Goal: Task Accomplishment & Management: Use online tool/utility

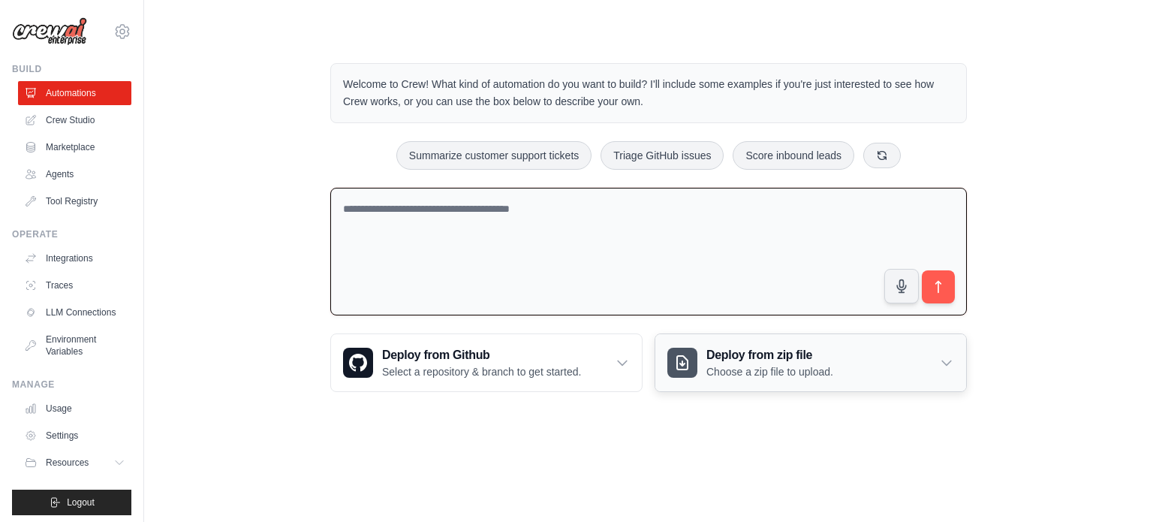
click at [776, 371] on p "Choose a zip file to upload." at bounding box center [769, 371] width 127 height 15
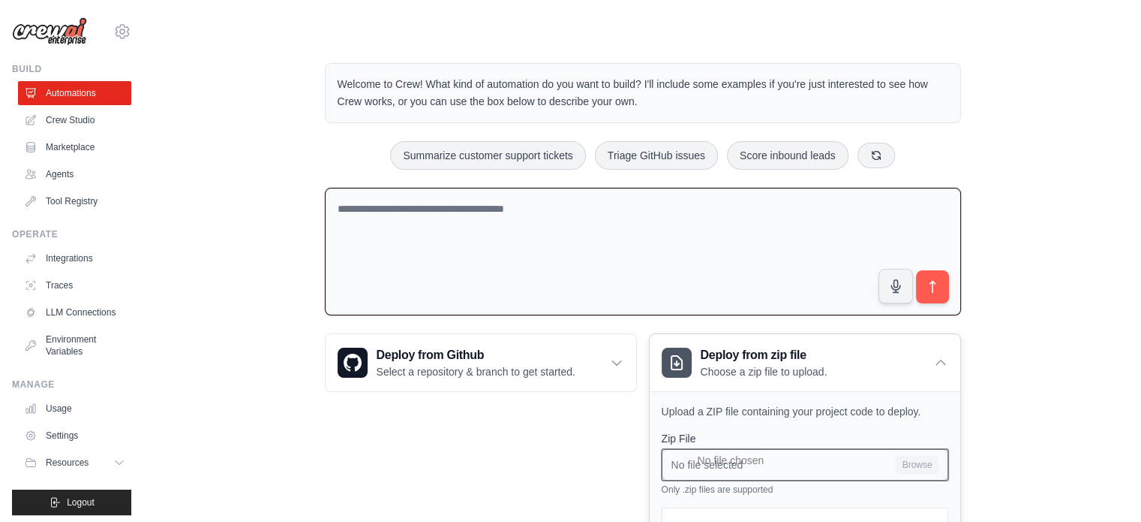
click at [919, 468] on input "No file selected Browse" at bounding box center [805, 465] width 287 height 32
type input "**********"
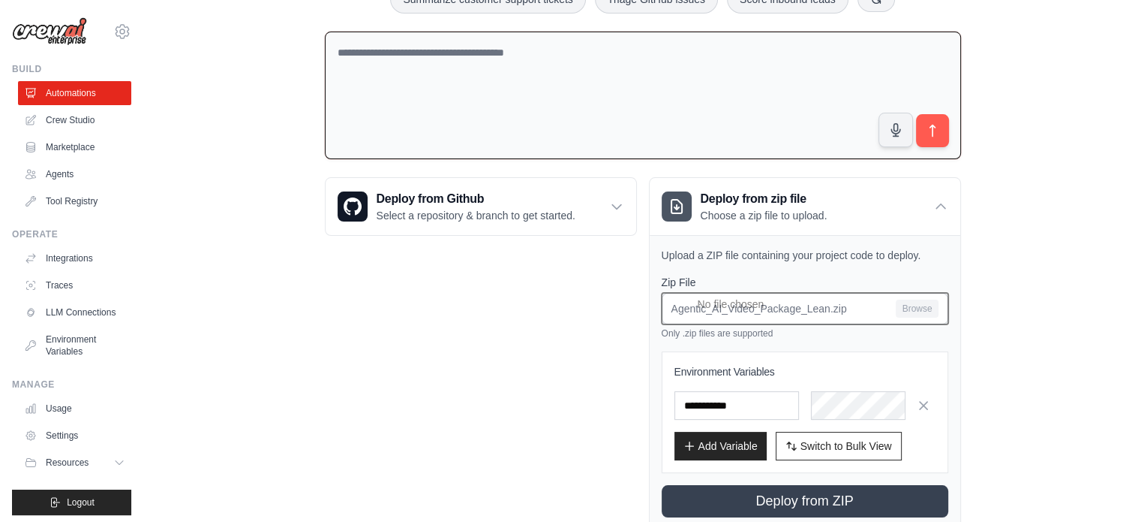
scroll to position [159, 0]
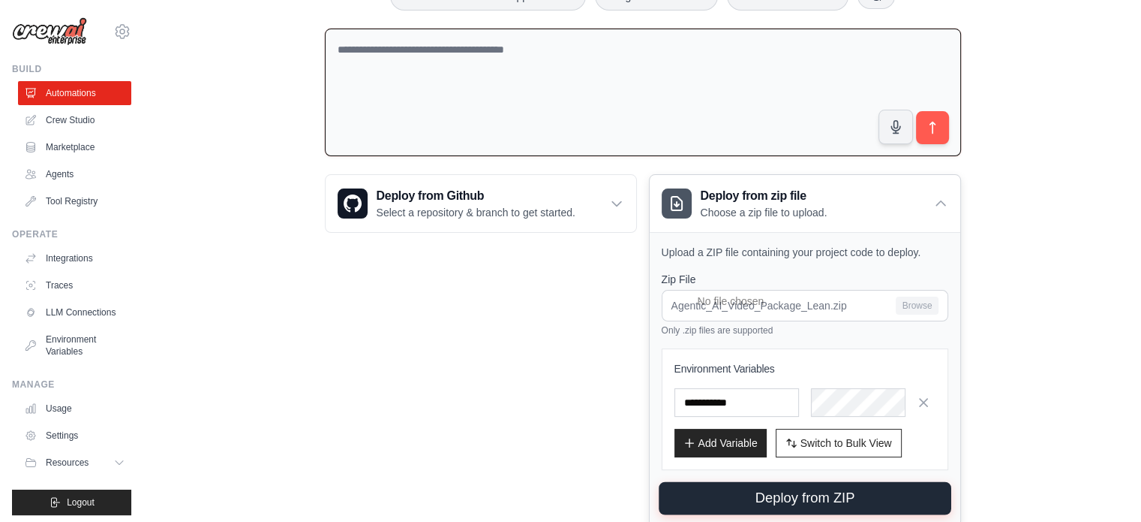
click at [839, 496] on button "Deploy from ZIP" at bounding box center [805, 498] width 293 height 33
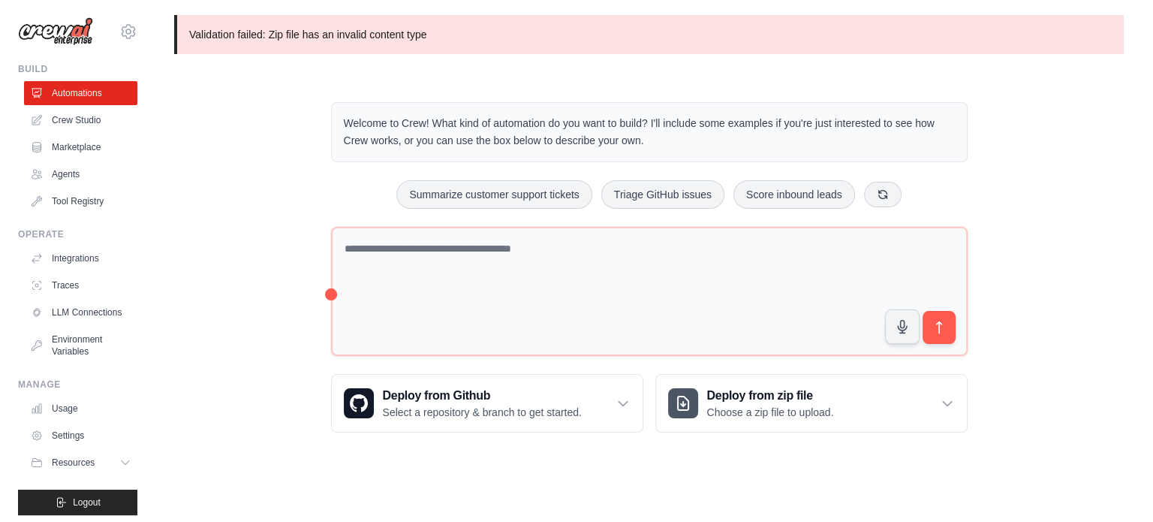
scroll to position [0, 0]
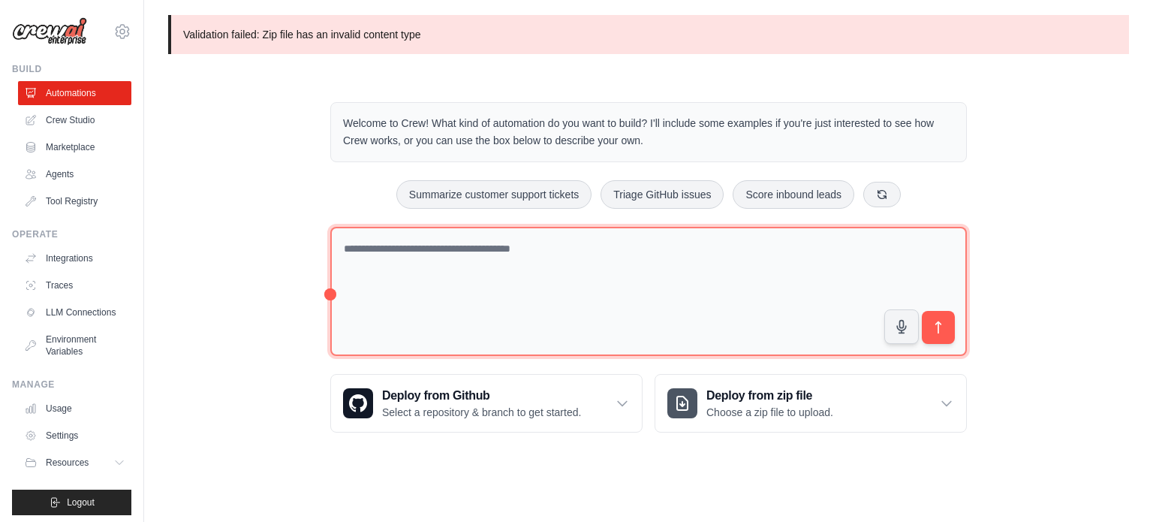
click at [492, 302] on textarea at bounding box center [648, 292] width 636 height 130
paste textarea "**********"
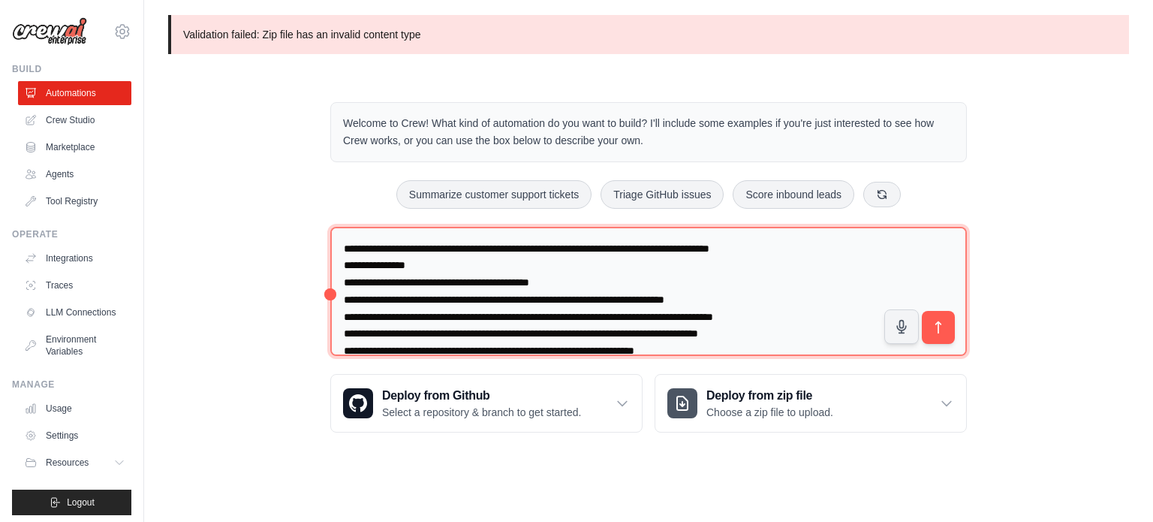
scroll to position [105, 0]
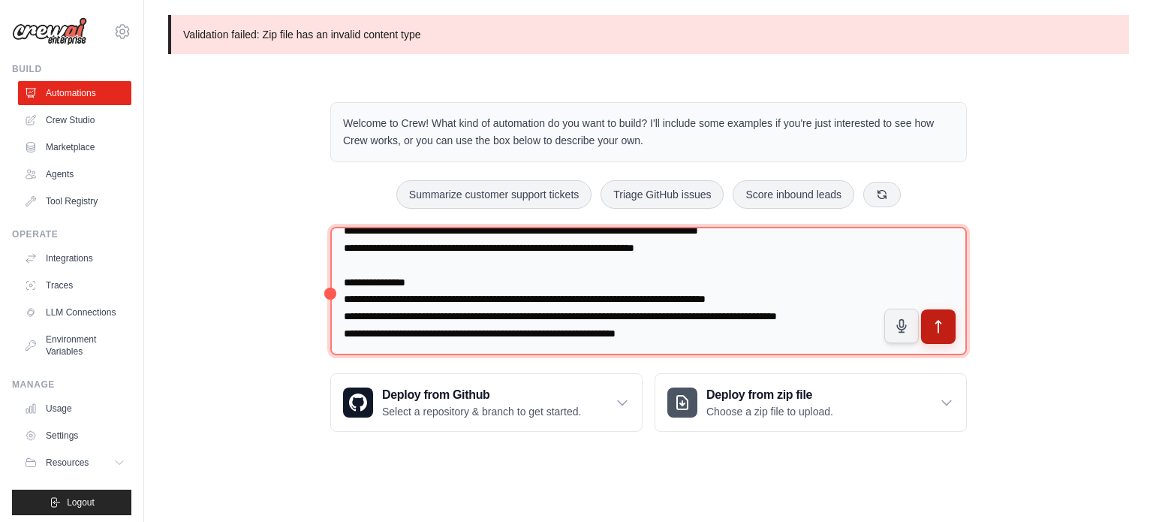
type textarea "**********"
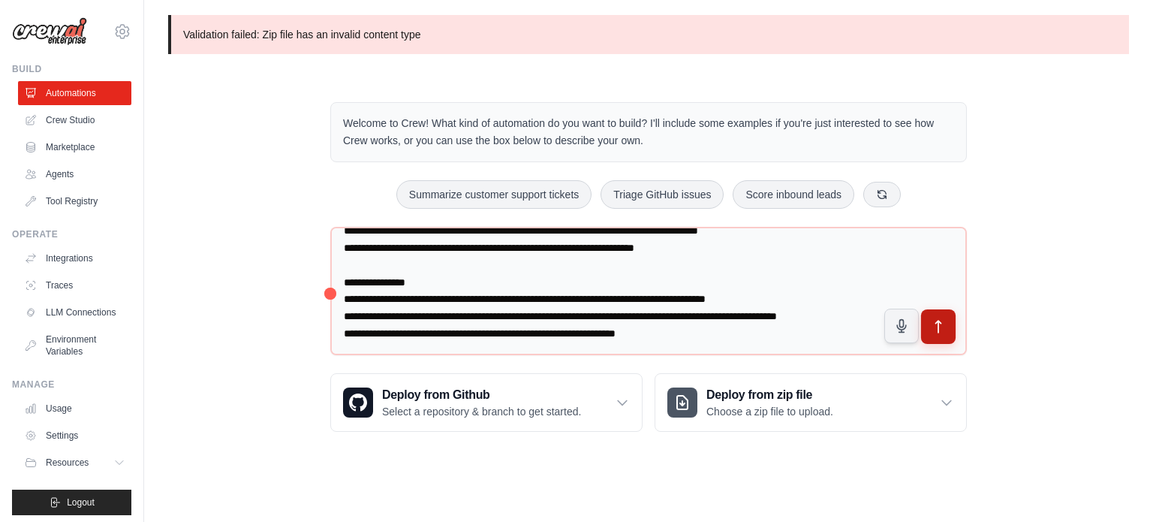
click at [933, 328] on icon "submit" at bounding box center [939, 327] width 16 height 16
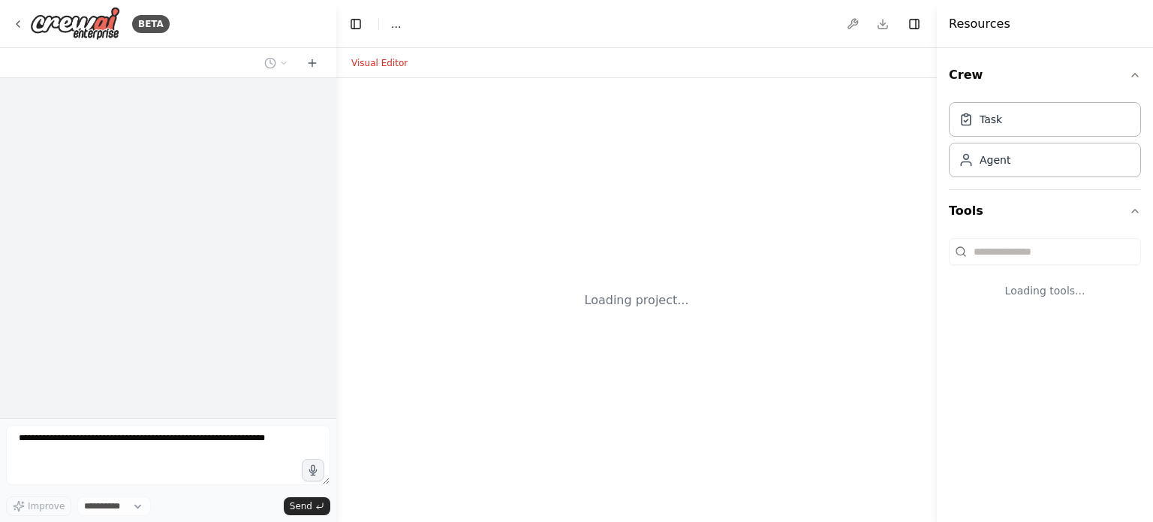
select select "****"
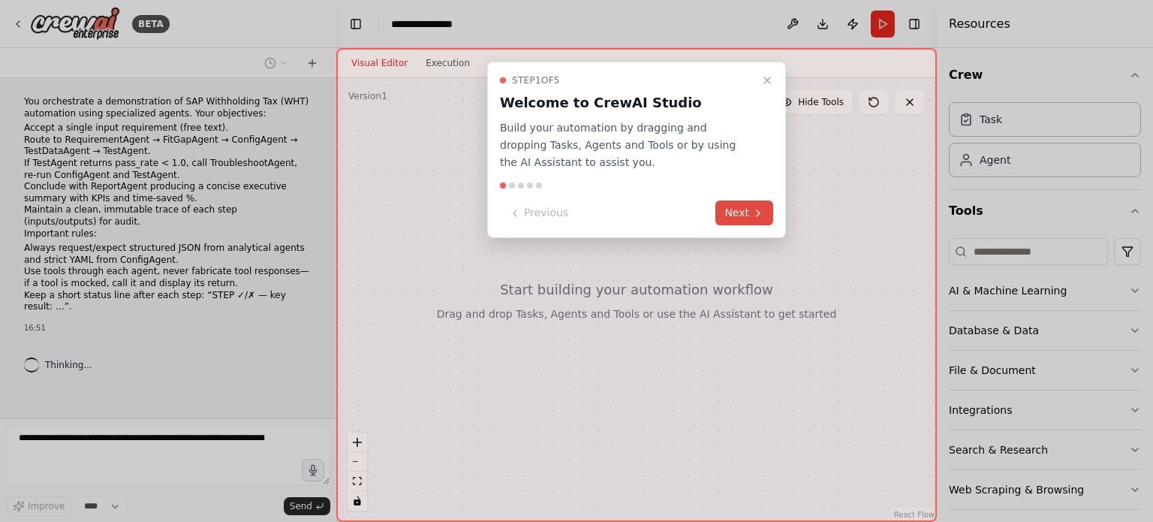
click at [744, 212] on button "Next" at bounding box center [744, 212] width 58 height 25
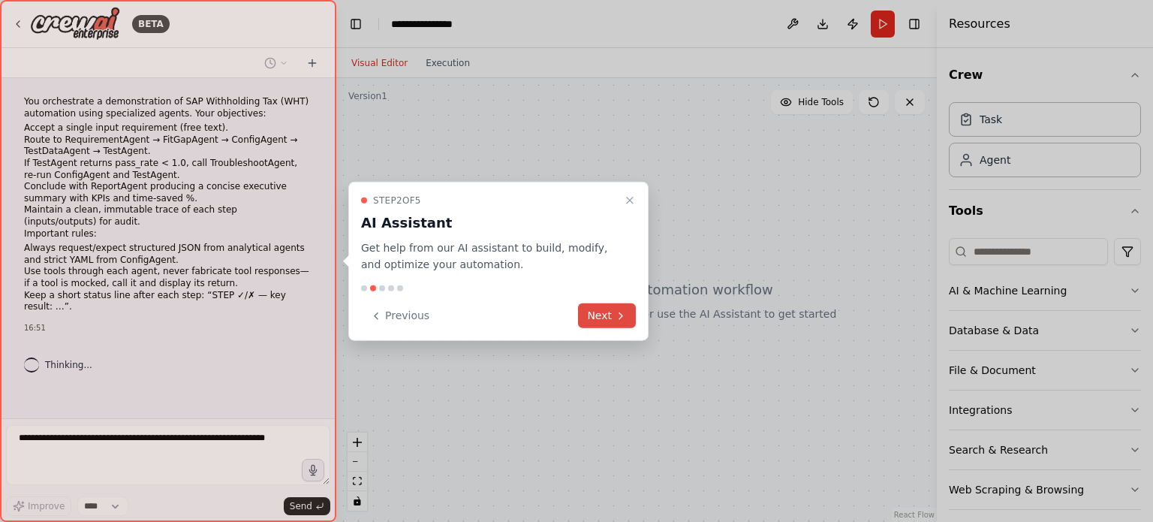
click at [613, 317] on button "Next" at bounding box center [607, 315] width 58 height 25
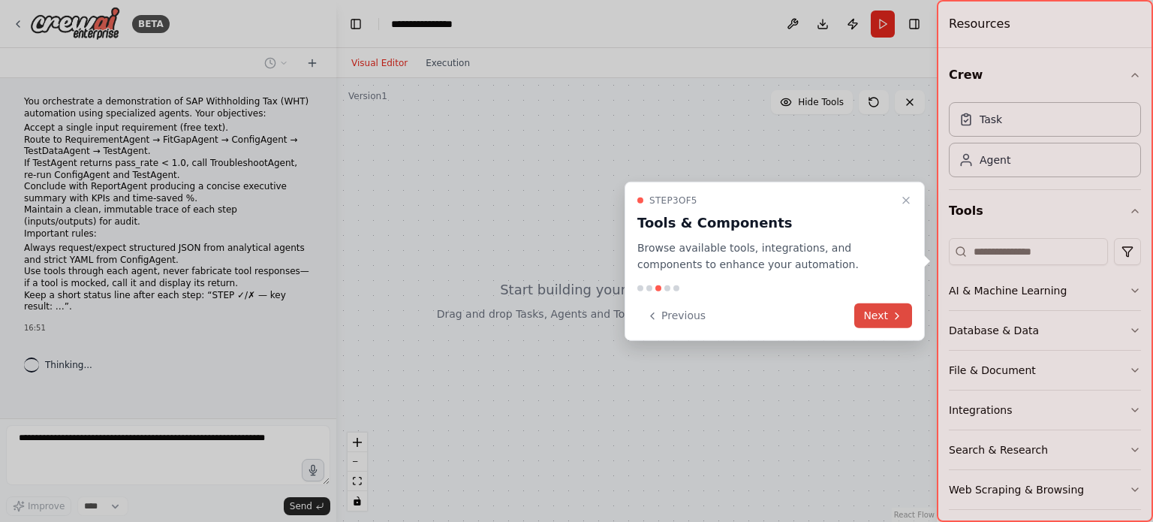
click at [894, 320] on icon at bounding box center [897, 315] width 12 height 12
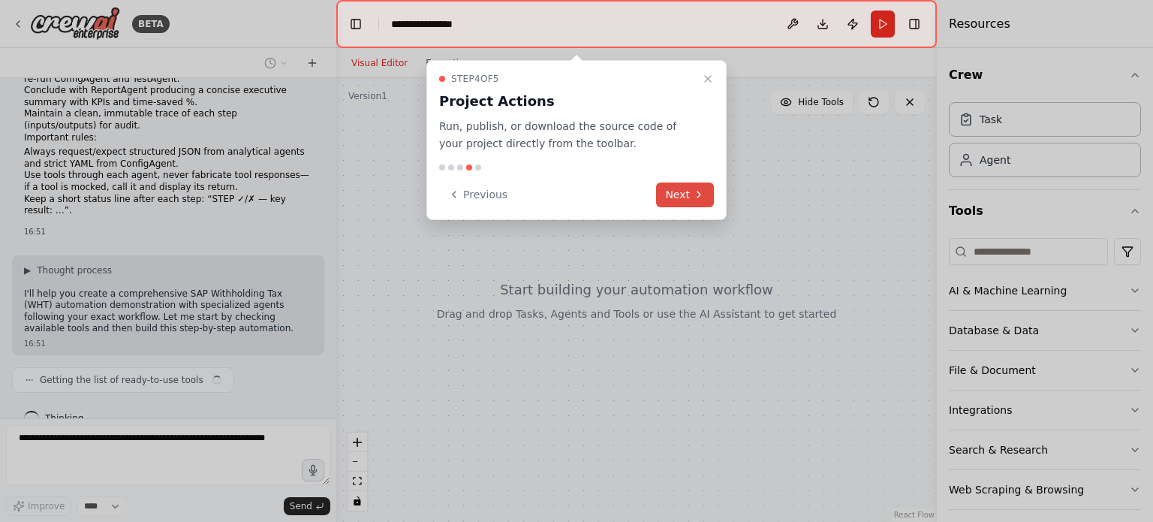
scroll to position [108, 0]
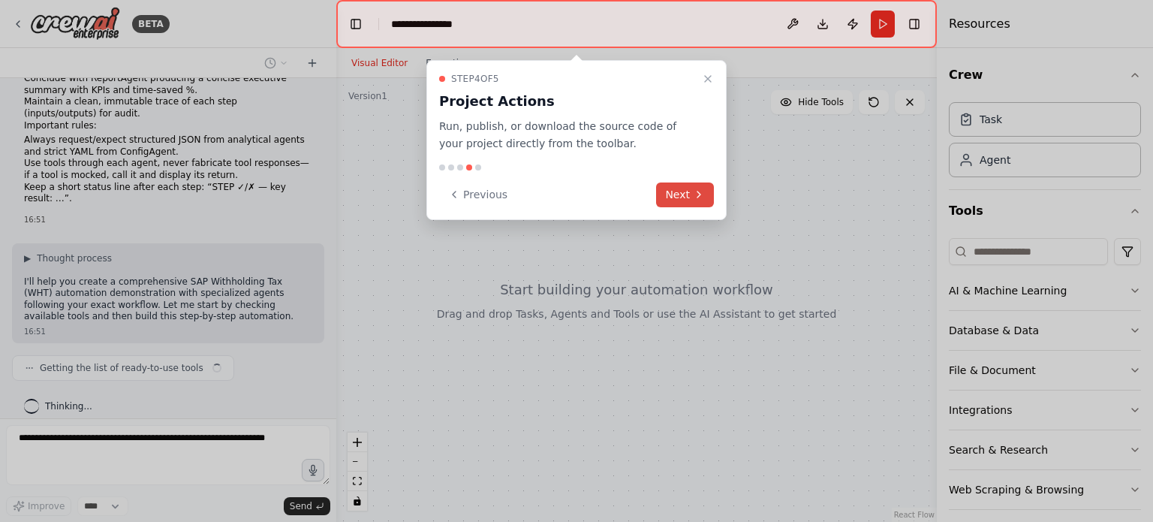
click at [690, 190] on button "Next" at bounding box center [685, 194] width 58 height 25
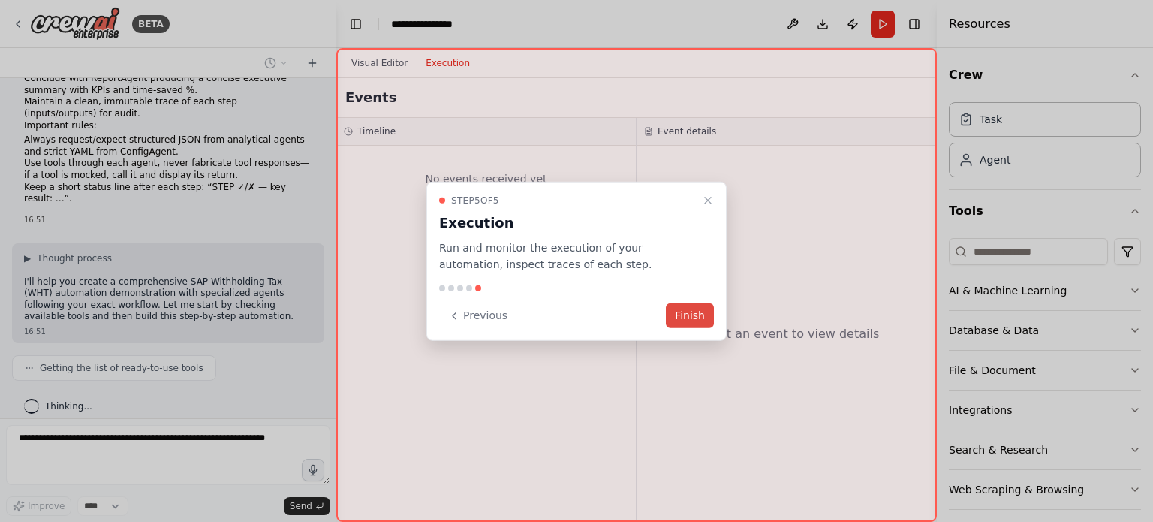
scroll to position [145, 0]
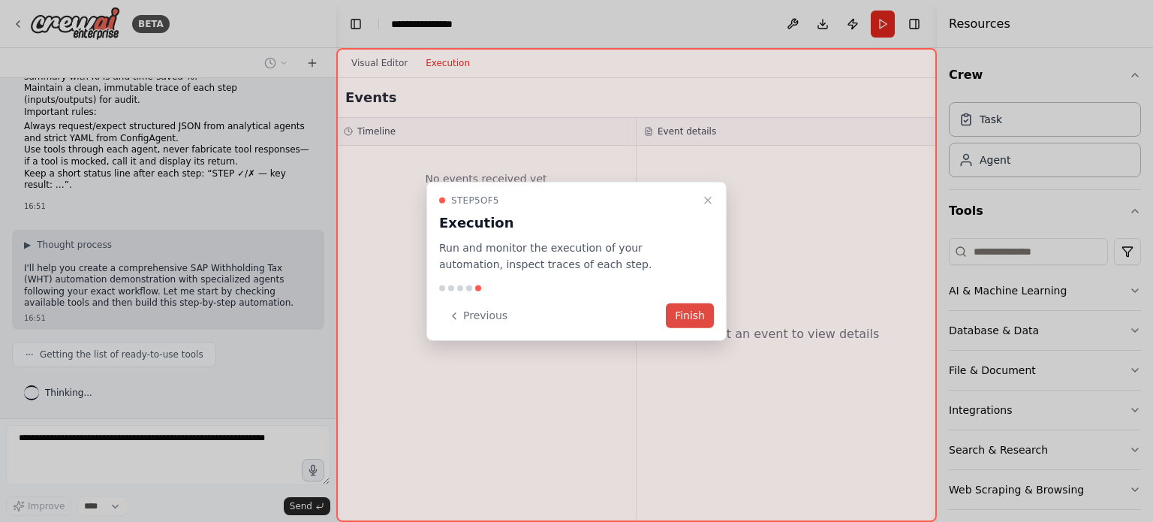
click at [680, 320] on button "Finish" at bounding box center [690, 315] width 48 height 25
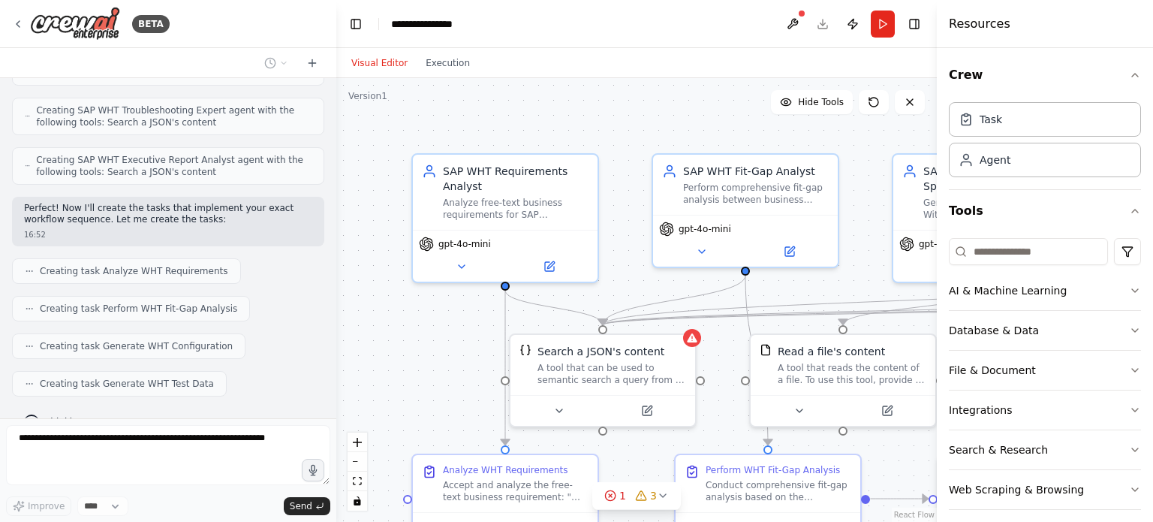
scroll to position [874, 0]
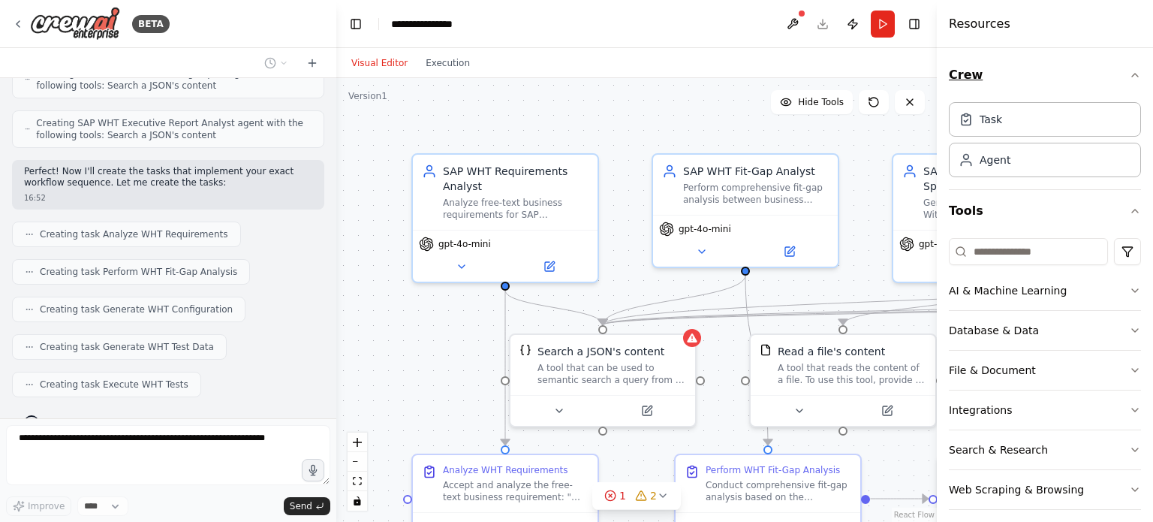
click at [1129, 69] on icon "button" at bounding box center [1135, 75] width 12 height 12
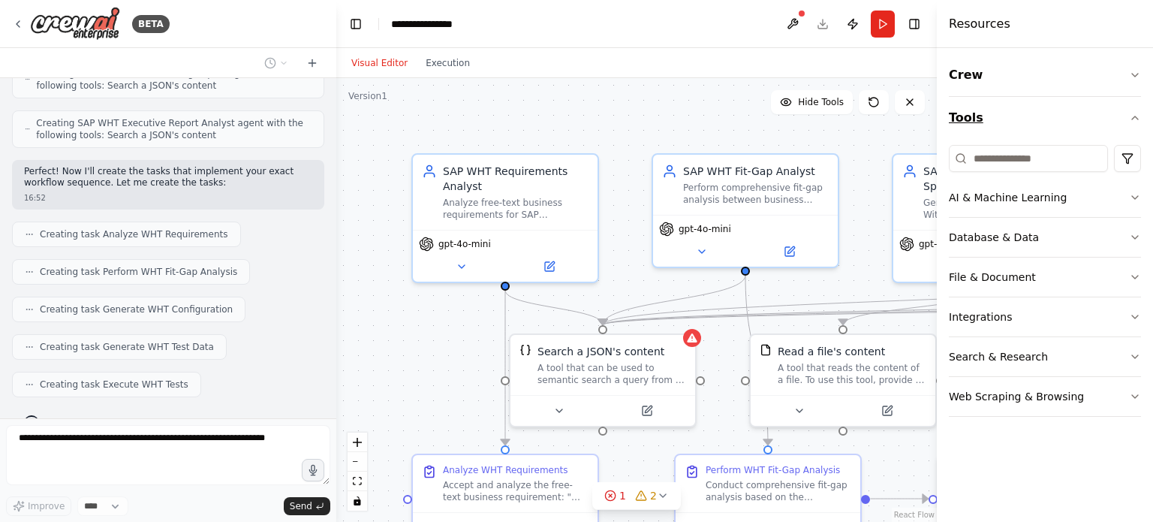
click at [1136, 121] on icon "button" at bounding box center [1135, 118] width 12 height 12
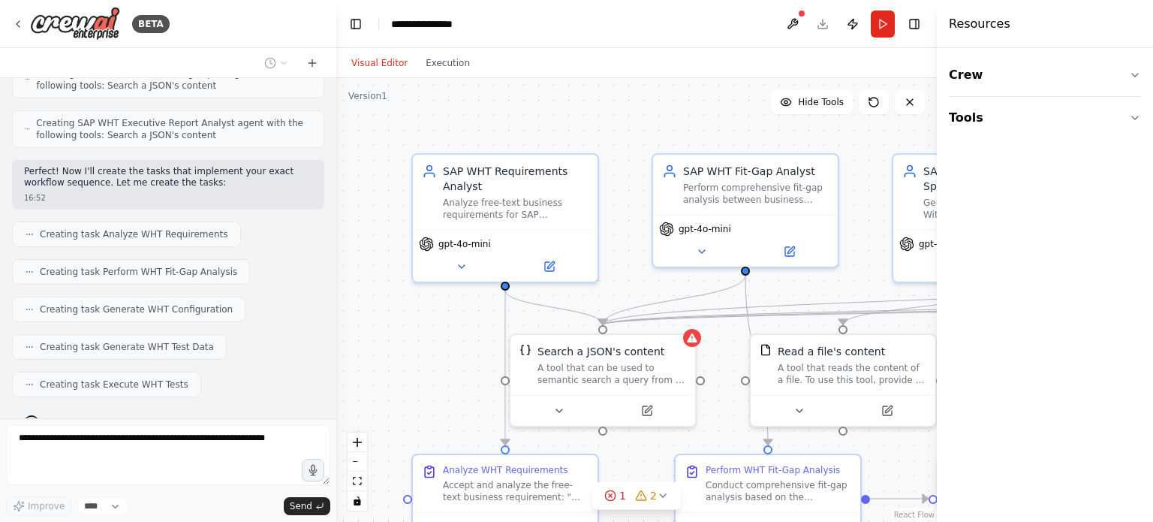
scroll to position [911, 0]
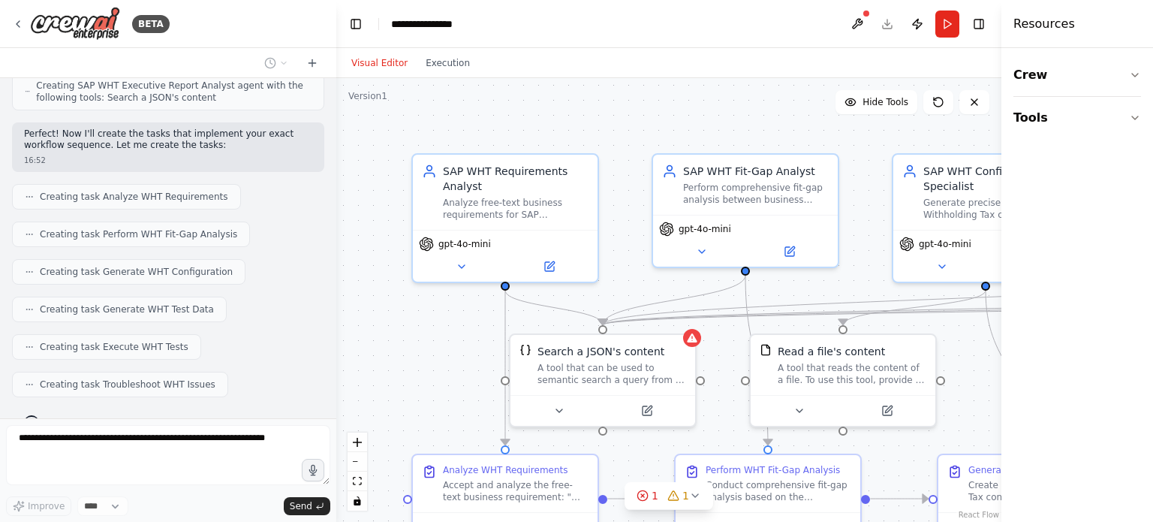
drag, startPoint x: 938, startPoint y: 39, endPoint x: 1108, endPoint y: 39, distance: 170.4
click at [1108, 39] on div "Resources Crew Tools" at bounding box center [1077, 261] width 152 height 522
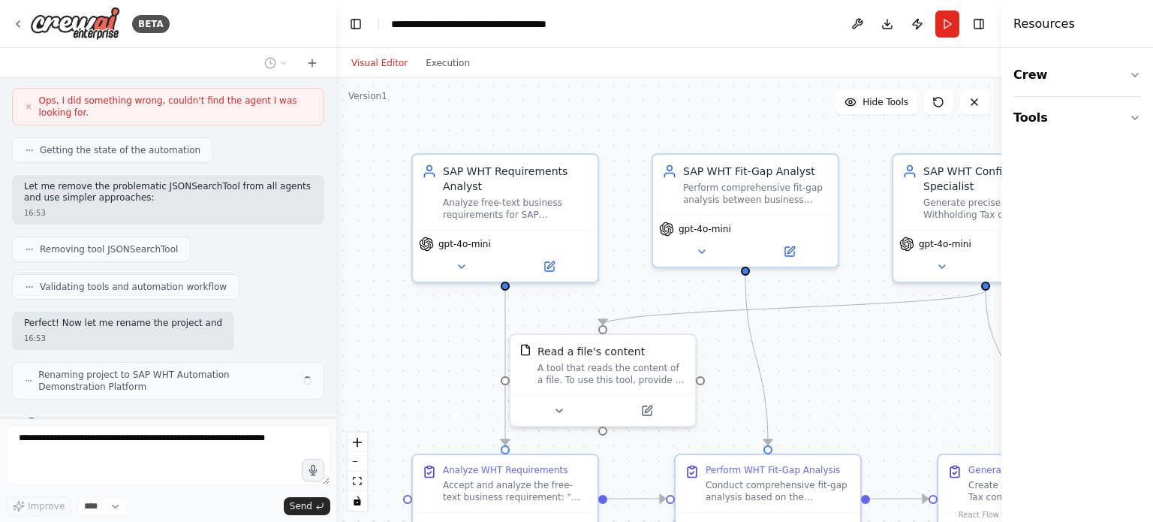
scroll to position [1419, 0]
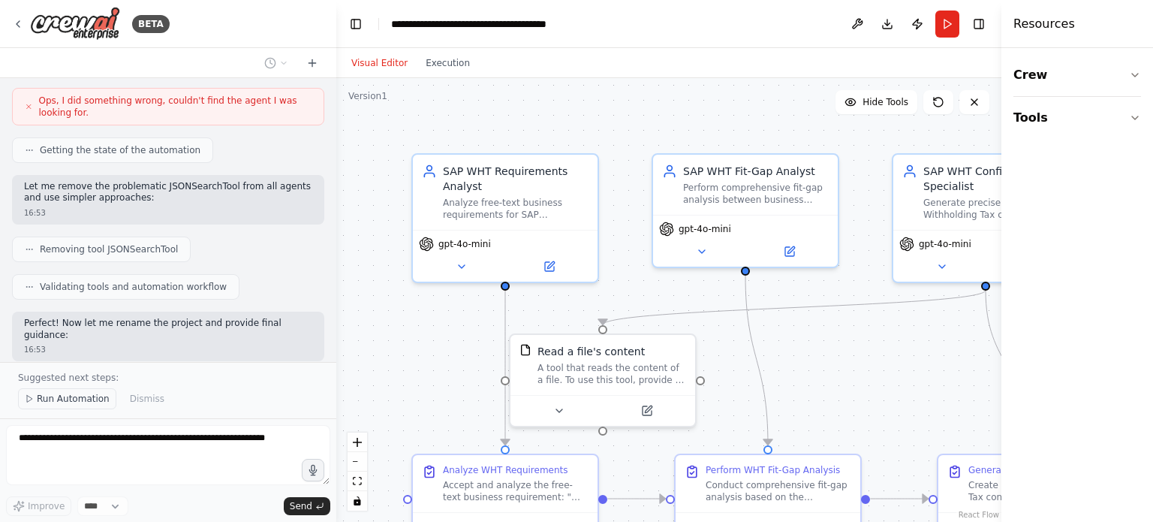
click at [38, 401] on span "Run Automation" at bounding box center [73, 398] width 73 height 12
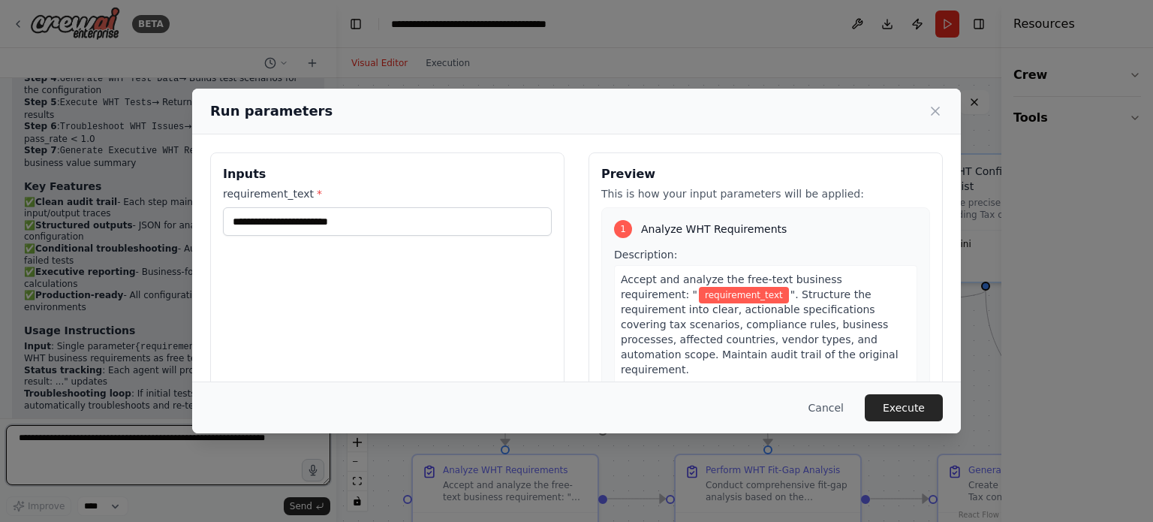
scroll to position [2119, 0]
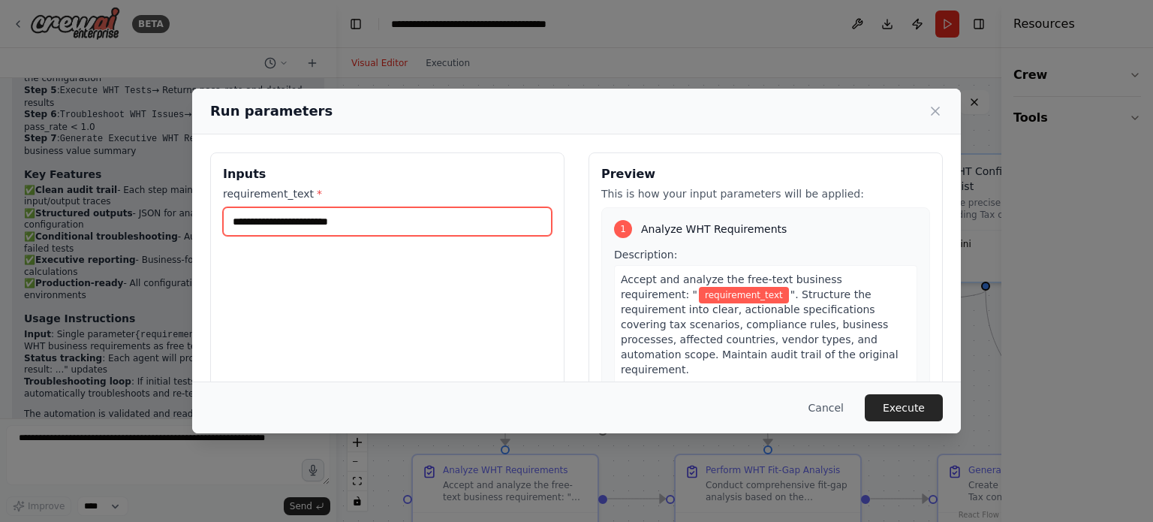
click at [312, 231] on input "requirement_text *" at bounding box center [387, 221] width 329 height 29
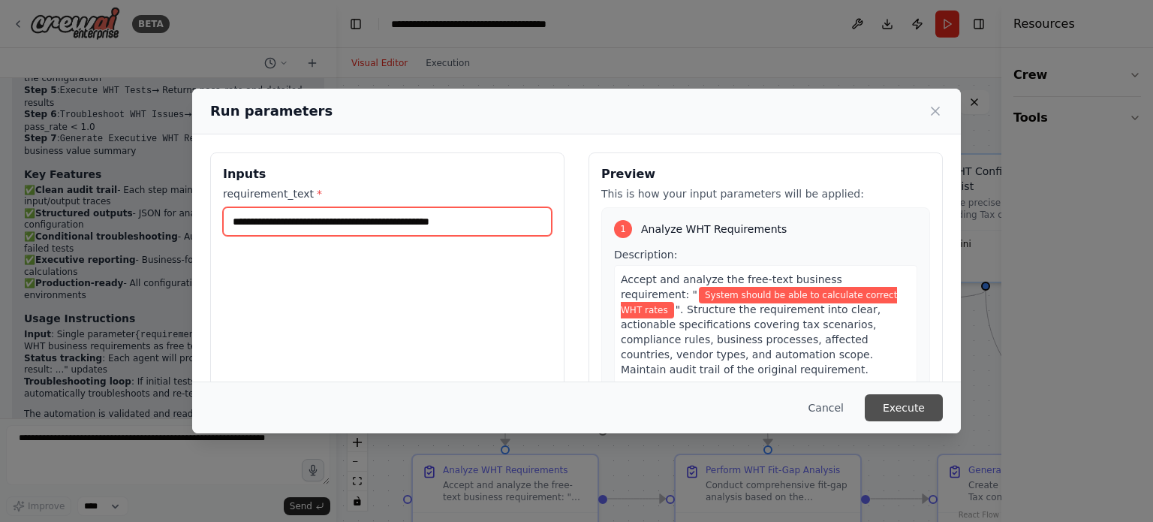
type input "**********"
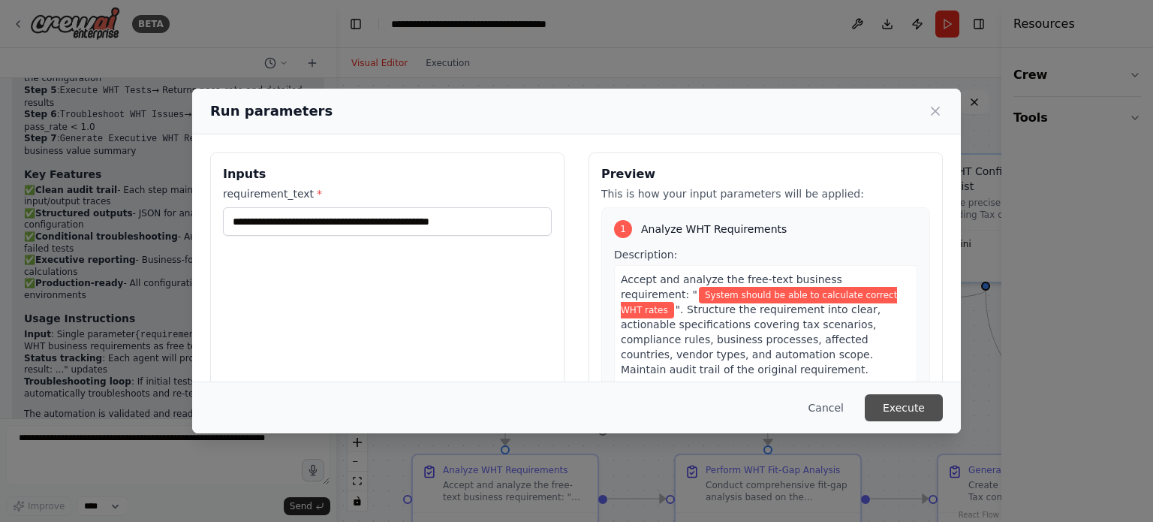
click at [915, 405] on button "Execute" at bounding box center [904, 407] width 78 height 27
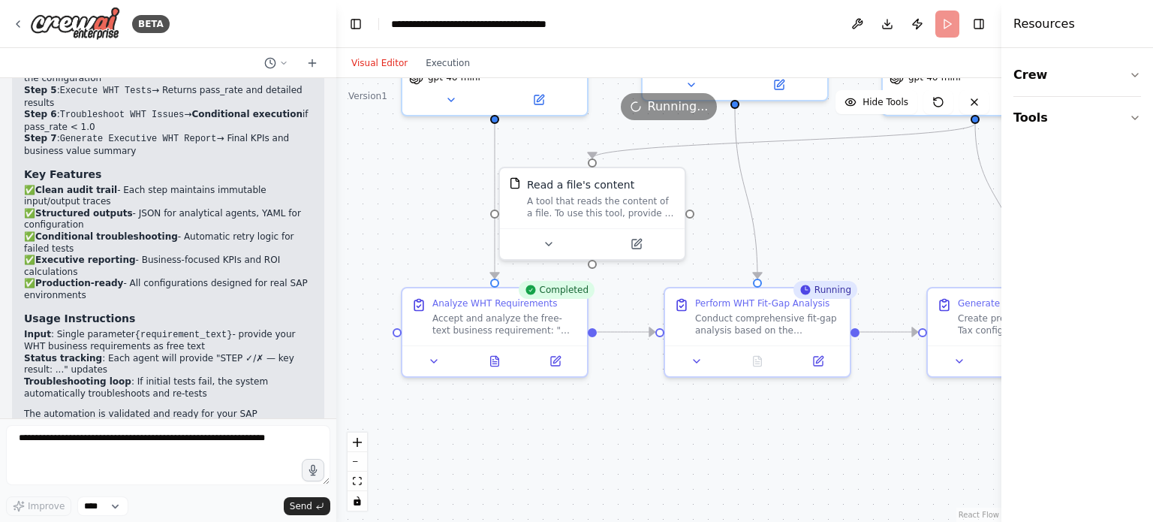
drag, startPoint x: 880, startPoint y: 418, endPoint x: 871, endPoint y: 221, distance: 196.8
click at [871, 221] on div ".deletable-edge-delete-btn { width: 20px; height: 20px; border: 0px solid #ffff…" at bounding box center [668, 300] width 665 height 444
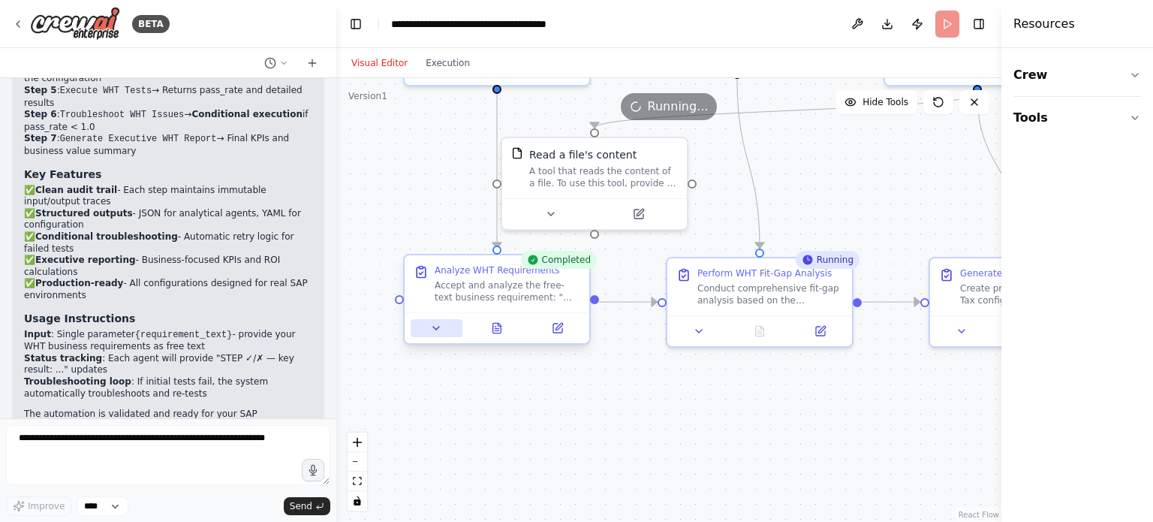
click at [436, 332] on icon at bounding box center [436, 328] width 12 height 12
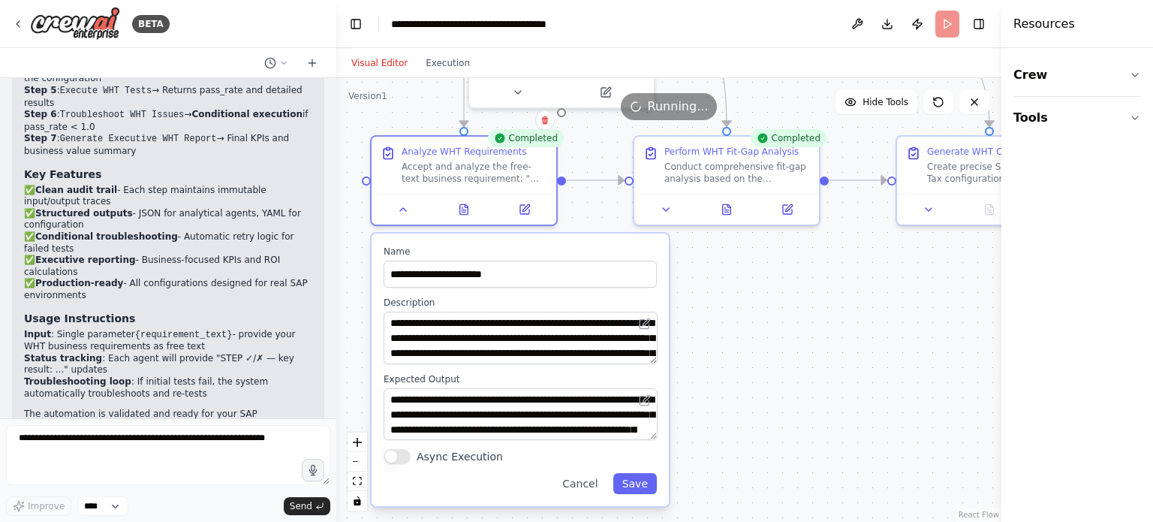
drag, startPoint x: 850, startPoint y: 438, endPoint x: 815, endPoint y: 310, distance: 132.9
click at [815, 310] on div ".deletable-edge-delete-btn { width: 20px; height: 20px; border: 0px solid #ffff…" at bounding box center [668, 300] width 665 height 444
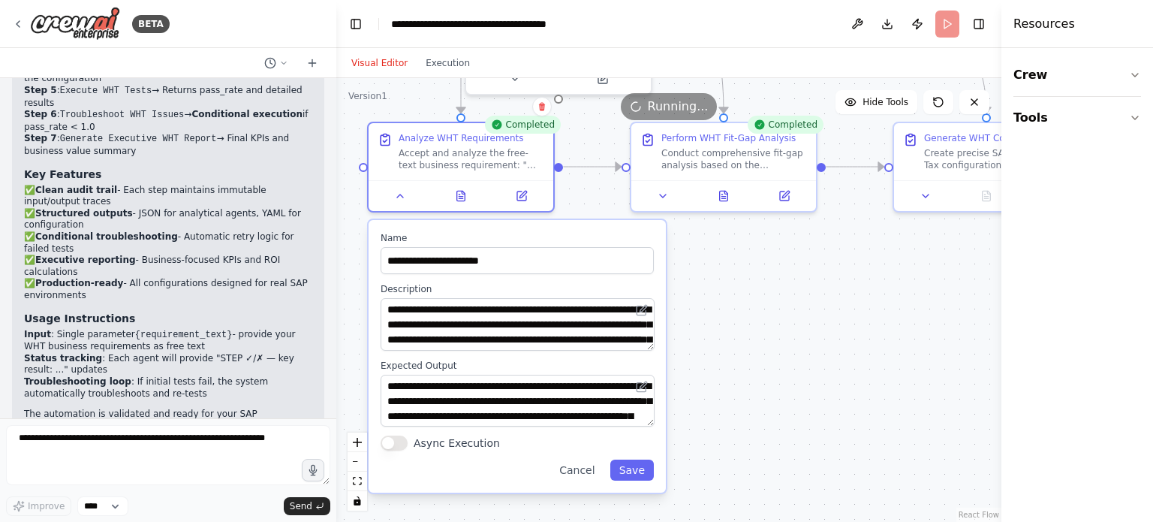
click at [793, 370] on div ".deletable-edge-delete-btn { width: 20px; height: 20px; border: 0px solid #ffff…" at bounding box center [668, 300] width 665 height 444
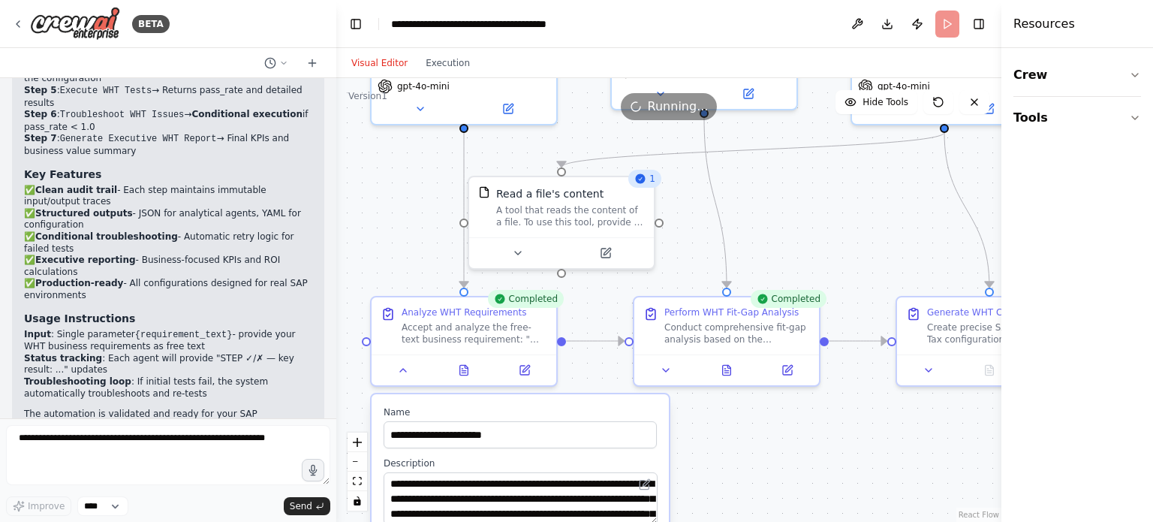
drag, startPoint x: 810, startPoint y: 326, endPoint x: 813, endPoint y: 501, distance: 174.1
click at [813, 501] on div ".deletable-edge-delete-btn { width: 20px; height: 20px; border: 0px solid #ffff…" at bounding box center [668, 300] width 665 height 444
click at [946, 25] on button "Run" at bounding box center [947, 24] width 24 height 27
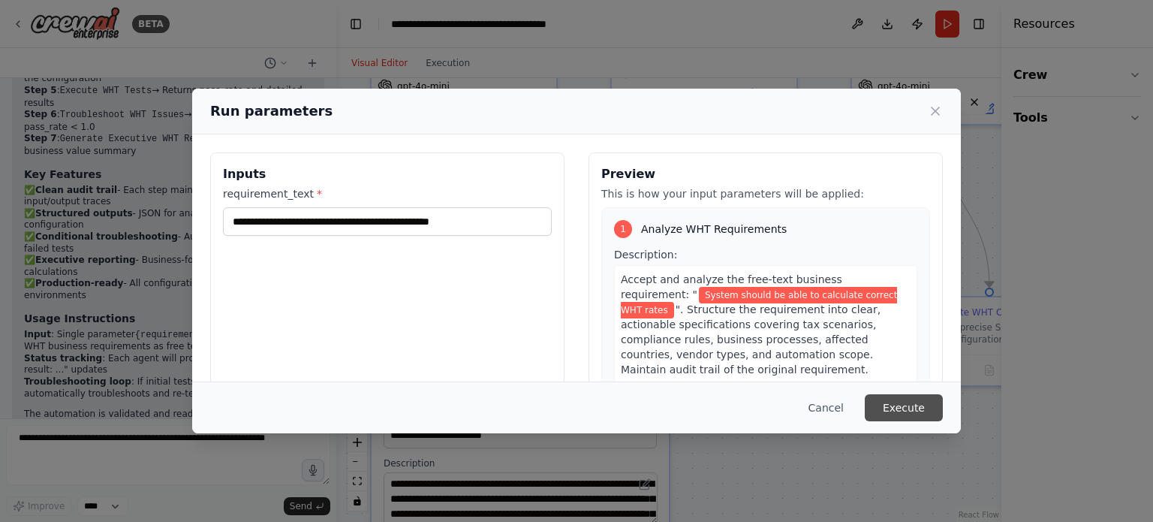
click at [893, 411] on button "Execute" at bounding box center [904, 407] width 78 height 27
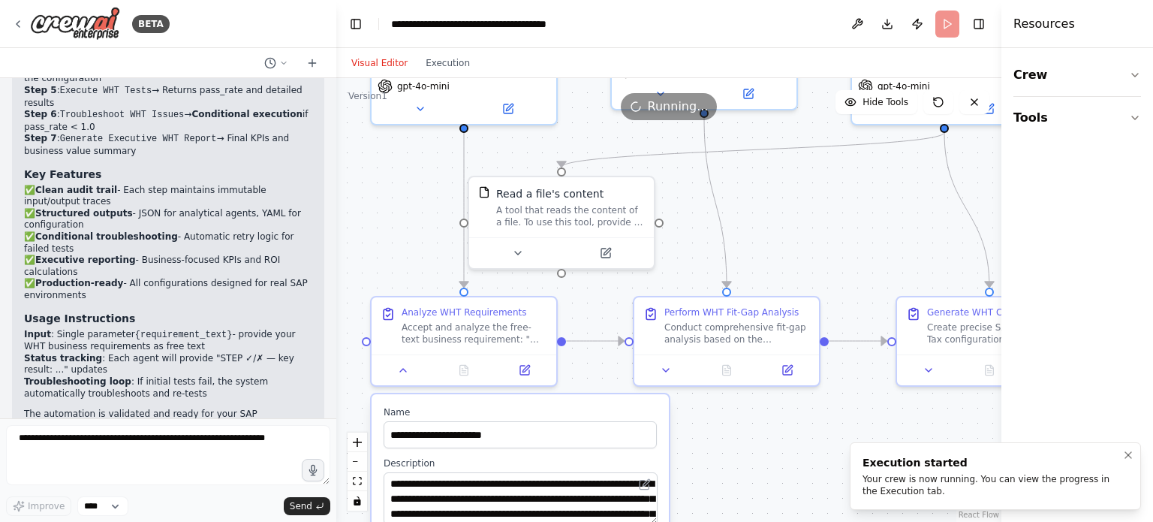
click at [941, 487] on div "Your crew is now running. You can view the progress in the Execution tab." at bounding box center [992, 485] width 260 height 24
click at [1137, 77] on icon "button" at bounding box center [1135, 75] width 12 height 12
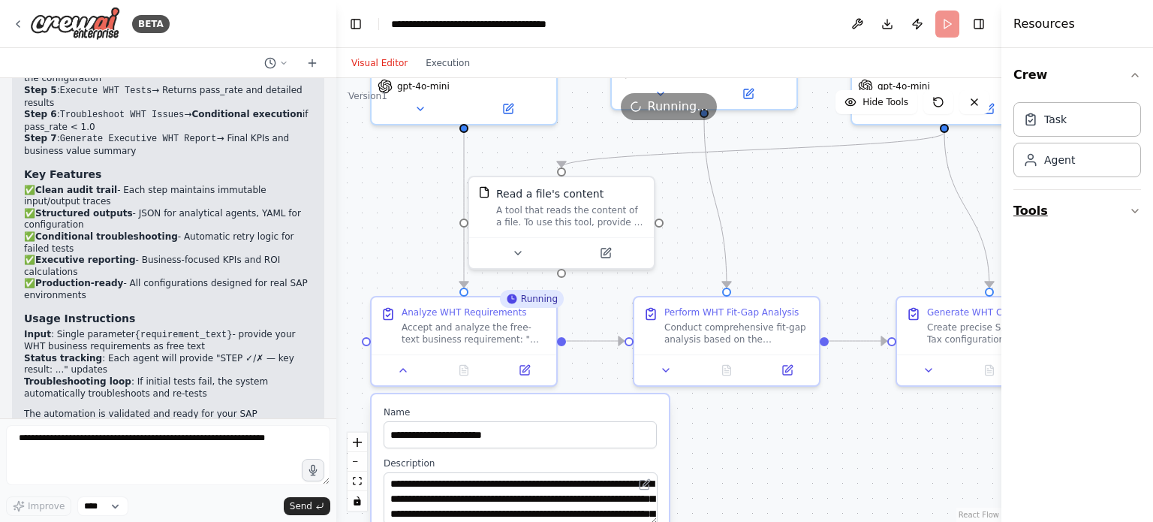
click at [1133, 211] on icon "button" at bounding box center [1135, 211] width 12 height 12
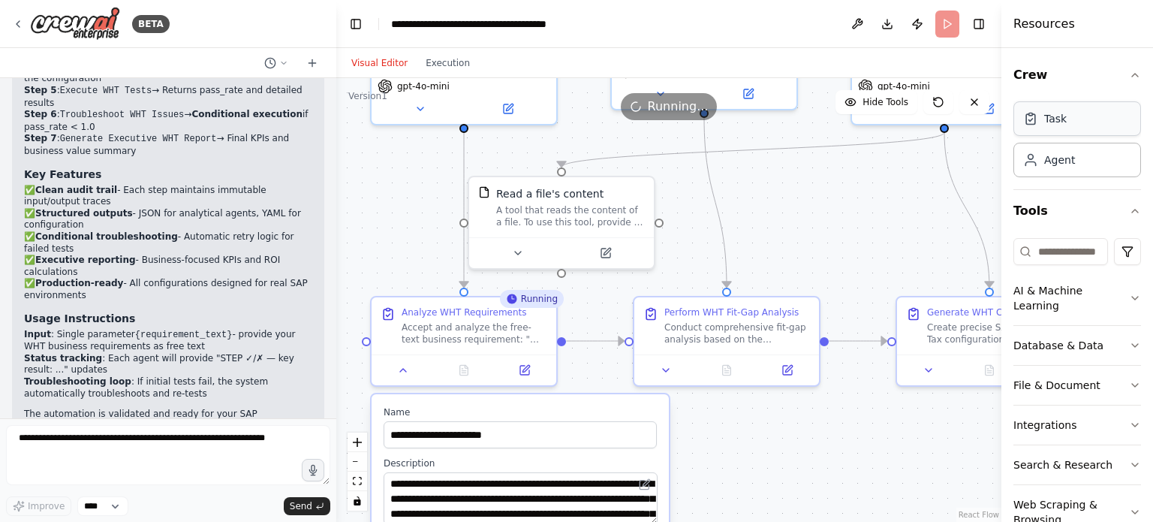
click at [1096, 125] on div "Task" at bounding box center [1077, 118] width 128 height 35
click at [1105, 170] on div "Agent" at bounding box center [1077, 159] width 128 height 35
click at [1129, 71] on icon "button" at bounding box center [1135, 75] width 12 height 12
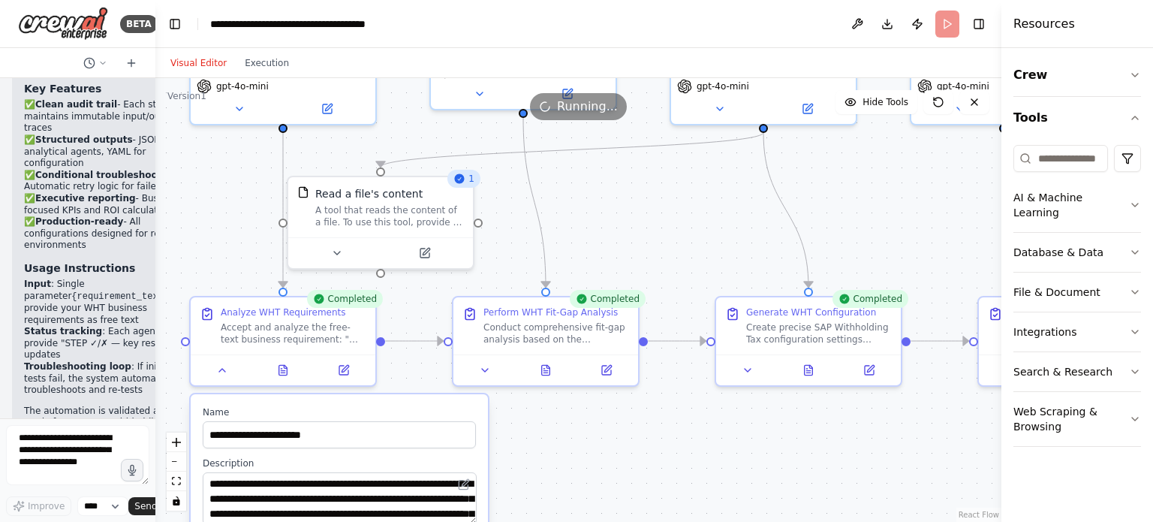
scroll to position [4025, 0]
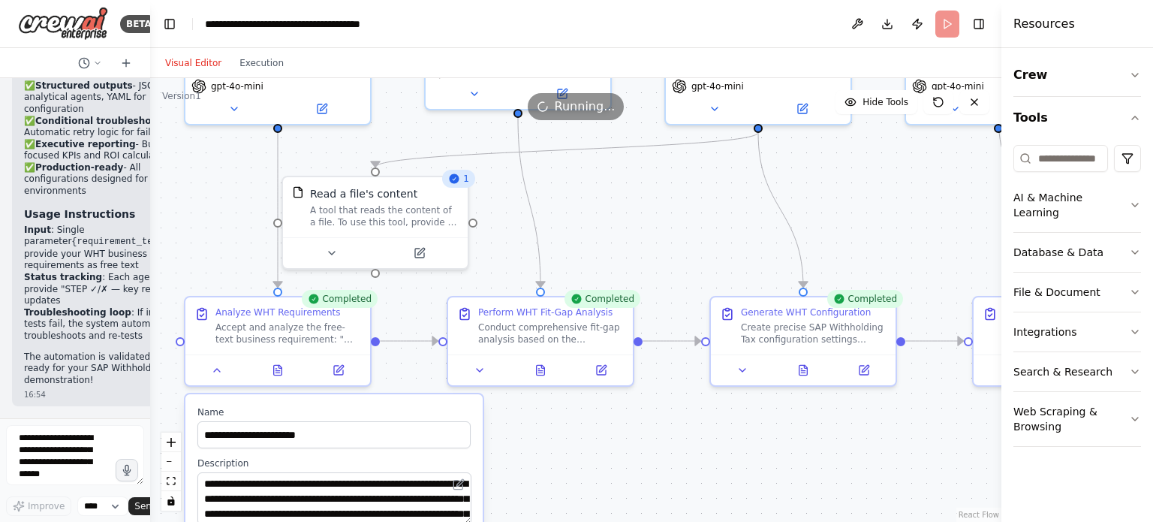
drag, startPoint x: 335, startPoint y: 226, endPoint x: 71, endPoint y: 239, distance: 263.8
click at [71, 239] on div "BETA You orchestrate a demonstration of SAP Withholding Tax (WHT) automation us…" at bounding box center [75, 261] width 150 height 522
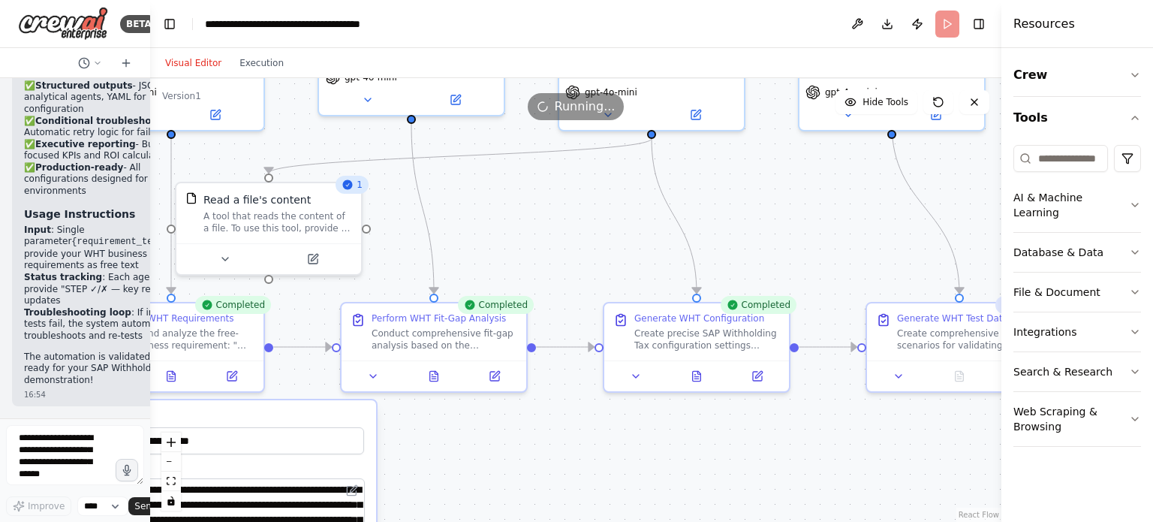
drag, startPoint x: 973, startPoint y: 179, endPoint x: 866, endPoint y: 185, distance: 106.7
click at [866, 185] on div ".deletable-edge-delete-btn { width: 20px; height: 20px; border: 0px solid #ffff…" at bounding box center [575, 300] width 851 height 444
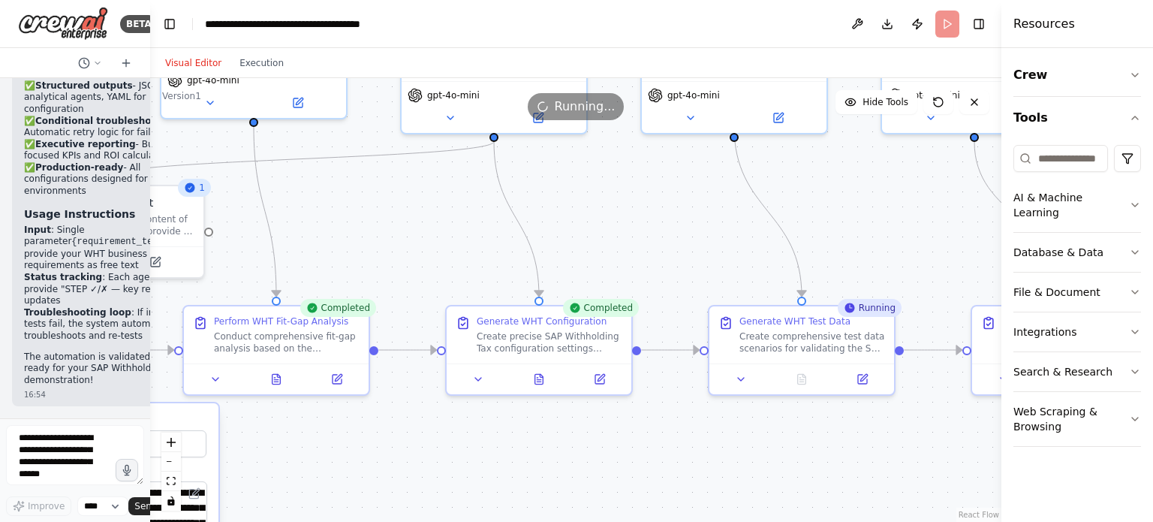
drag, startPoint x: 846, startPoint y: 215, endPoint x: 677, endPoint y: 221, distance: 168.9
click at [677, 221] on div ".deletable-edge-delete-btn { width: 20px; height: 20px; border: 0px solid #ffff…" at bounding box center [575, 300] width 851 height 444
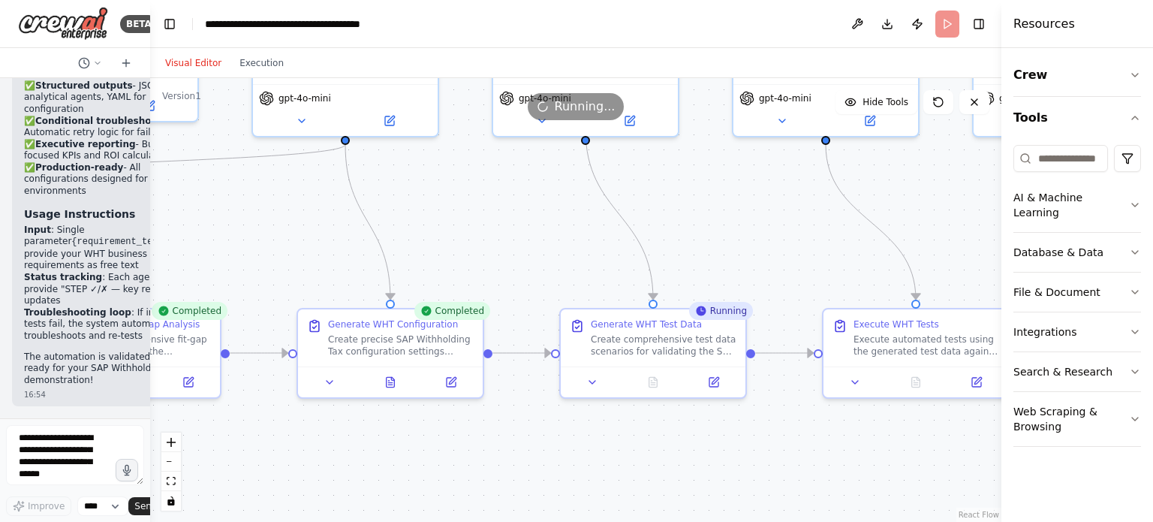
drag, startPoint x: 925, startPoint y: 248, endPoint x: 783, endPoint y: 248, distance: 141.8
click at [783, 248] on div ".deletable-edge-delete-btn { width: 20px; height: 20px; border: 0px solid #ffff…" at bounding box center [575, 300] width 851 height 444
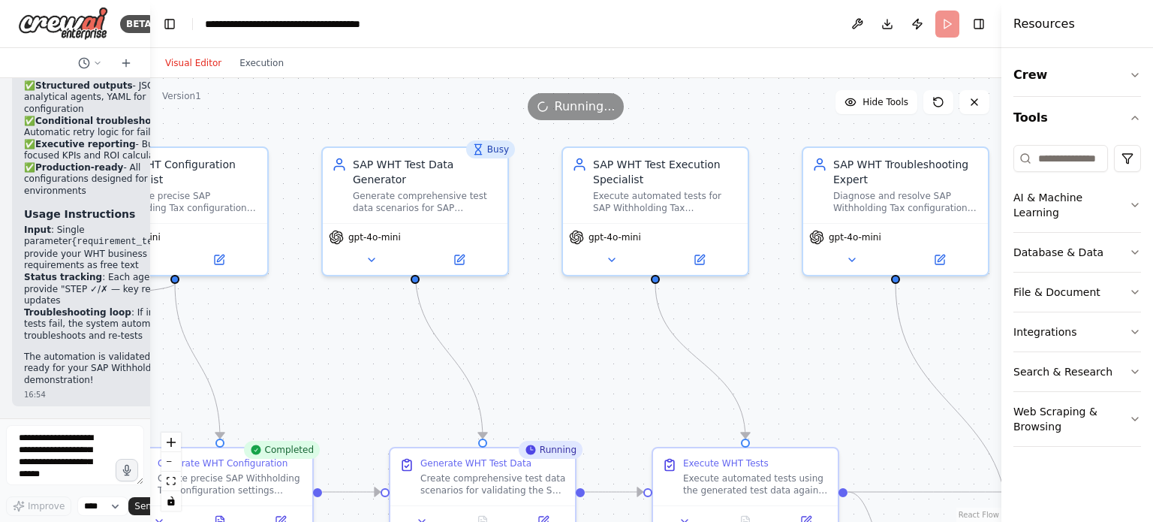
drag, startPoint x: 982, startPoint y: 230, endPoint x: 815, endPoint y: 365, distance: 215.0
click at [815, 365] on div ".deletable-edge-delete-btn { width: 20px; height: 20px; border: 0px solid #ffff…" at bounding box center [575, 300] width 851 height 444
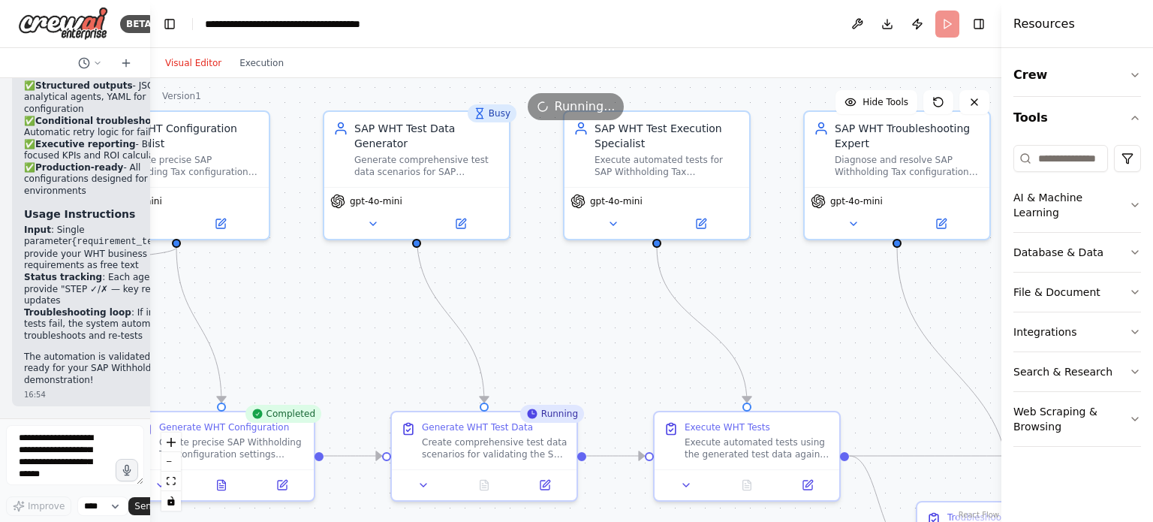
drag, startPoint x: 823, startPoint y: 375, endPoint x: 829, endPoint y: 359, distance: 17.1
click at [829, 359] on div ".deletable-edge-delete-btn { width: 20px; height: 20px; border: 0px solid #ffff…" at bounding box center [575, 300] width 851 height 444
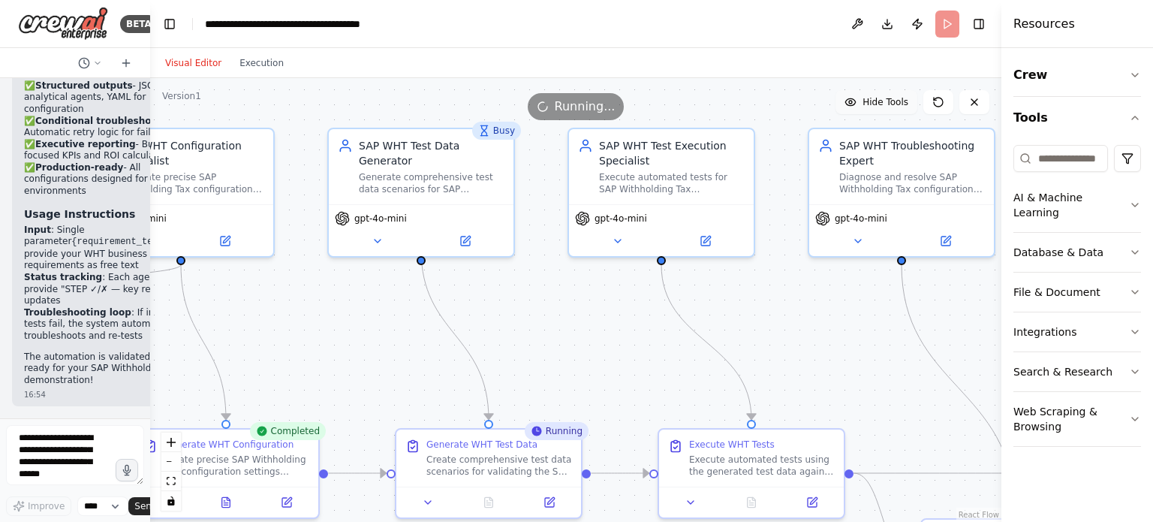
click at [878, 109] on button "Hide Tools" at bounding box center [876, 102] width 82 height 24
click at [883, 107] on span "Show Tools" at bounding box center [884, 102] width 50 height 12
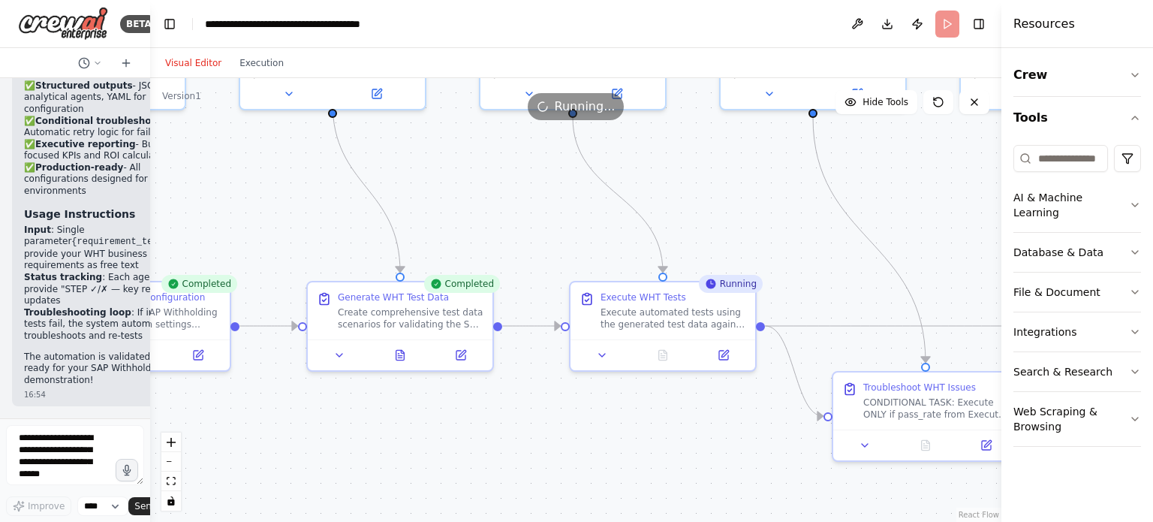
drag, startPoint x: 895, startPoint y: 356, endPoint x: 807, endPoint y: 199, distance: 180.4
click at [807, 199] on div ".deletable-edge-delete-btn { width: 20px; height: 20px; border: 0px solid #ffff…" at bounding box center [575, 300] width 851 height 444
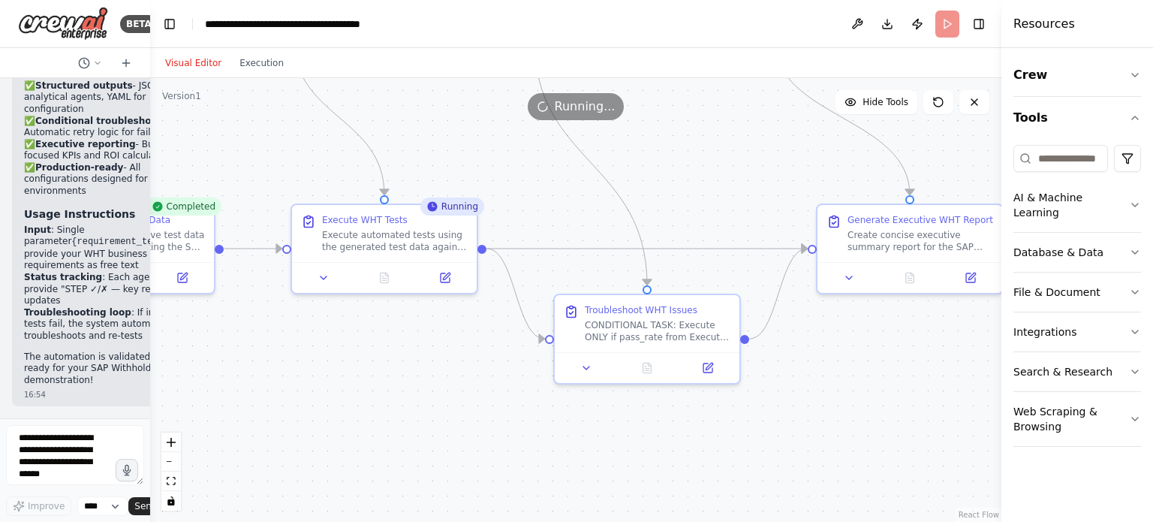
drag, startPoint x: 717, startPoint y: 495, endPoint x: 438, endPoint y: 429, distance: 287.1
click at [438, 429] on div ".deletable-edge-delete-btn { width: 20px; height: 20px; border: 0px solid #ffff…" at bounding box center [575, 300] width 851 height 444
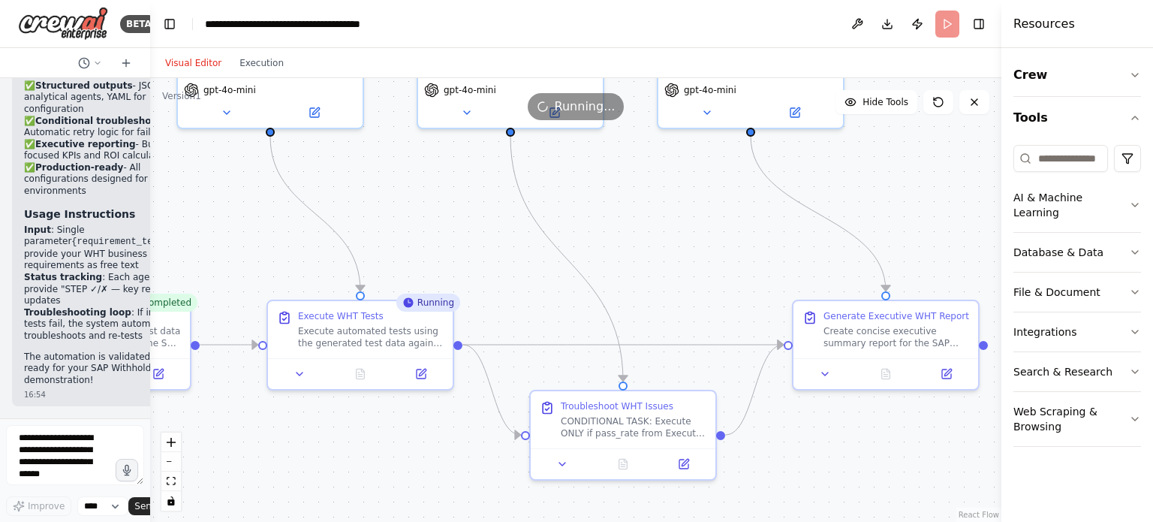
drag, startPoint x: 823, startPoint y: 337, endPoint x: 882, endPoint y: 386, distance: 77.3
click at [882, 386] on div ".deletable-edge-delete-btn { width: 20px; height: 20px; border: 0px solid #ffff…" at bounding box center [575, 300] width 851 height 444
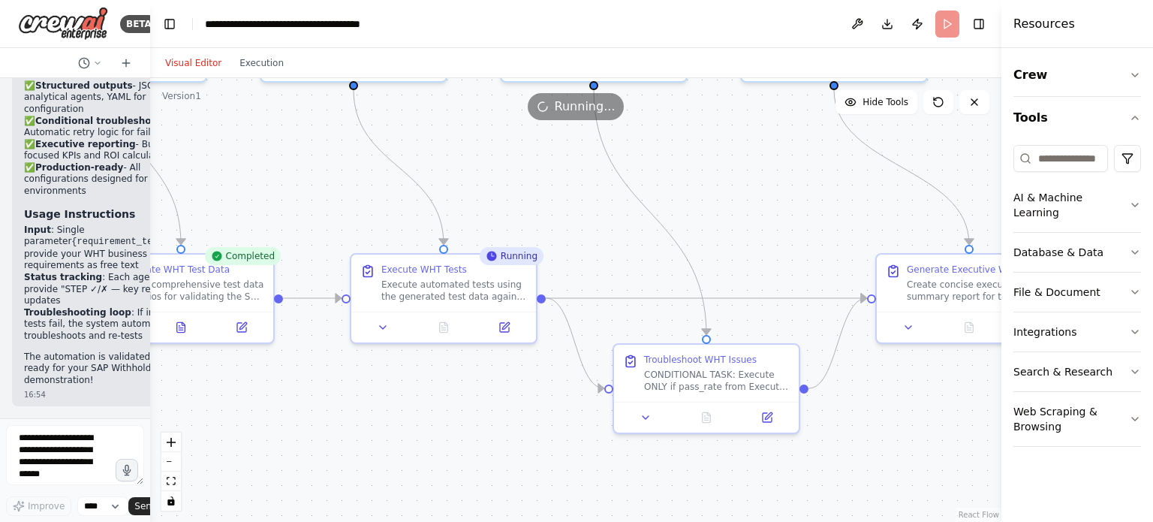
drag, startPoint x: 417, startPoint y: 477, endPoint x: 673, endPoint y: 368, distance: 277.8
click at [673, 368] on div ".deletable-edge-delete-btn { width: 20px; height: 20px; border: 0px solid #ffff…" at bounding box center [575, 300] width 851 height 444
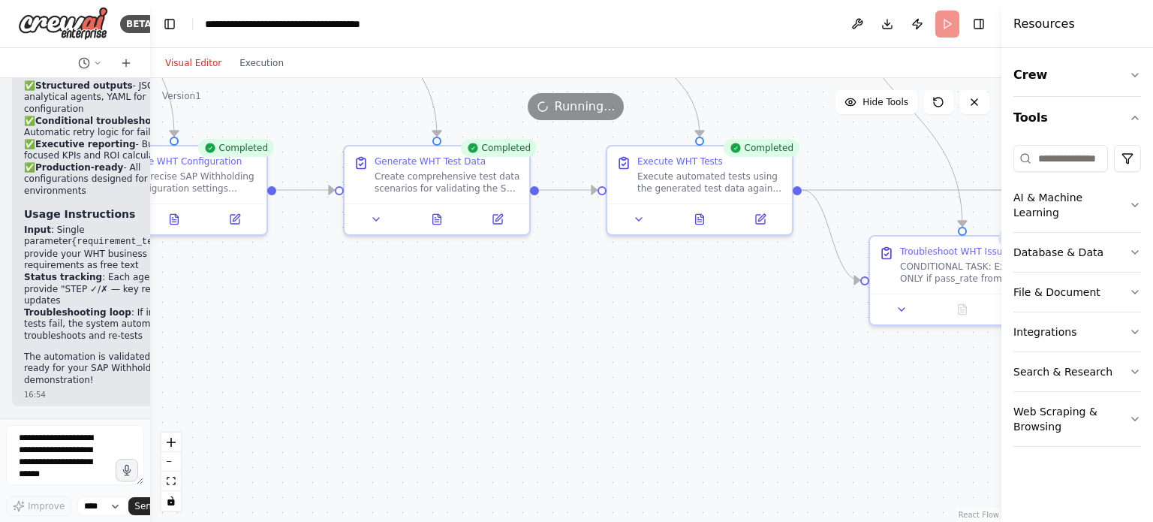
drag, startPoint x: 456, startPoint y: 413, endPoint x: 850, endPoint y: 411, distance: 394.0
click at [850, 411] on div ".deletable-edge-delete-btn { width: 20px; height: 20px; border: 0px solid #ffff…" at bounding box center [575, 300] width 851 height 444
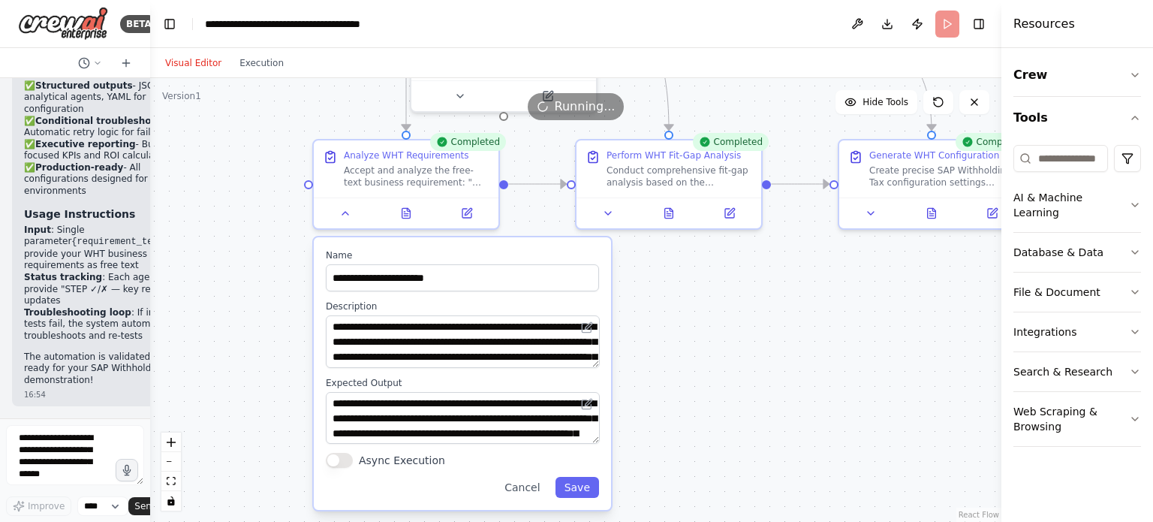
drag, startPoint x: 567, startPoint y: 369, endPoint x: 904, endPoint y: 365, distance: 336.2
click at [904, 365] on div ".deletable-edge-delete-btn { width: 20px; height: 20px; border: 0px solid #ffff…" at bounding box center [575, 300] width 851 height 444
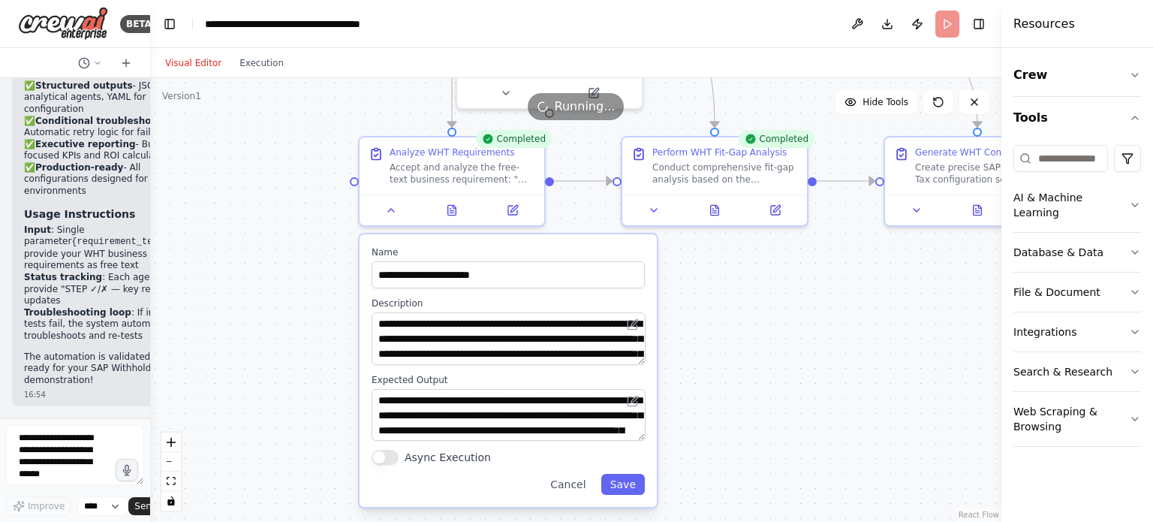
click at [862, 369] on div ".deletable-edge-delete-btn { width: 20px; height: 20px; border: 0px solid #ffff…" at bounding box center [575, 300] width 851 height 444
click at [631, 482] on button "Save" at bounding box center [623, 484] width 44 height 21
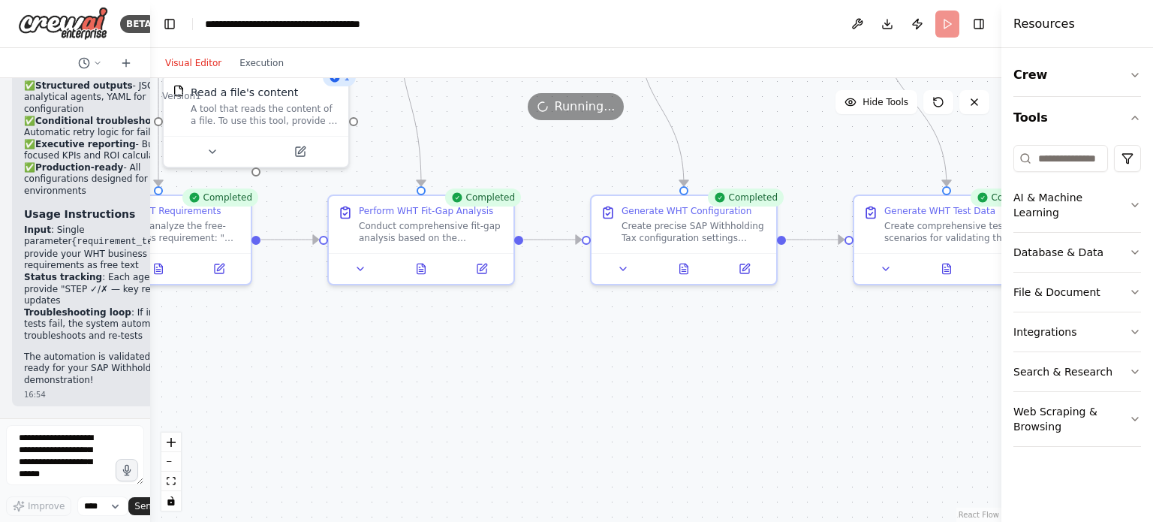
drag, startPoint x: 847, startPoint y: 307, endPoint x: 536, endPoint y: 377, distance: 318.6
click at [536, 377] on div ".deletable-edge-delete-btn { width: 20px; height: 20px; border: 0px solid #ffff…" at bounding box center [575, 300] width 851 height 444
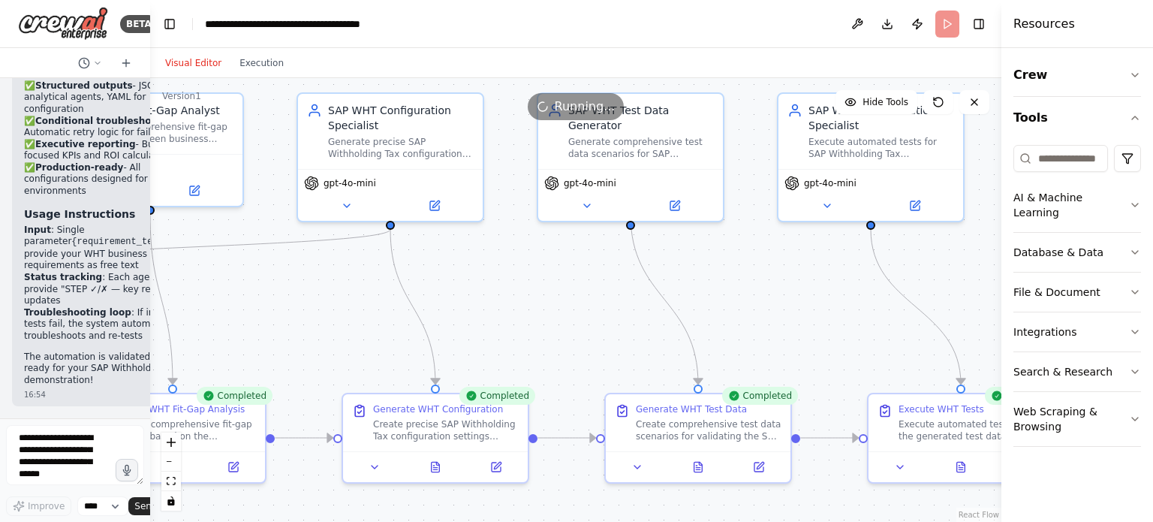
drag, startPoint x: 678, startPoint y: 362, endPoint x: 447, endPoint y: 549, distance: 297.2
click at [447, 521] on html "BETA You orchestrate a demonstration of SAP Withholding Tax (WHT) automation us…" at bounding box center [576, 261] width 1153 height 522
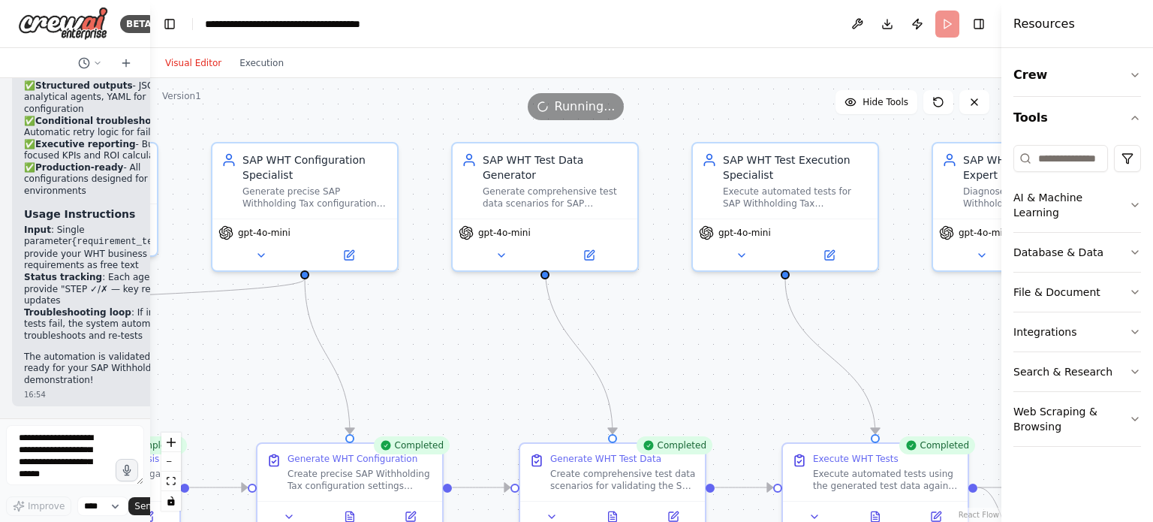
drag, startPoint x: 557, startPoint y: 281, endPoint x: 471, endPoint y: 329, distance: 98.5
click at [471, 329] on div ".deletable-edge-delete-btn { width: 20px; height: 20px; border: 0px solid #ffff…" at bounding box center [575, 300] width 851 height 444
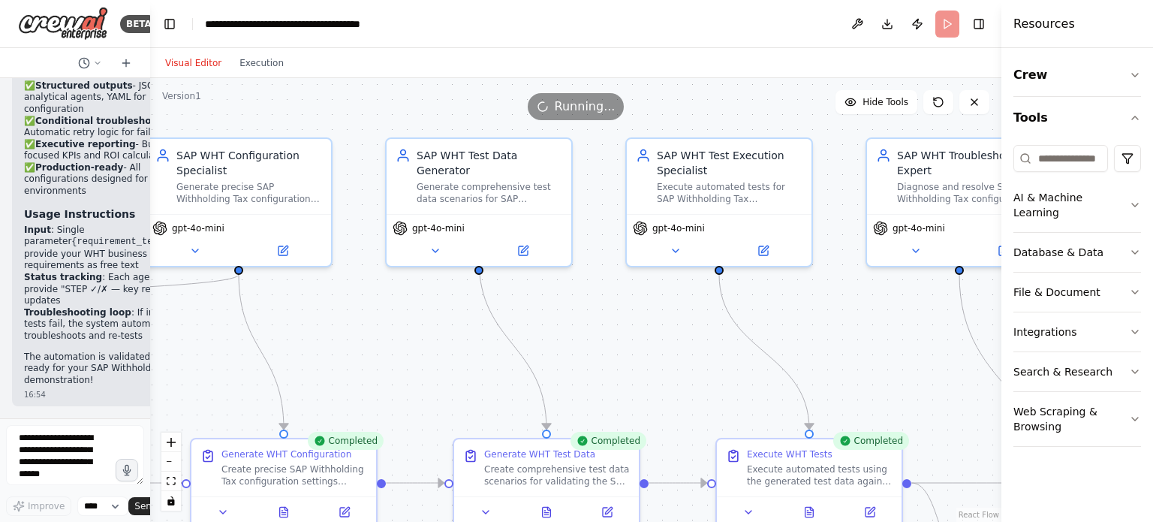
drag, startPoint x: 639, startPoint y: 325, endPoint x: 525, endPoint y: 321, distance: 114.1
click at [525, 321] on div ".deletable-edge-delete-btn { width: 20px; height: 20px; border: 0px solid #ffff…" at bounding box center [575, 300] width 851 height 444
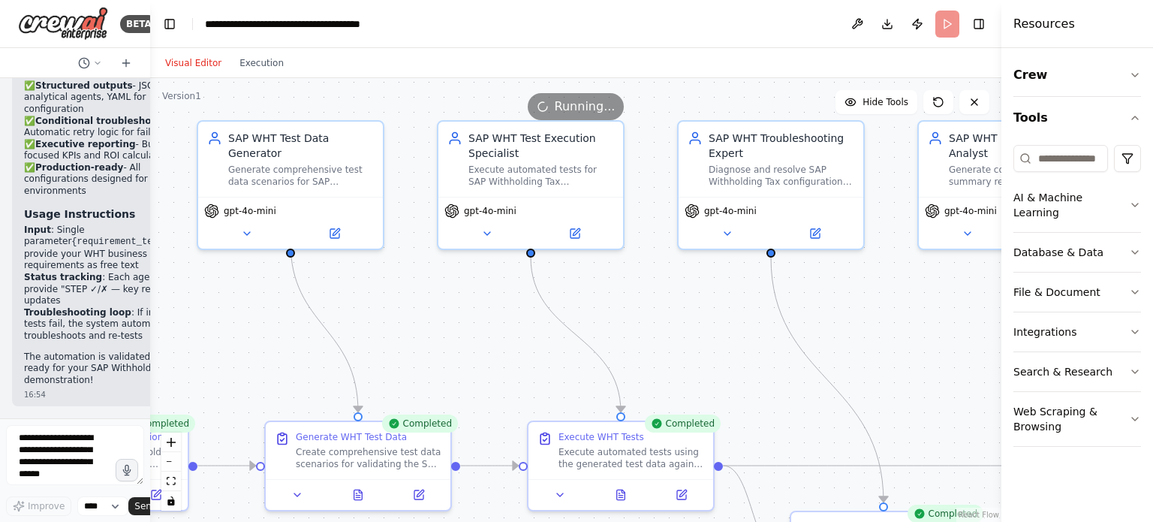
drag, startPoint x: 657, startPoint y: 314, endPoint x: 513, endPoint y: 296, distance: 144.5
click at [513, 296] on div ".deletable-edge-delete-btn { width: 20px; height: 20px; border: 0px solid #ffff…" at bounding box center [575, 300] width 851 height 444
drag, startPoint x: 640, startPoint y: 301, endPoint x: 531, endPoint y: 293, distance: 109.1
click at [531, 293] on div ".deletable-edge-delete-btn { width: 20px; height: 20px; border: 0px solid #ffff…" at bounding box center [575, 300] width 851 height 444
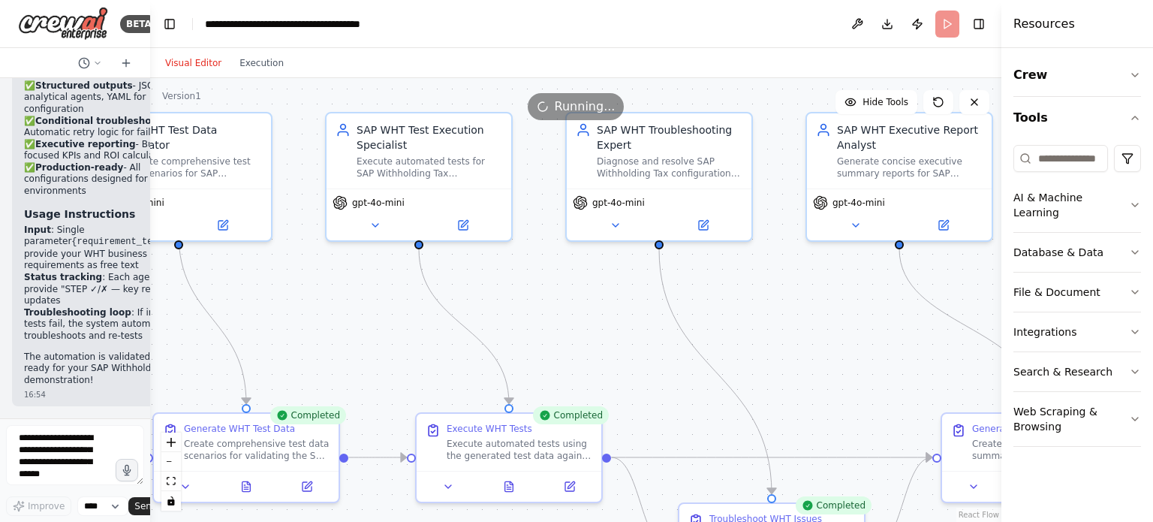
drag, startPoint x: 702, startPoint y: 326, endPoint x: 561, endPoint y: 260, distance: 155.8
click at [561, 260] on div ".deletable-edge-delete-btn { width: 20px; height: 20px; border: 0px solid #ffff…" at bounding box center [575, 300] width 851 height 444
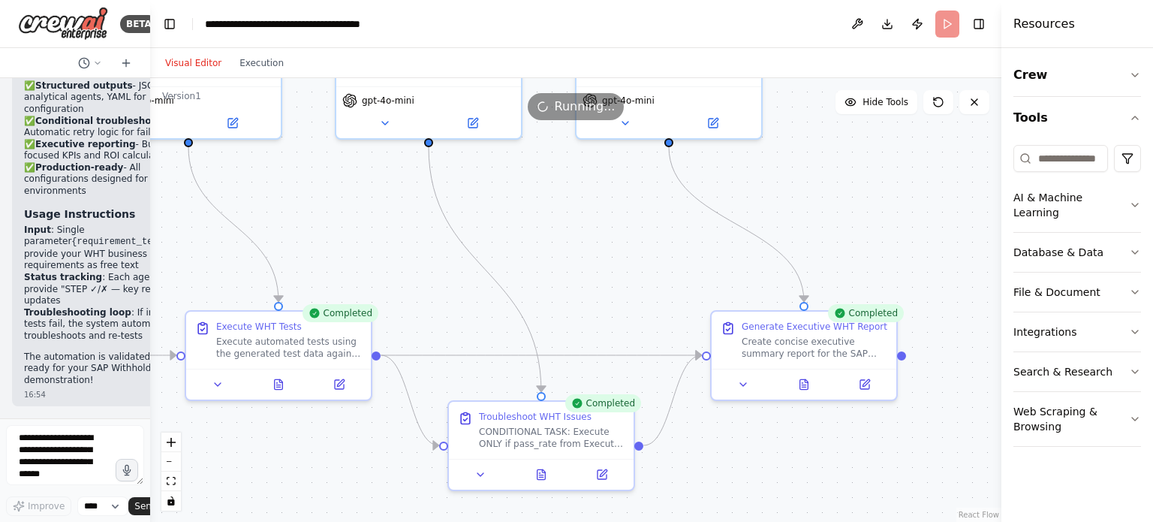
drag, startPoint x: 694, startPoint y: 316, endPoint x: 566, endPoint y: 242, distance: 147.9
click at [566, 242] on div ".deletable-edge-delete-btn { width: 20px; height: 20px; border: 0px solid #ffff…" at bounding box center [575, 300] width 851 height 444
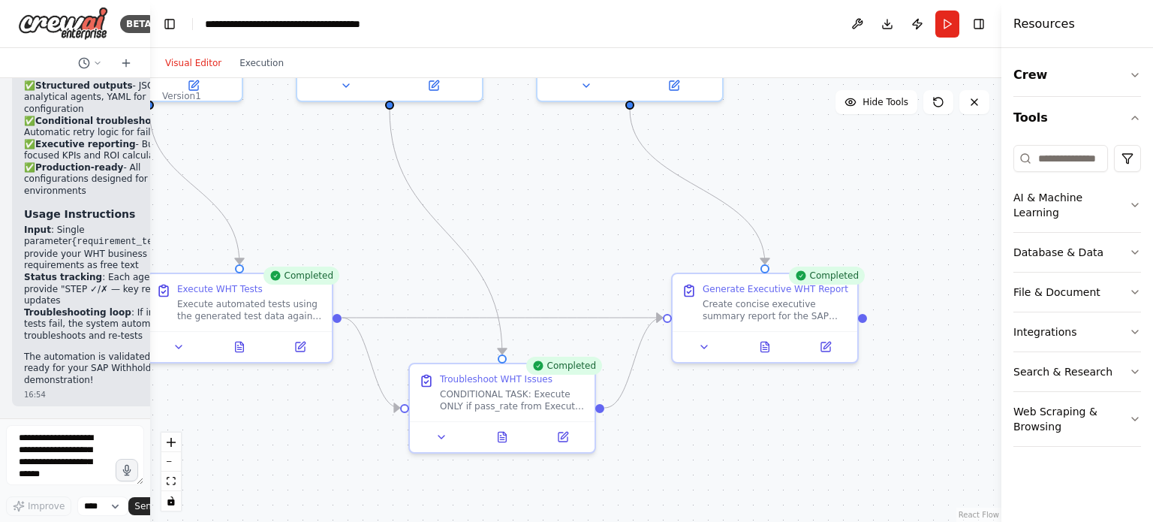
click at [828, 408] on div ".deletable-edge-delete-btn { width: 20px; height: 20px; border: 0px solid #ffff…" at bounding box center [575, 300] width 851 height 444
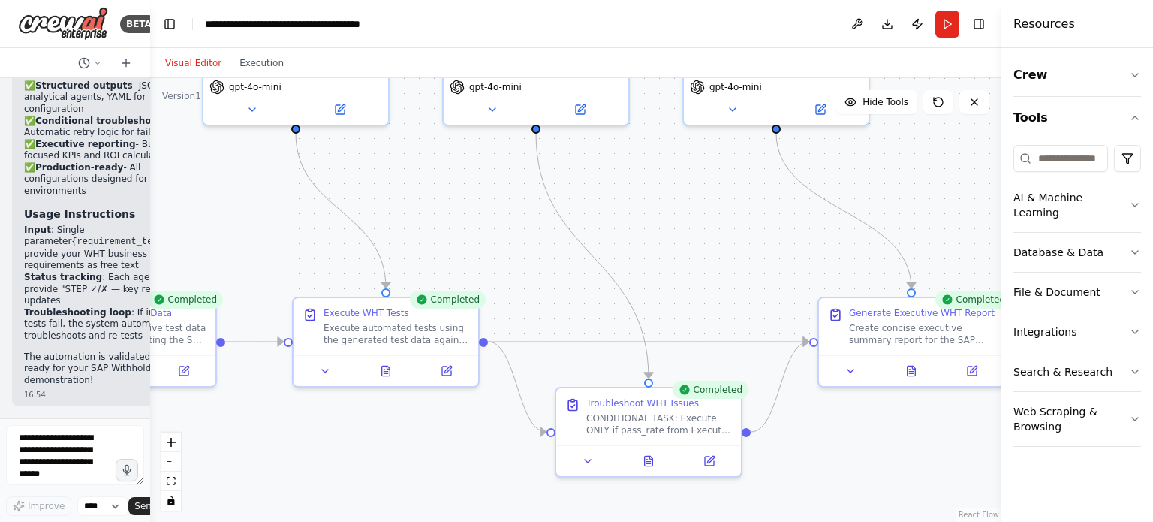
drag, startPoint x: 904, startPoint y: 433, endPoint x: 922, endPoint y: 441, distance: 19.5
click at [922, 441] on div ".deletable-edge-delete-btn { width: 20px; height: 20px; border: 0px solid #ffff…" at bounding box center [575, 300] width 851 height 444
drag, startPoint x: 738, startPoint y: 262, endPoint x: 874, endPoint y: 300, distance: 140.4
click at [874, 300] on div ".deletable-edge-delete-btn { width: 20px; height: 20px; border: 0px solid #ffff…" at bounding box center [575, 300] width 851 height 444
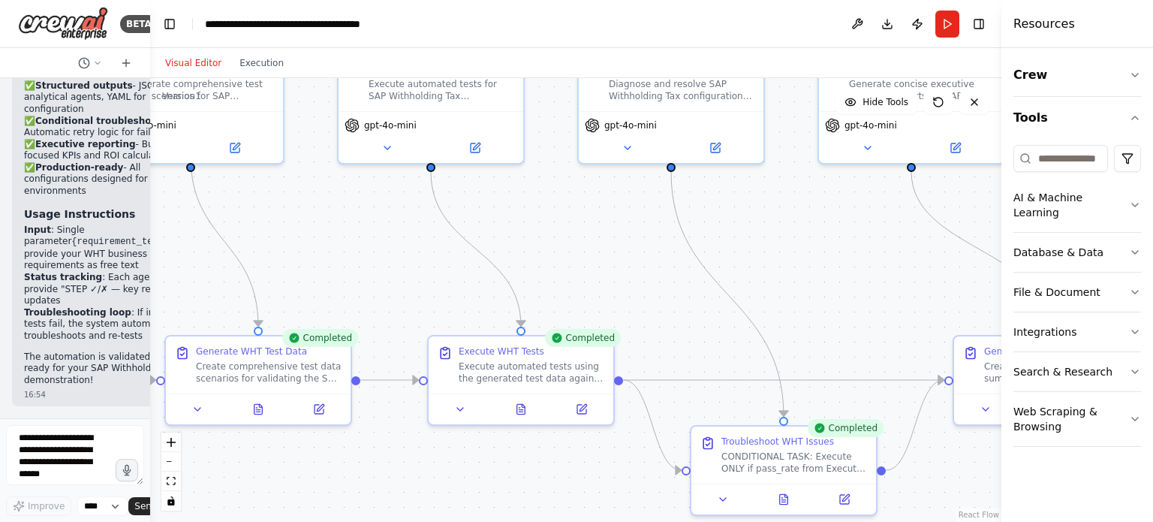
drag, startPoint x: 591, startPoint y: 291, endPoint x: 794, endPoint y: 381, distance: 221.7
click at [794, 381] on div ".deletable-edge-delete-btn { width: 20px; height: 20px; border: 0px solid #ffff…" at bounding box center [575, 300] width 851 height 444
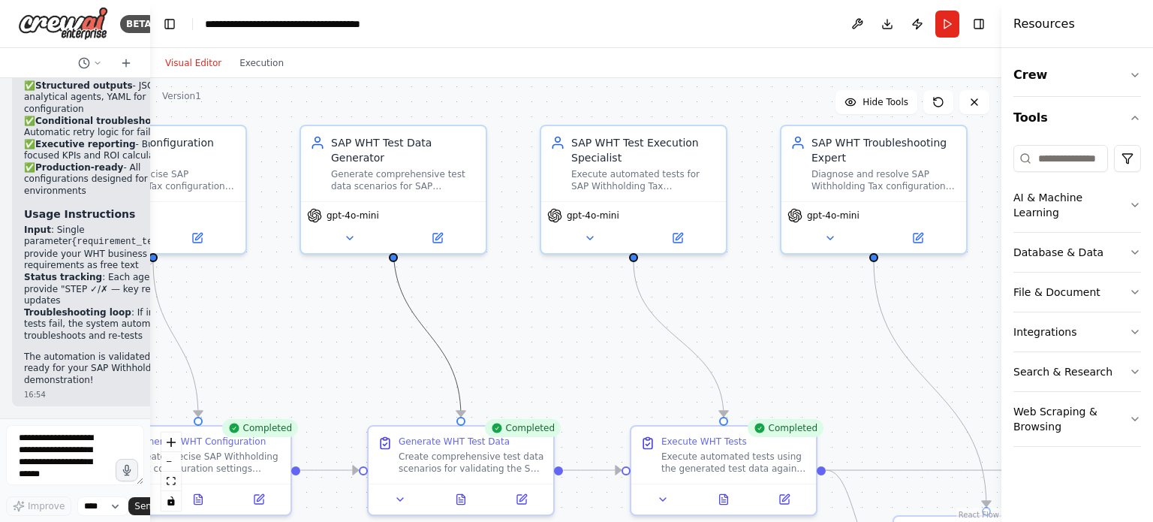
drag, startPoint x: 605, startPoint y: 329, endPoint x: 660, endPoint y: 329, distance: 55.5
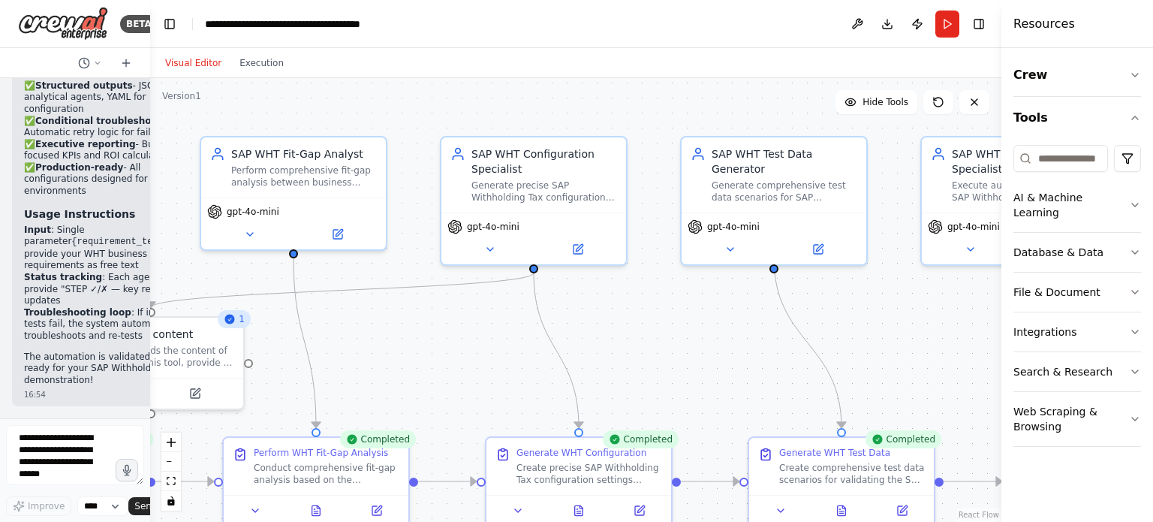
drag, startPoint x: 327, startPoint y: 323, endPoint x: 708, endPoint y: 335, distance: 380.7
click at [708, 335] on div ".deletable-edge-delete-btn { width: 20px; height: 20px; border: 0px solid #ffff…" at bounding box center [575, 300] width 851 height 444
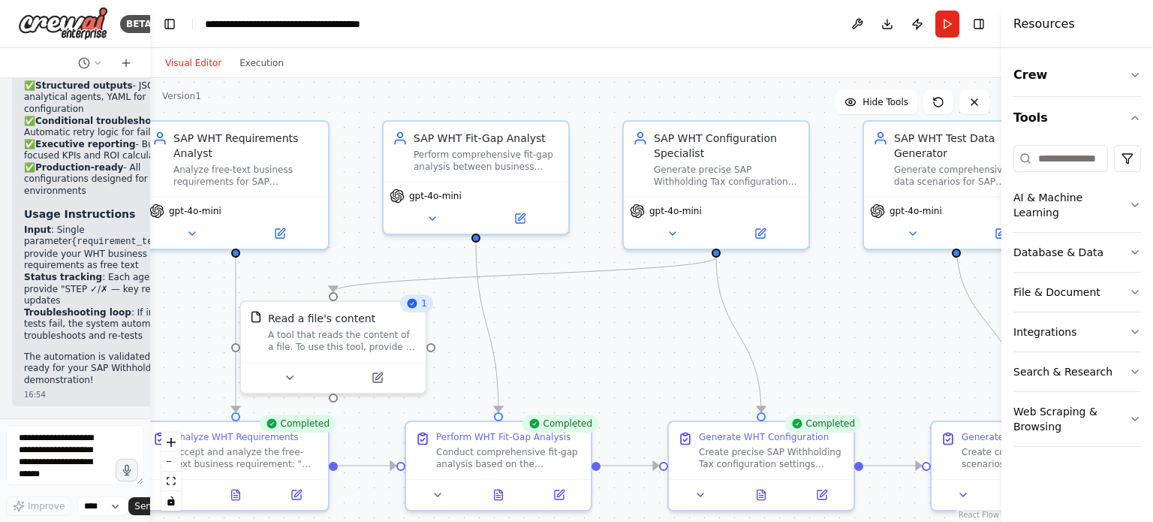
drag, startPoint x: 540, startPoint y: 351, endPoint x: 765, endPoint y: 325, distance: 225.9
click at [765, 325] on div ".deletable-edge-delete-btn { width: 20px; height: 20px; border: 0px solid #ffff…" at bounding box center [575, 300] width 851 height 444
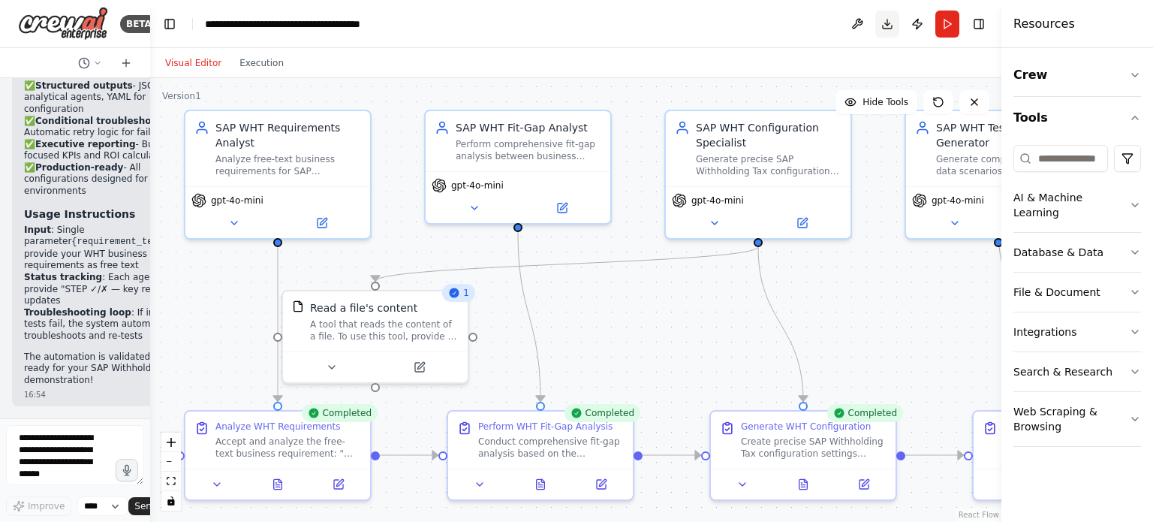
click at [888, 29] on button "Download" at bounding box center [887, 24] width 24 height 27
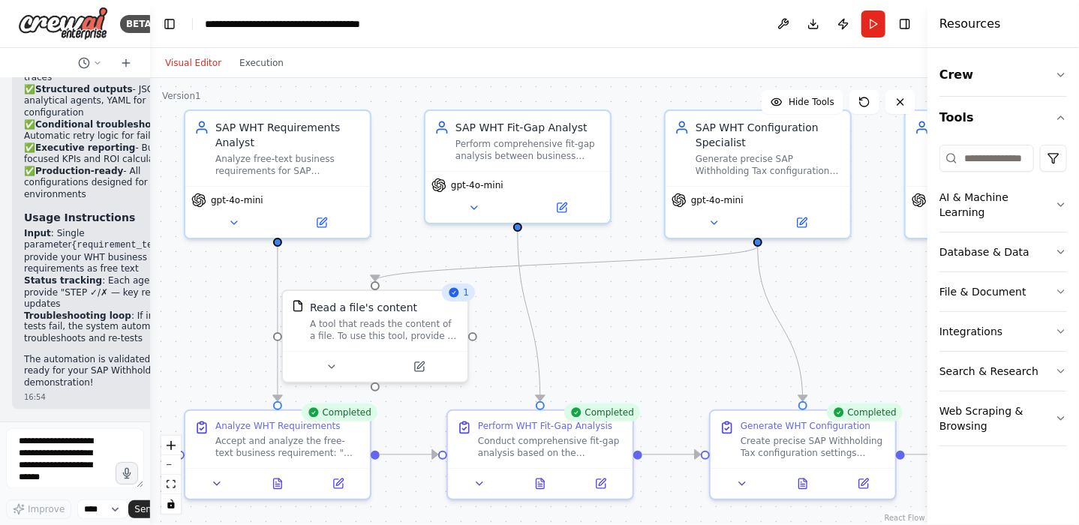
click at [477, 15] on header "**********" at bounding box center [538, 24] width 777 height 48
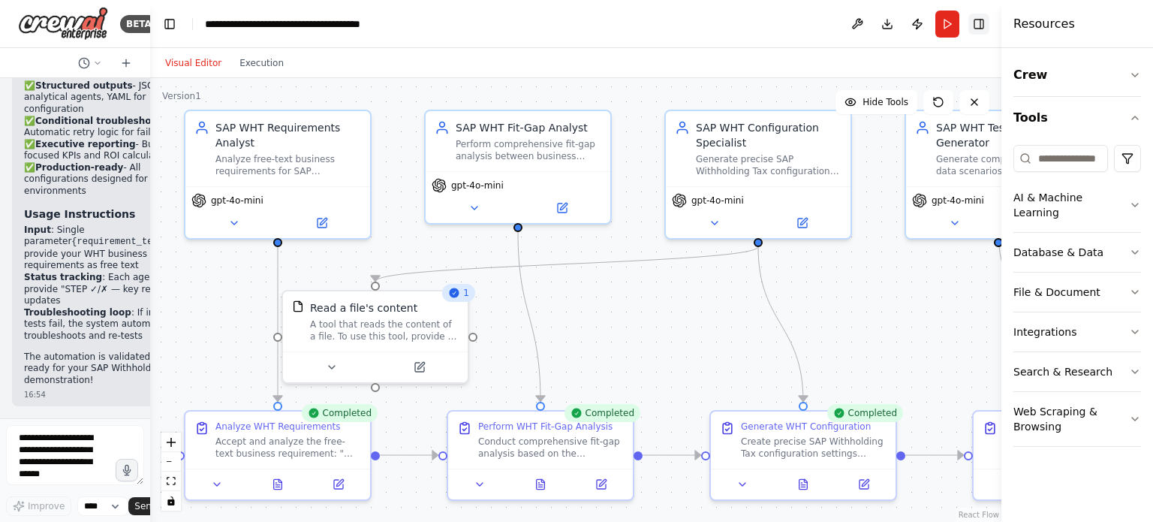
click at [980, 23] on button "Toggle Right Sidebar" at bounding box center [978, 24] width 21 height 21
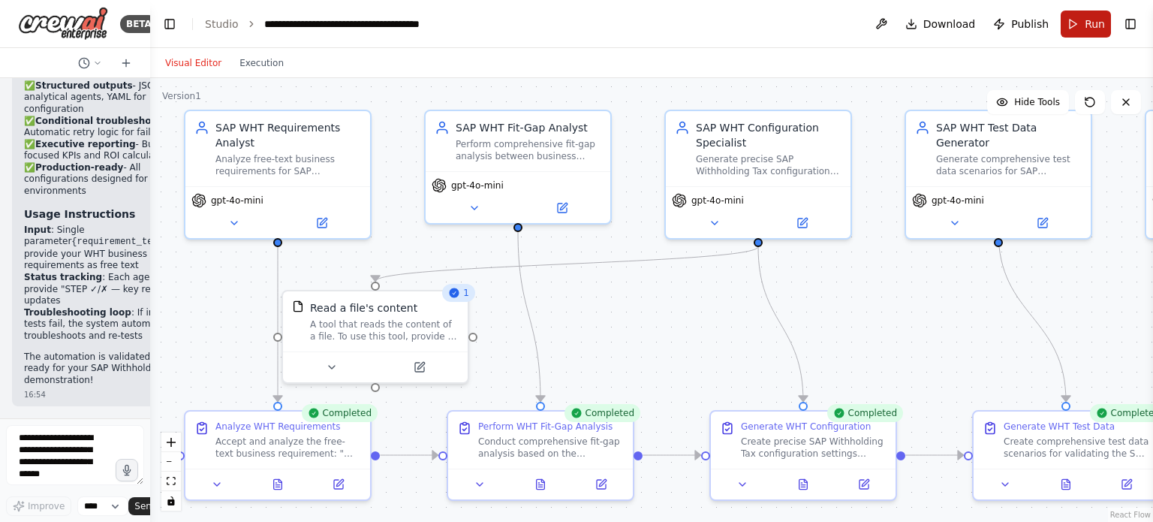
click at [1087, 29] on span "Run" at bounding box center [1094, 24] width 20 height 15
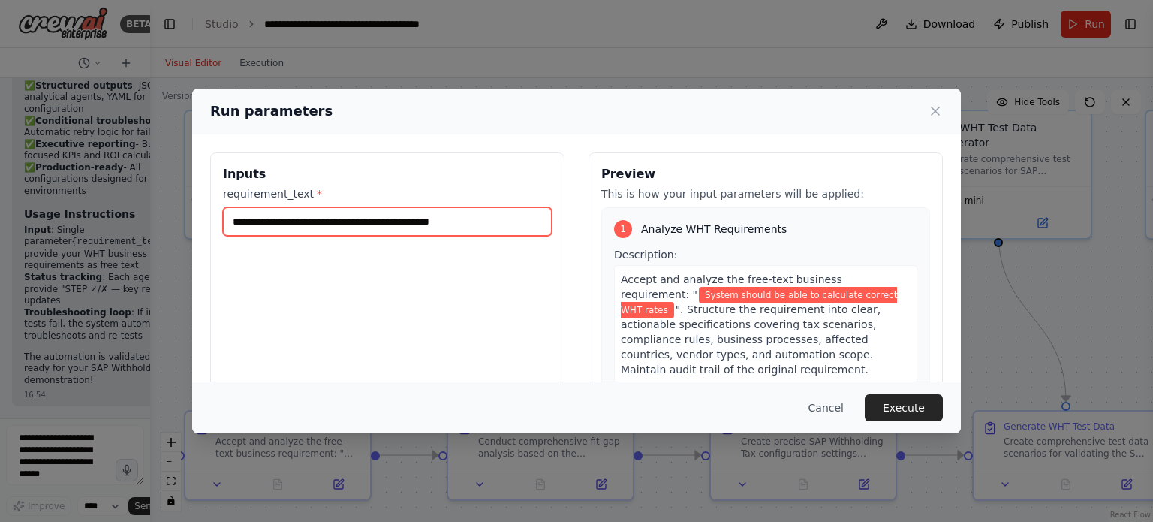
drag, startPoint x: 492, startPoint y: 223, endPoint x: 217, endPoint y: 231, distance: 274.8
click at [217, 231] on div "**********" at bounding box center [387, 330] width 354 height 356
click at [338, 218] on input "**********" at bounding box center [387, 221] width 329 height 29
type input "**********"
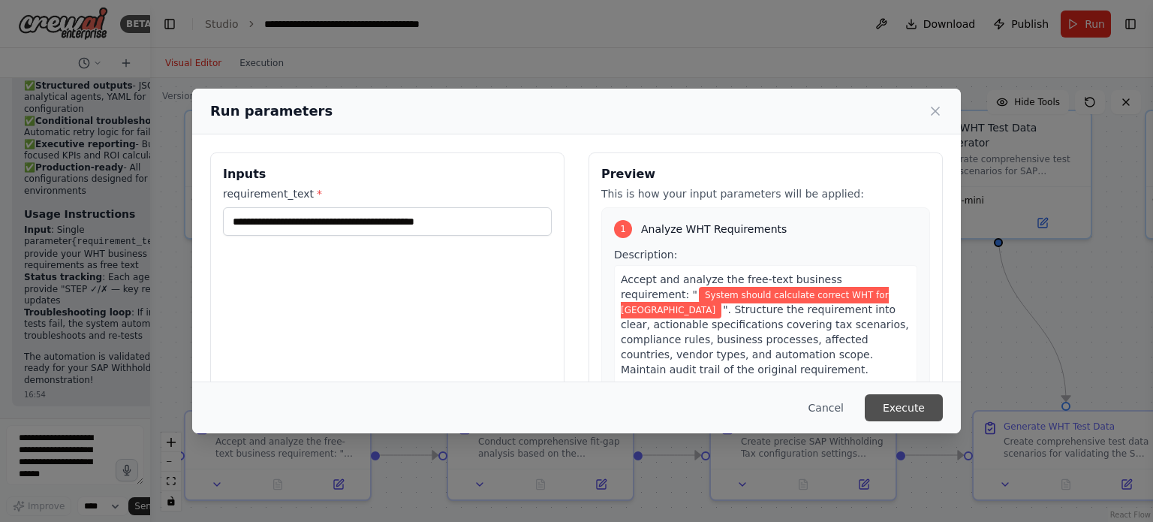
click at [916, 408] on button "Execute" at bounding box center [904, 407] width 78 height 27
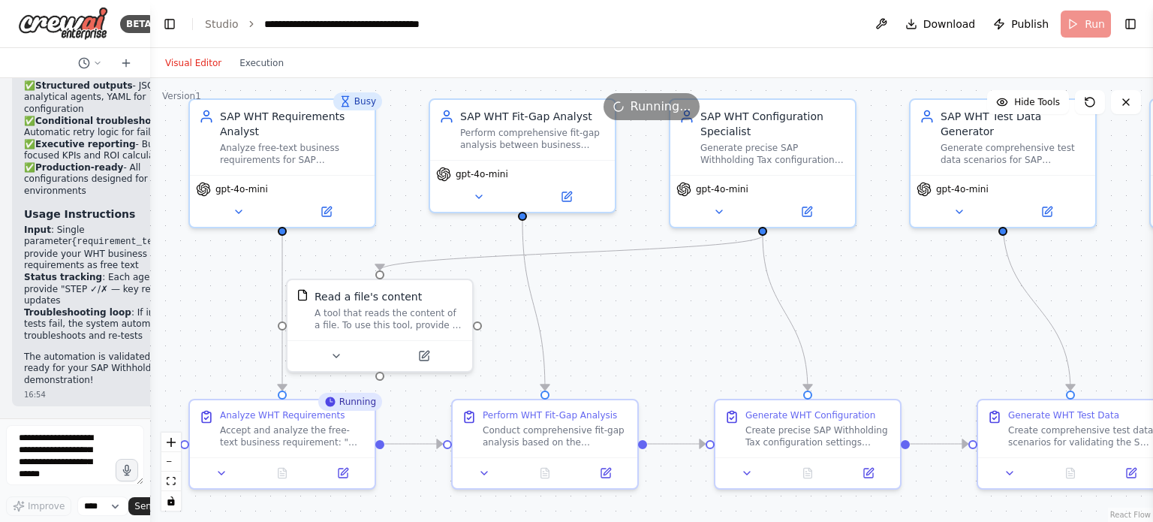
click at [826, 303] on div ".deletable-edge-delete-btn { width: 20px; height: 20px; border: 0px solid #ffff…" at bounding box center [651, 300] width 1003 height 444
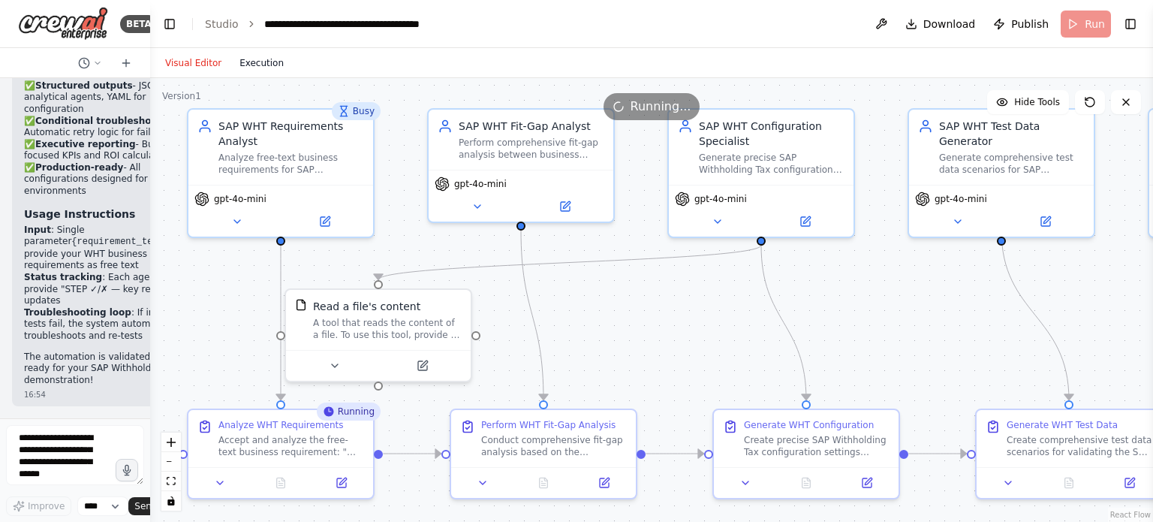
click at [257, 58] on button "Execution" at bounding box center [261, 63] width 62 height 18
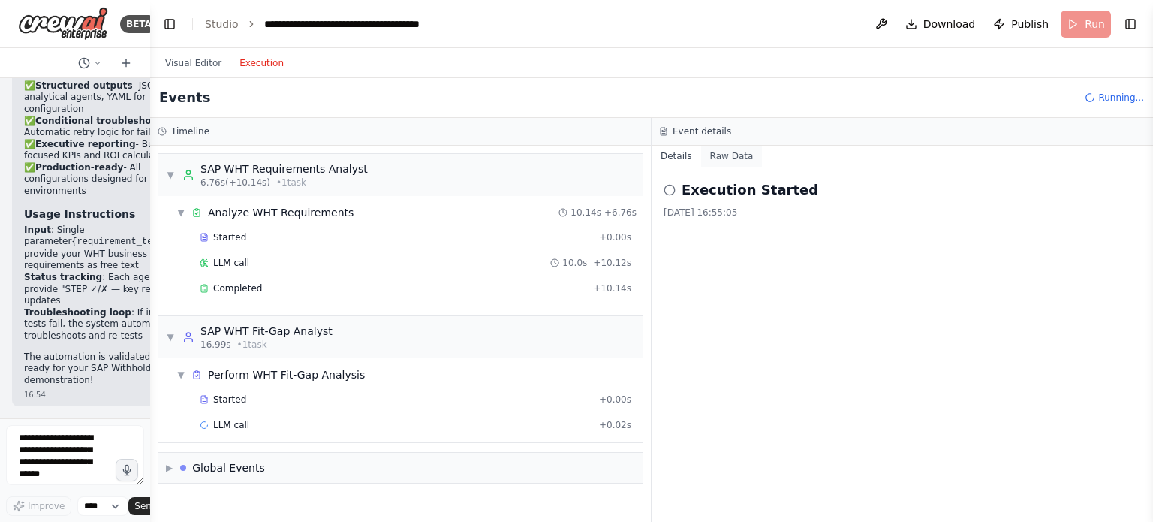
click at [741, 157] on button "Raw Data" at bounding box center [732, 156] width 62 height 21
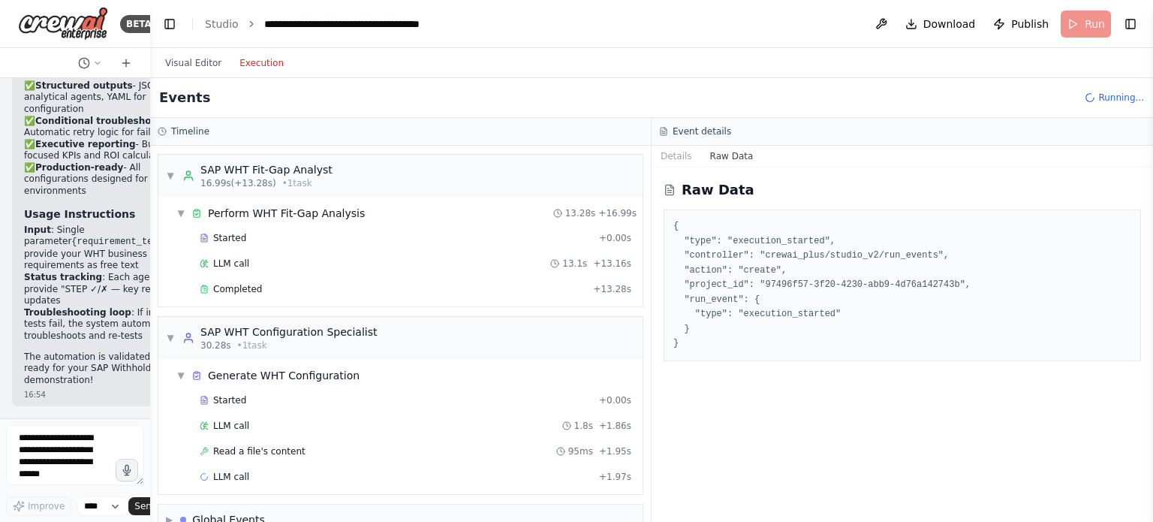
scroll to position [186, 0]
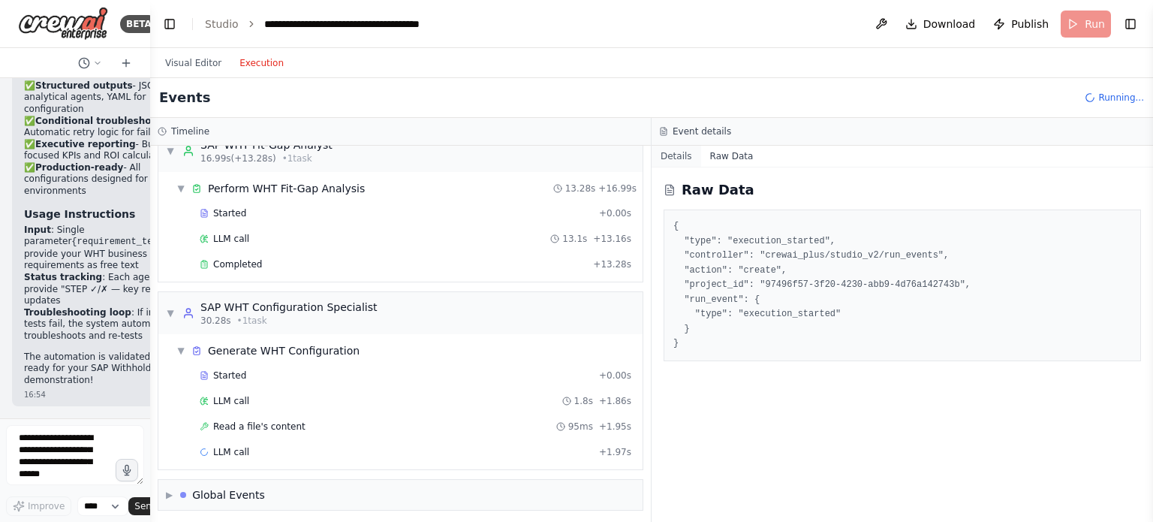
click at [675, 158] on button "Details" at bounding box center [676, 156] width 50 height 21
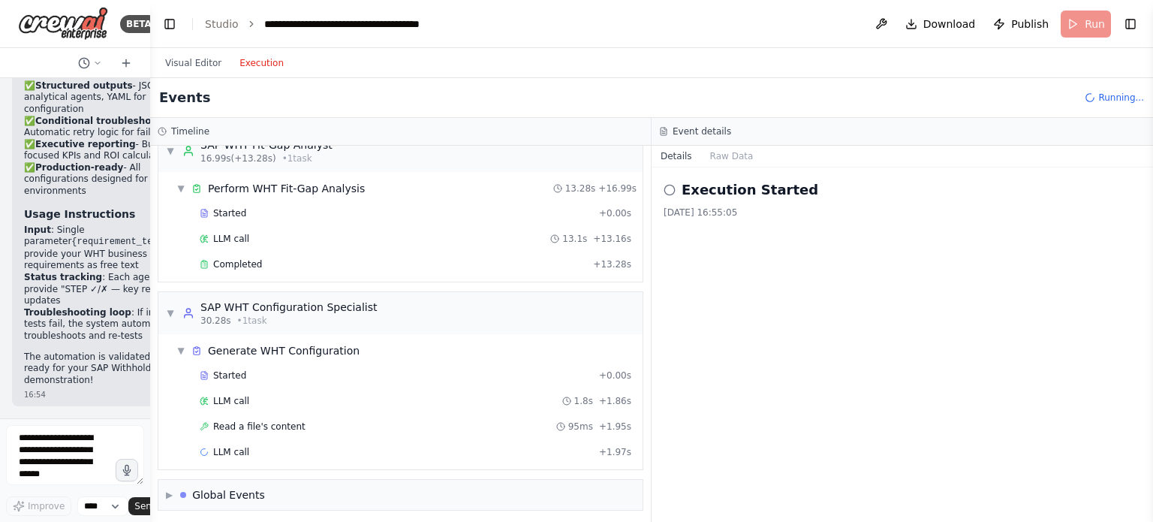
click at [670, 188] on icon at bounding box center [669, 190] width 12 height 12
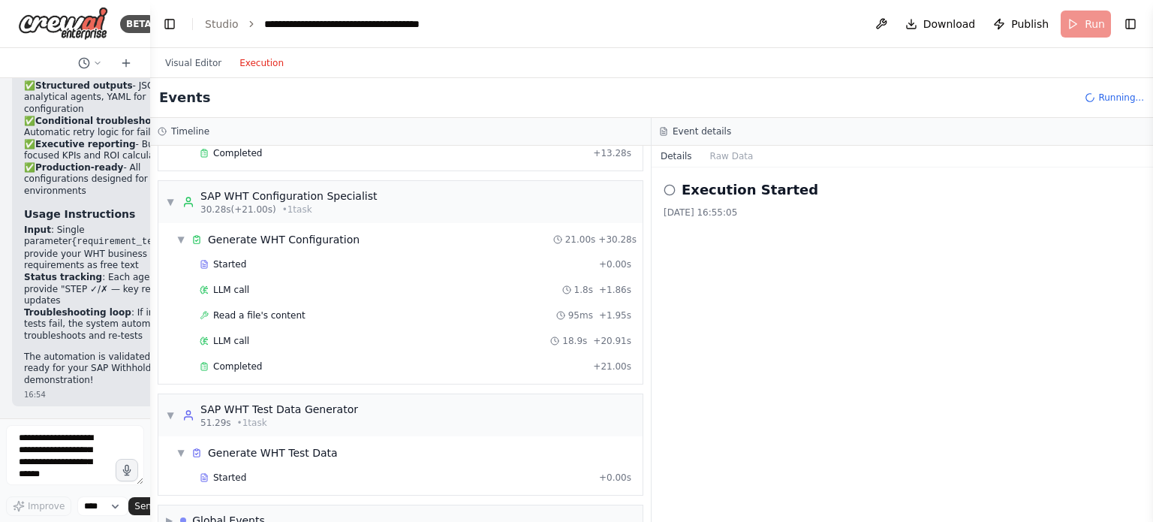
scroll to position [347, 0]
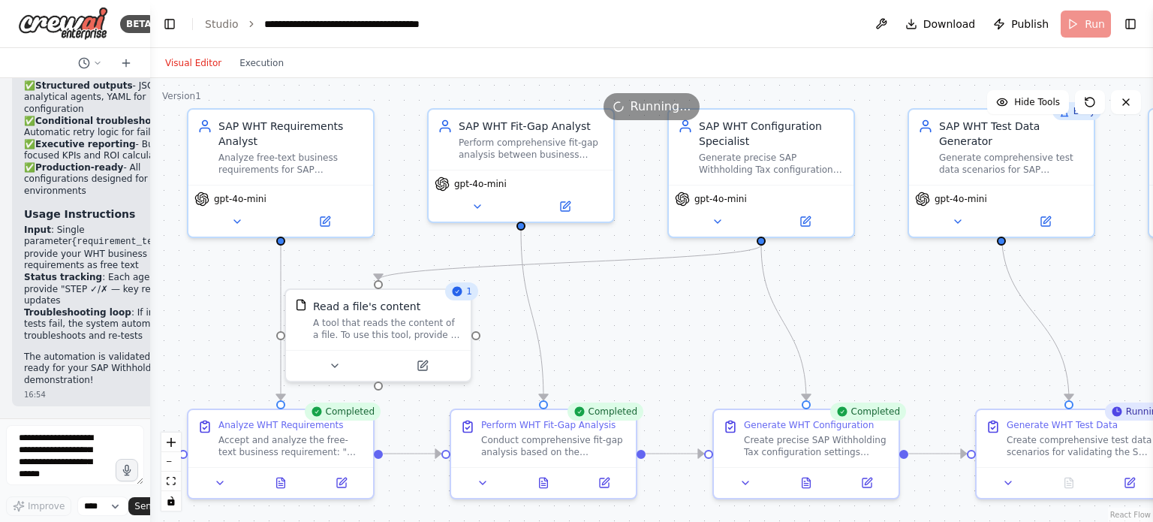
click at [188, 65] on button "Visual Editor" at bounding box center [193, 63] width 74 height 18
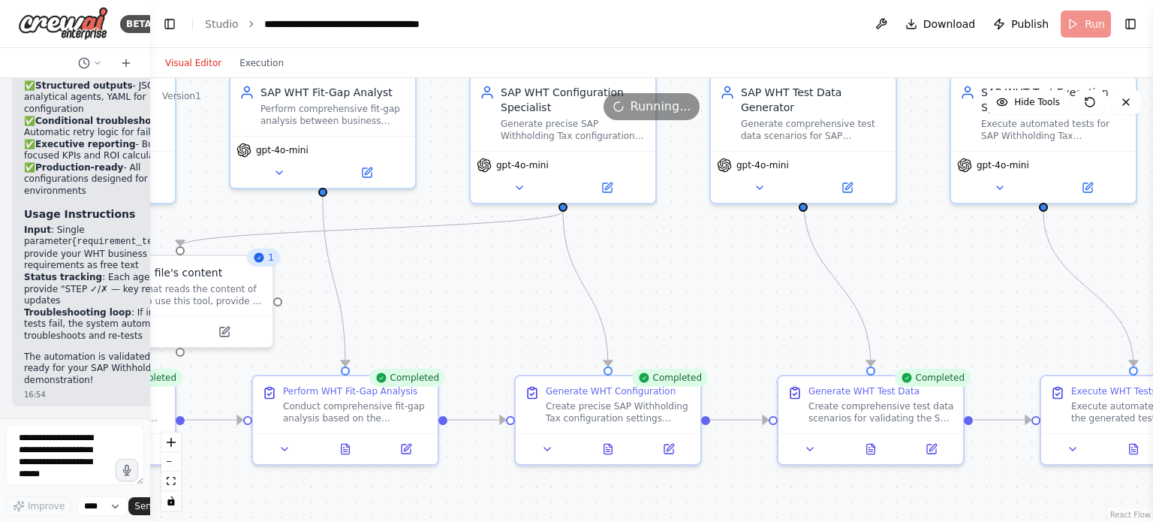
drag, startPoint x: 910, startPoint y: 290, endPoint x: 702, endPoint y: 260, distance: 210.0
click at [702, 260] on div ".deletable-edge-delete-btn { width: 20px; height: 20px; border: 0px solid #ffff…" at bounding box center [651, 300] width 1003 height 444
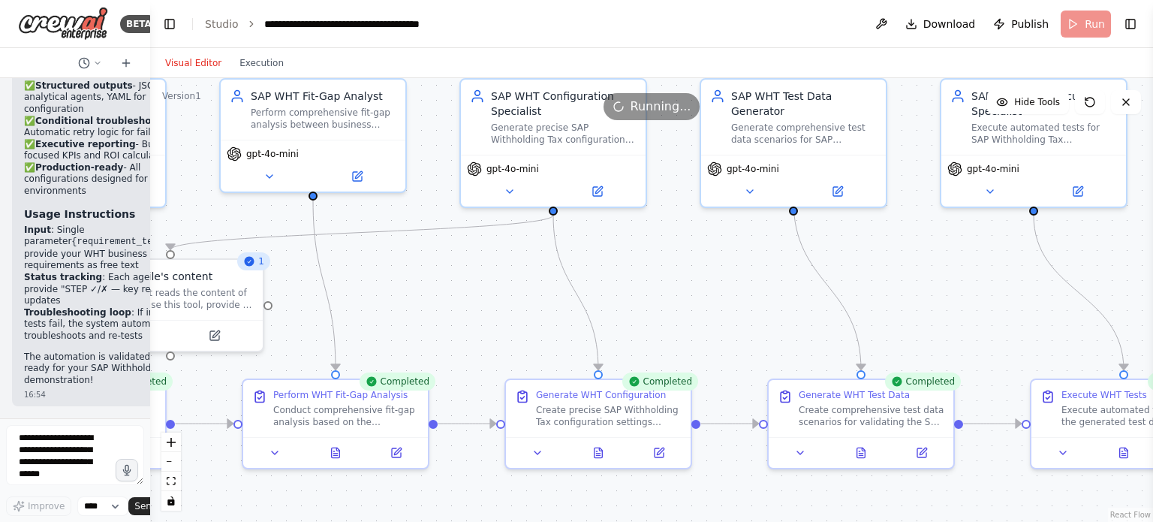
click at [718, 309] on div ".deletable-edge-delete-btn { width: 20px; height: 20px; border: 0px solid #ffff…" at bounding box center [651, 300] width 1003 height 444
drag, startPoint x: 1078, startPoint y: 293, endPoint x: 929, endPoint y: 332, distance: 154.5
click at [929, 332] on div ".deletable-edge-delete-btn { width: 20px; height: 20px; border: 0px solid #ffff…" at bounding box center [651, 300] width 1003 height 444
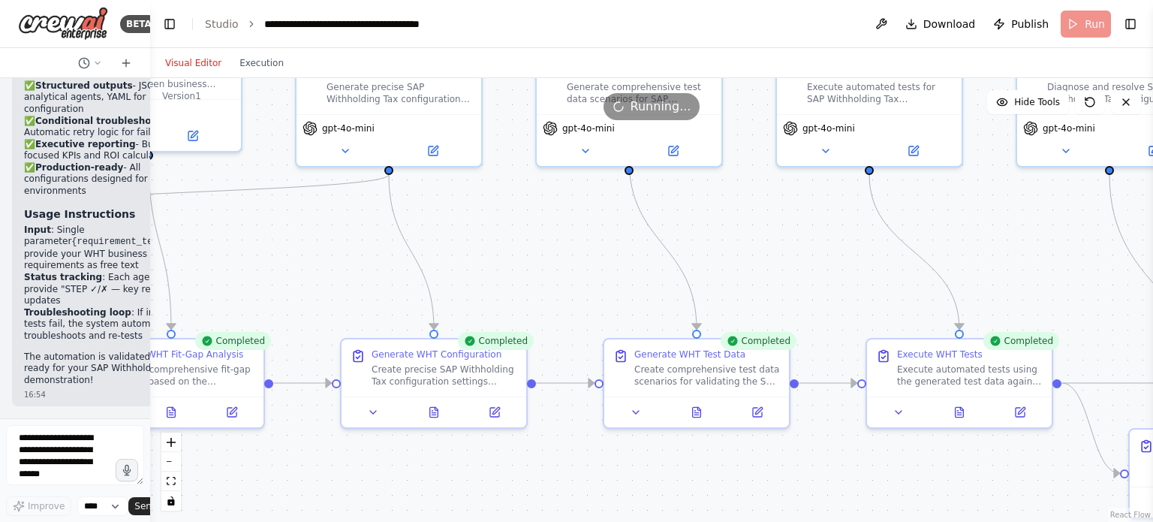
drag, startPoint x: 927, startPoint y: 277, endPoint x: 684, endPoint y: 254, distance: 244.2
click at [684, 254] on div ".deletable-edge-delete-btn { width: 20px; height: 20px; border: 0px solid #ffff…" at bounding box center [651, 300] width 1003 height 444
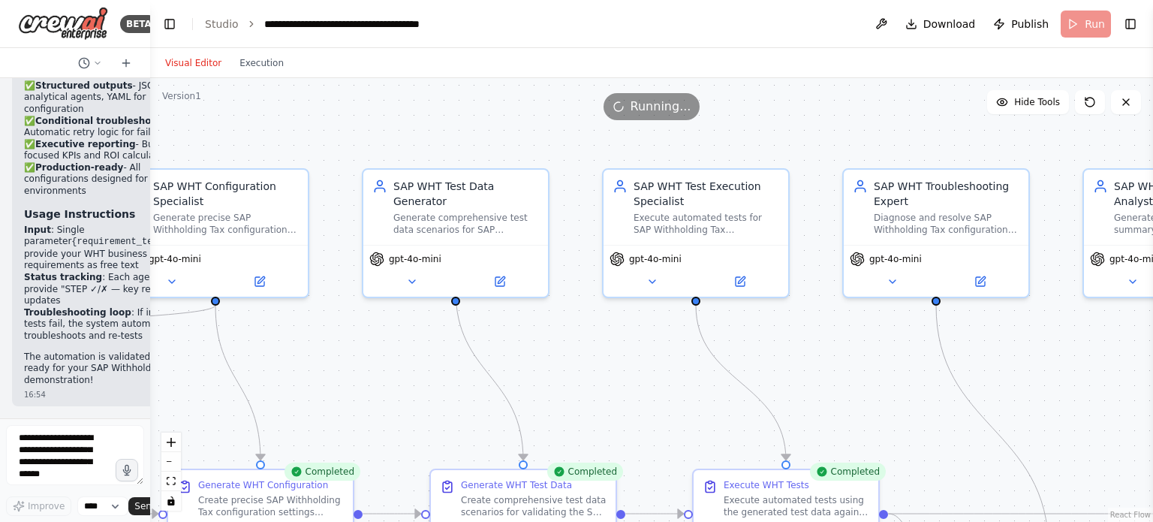
drag, startPoint x: 1031, startPoint y: 305, endPoint x: 937, endPoint y: 418, distance: 147.0
click at [937, 418] on div ".deletable-edge-delete-btn { width: 20px; height: 20px; border: 0px solid #ffff…" at bounding box center [651, 300] width 1003 height 444
click at [842, 344] on div ".deletable-edge-delete-btn { width: 20px; height: 20px; border: 0px solid #ffff…" at bounding box center [651, 300] width 1003 height 444
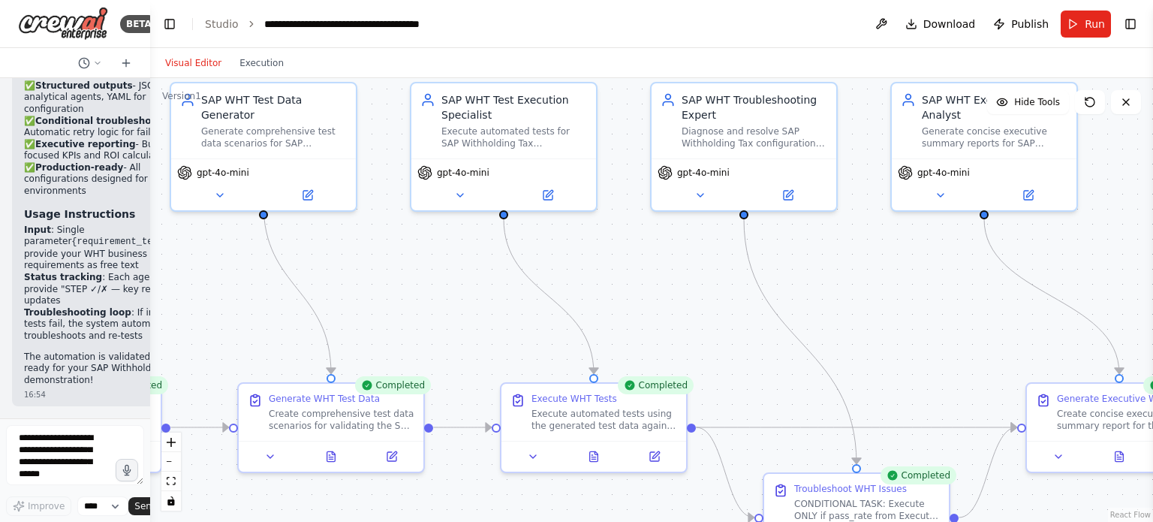
drag, startPoint x: 842, startPoint y: 344, endPoint x: 599, endPoint y: 263, distance: 256.3
click at [599, 263] on div ".deletable-edge-delete-btn { width: 20px; height: 20px; border: 0px solid #ffff…" at bounding box center [651, 300] width 1003 height 444
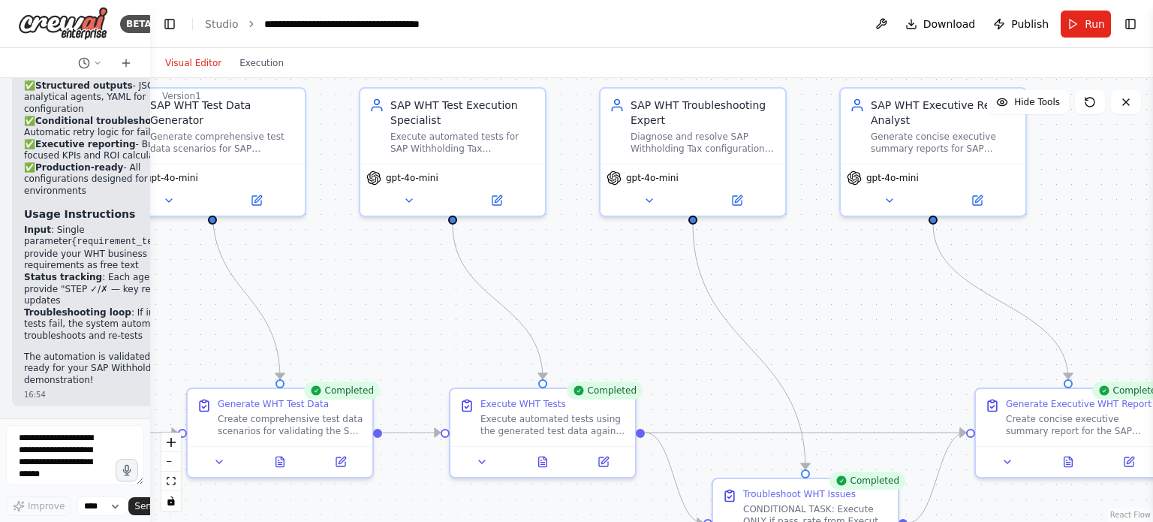
click at [838, 278] on div ".deletable-edge-delete-btn { width: 20px; height: 20px; border: 0px solid #ffff…" at bounding box center [651, 300] width 1003 height 444
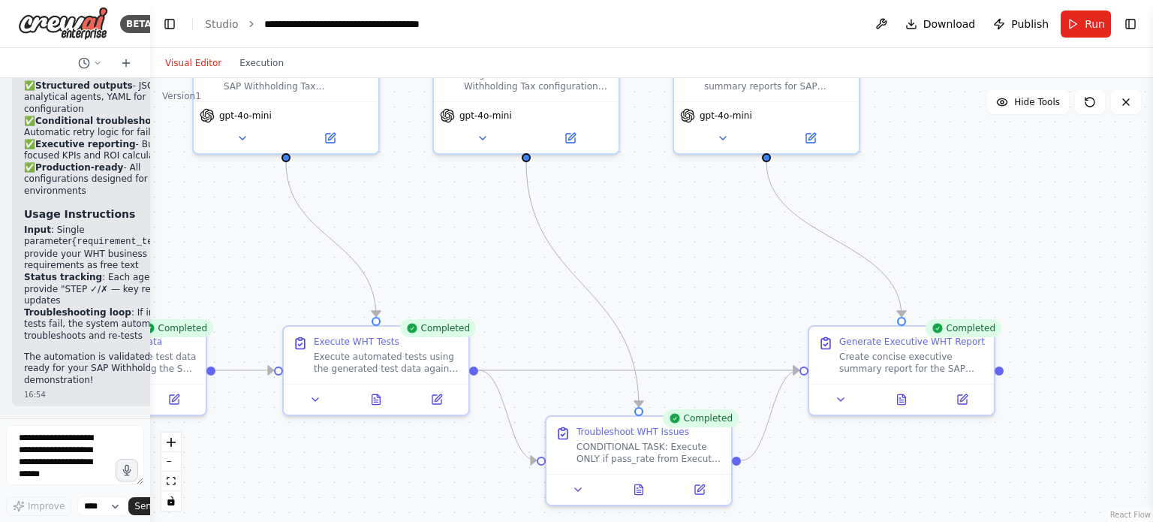
drag, startPoint x: 838, startPoint y: 278, endPoint x: 672, endPoint y: 216, distance: 177.9
click at [672, 216] on div ".deletable-edge-delete-btn { width: 20px; height: 20px; border: 0px solid #ffff…" at bounding box center [651, 300] width 1003 height 444
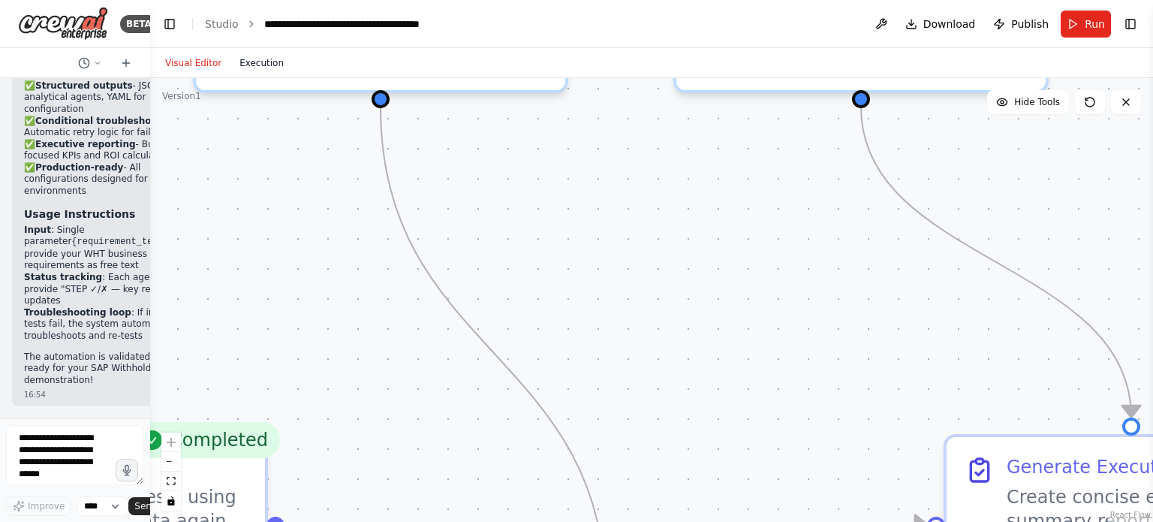
click at [259, 54] on button "Execution" at bounding box center [261, 63] width 62 height 18
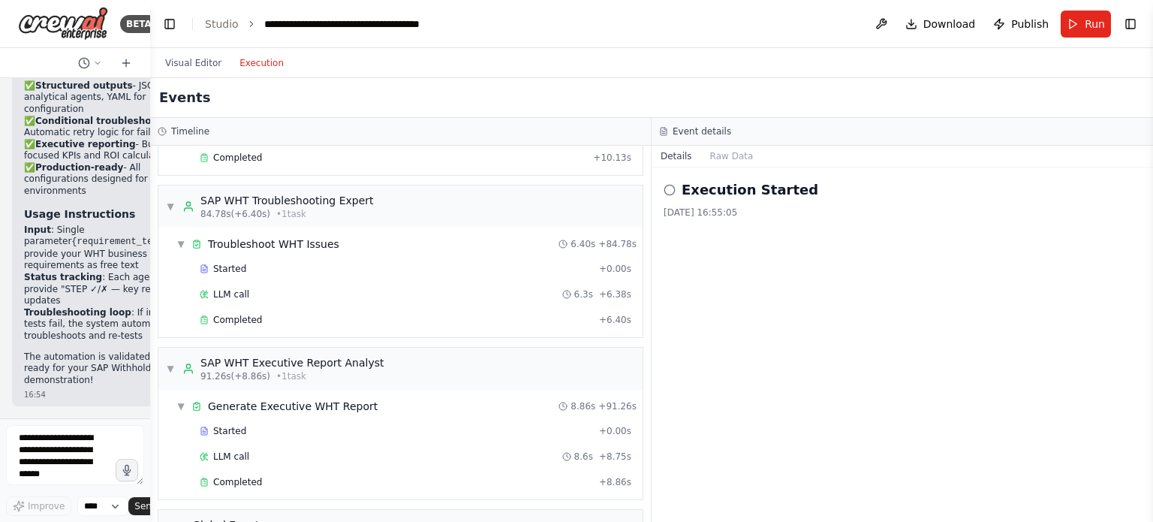
scroll to position [856, 0]
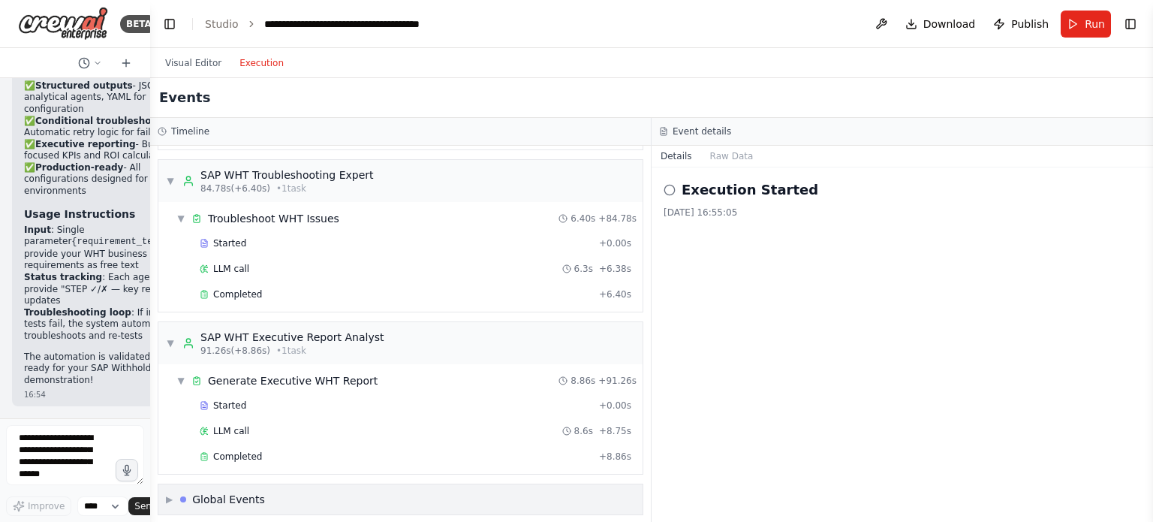
click at [170, 493] on span "▶" at bounding box center [169, 499] width 7 height 12
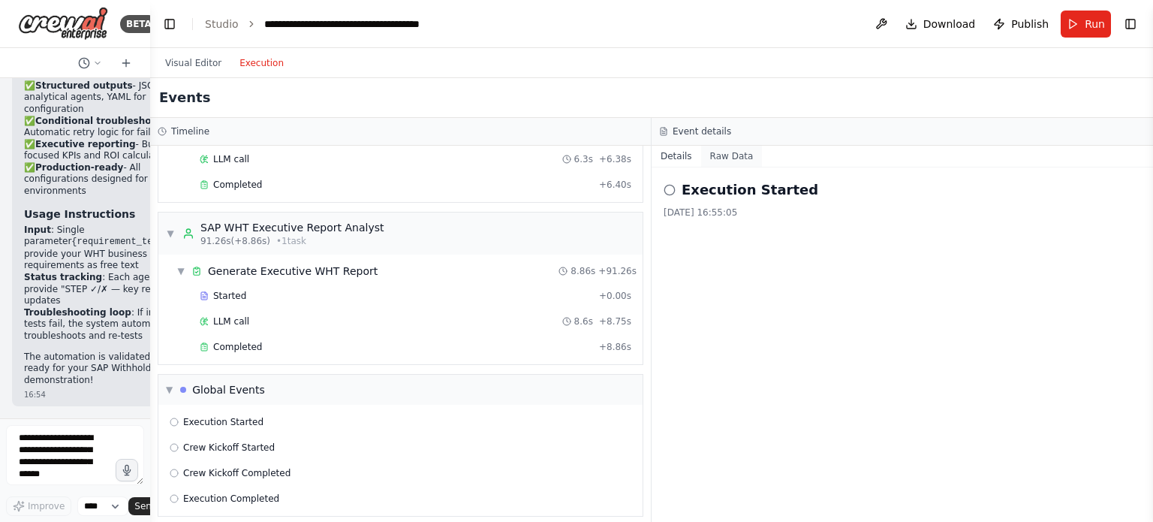
click at [729, 153] on button "Raw Data" at bounding box center [732, 156] width 62 height 21
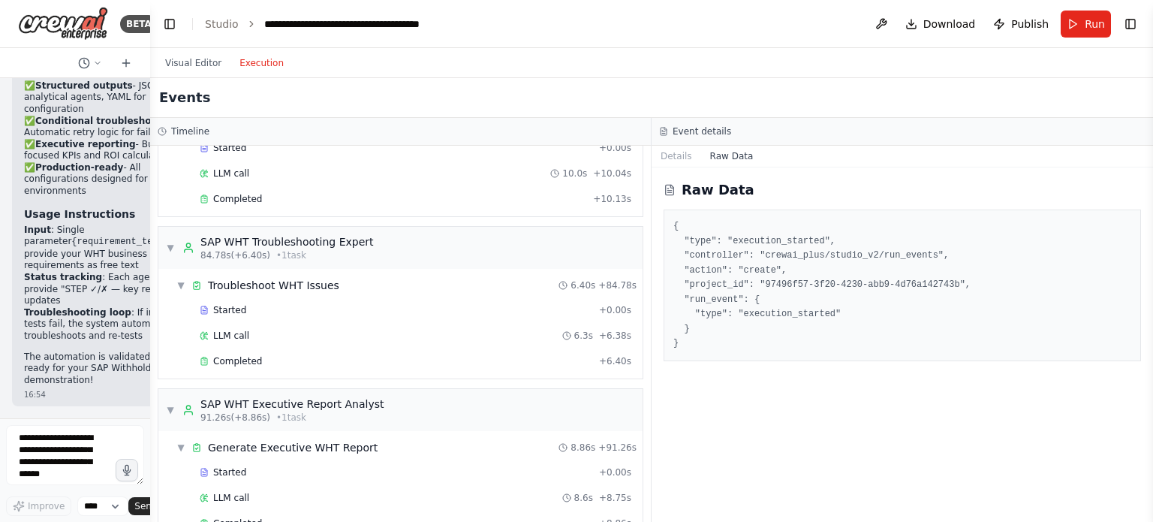
scroll to position [0, 0]
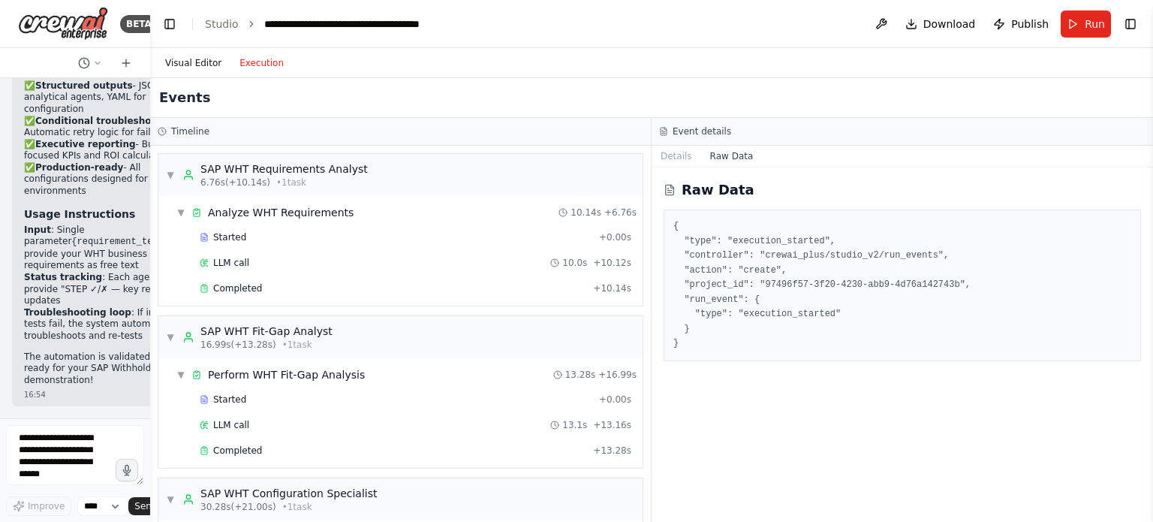
click at [188, 56] on button "Visual Editor" at bounding box center [193, 63] width 74 height 18
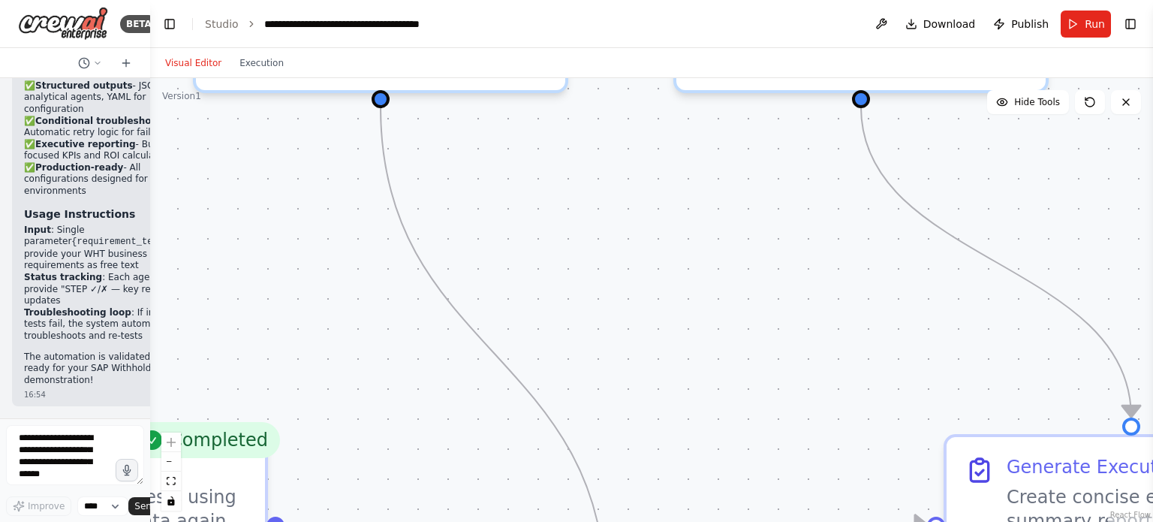
click at [782, 287] on div ".deletable-edge-delete-btn { width: 20px; height: 20px; border: 0px solid #ffff…" at bounding box center [651, 300] width 1003 height 444
click at [172, 465] on button "zoom out" at bounding box center [171, 462] width 20 height 20
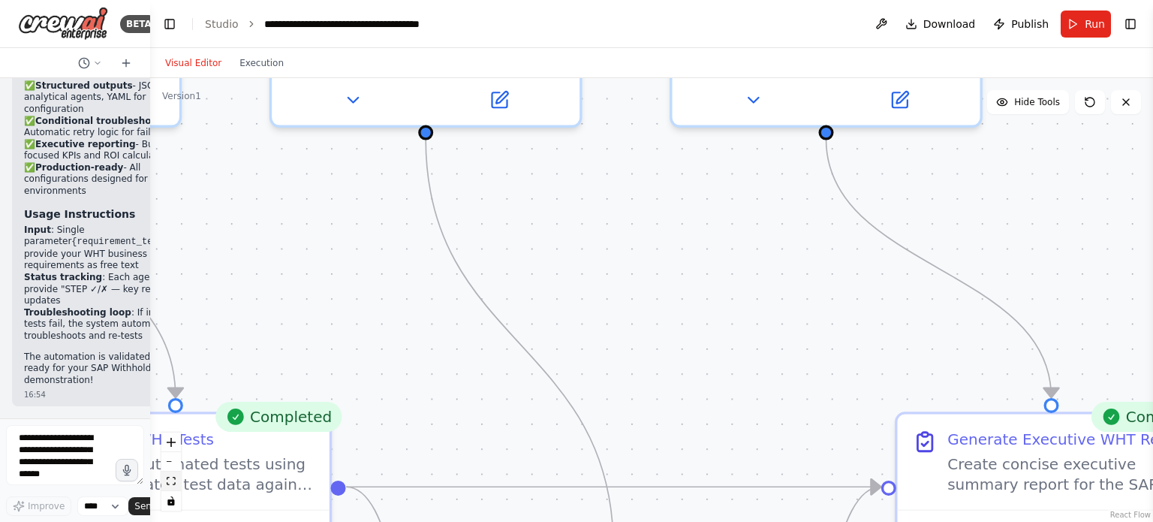
click at [171, 475] on button "fit view" at bounding box center [171, 481] width 20 height 20
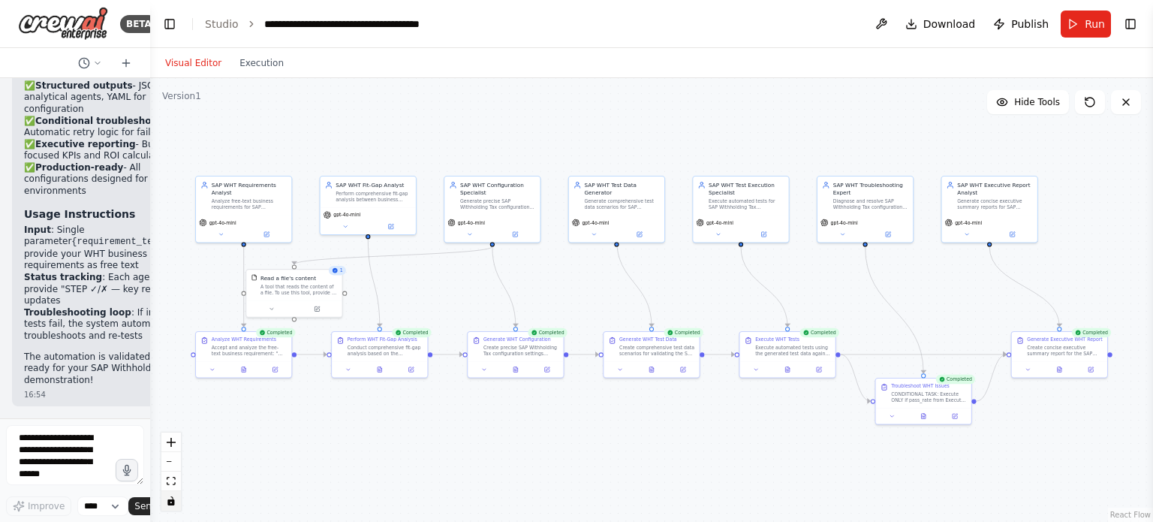
click at [170, 502] on icon "toggle interactivity" at bounding box center [170, 500] width 7 height 9
click at [172, 507] on button "toggle interactivity" at bounding box center [171, 501] width 20 height 20
click at [170, 440] on icon "zoom in" at bounding box center [171, 442] width 9 height 9
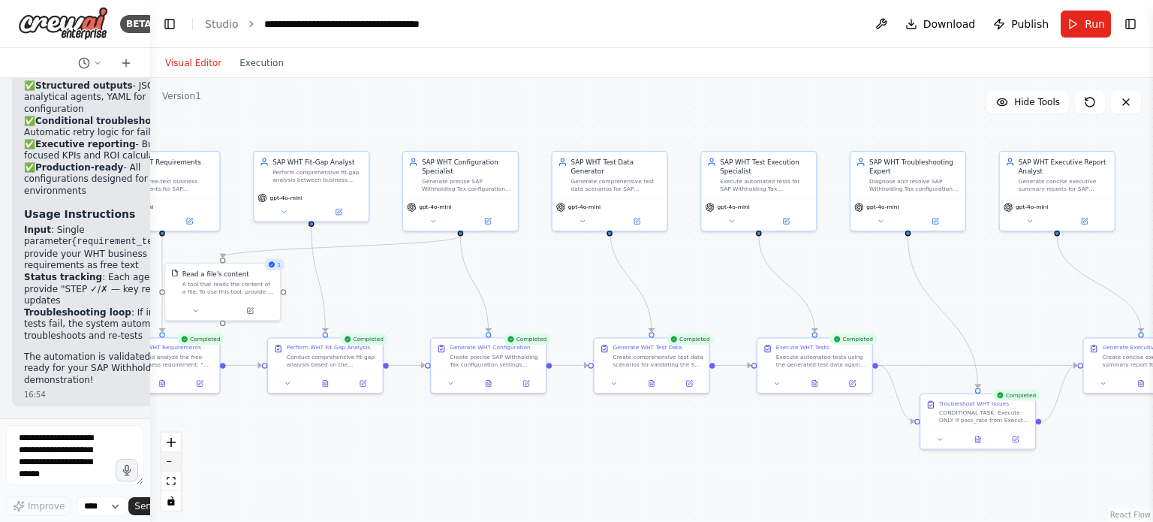
click at [177, 464] on button "zoom out" at bounding box center [171, 462] width 20 height 20
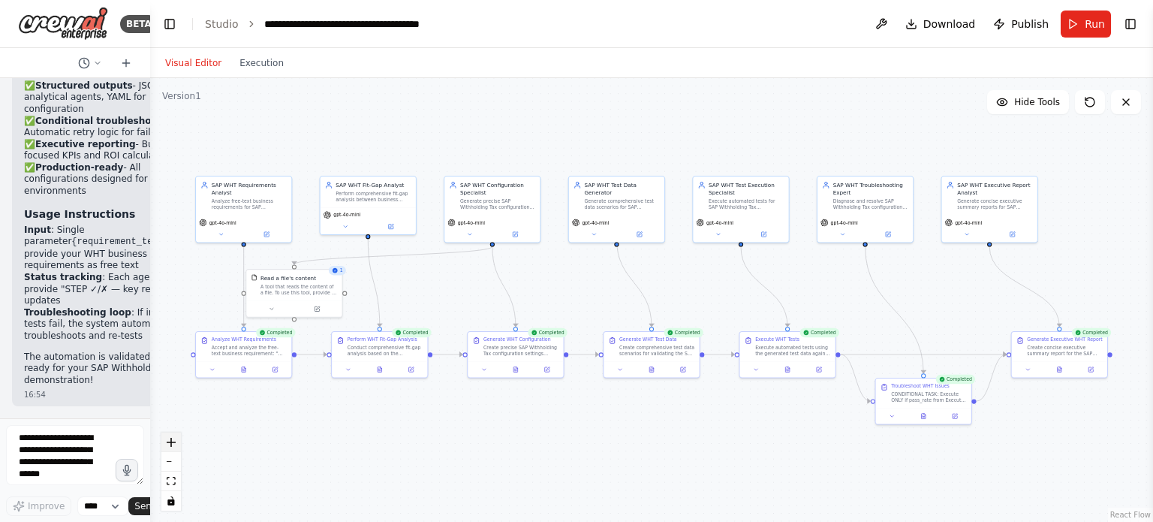
click at [175, 448] on button "zoom in" at bounding box center [171, 442] width 20 height 20
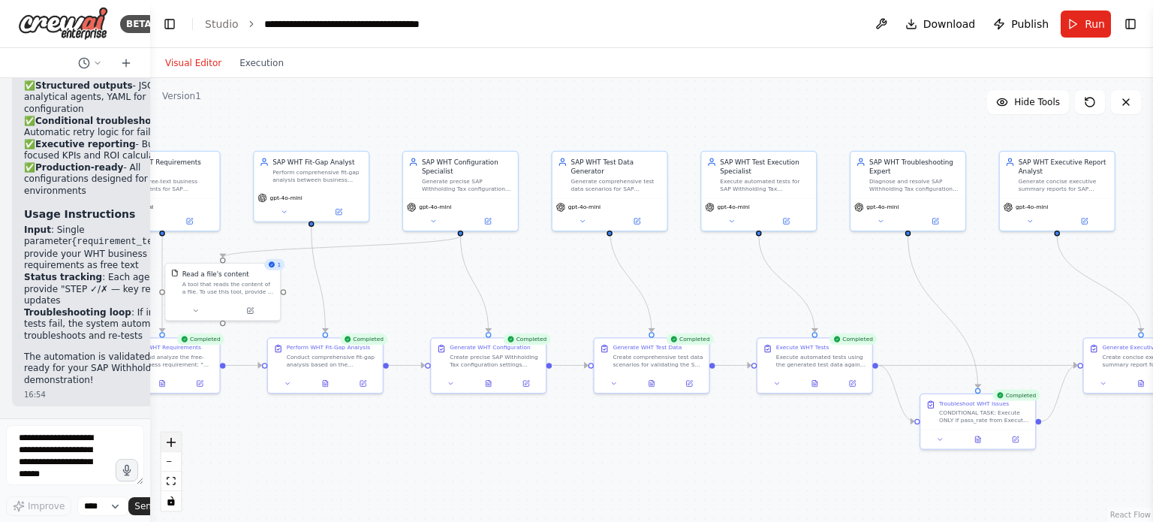
click at [175, 448] on button "zoom in" at bounding box center [171, 442] width 20 height 20
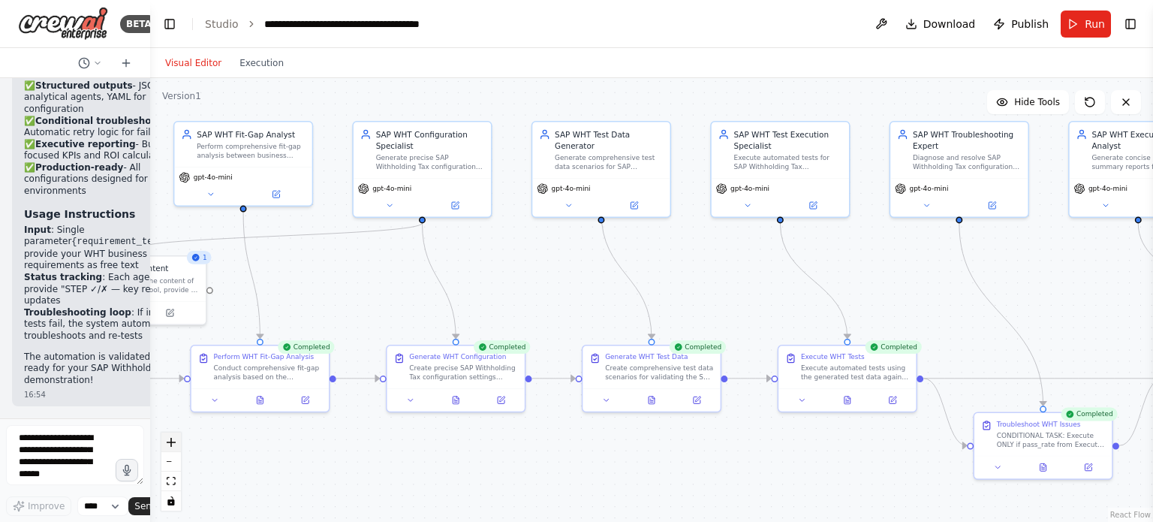
click at [175, 448] on button "zoom in" at bounding box center [171, 442] width 20 height 20
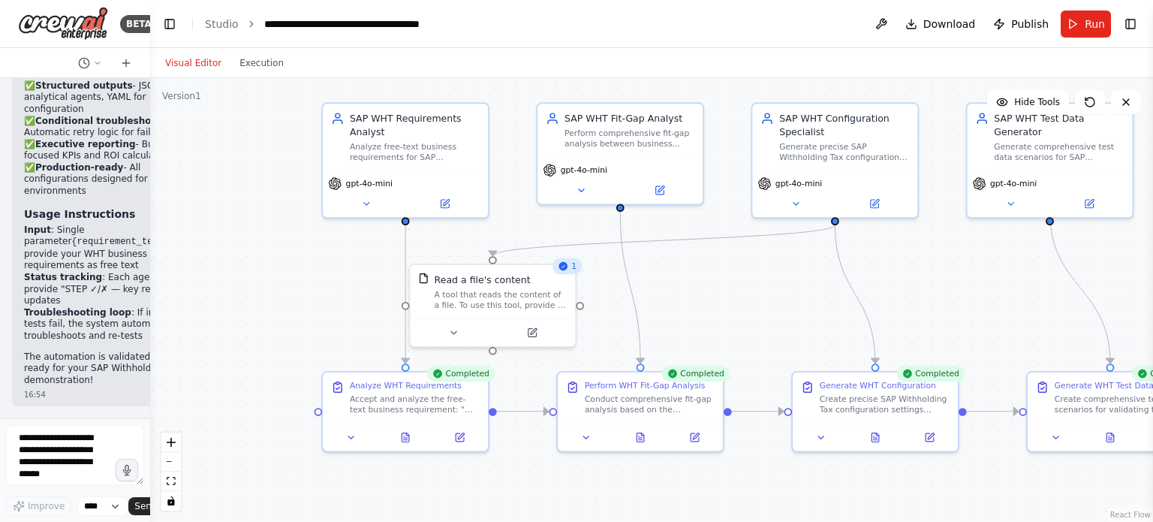
drag, startPoint x: 462, startPoint y: 245, endPoint x: 989, endPoint y: 274, distance: 528.3
click at [989, 274] on div ".deletable-edge-delete-btn { width: 20px; height: 20px; border: 0px solid #ffff…" at bounding box center [651, 300] width 1003 height 444
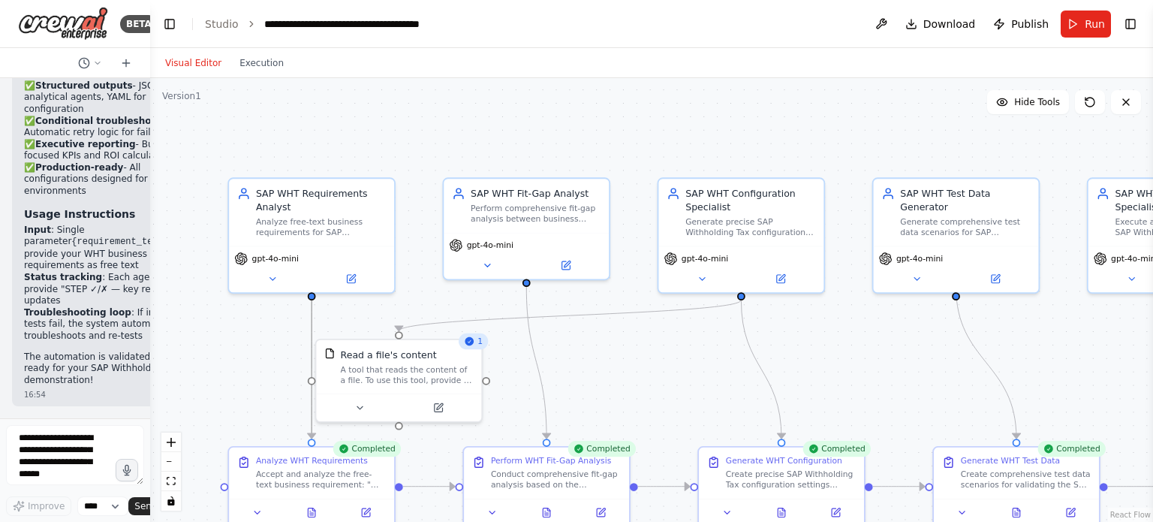
drag, startPoint x: 481, startPoint y: 243, endPoint x: 318, endPoint y: 307, distance: 174.9
click at [318, 307] on div ".deletable-edge-delete-btn { width: 20px; height: 20px; border: 0px solid #ffff…" at bounding box center [651, 300] width 1003 height 444
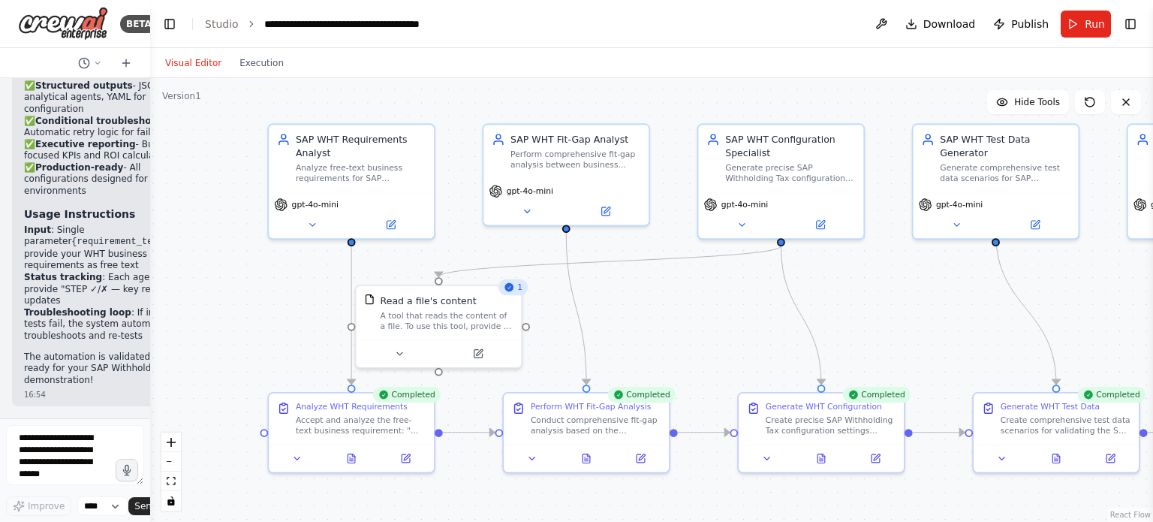
drag, startPoint x: 604, startPoint y: 118, endPoint x: 644, endPoint y: 64, distance: 67.1
click at [644, 64] on div "Visual Editor Execution Version 1 Hide Tools .deletable-edge-delete-btn { width…" at bounding box center [651, 285] width 1003 height 474
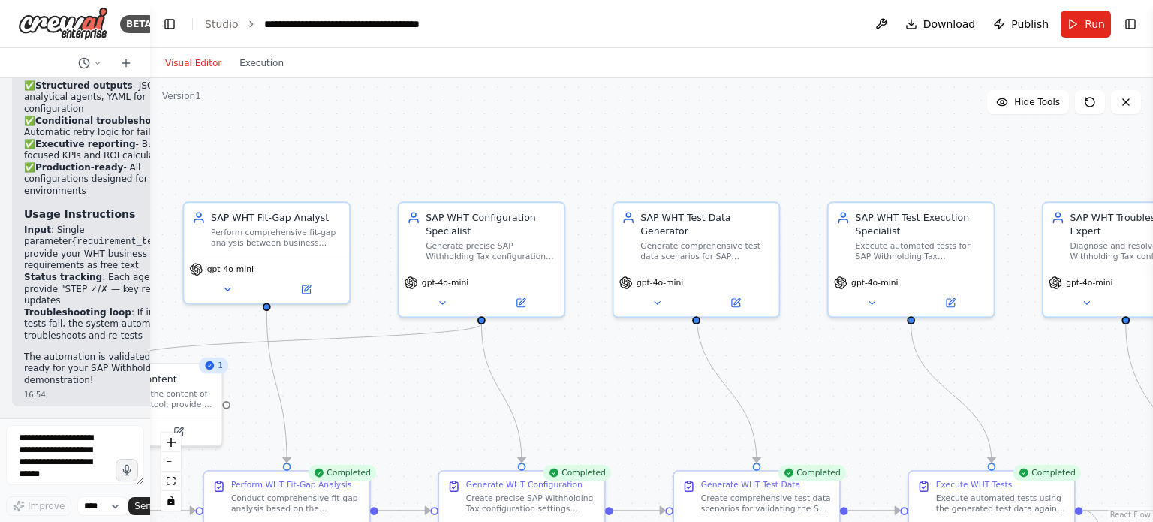
drag, startPoint x: 741, startPoint y: 317, endPoint x: 432, endPoint y: 401, distance: 320.2
click at [432, 401] on div ".deletable-edge-delete-btn { width: 20px; height: 20px; border: 0px solid #ffff…" at bounding box center [651, 300] width 1003 height 444
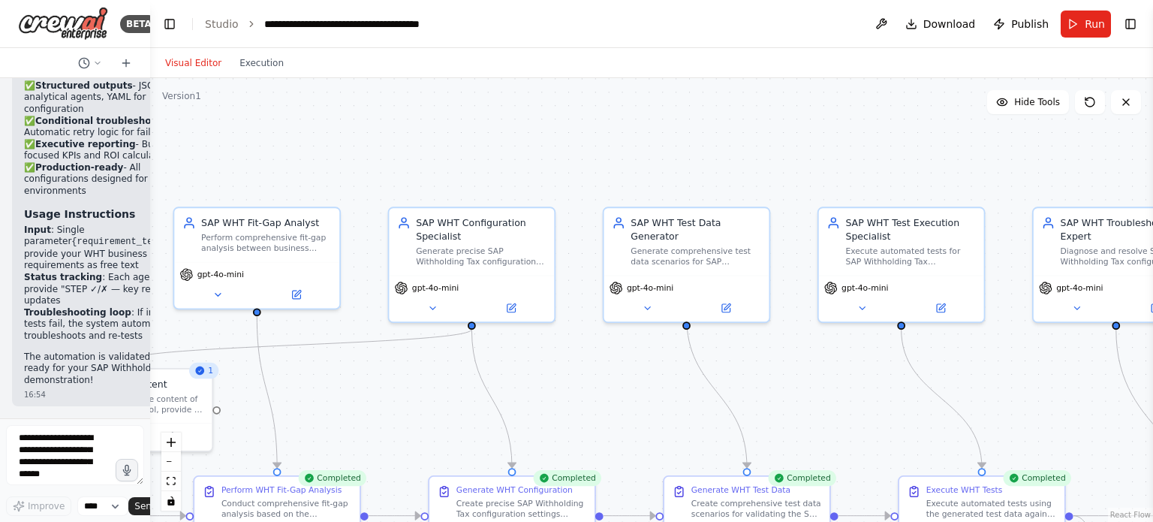
click at [432, 401] on div ".deletable-edge-delete-btn { width: 20px; height: 20px; border: 0px solid #ffff…" at bounding box center [651, 300] width 1003 height 444
drag, startPoint x: 432, startPoint y: 401, endPoint x: 528, endPoint y: 335, distance: 116.1
click at [528, 335] on div ".deletable-edge-delete-btn { width: 20px; height: 20px; border: 0px solid #ffff…" at bounding box center [651, 300] width 1003 height 444
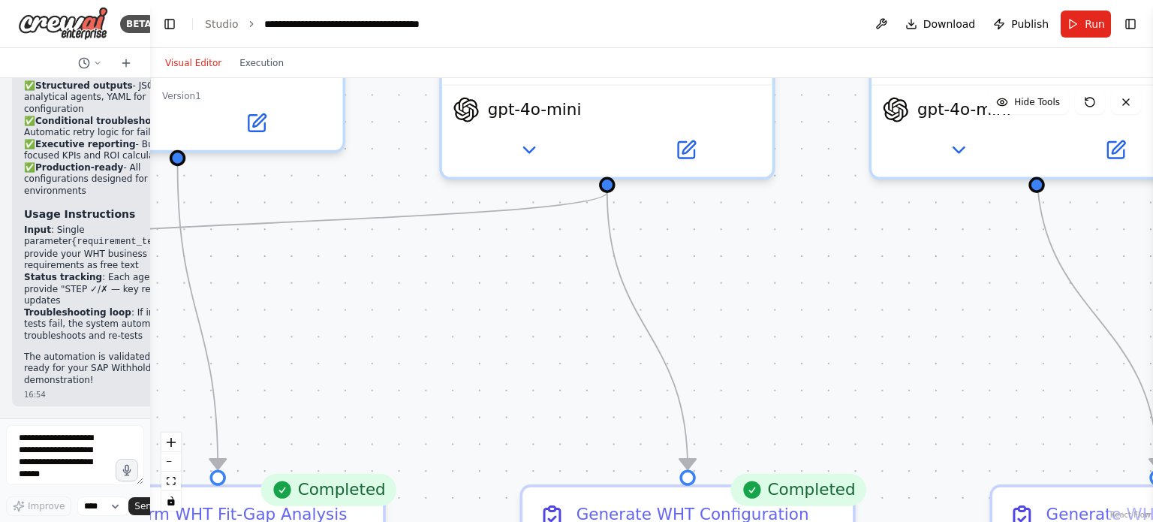
drag, startPoint x: 846, startPoint y: 308, endPoint x: 909, endPoint y: 311, distance: 63.1
click at [909, 311] on div ".deletable-edge-delete-btn { width: 20px; height: 20px; border: 0px solid #ffff…" at bounding box center [651, 300] width 1003 height 444
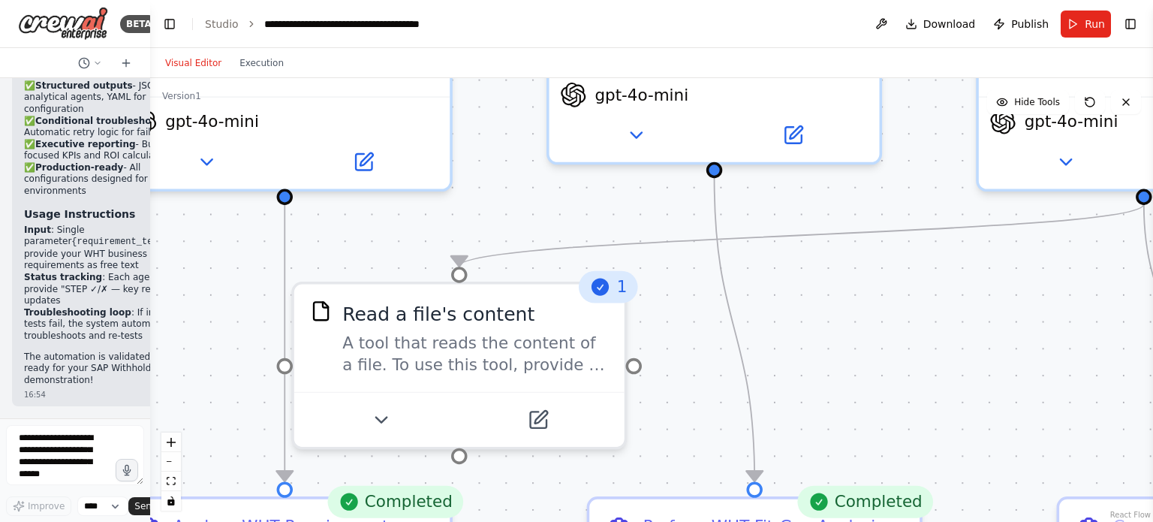
click at [968, 347] on div ".deletable-edge-delete-btn { width: 20px; height: 20px; border: 0px solid #ffff…" at bounding box center [651, 300] width 1003 height 444
click at [180, 456] on button "zoom out" at bounding box center [171, 462] width 20 height 20
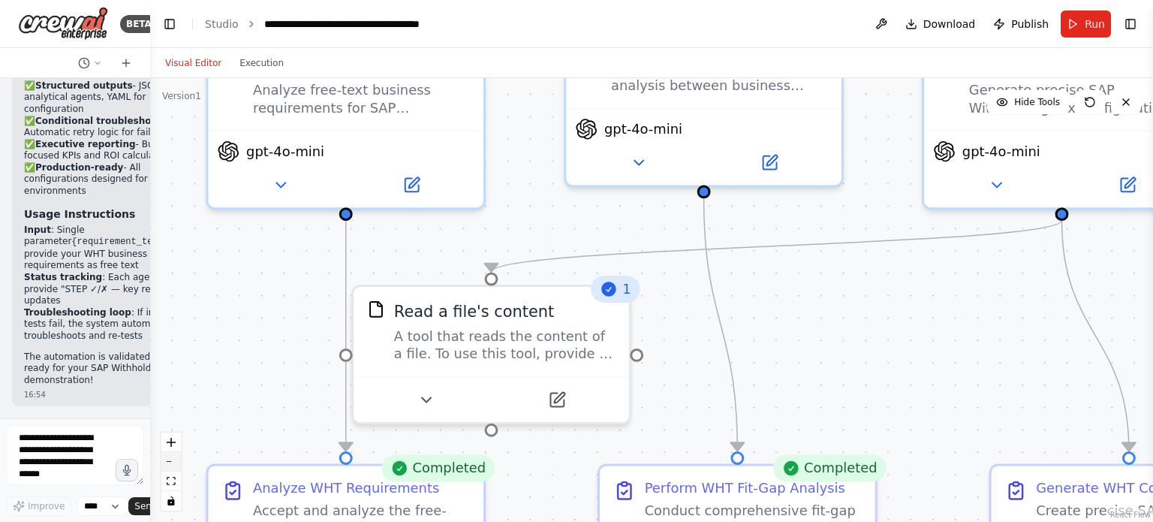
click at [180, 456] on button "zoom out" at bounding box center [171, 462] width 20 height 20
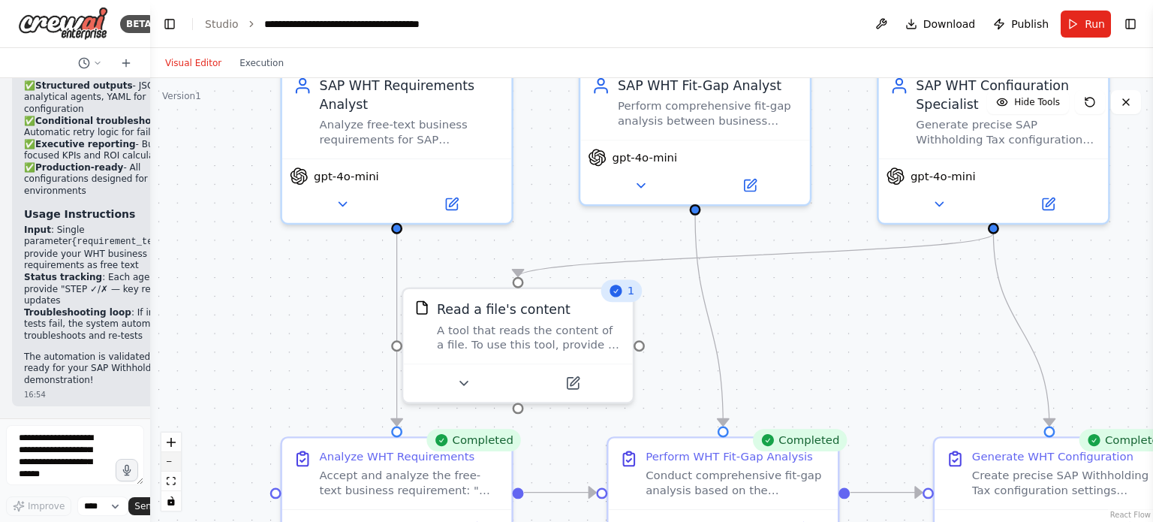
click at [180, 456] on button "zoom out" at bounding box center [171, 462] width 20 height 20
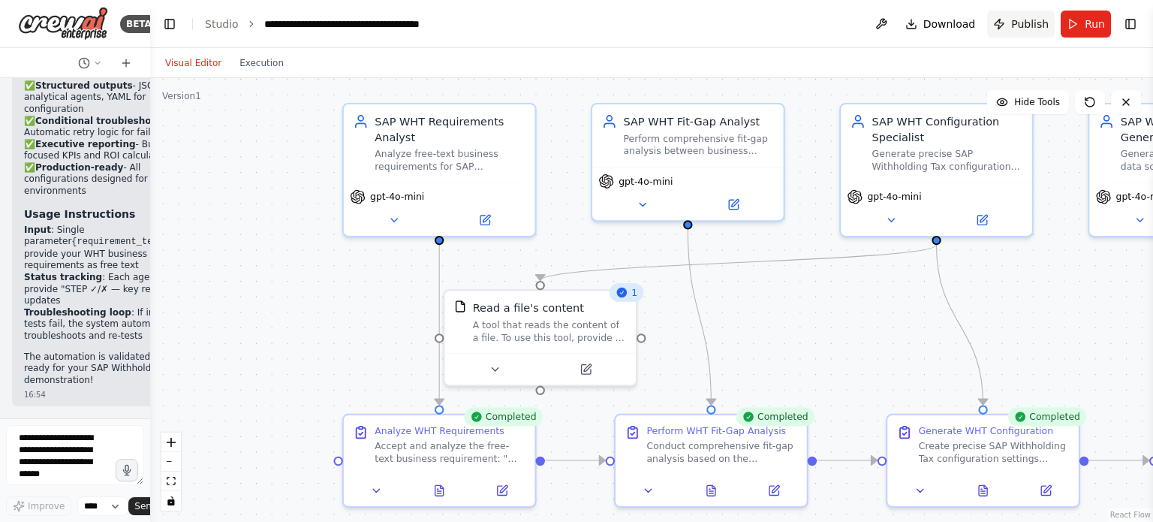
click at [1018, 14] on button "Publish" at bounding box center [1021, 24] width 68 height 27
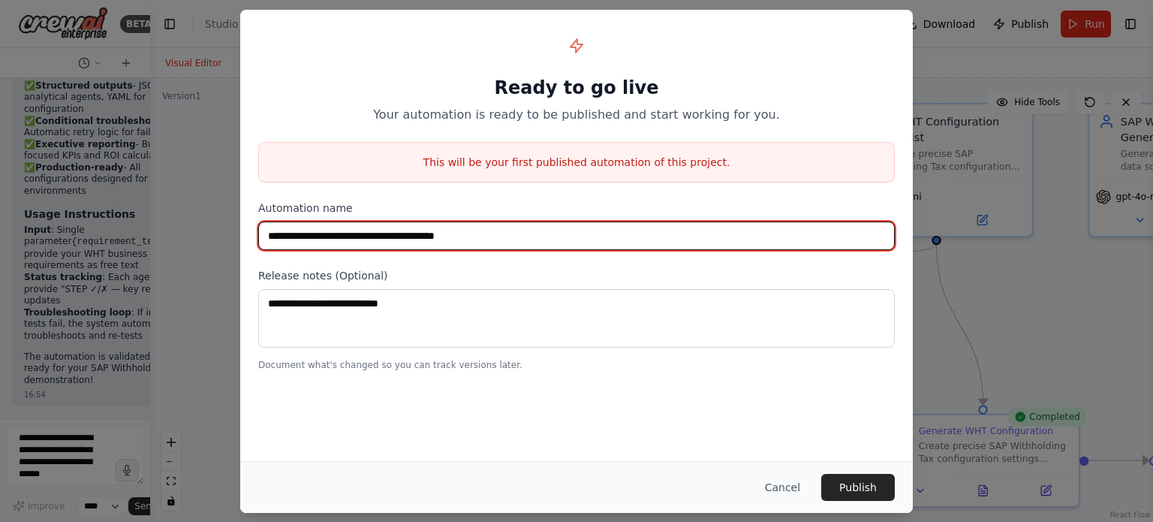
click at [267, 238] on input "**********" at bounding box center [576, 235] width 636 height 29
type input "**********"
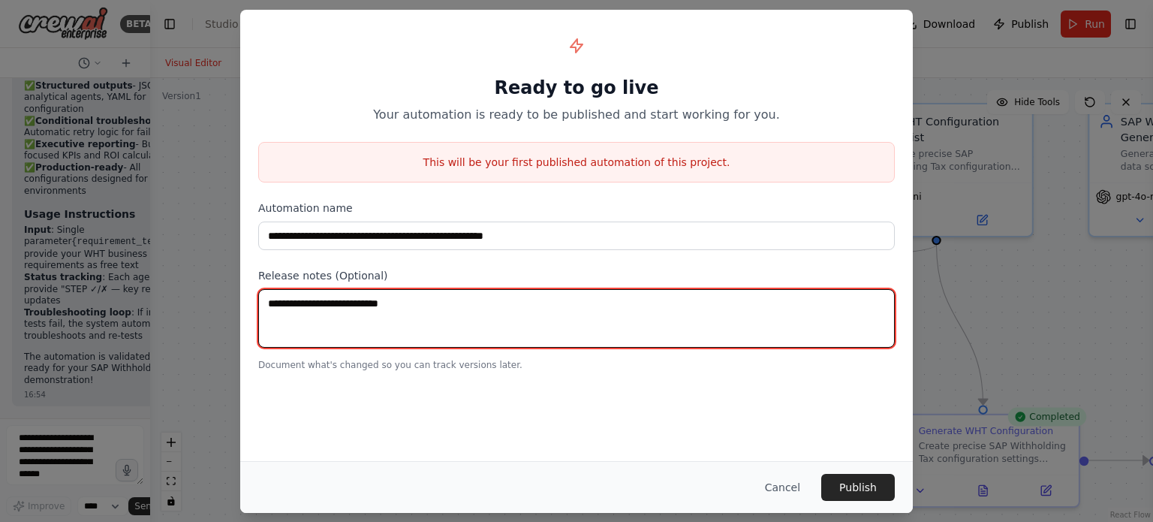
click at [572, 308] on textarea at bounding box center [576, 318] width 636 height 59
type textarea "*"
click at [359, 302] on textarea "**********" at bounding box center [576, 318] width 636 height 59
click at [297, 302] on textarea "**********" at bounding box center [576, 318] width 636 height 59
click at [330, 305] on textarea "**********" at bounding box center [576, 318] width 636 height 59
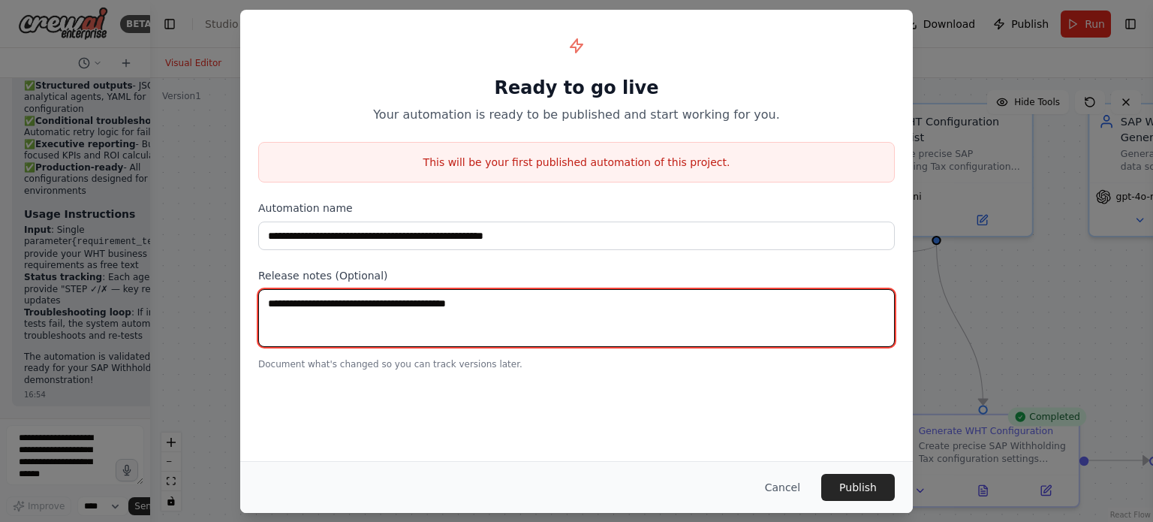
click at [511, 305] on textarea "**********" at bounding box center [576, 318] width 636 height 59
click at [503, 305] on textarea "**********" at bounding box center [576, 318] width 636 height 59
click at [396, 305] on textarea "**********" at bounding box center [576, 318] width 636 height 59
click at [282, 296] on textarea "**********" at bounding box center [576, 318] width 636 height 59
click at [423, 305] on textarea "**********" at bounding box center [576, 318] width 636 height 59
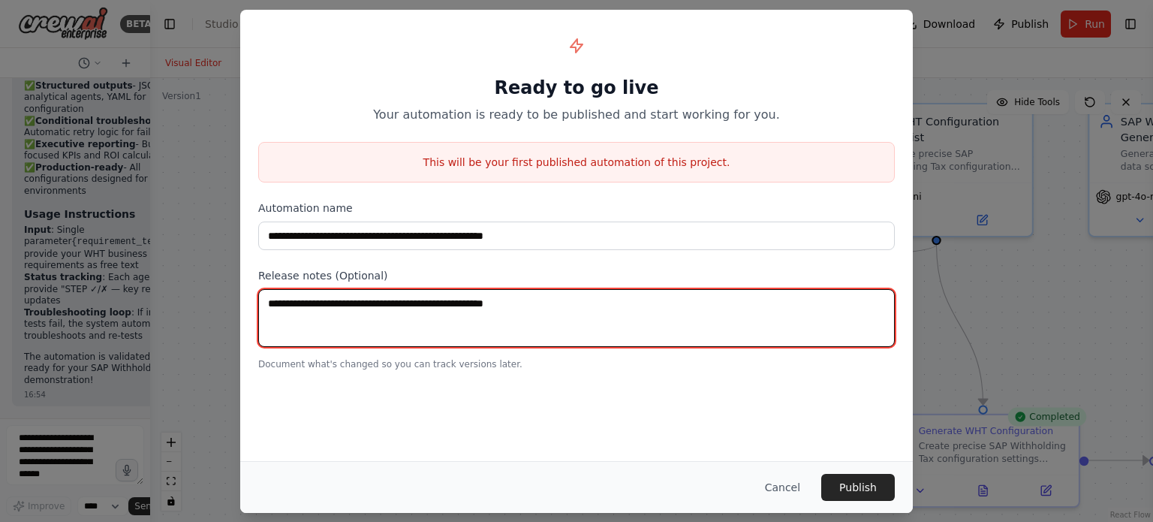
click at [562, 304] on textarea "**********" at bounding box center [576, 318] width 636 height 59
type textarea "**********"
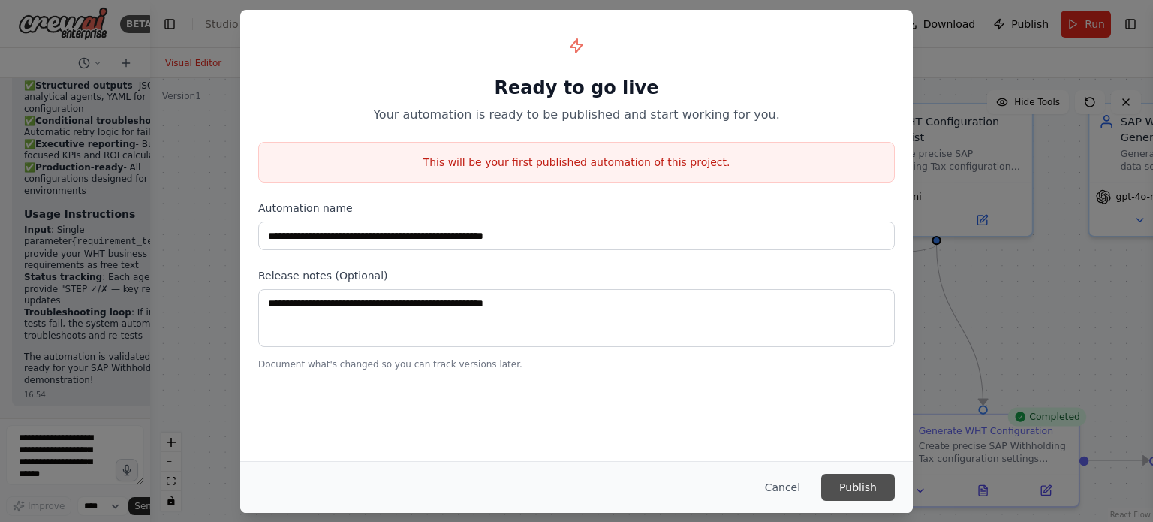
click at [873, 486] on button "Publish" at bounding box center [858, 487] width 74 height 27
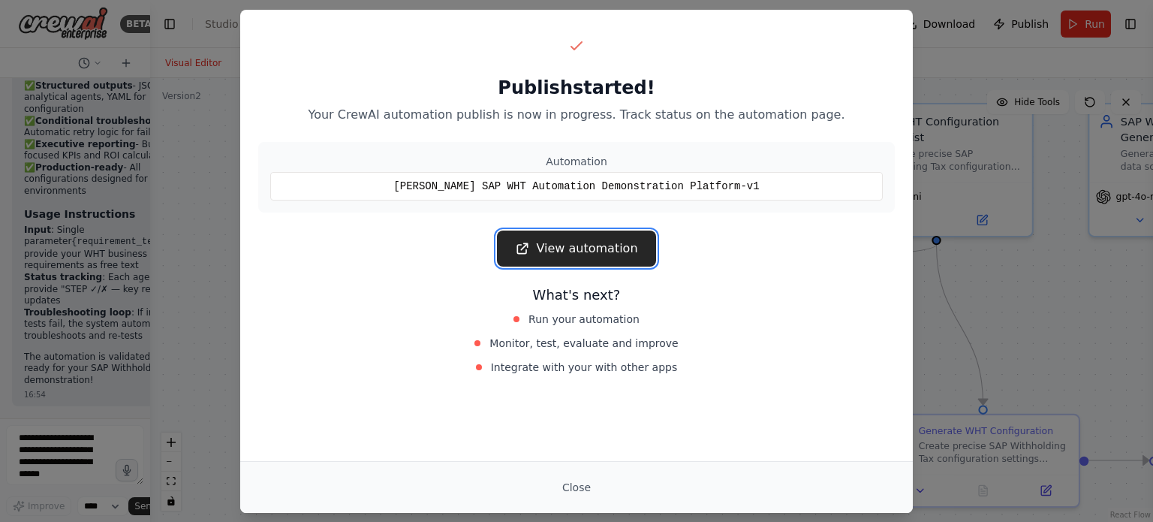
click at [597, 248] on link "View automation" at bounding box center [576, 248] width 158 height 36
click at [584, 250] on link "View automation" at bounding box center [576, 248] width 158 height 36
click at [576, 492] on button "Close" at bounding box center [576, 487] width 53 height 27
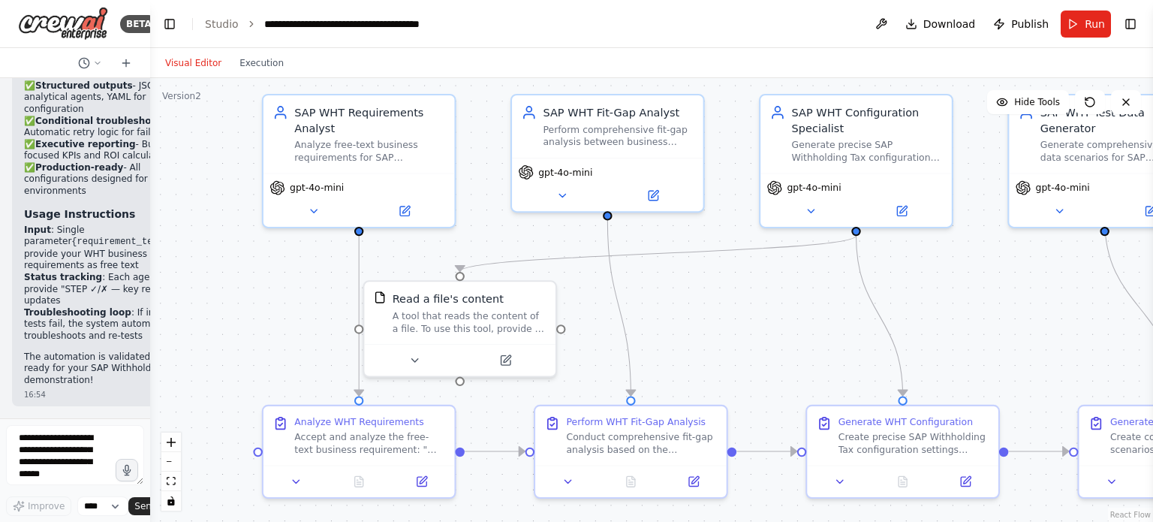
drag, startPoint x: 867, startPoint y: 323, endPoint x: 786, endPoint y: 314, distance: 80.8
click at [786, 314] on div ".deletable-edge-delete-btn { width: 20px; height: 20px; border: 0px solid #ffff…" at bounding box center [651, 300] width 1003 height 444
click at [317, 218] on div "gpt-4o-mini" at bounding box center [358, 196] width 191 height 53
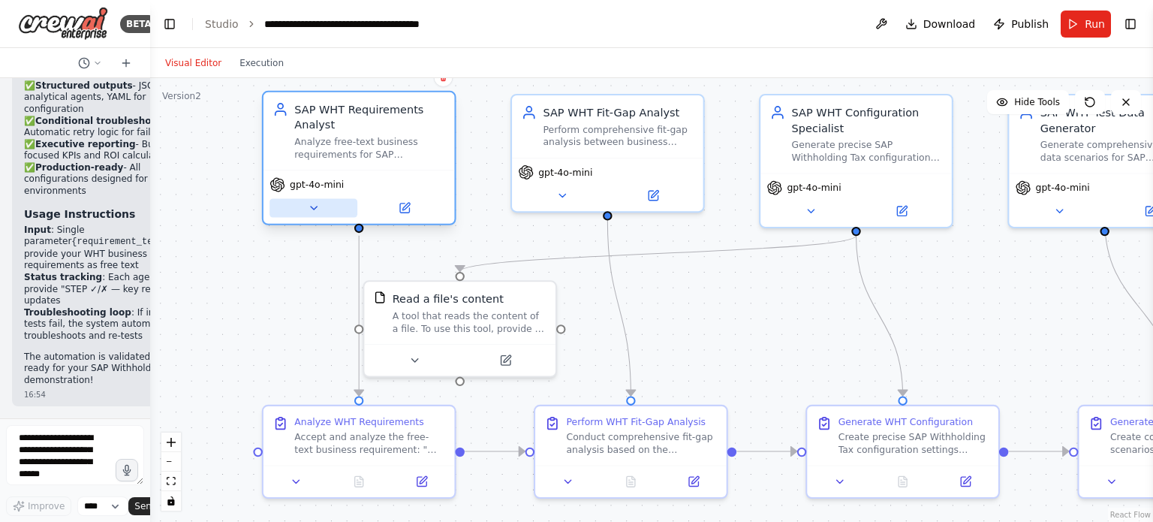
click at [315, 212] on icon at bounding box center [313, 208] width 13 height 13
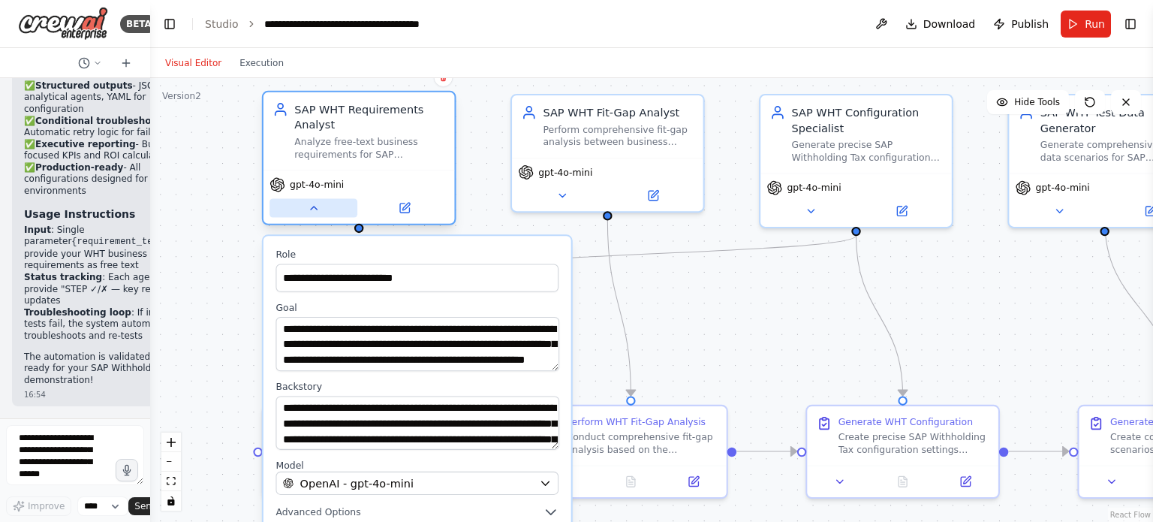
click at [315, 212] on icon at bounding box center [313, 208] width 13 height 13
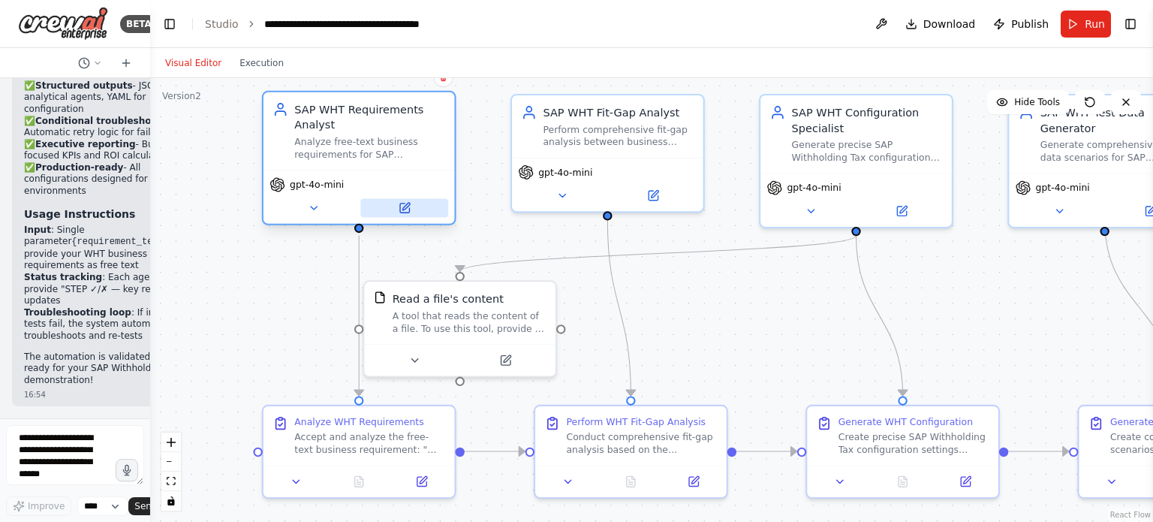
click at [405, 206] on icon at bounding box center [406, 207] width 8 height 8
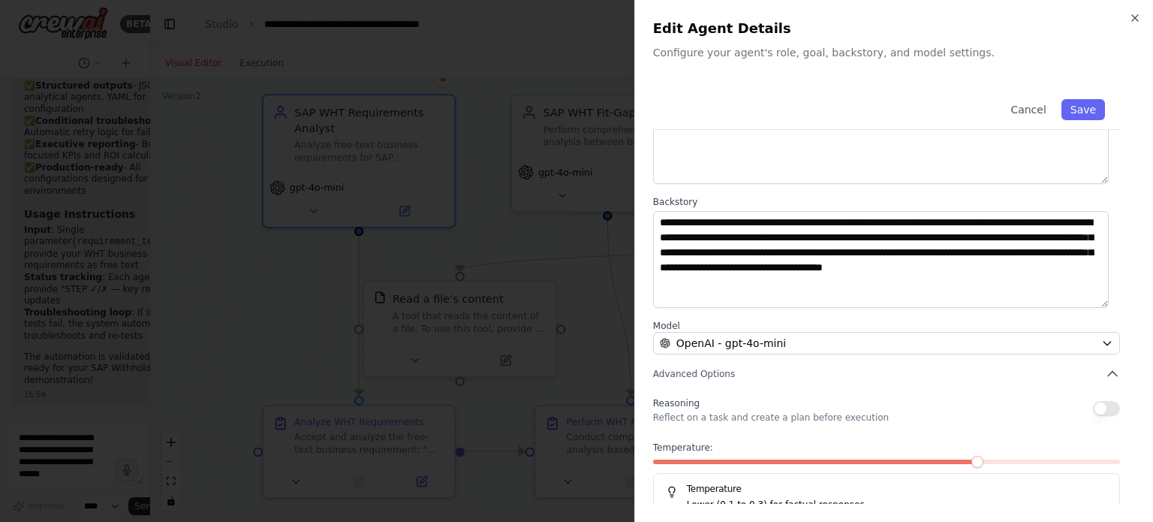
scroll to position [126, 0]
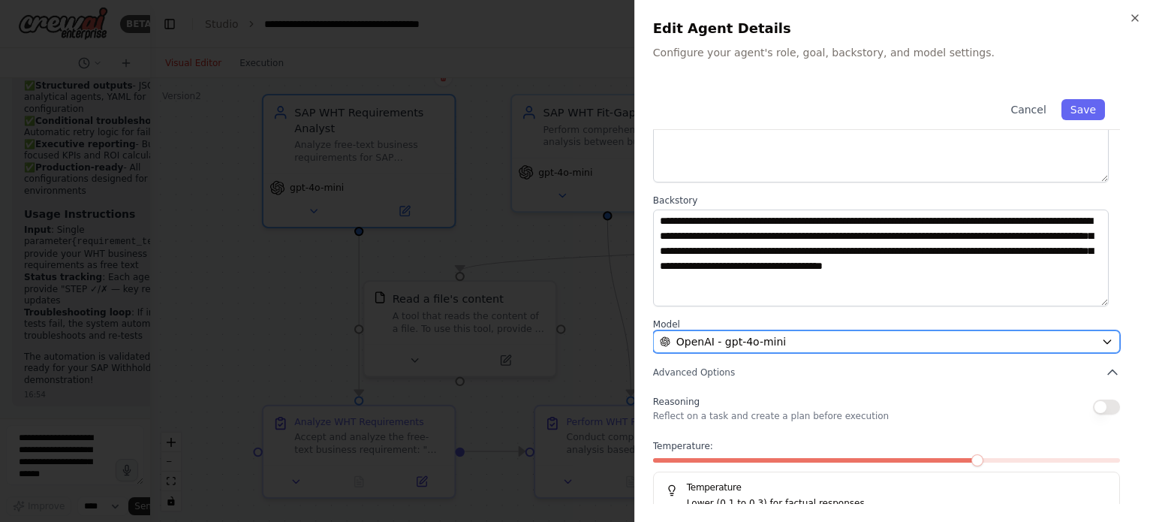
click at [1102, 336] on button "OpenAI - gpt-4o-mini" at bounding box center [886, 341] width 467 height 23
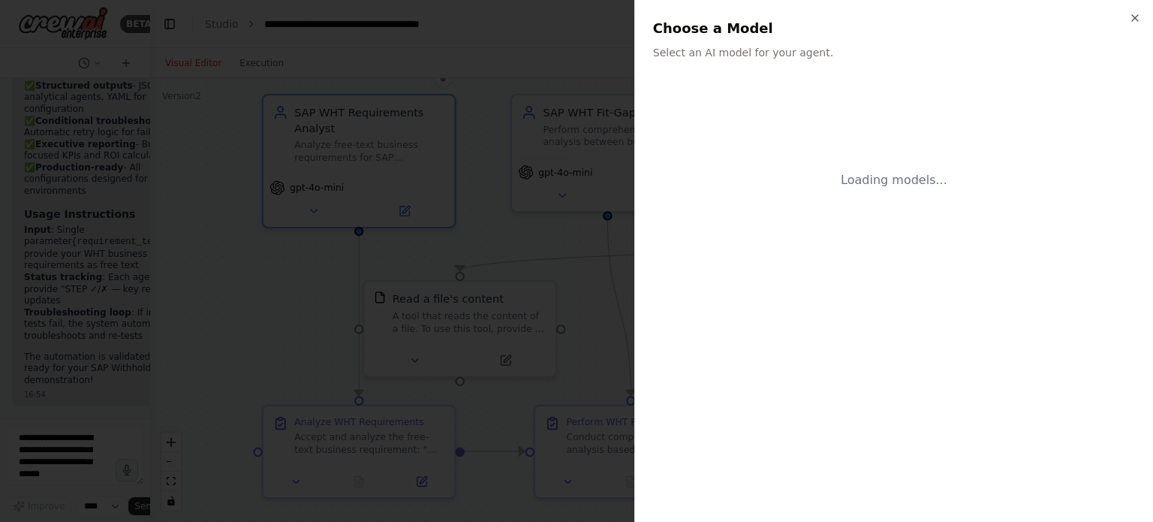
scroll to position [0, 0]
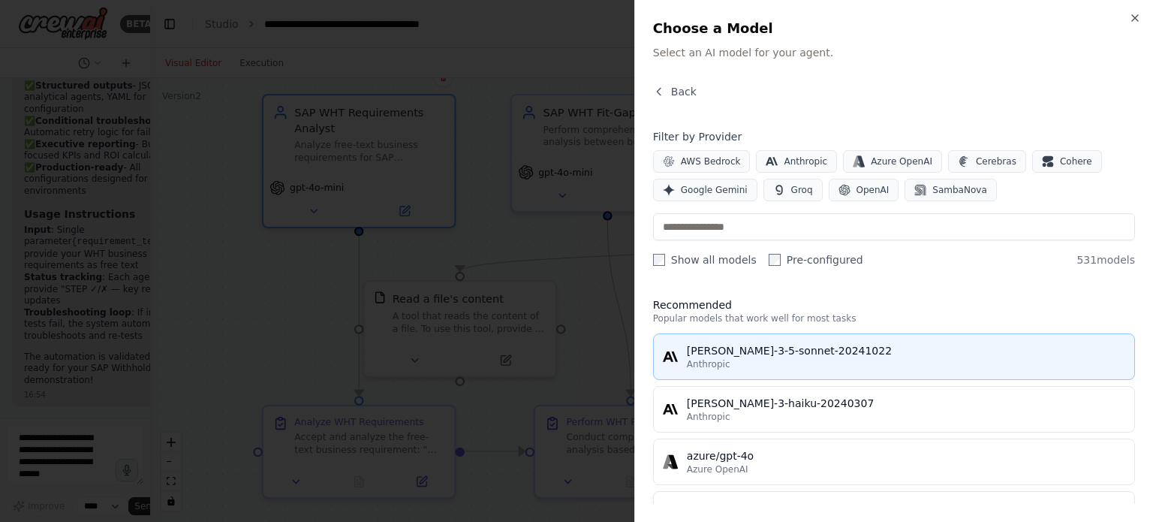
click at [1007, 362] on div "Anthropic" at bounding box center [906, 364] width 438 height 12
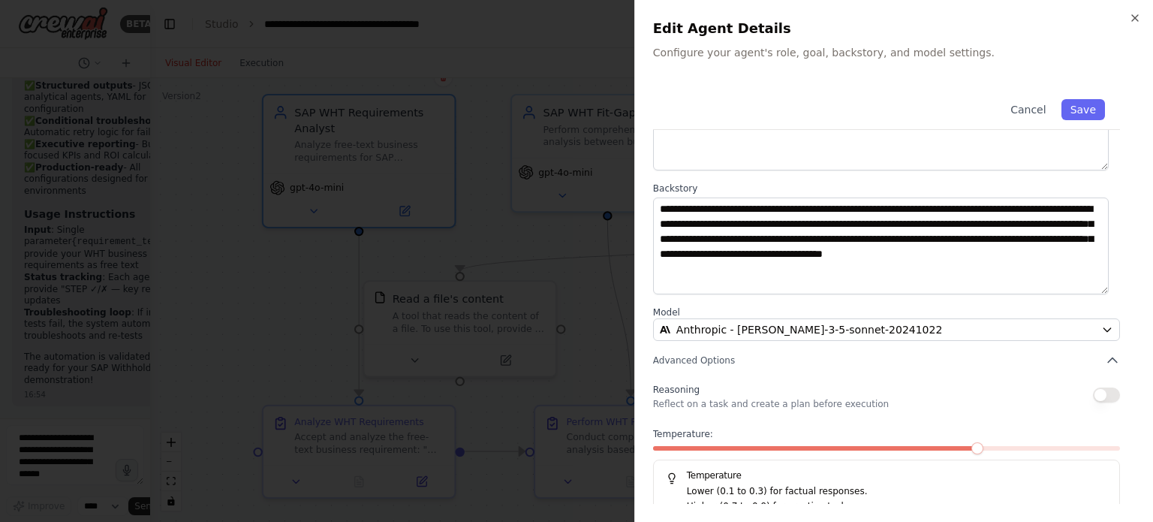
scroll to position [156, 0]
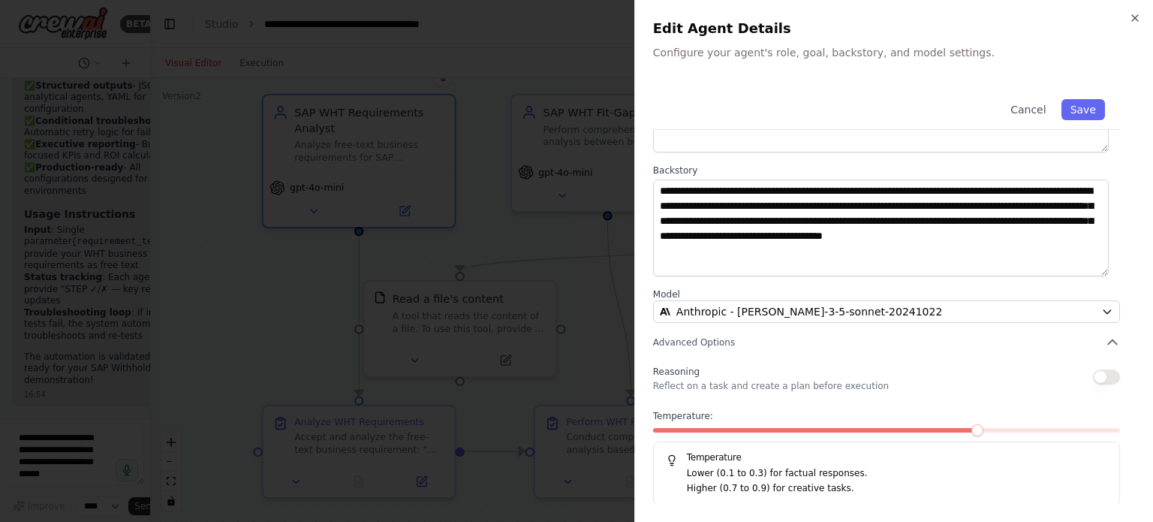
click at [1102, 380] on button "button" at bounding box center [1106, 376] width 27 height 15
click at [1093, 380] on button "button" at bounding box center [1106, 376] width 27 height 15
click at [1081, 119] on button "Save" at bounding box center [1083, 109] width 44 height 21
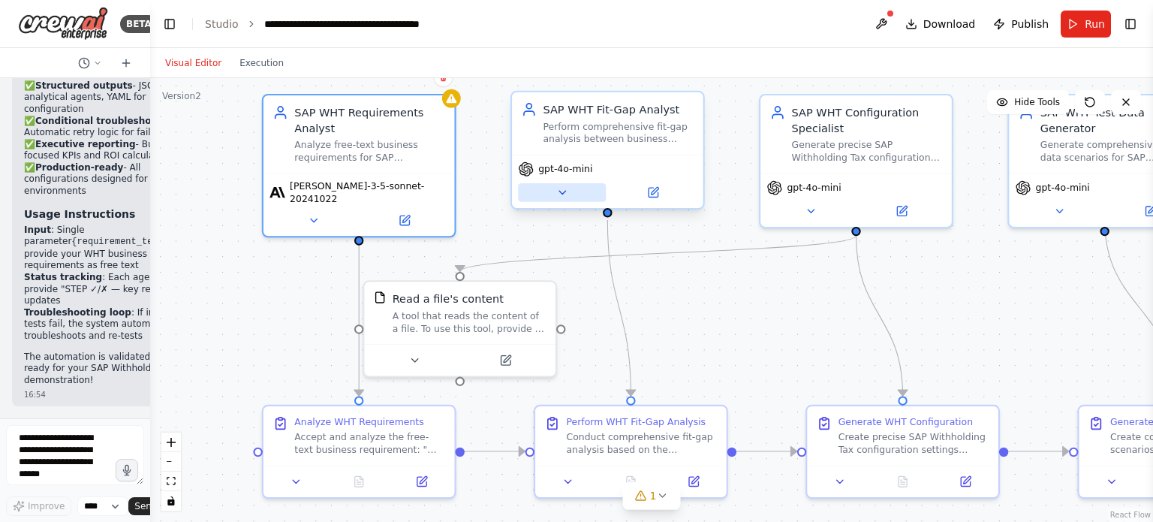
click at [561, 194] on icon at bounding box center [562, 192] width 13 height 13
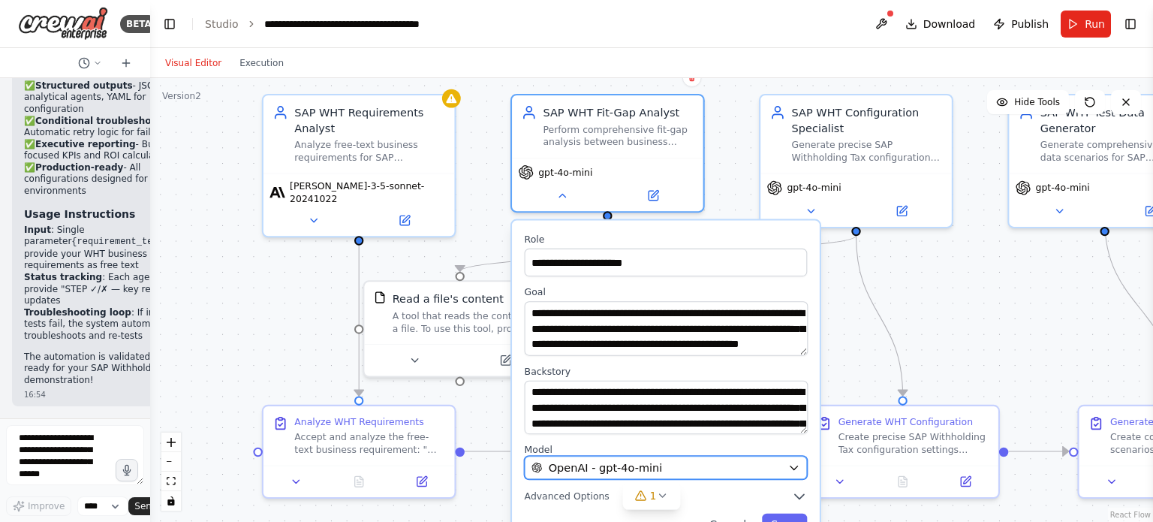
click at [802, 468] on button "OpenAI - gpt-4o-mini" at bounding box center [666, 467] width 283 height 23
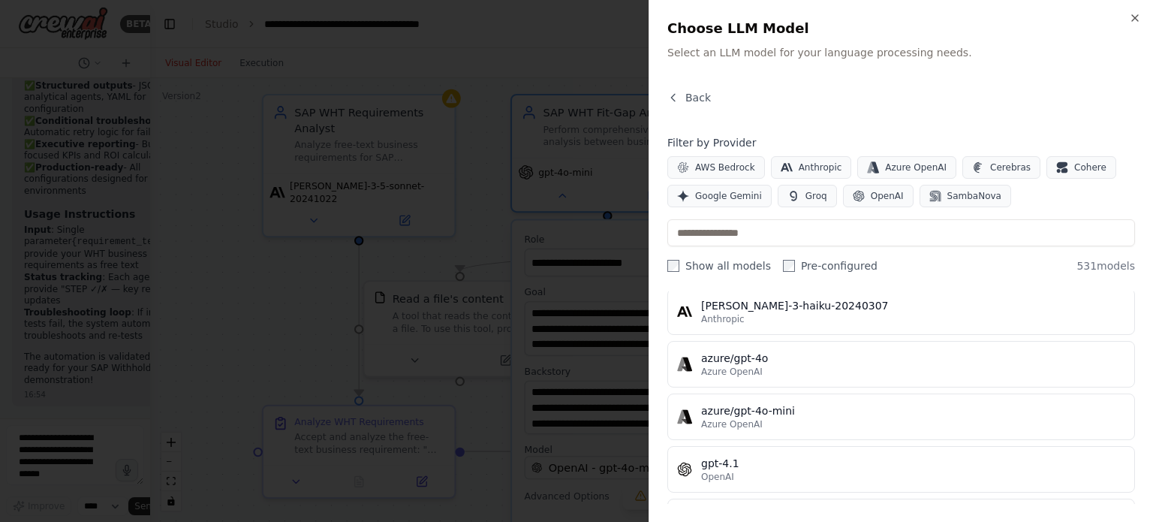
scroll to position [95, 0]
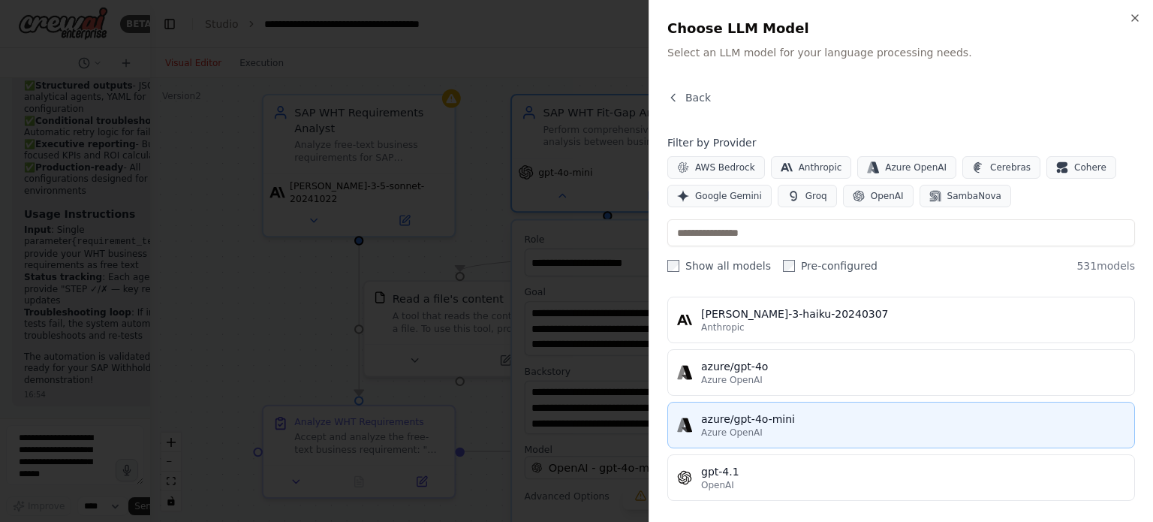
click at [784, 423] on div "azure/gpt-4o-mini" at bounding box center [913, 418] width 424 height 15
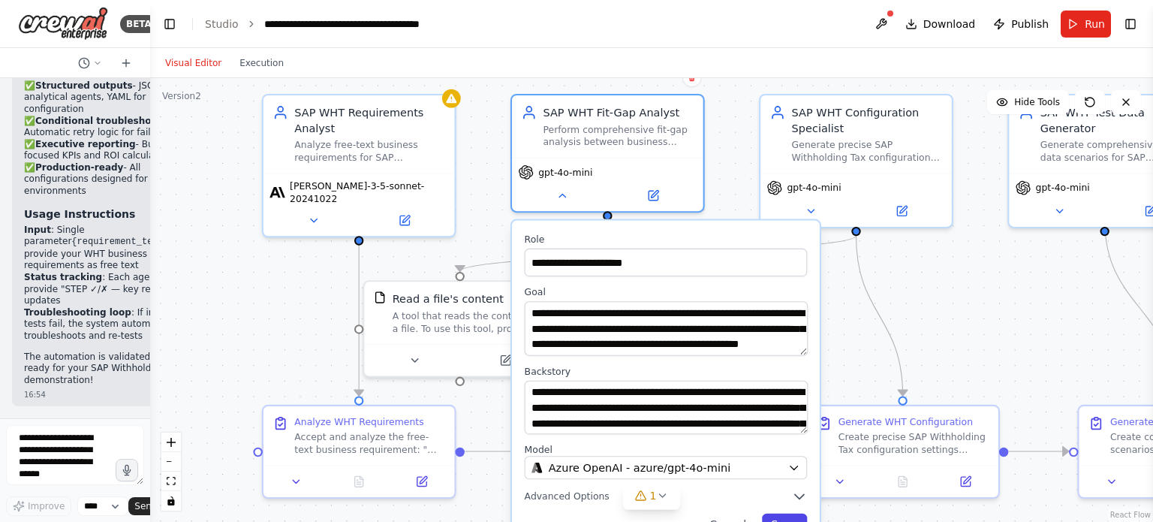
click at [783, 513] on button "Save" at bounding box center [784, 524] width 45 height 22
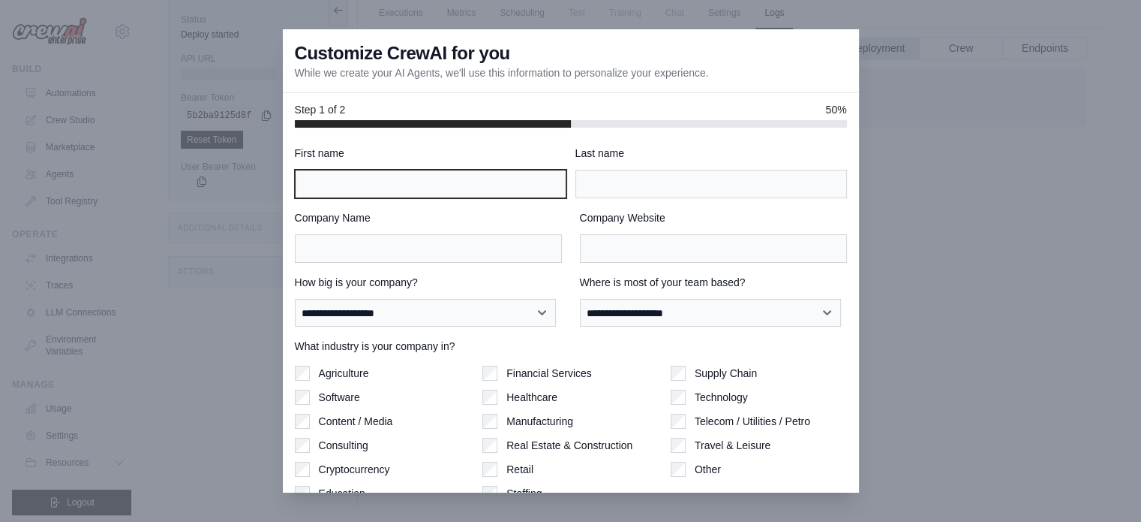
click at [526, 185] on input "First name" at bounding box center [431, 184] width 272 height 29
type input "**********"
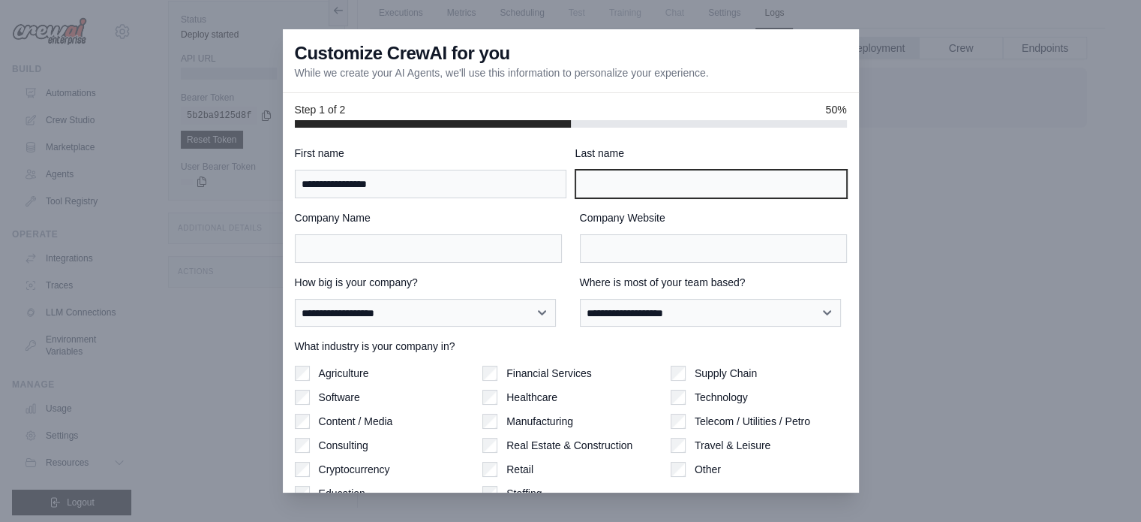
type input "****"
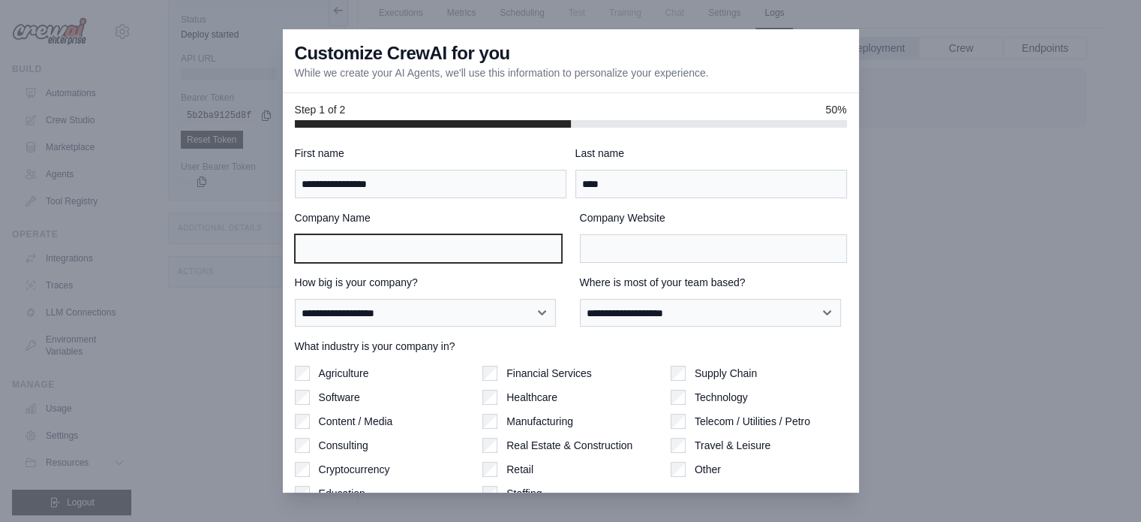
click at [480, 248] on input "Company Name" at bounding box center [428, 248] width 267 height 29
type input "*******"
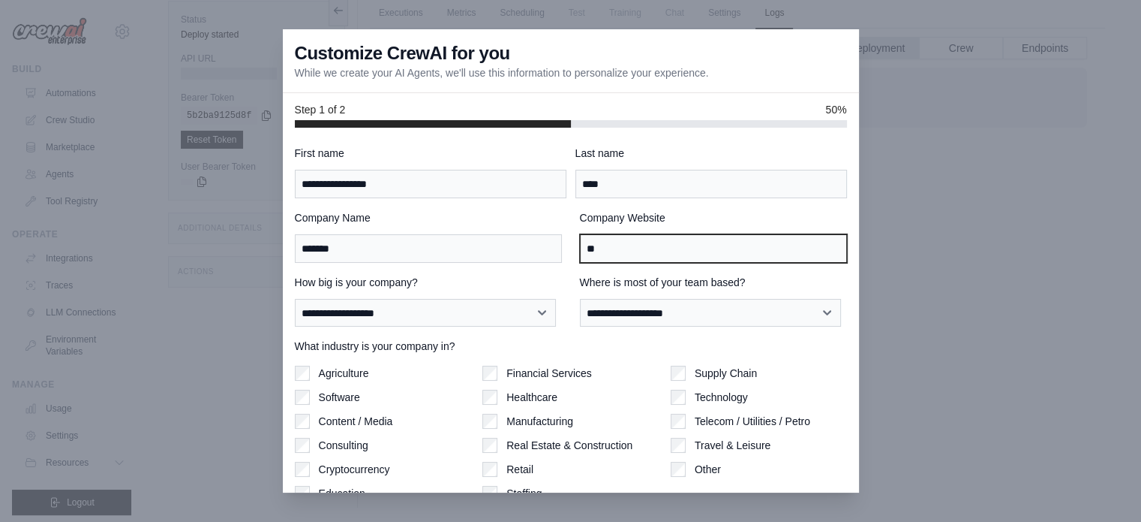
type input "**"
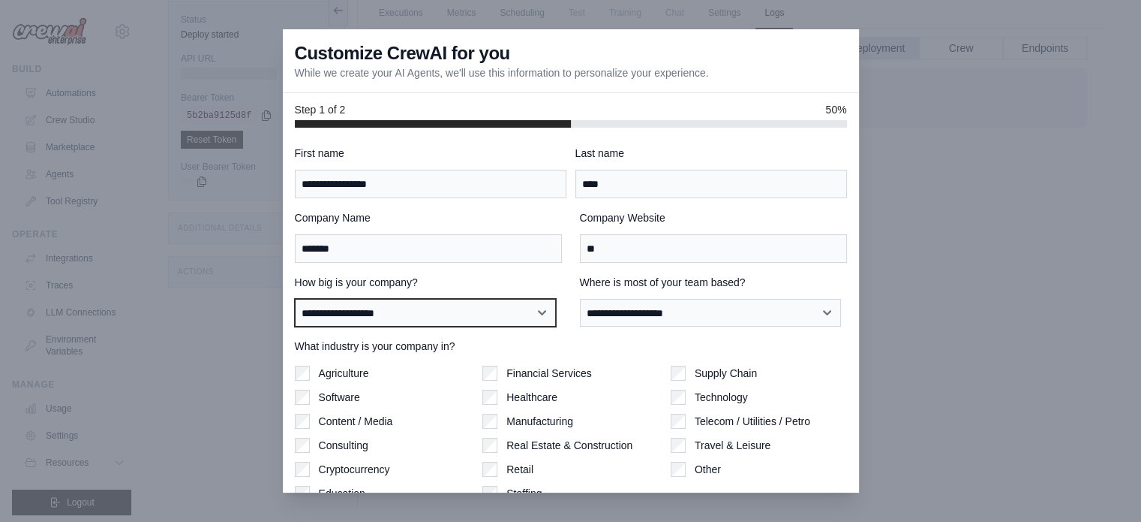
click at [439, 314] on select "**********" at bounding box center [425, 313] width 261 height 29
select select "**********"
click at [295, 299] on select "**********" at bounding box center [425, 313] width 261 height 29
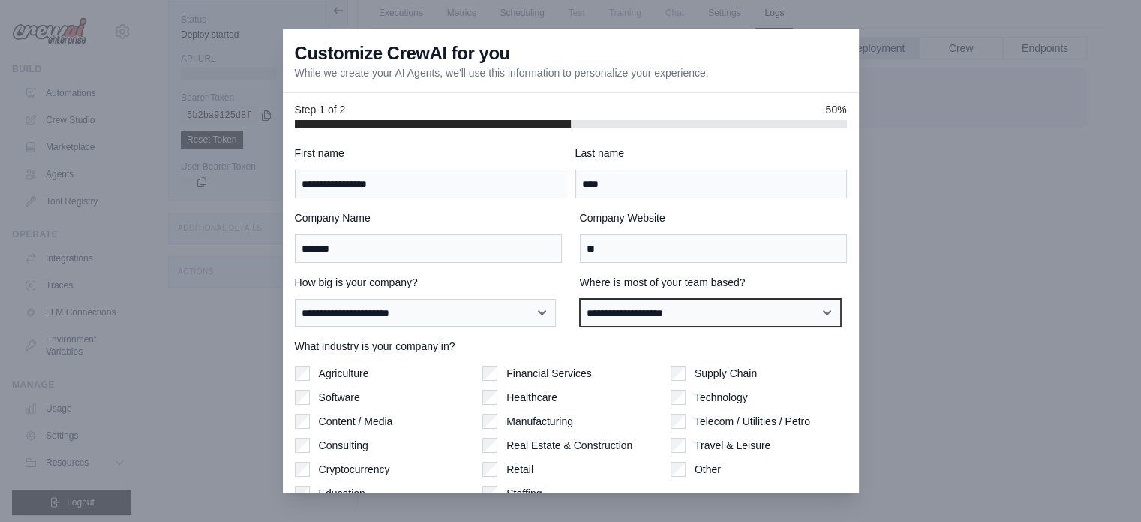
click at [690, 311] on select "**********" at bounding box center [710, 313] width 261 height 29
select select "**********"
click at [580, 299] on select "**********" at bounding box center [710, 313] width 261 height 29
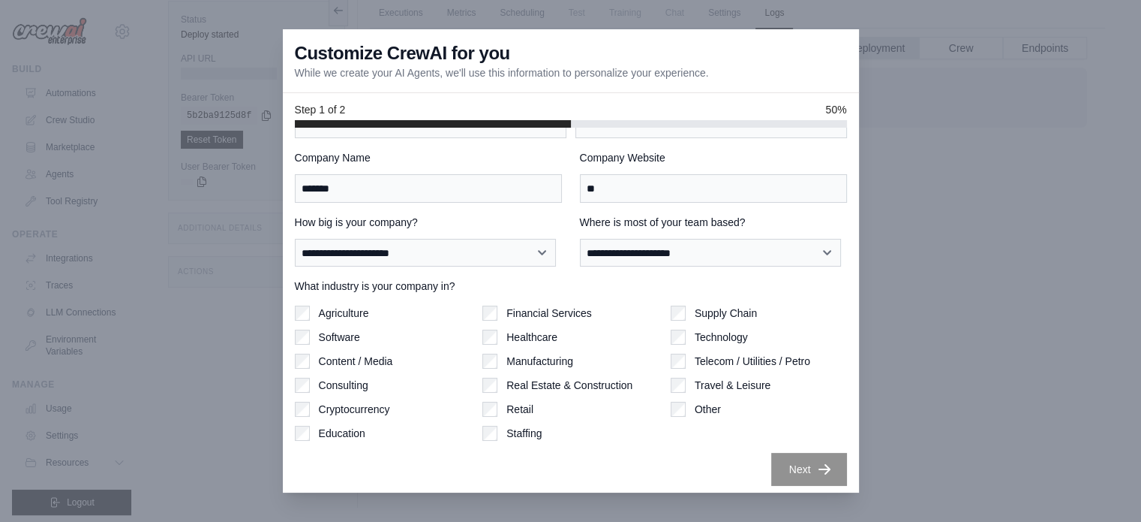
scroll to position [65, 0]
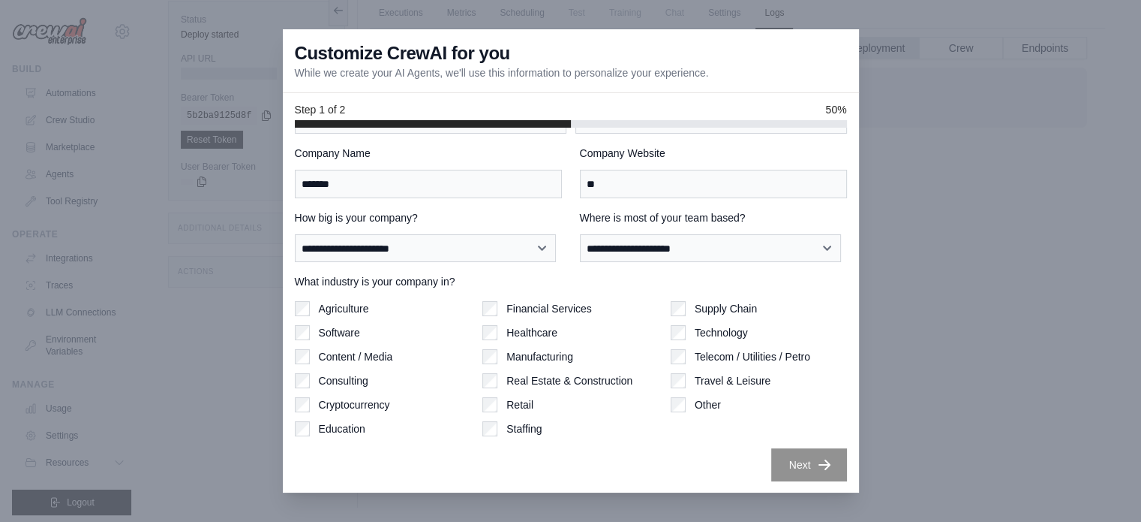
click at [309, 371] on div "Agriculture Software Content / Media Consulting Cryptocurrency Education" at bounding box center [383, 368] width 176 height 135
click at [674, 339] on div "Supply Chain Technology Telecom / Utilities / Petro Travel & Leisure Other" at bounding box center [759, 368] width 176 height 135
click at [806, 447] on button "Next" at bounding box center [809, 463] width 76 height 33
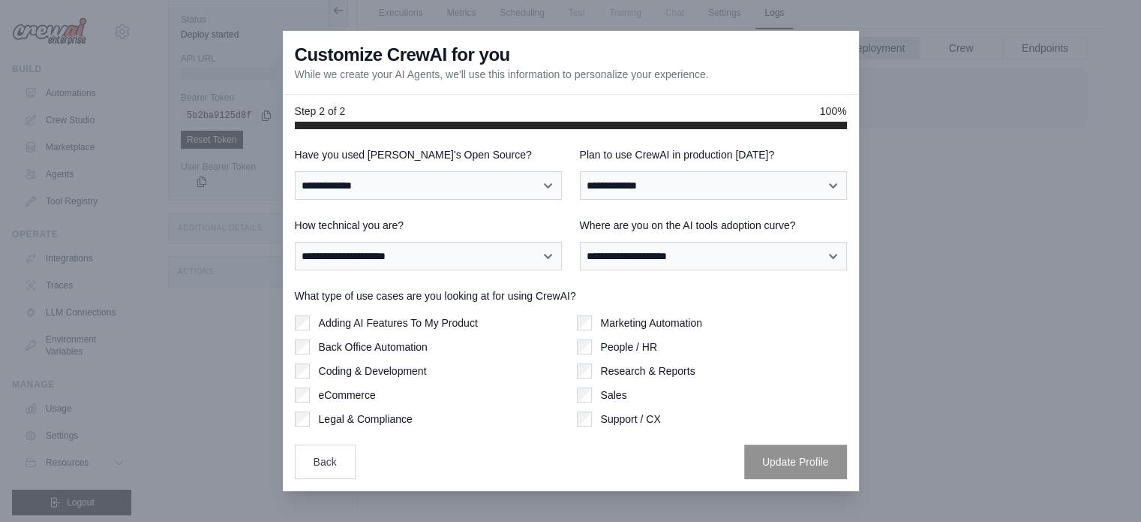
scroll to position [0, 0]
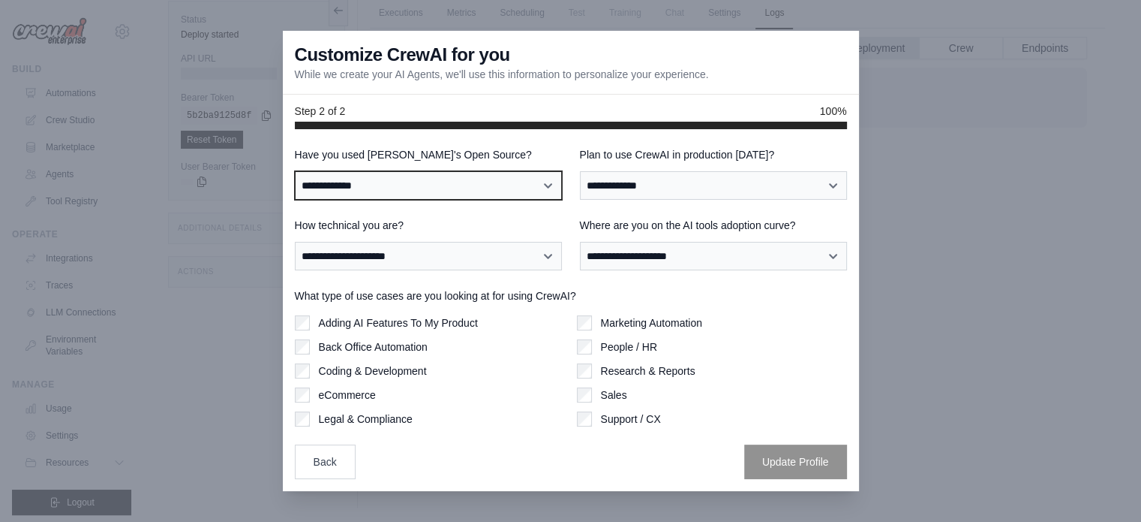
click at [465, 185] on select "**********" at bounding box center [428, 185] width 267 height 29
select select "**"
click at [295, 171] on select "**********" at bounding box center [428, 185] width 267 height 29
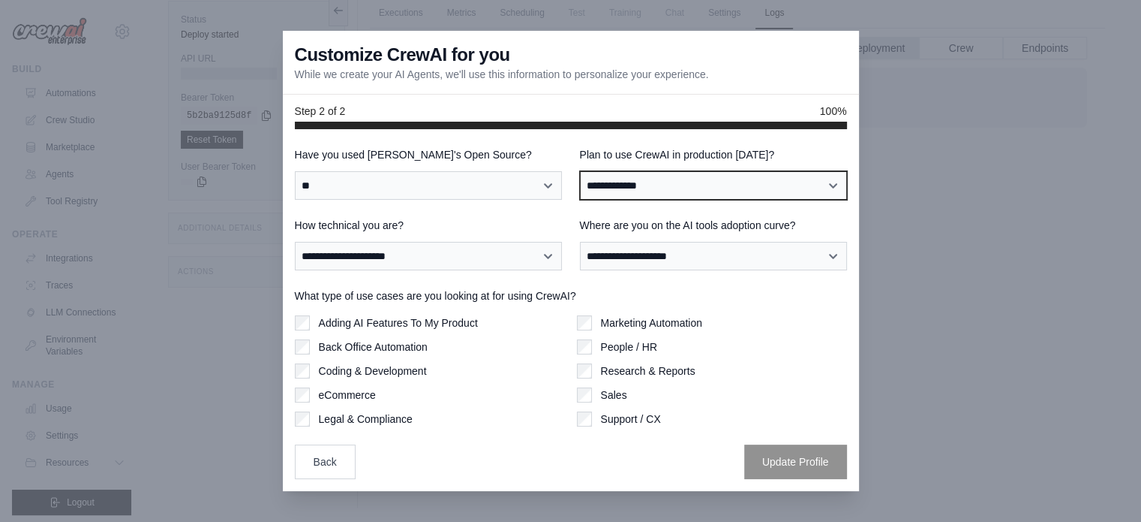
click at [682, 188] on select "**********" at bounding box center [713, 185] width 267 height 29
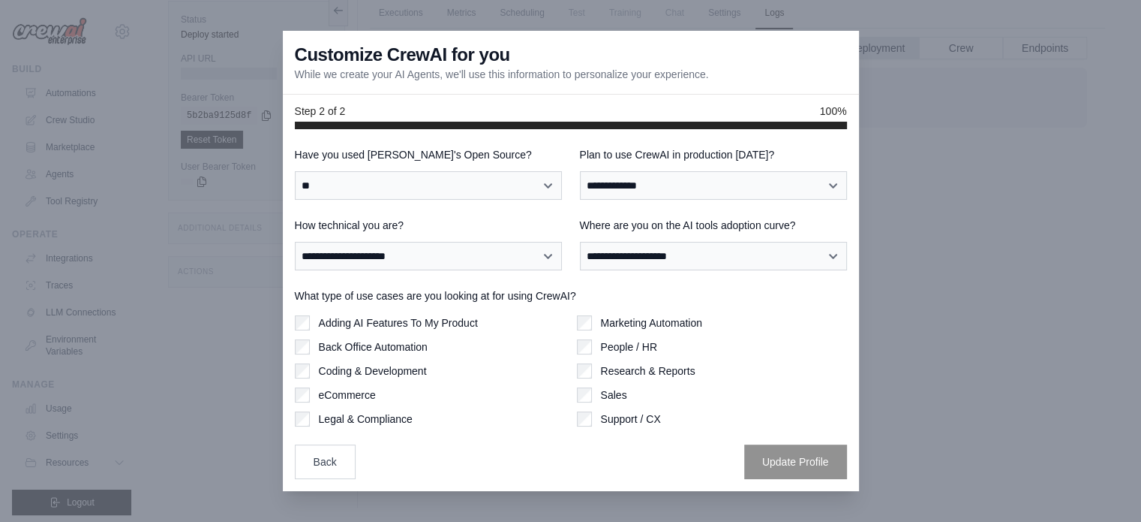
click at [432, 221] on label "How technical you are?" at bounding box center [428, 225] width 267 height 15
click at [432, 242] on select "**********" at bounding box center [428, 256] width 267 height 29
click at [429, 251] on select "**********" at bounding box center [428, 256] width 267 height 29
select select "**********"
click at [295, 242] on select "**********" at bounding box center [428, 256] width 267 height 29
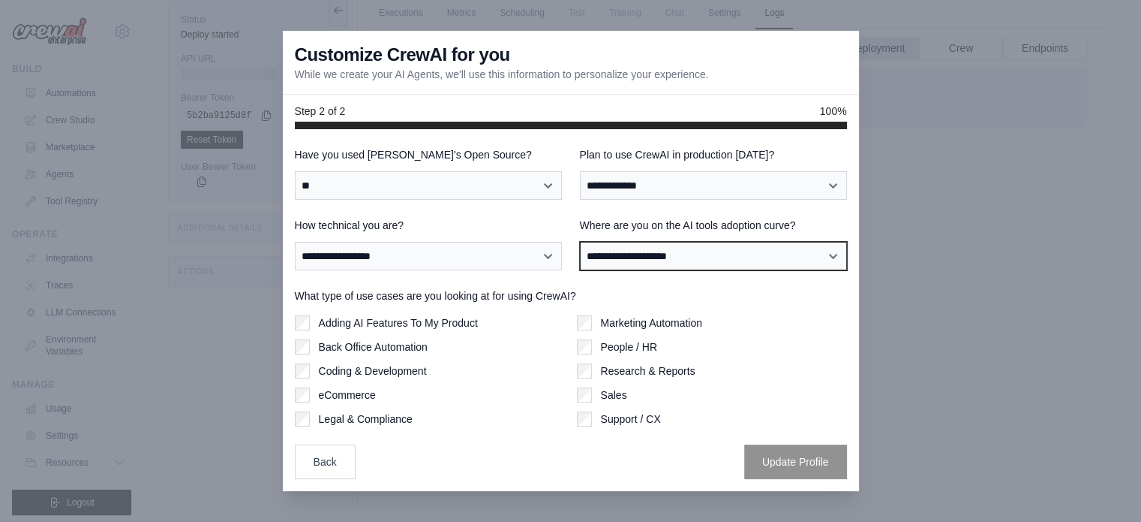
click at [738, 258] on select "**********" at bounding box center [713, 256] width 267 height 29
select select "**********"
click at [580, 242] on select "**********" at bounding box center [713, 256] width 267 height 29
click at [350, 299] on label "What type of use cases are you looking at for using CrewAI?" at bounding box center [571, 295] width 552 height 15
click at [313, 319] on div "Adding AI Features To My Product" at bounding box center [430, 322] width 270 height 15
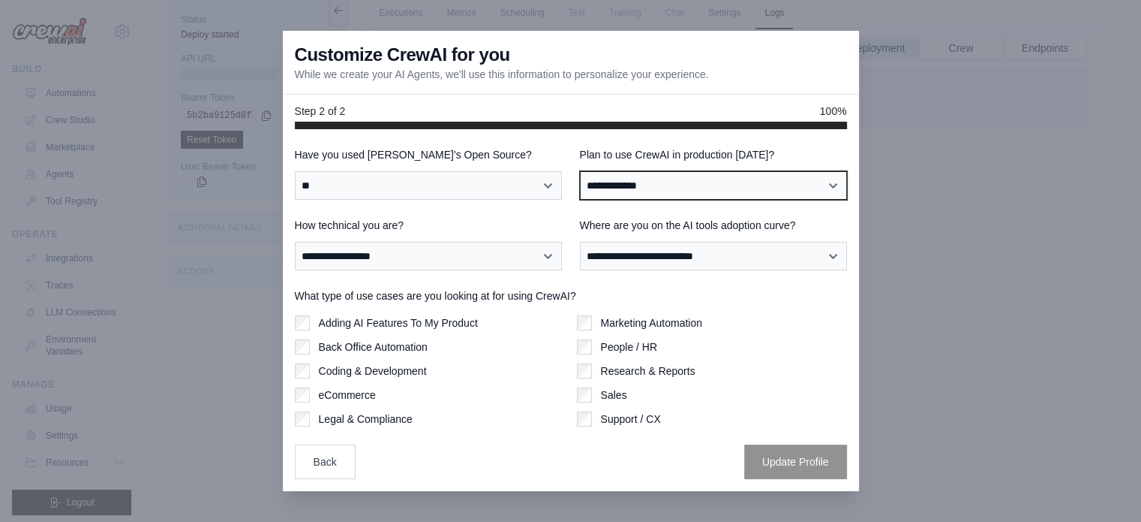
click at [645, 188] on select "**********" at bounding box center [713, 185] width 267 height 29
select select "*****"
click at [580, 171] on select "**********" at bounding box center [713, 185] width 267 height 29
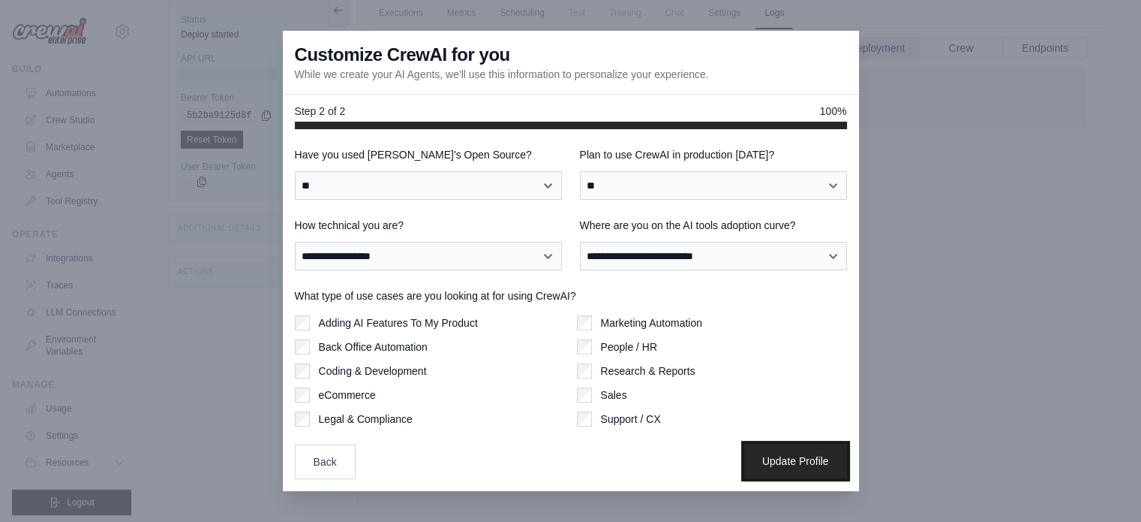
click at [798, 453] on button "Update Profile" at bounding box center [795, 461] width 103 height 35
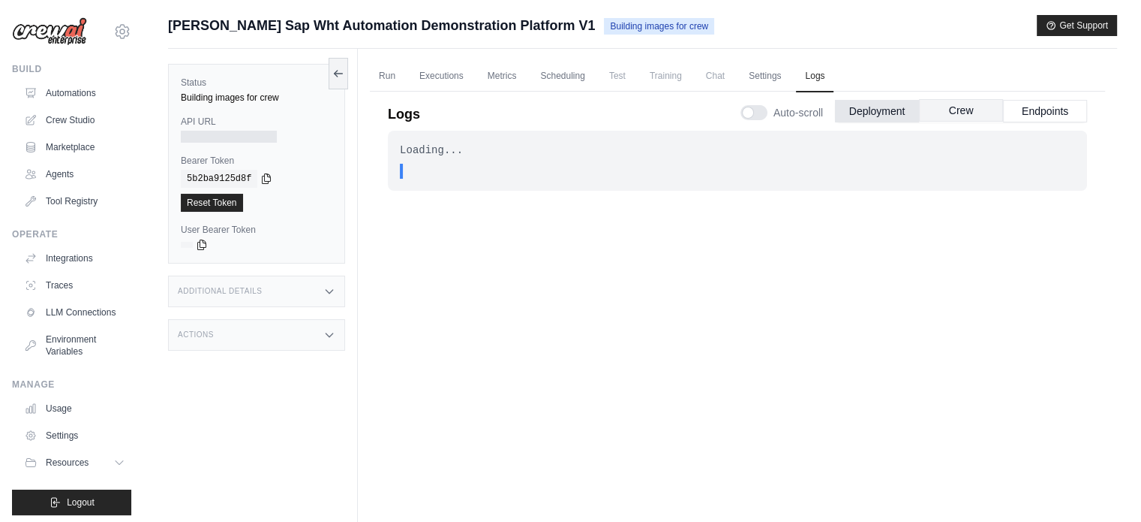
click at [970, 106] on button "Crew" at bounding box center [961, 110] width 84 height 23
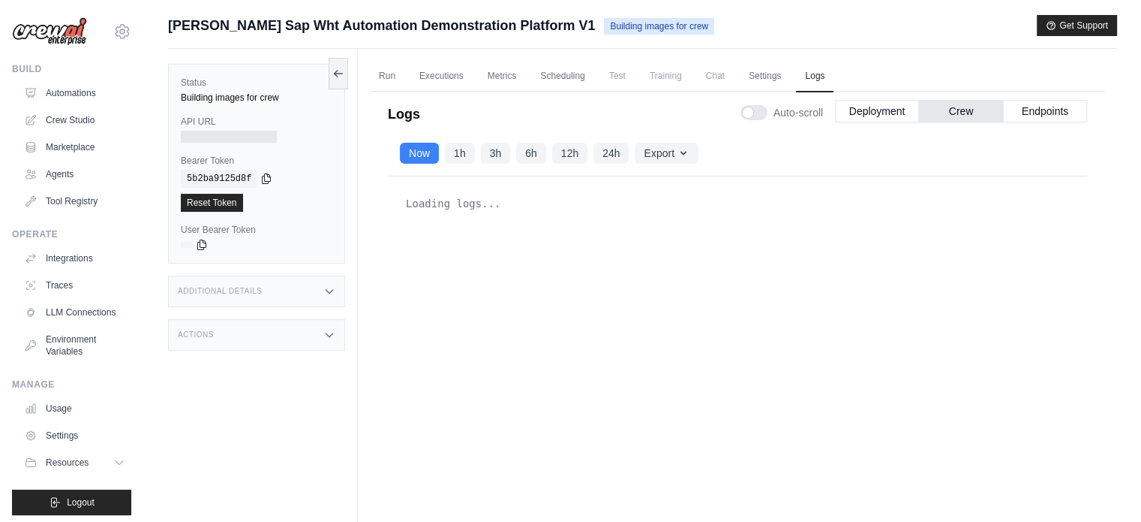
click at [1045, 98] on div "Auto-scroll Deployment Crew Endpoints" at bounding box center [914, 110] width 347 height 42
click at [886, 118] on button "Deployment" at bounding box center [877, 110] width 84 height 23
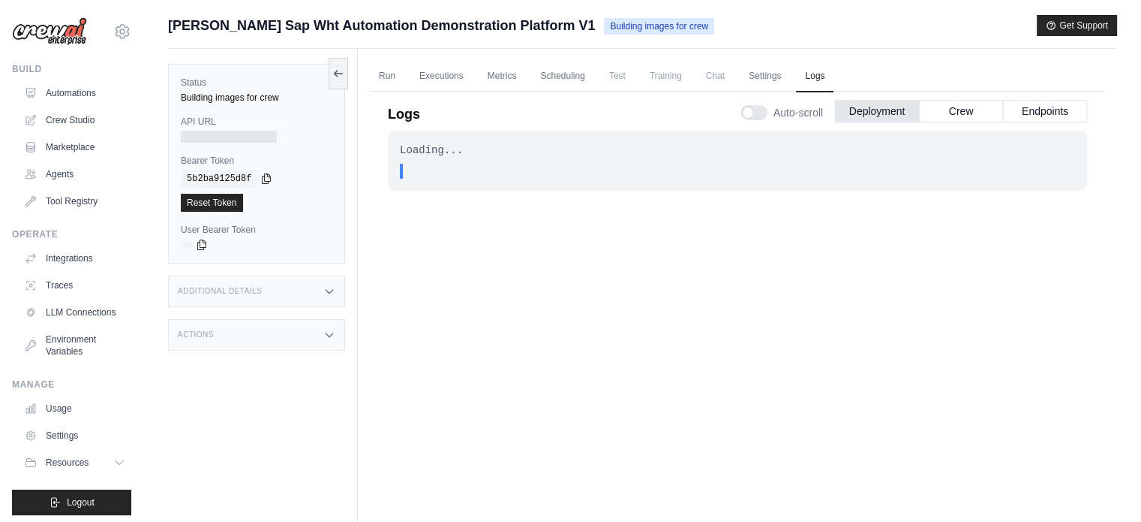
click at [741, 105] on label "Auto-scroll" at bounding box center [782, 112] width 83 height 15
click at [339, 68] on icon at bounding box center [338, 73] width 12 height 12
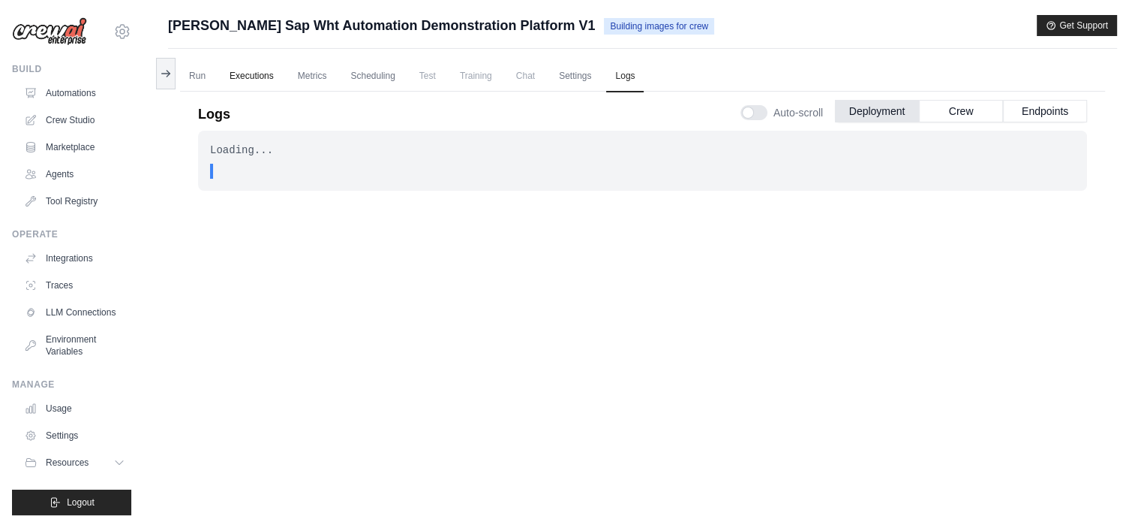
click at [257, 75] on link "Executions" at bounding box center [252, 77] width 62 height 32
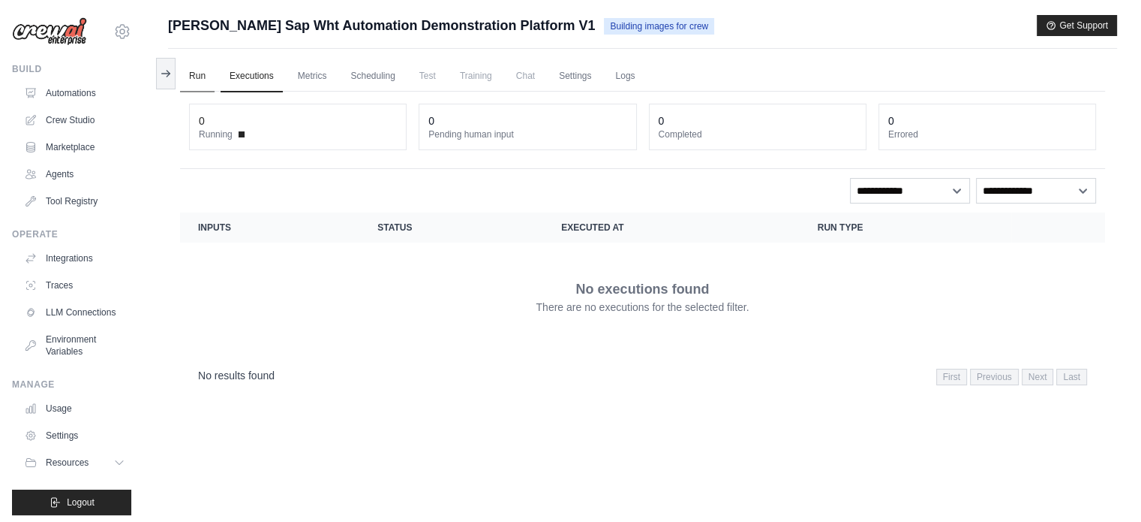
click at [198, 74] on link "Run" at bounding box center [197, 77] width 35 height 32
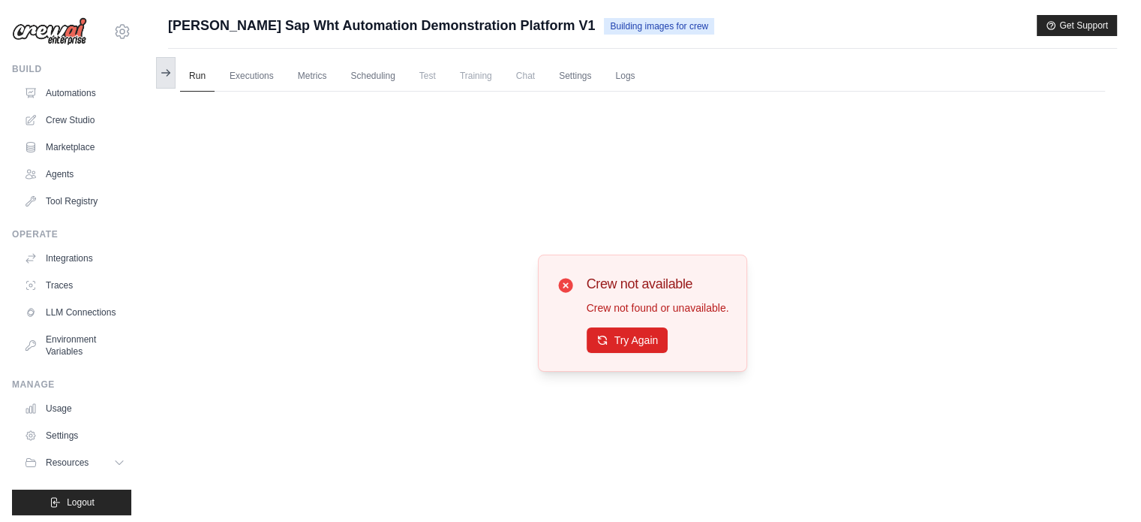
click at [165, 76] on icon at bounding box center [166, 73] width 12 height 12
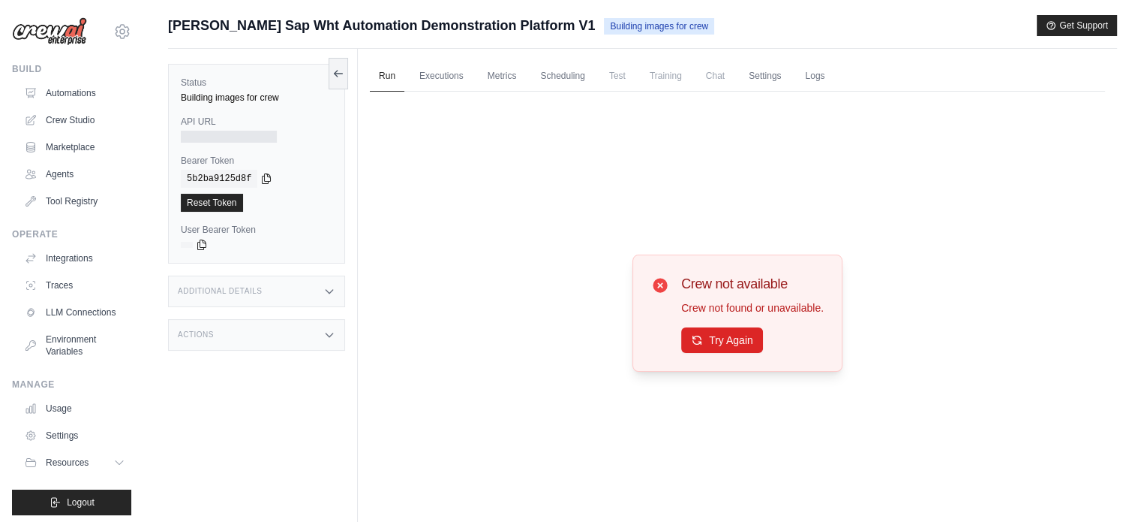
click at [505, 284] on div "Crew not available Crew not found or unavailable. Try Again" at bounding box center [737, 314] width 735 height 444
click at [621, 344] on div "Crew not available Crew not found or unavailable. Try Again" at bounding box center [737, 314] width 735 height 444
click at [441, 82] on link "Executions" at bounding box center [442, 77] width 62 height 32
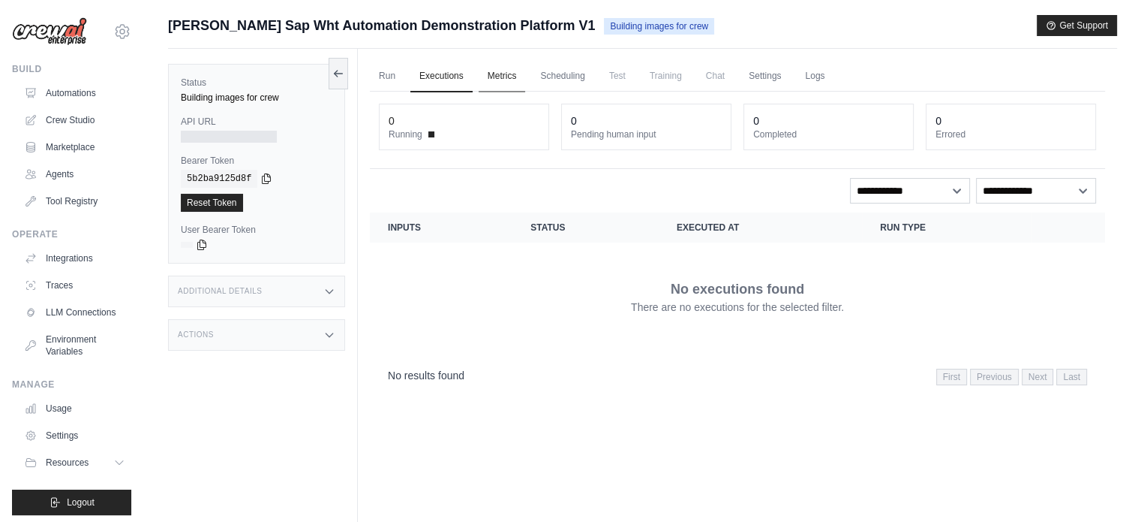
click at [515, 86] on link "Metrics" at bounding box center [502, 77] width 47 height 32
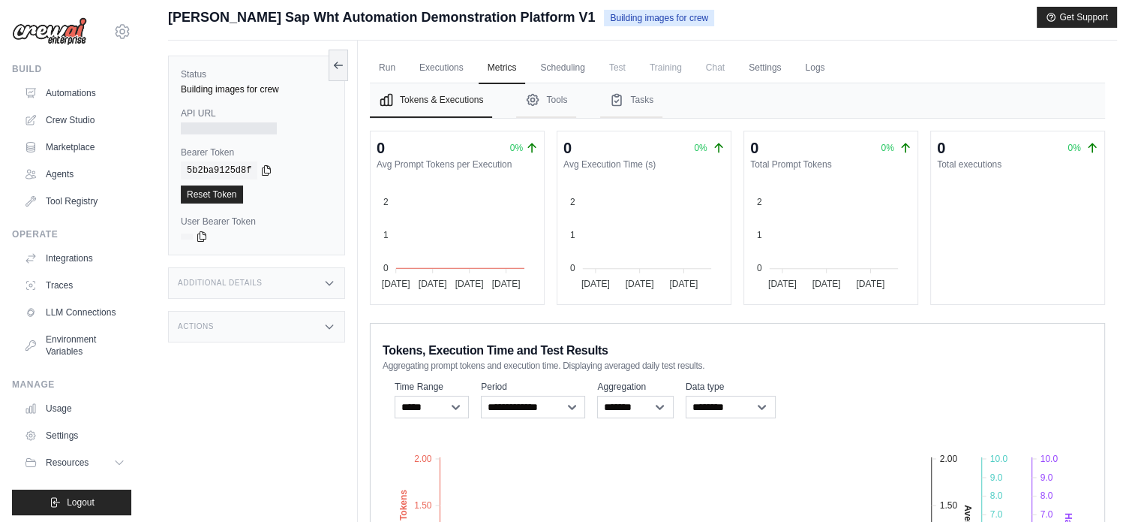
scroll to position [3, 0]
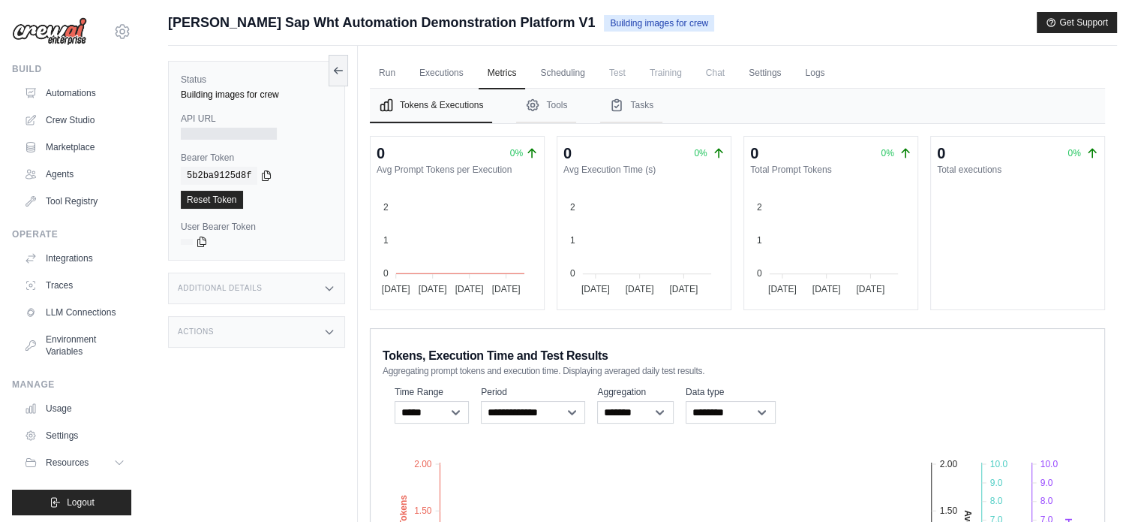
click at [630, 26] on span "Building images for crew" at bounding box center [659, 23] width 110 height 17
click at [386, 79] on link "Run" at bounding box center [387, 74] width 35 height 32
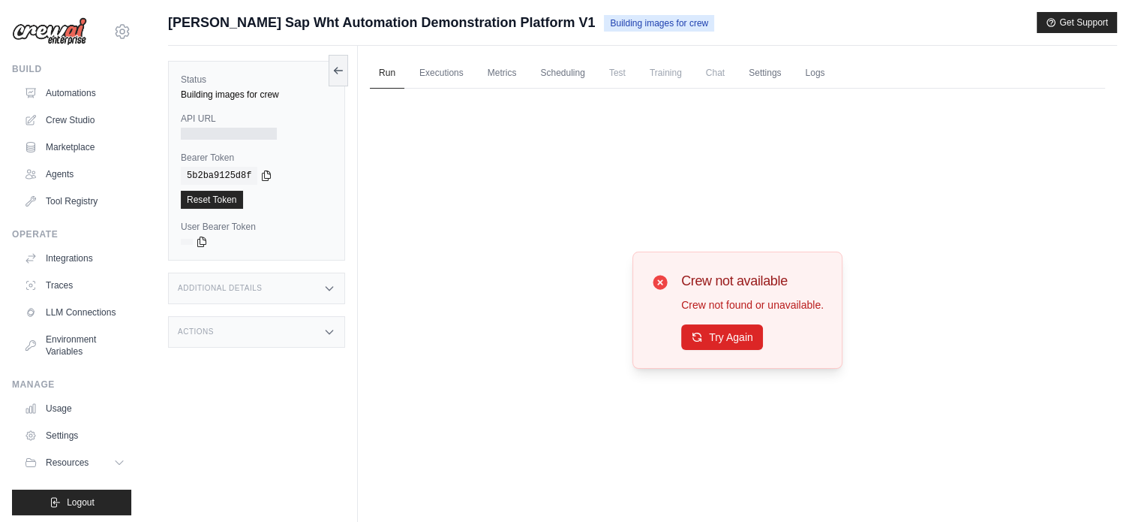
click at [224, 97] on div "Building images for crew" at bounding box center [257, 95] width 152 height 12
click at [214, 175] on code "5b2ba9125d8f" at bounding box center [219, 176] width 77 height 18
click at [541, 164] on div "Crew not available Crew not found or unavailable. Try Again" at bounding box center [737, 311] width 735 height 444
click at [74, 92] on link "Automations" at bounding box center [76, 93] width 113 height 24
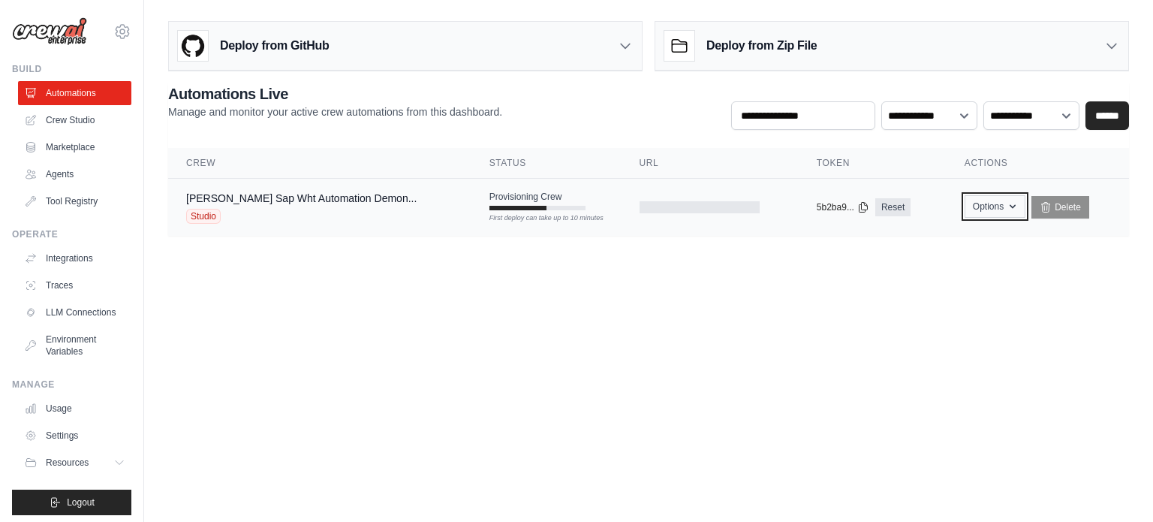
click at [1008, 206] on icon "button" at bounding box center [1012, 206] width 12 height 12
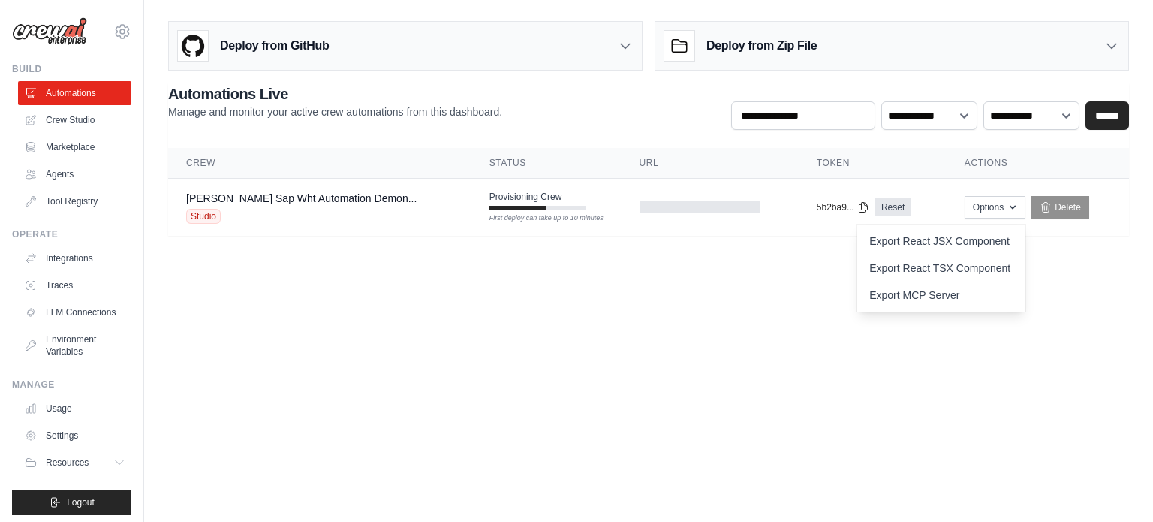
click at [1057, 285] on body "jigar.prav@gmail.com Settings Build Automations Crew Studio" at bounding box center [576, 261] width 1153 height 522
click at [240, 292] on body "jigar.prav@gmail.com Settings Build Automations Crew Studio" at bounding box center [576, 261] width 1153 height 522
click at [272, 214] on div "Studio" at bounding box center [301, 216] width 230 height 15
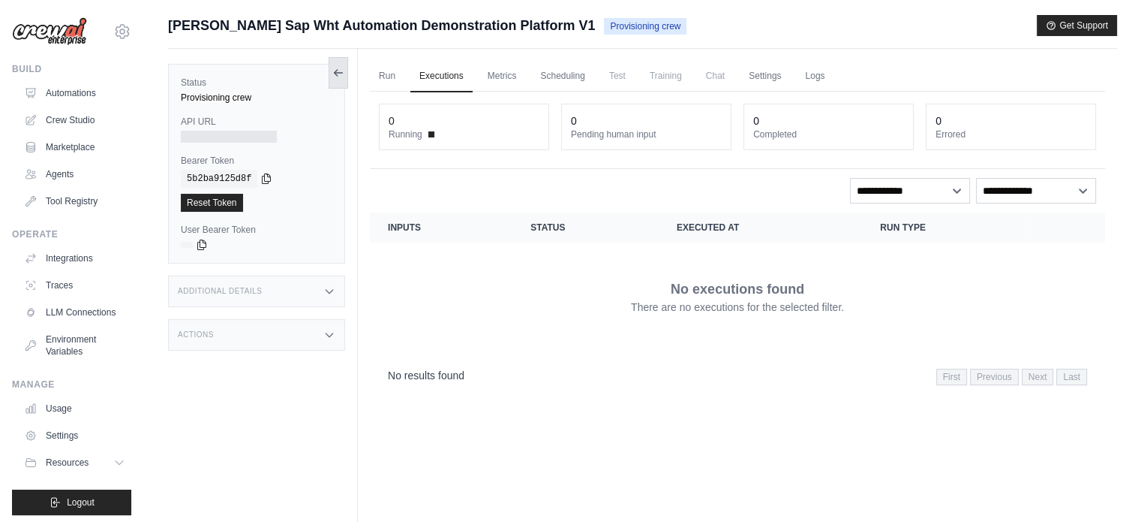
click at [337, 78] on button at bounding box center [339, 73] width 20 height 32
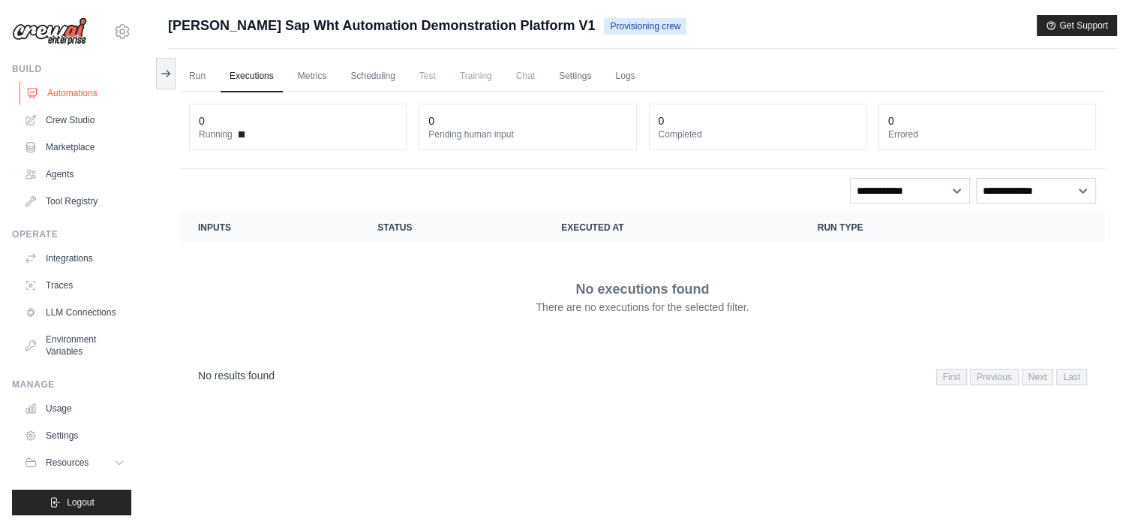
click at [67, 86] on link "Automations" at bounding box center [76, 93] width 113 height 24
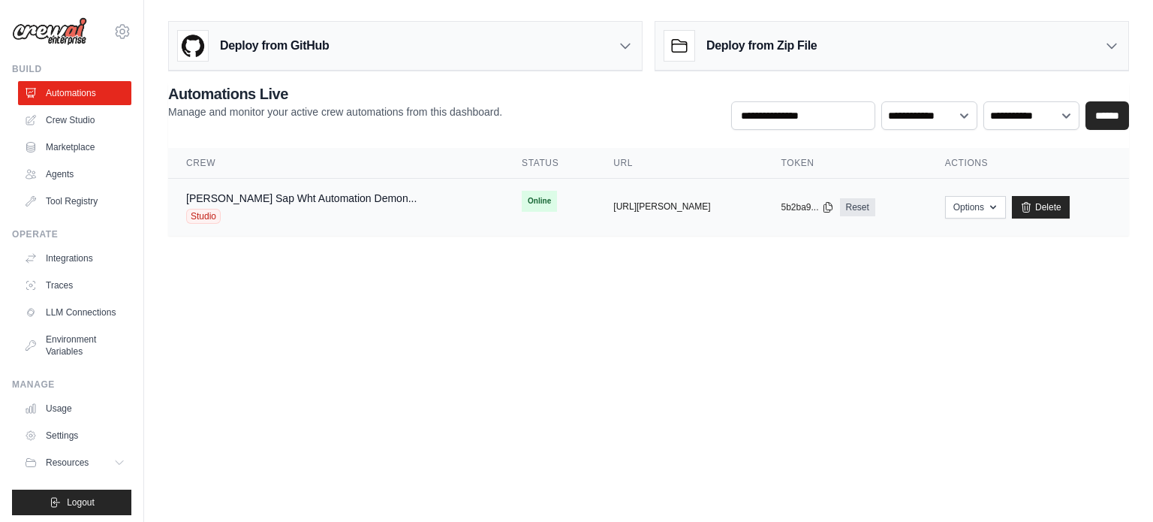
click at [638, 208] on button "[URL][PERSON_NAME]" at bounding box center [661, 206] width 97 height 12
click at [999, 209] on icon "button" at bounding box center [993, 206] width 12 height 12
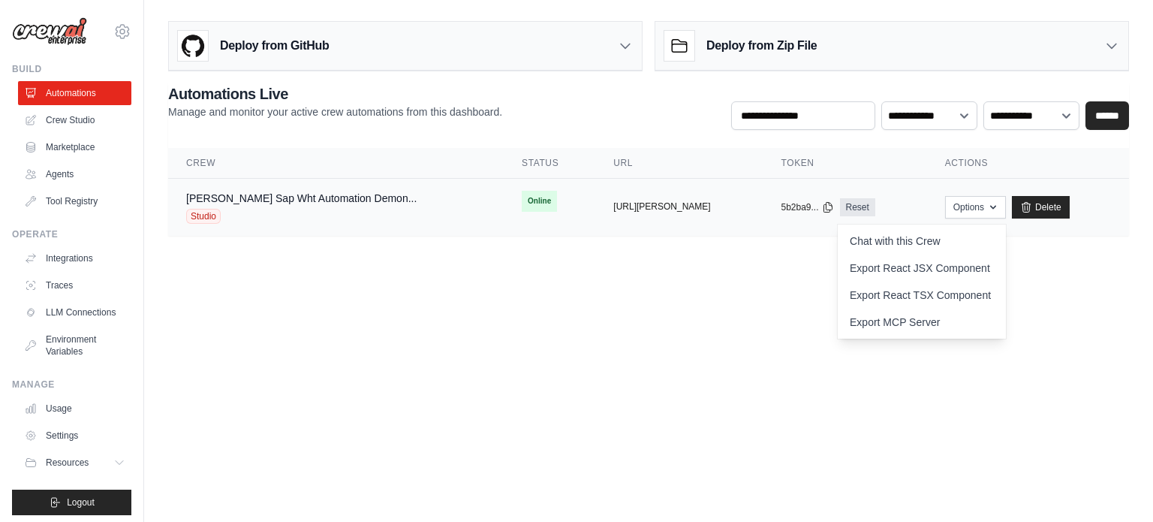
click at [616, 202] on button "[URL][PERSON_NAME]" at bounding box center [661, 206] width 97 height 12
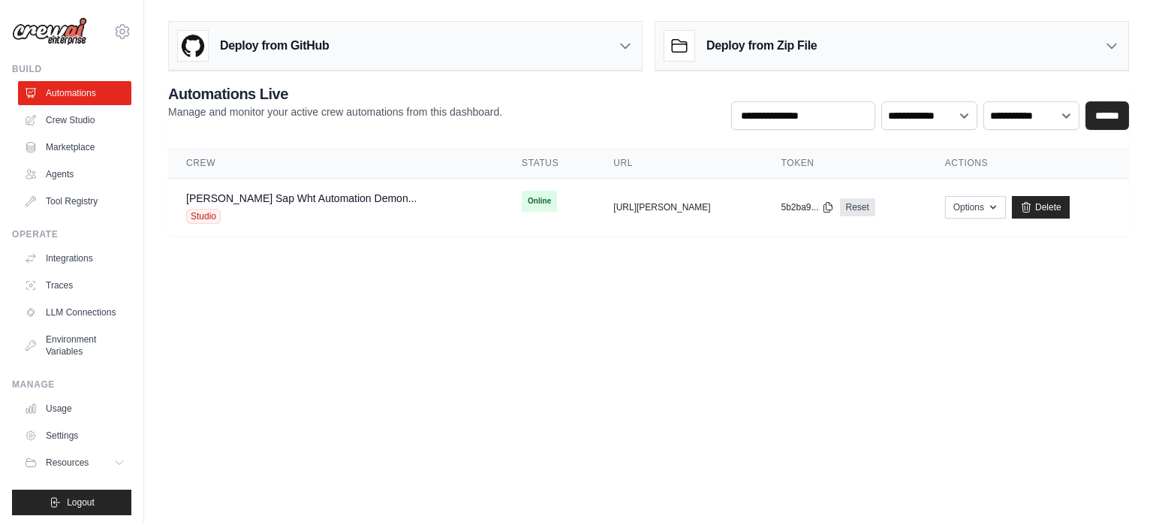
click at [618, 333] on body "[PERSON_NAME][EMAIL_ADDRESS][DOMAIN_NAME] Settings Build Automations Crew Studio" at bounding box center [576, 261] width 1153 height 522
click at [264, 192] on link "[PERSON_NAME] Sap Wht Automation Demon..." at bounding box center [301, 198] width 230 height 12
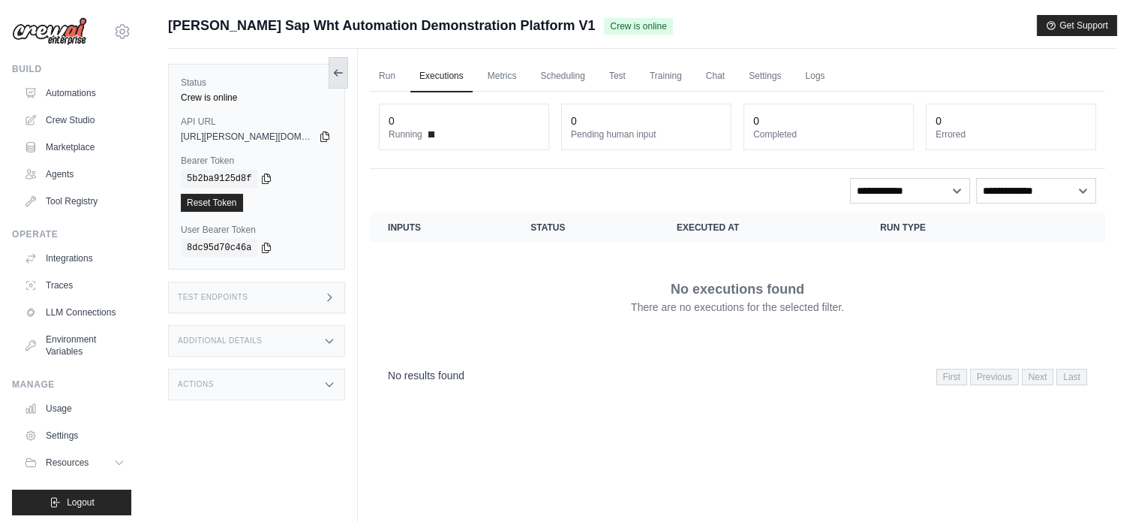
click at [346, 88] on div at bounding box center [339, 74] width 20 height 32
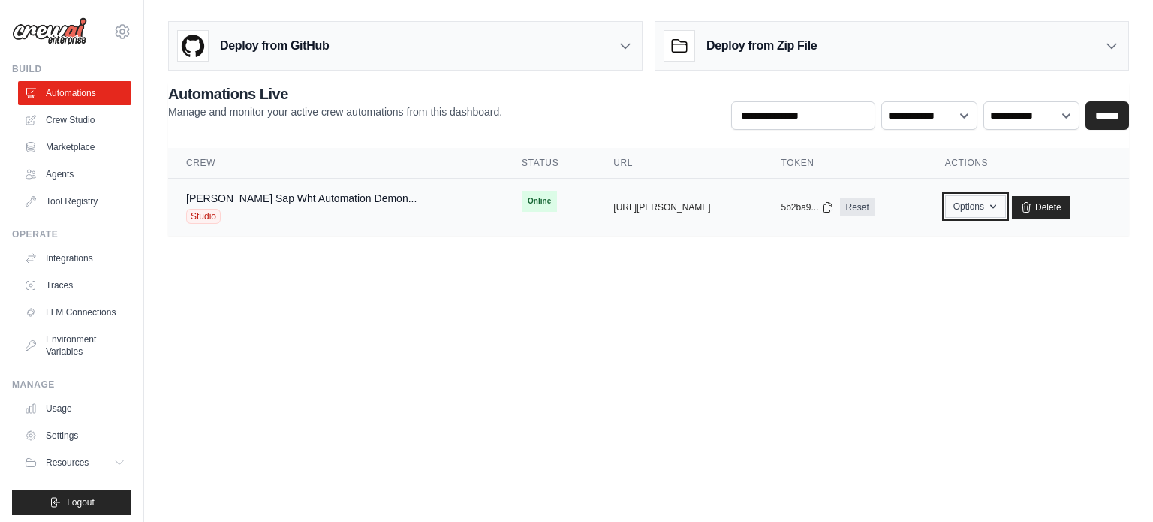
click at [1006, 210] on button "Options" at bounding box center [975, 206] width 61 height 23
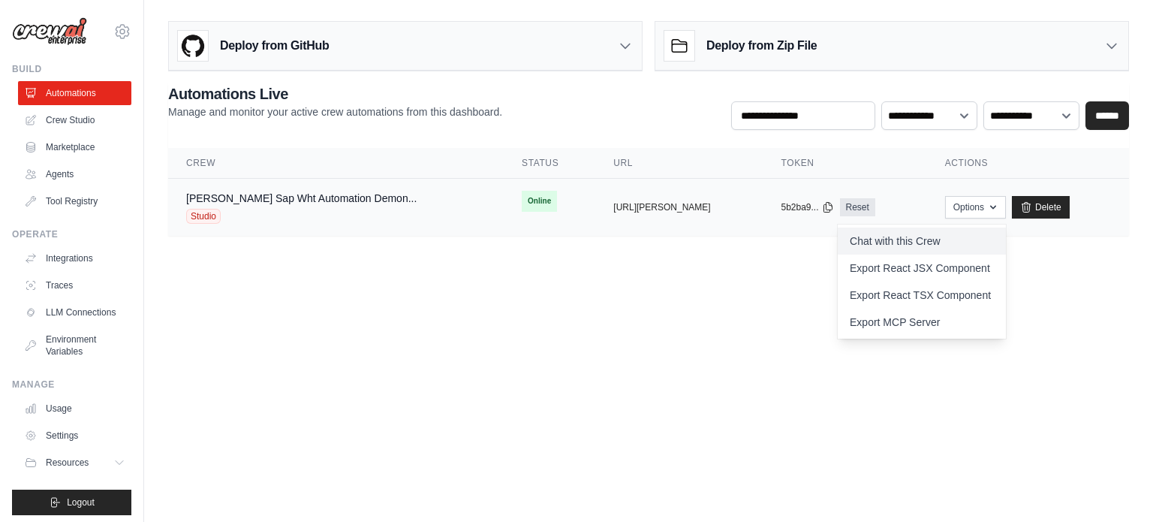
click at [896, 239] on link "Chat with this Crew" at bounding box center [922, 240] width 168 height 27
click at [696, 392] on body "jigar.prav@gmail.com Settings Build Automations Crew Studio" at bounding box center [576, 261] width 1153 height 522
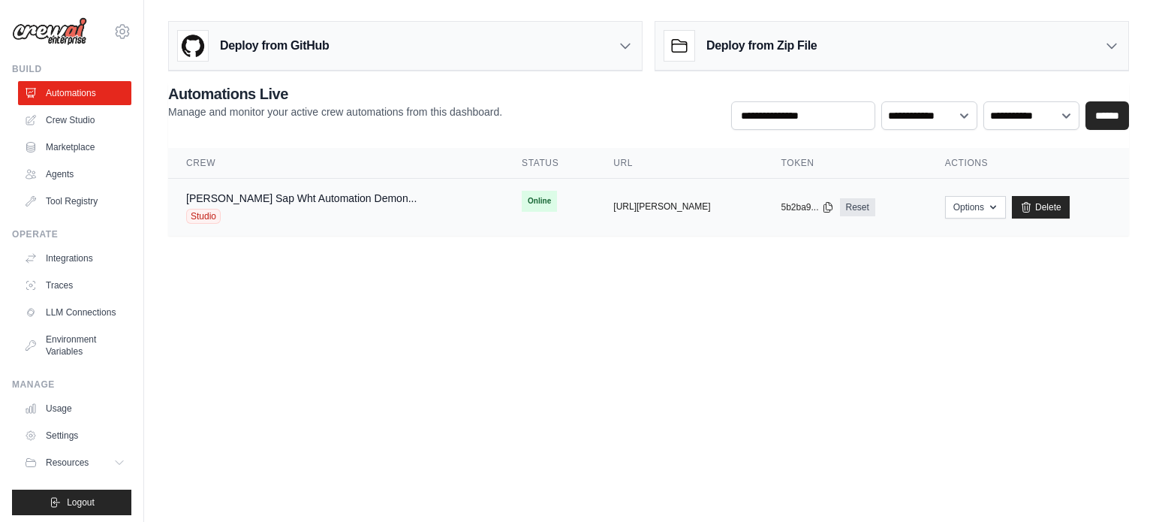
click at [633, 200] on button "https://jigar-shah-s-sap-wht-automa" at bounding box center [661, 206] width 97 height 12
click at [991, 212] on button "Options" at bounding box center [975, 206] width 61 height 23
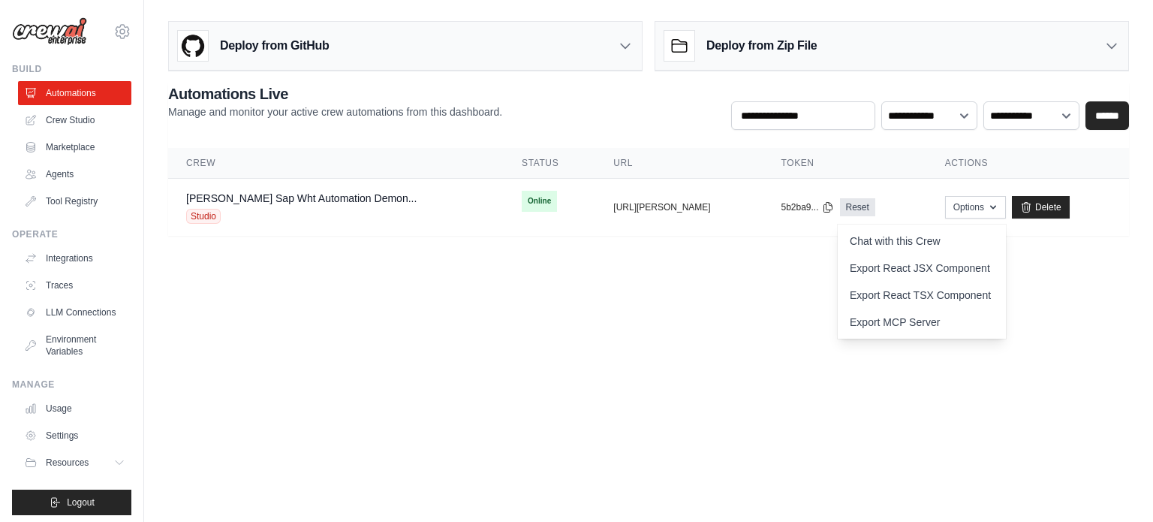
click at [998, 365] on body "jigar.prav@gmail.com Settings Build Automations Crew Studio" at bounding box center [576, 261] width 1153 height 522
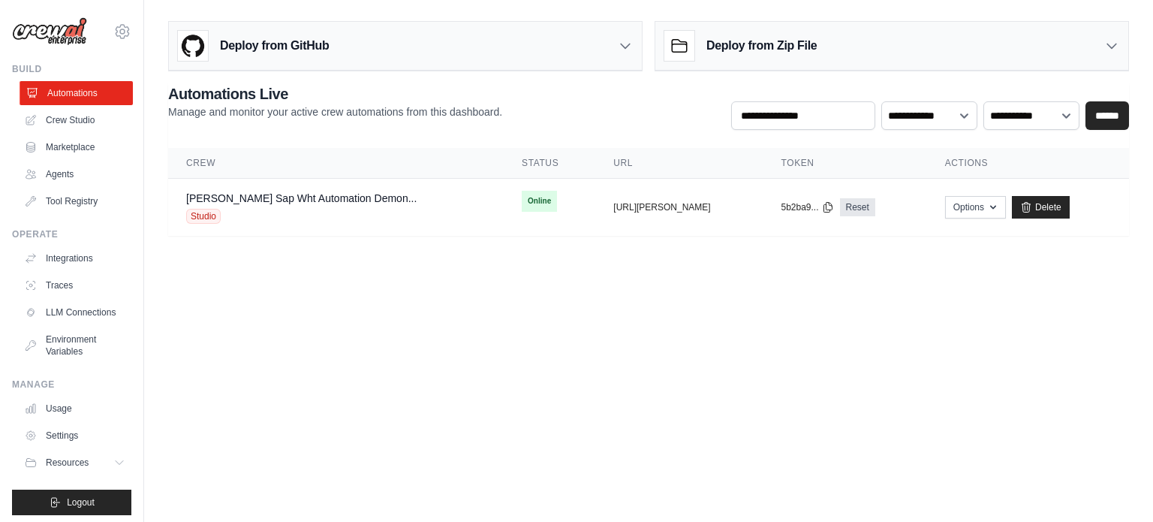
click at [81, 92] on link "Automations" at bounding box center [76, 93] width 113 height 24
click at [74, 123] on link "Crew Studio" at bounding box center [76, 120] width 113 height 24
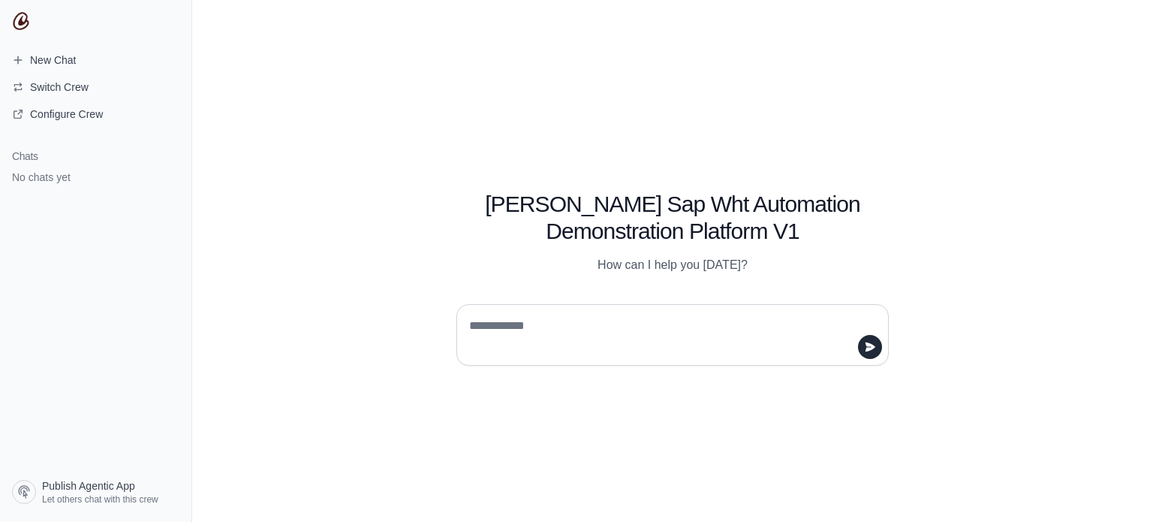
click at [618, 335] on textarea at bounding box center [668, 335] width 404 height 42
type textarea "**********"
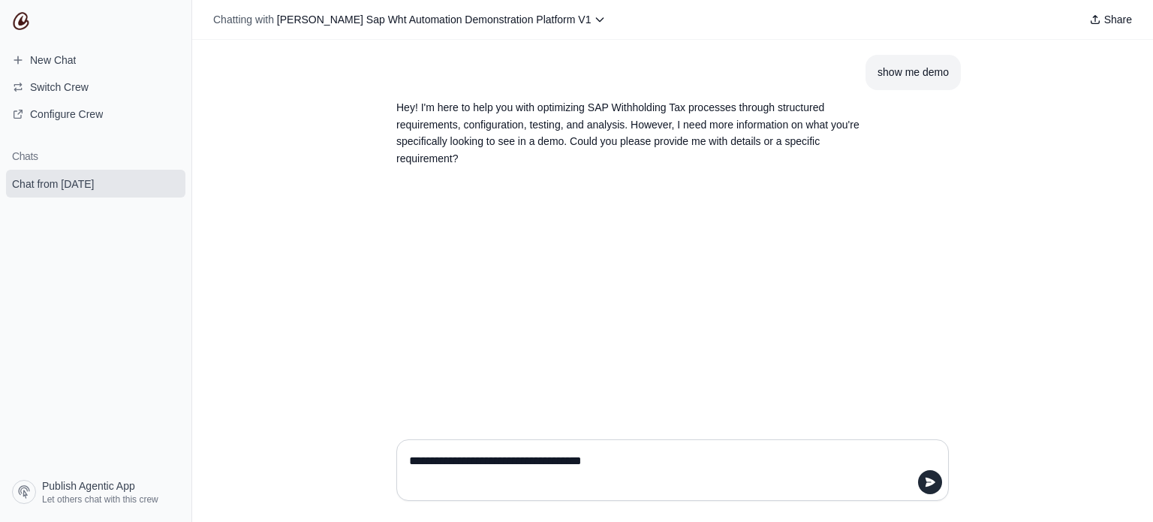
type textarea "**********"
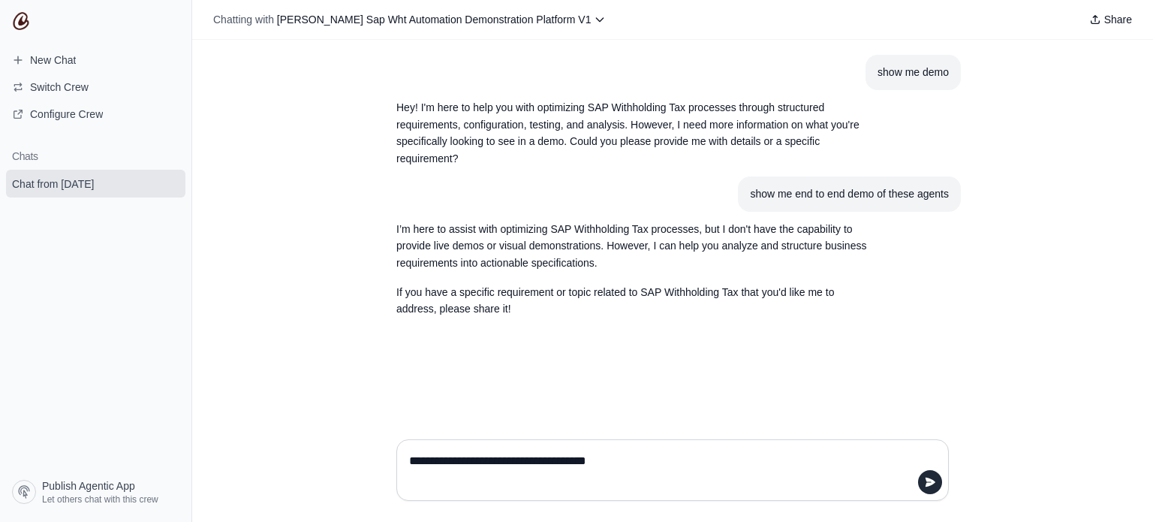
type textarea "**********"
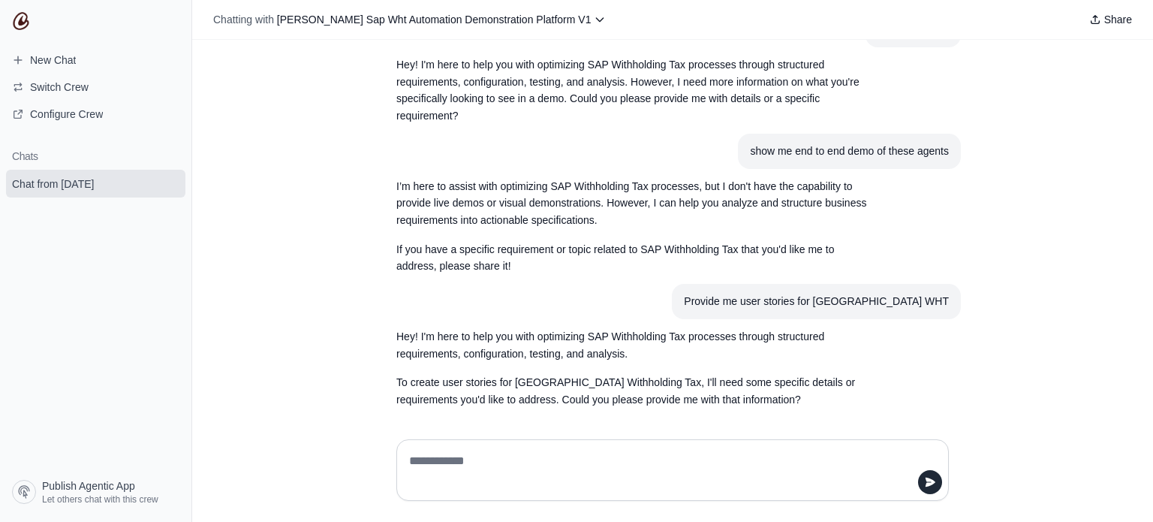
scroll to position [47, 0]
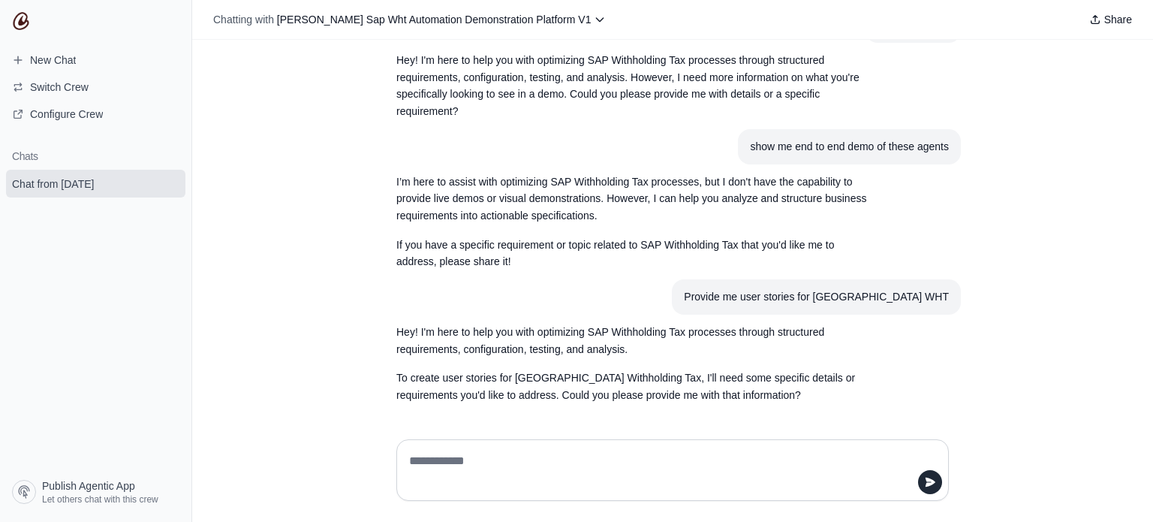
click at [756, 469] on textarea at bounding box center [668, 470] width 524 height 42
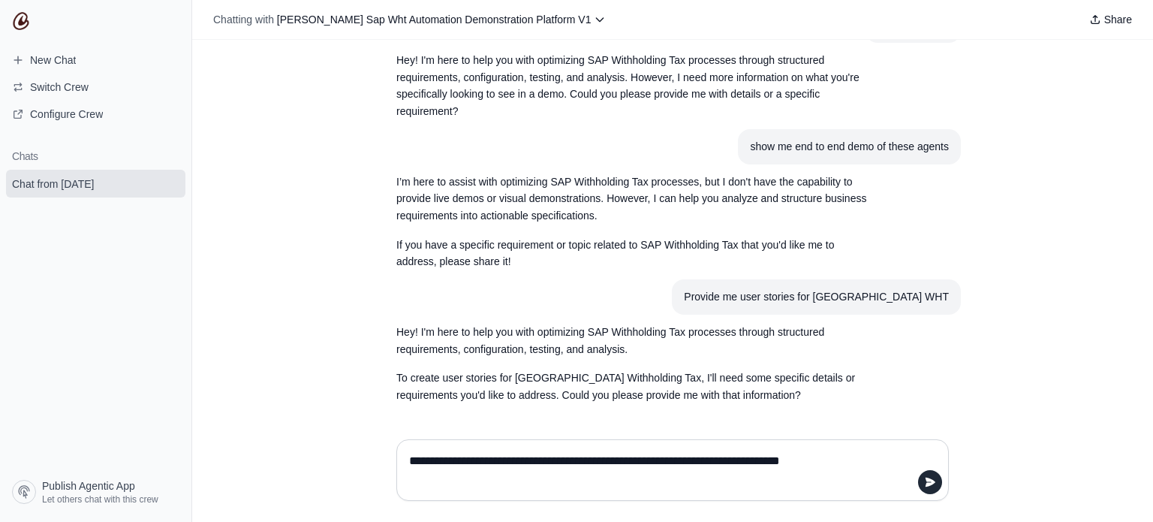
type textarea "**********"
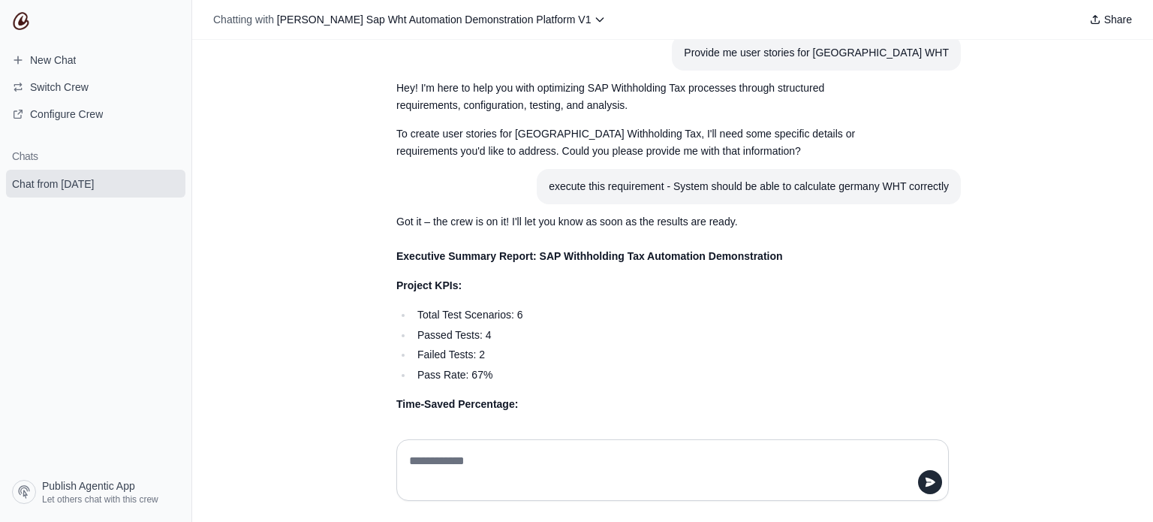
scroll to position [288, 0]
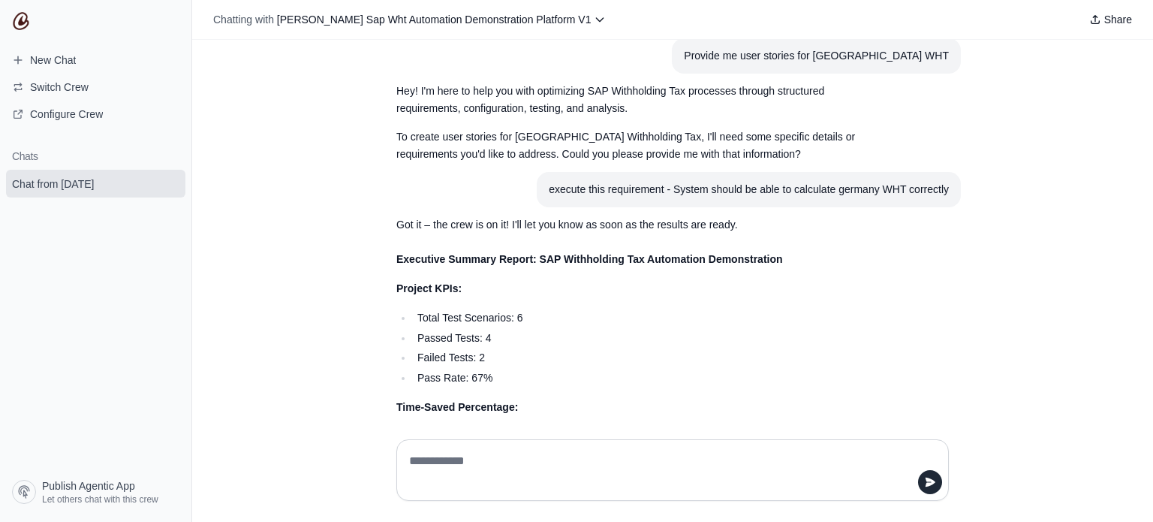
click at [597, 461] on textarea at bounding box center [672, 470] width 533 height 42
type textarea "*"
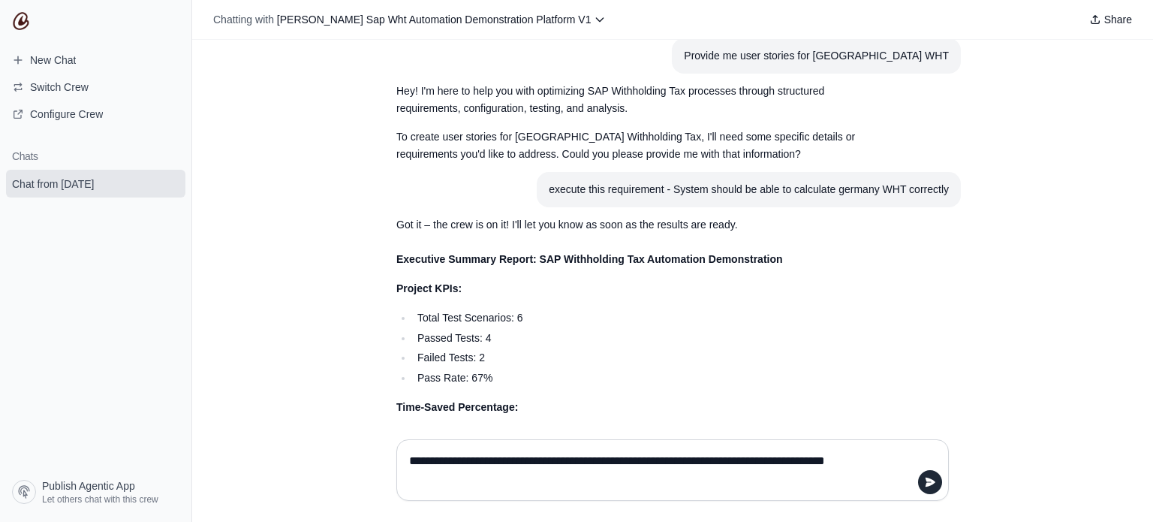
type textarea "**********"
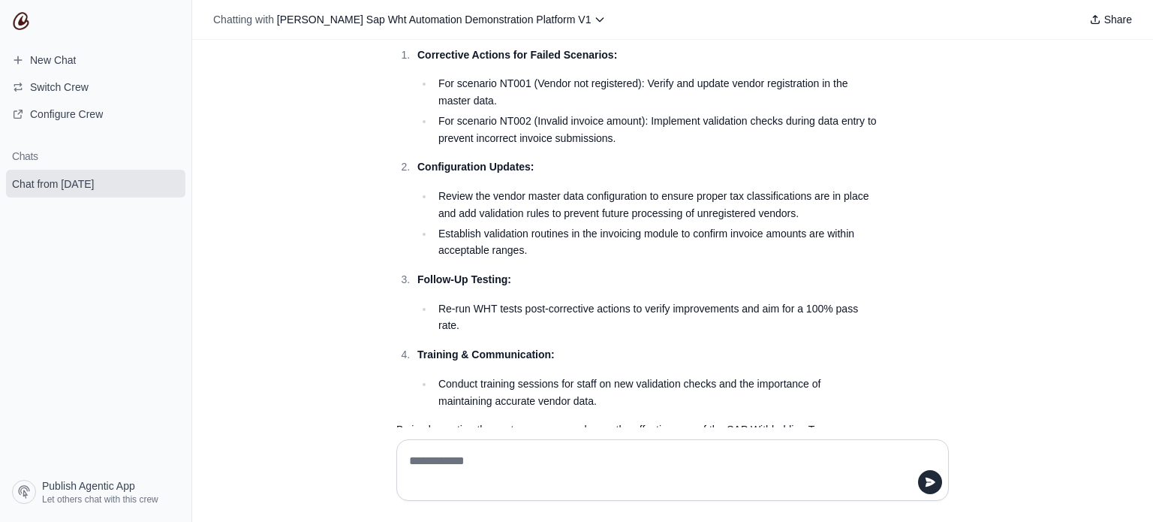
scroll to position [2684, 0]
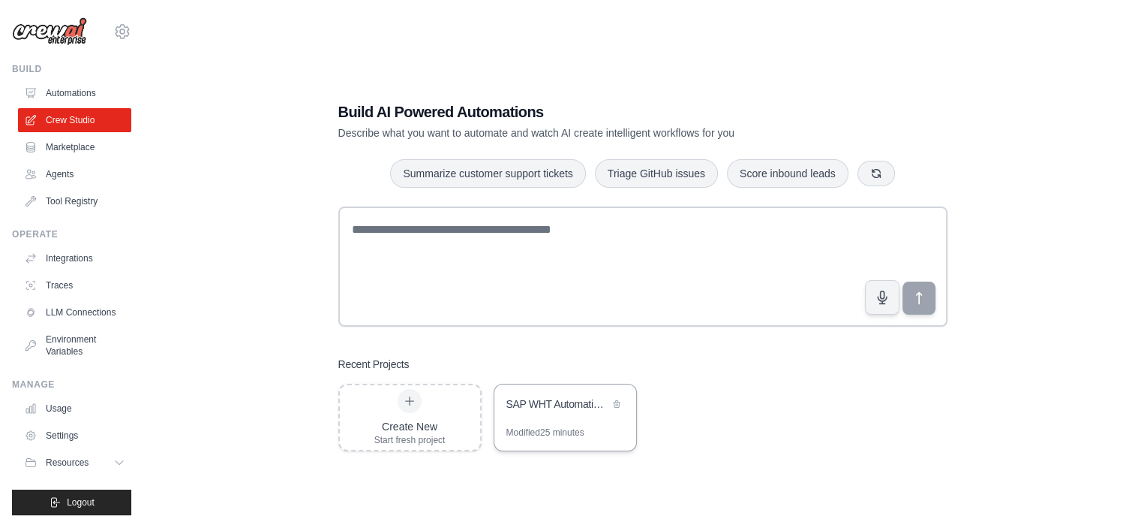
click at [561, 413] on div "SAP WHT Automation Demonstration Platform" at bounding box center [558, 405] width 103 height 18
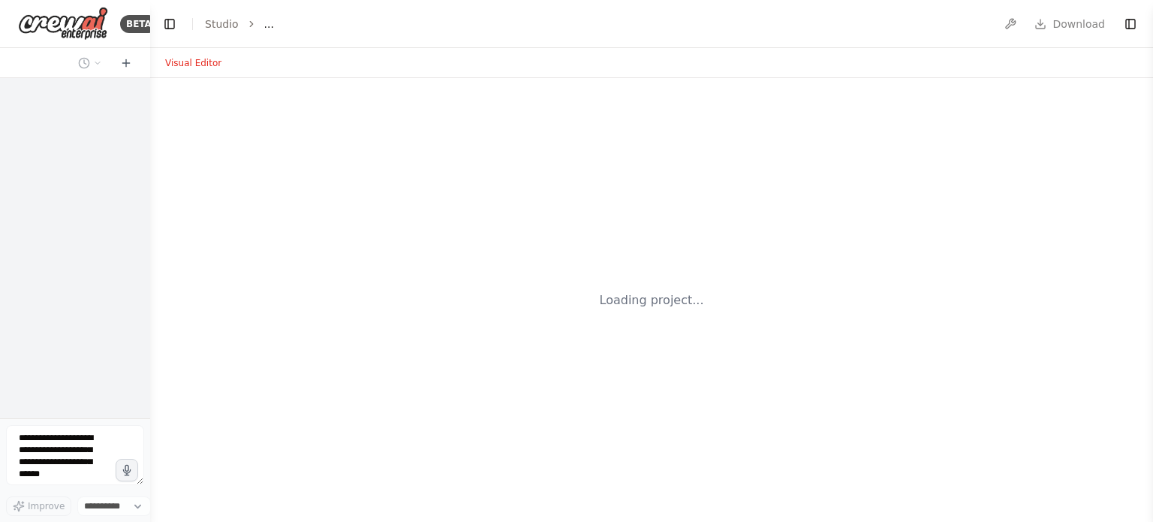
select select "****"
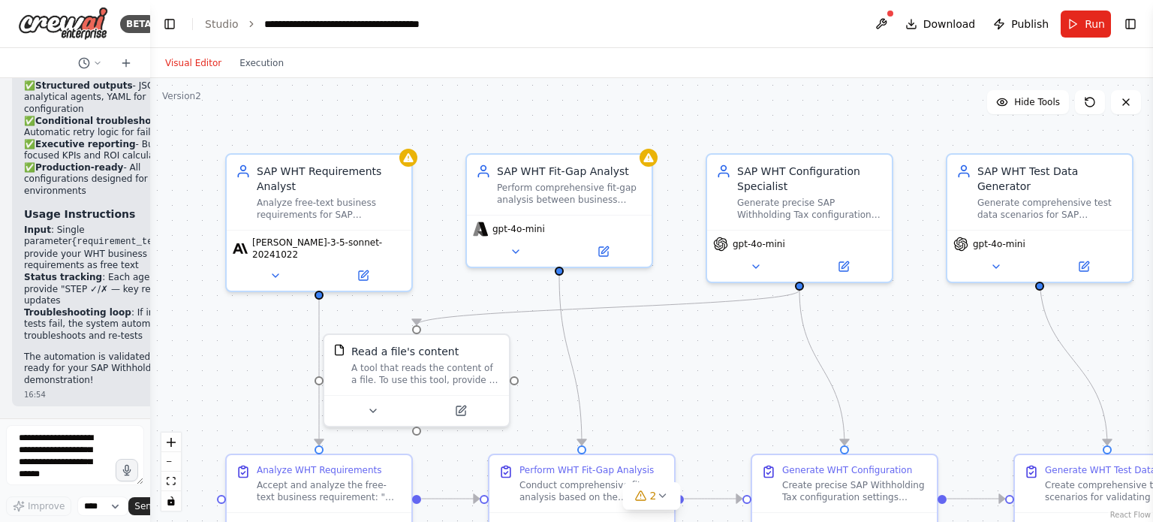
scroll to position [4357, 0]
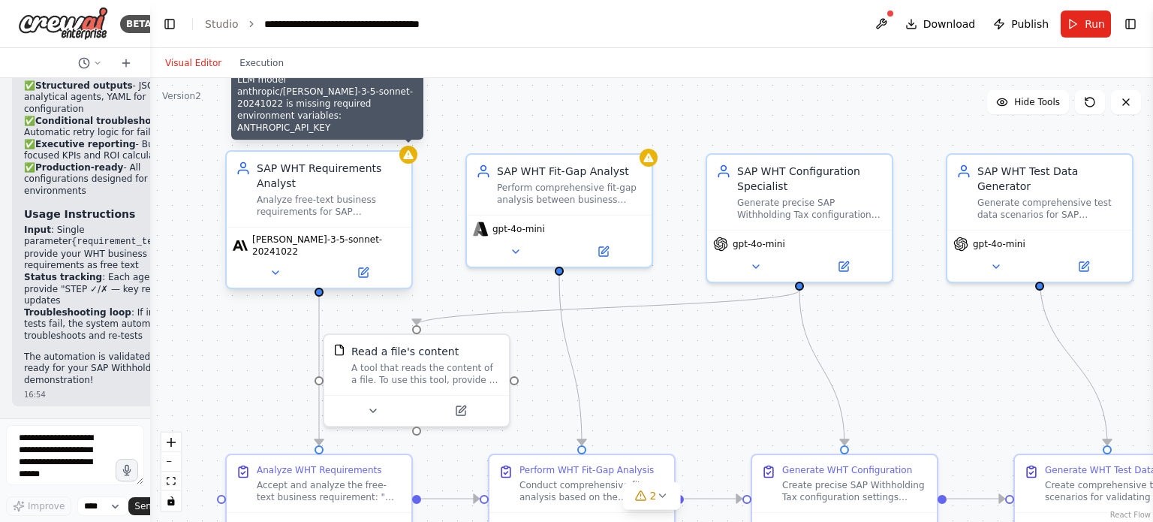
click at [410, 161] on div at bounding box center [408, 155] width 18 height 18
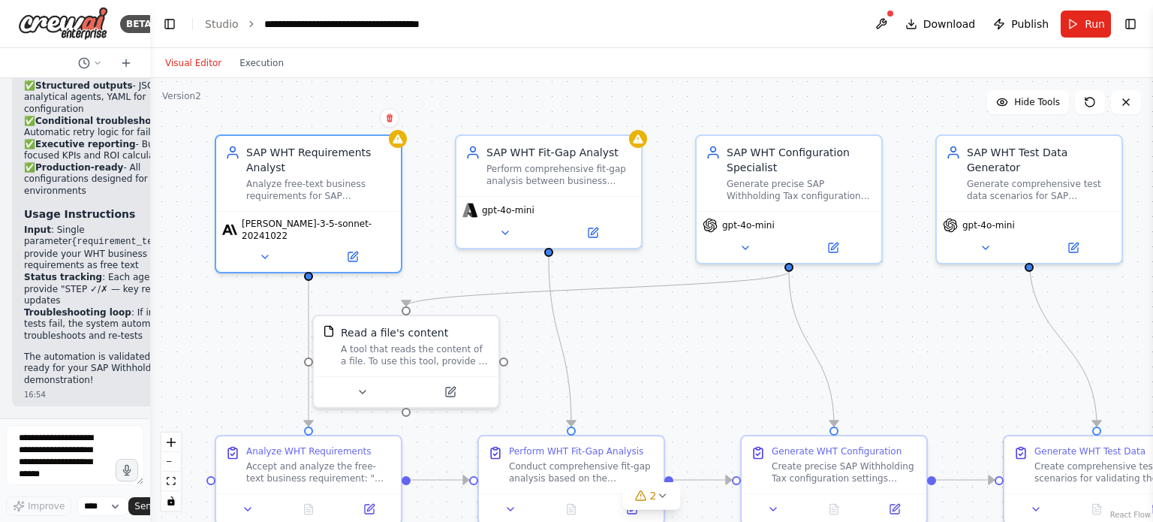
drag, startPoint x: 725, startPoint y: 353, endPoint x: 714, endPoint y: 334, distance: 21.5
click at [714, 334] on div ".deletable-edge-delete-btn { width: 20px; height: 20px; border: 0px solid #ffff…" at bounding box center [651, 300] width 1003 height 444
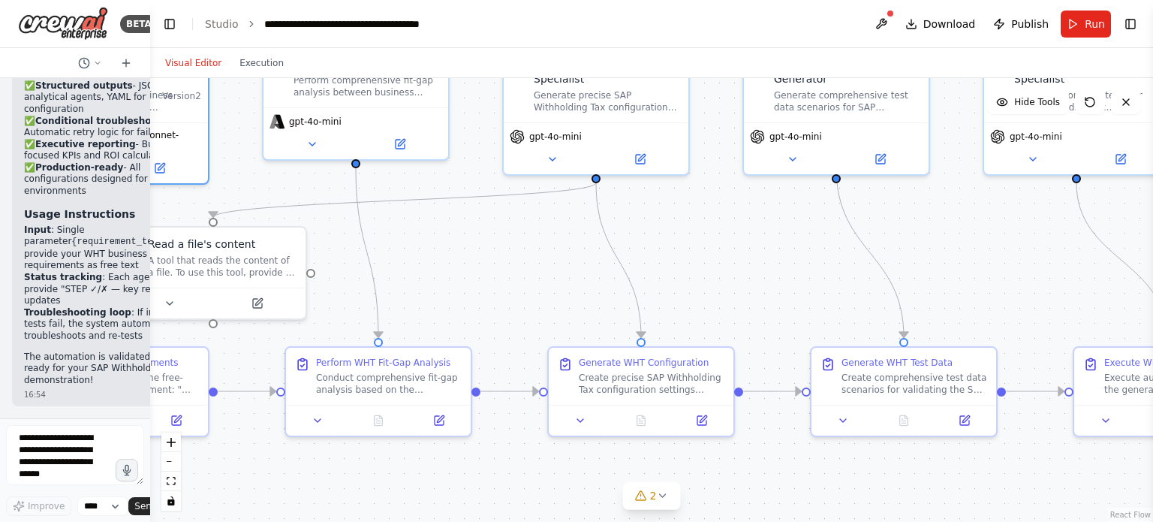
drag, startPoint x: 700, startPoint y: 356, endPoint x: 507, endPoint y: 267, distance: 212.2
click at [507, 267] on div ".deletable-edge-delete-btn { width: 20px; height: 20px; border: 0px solid #ffff…" at bounding box center [651, 300] width 1003 height 444
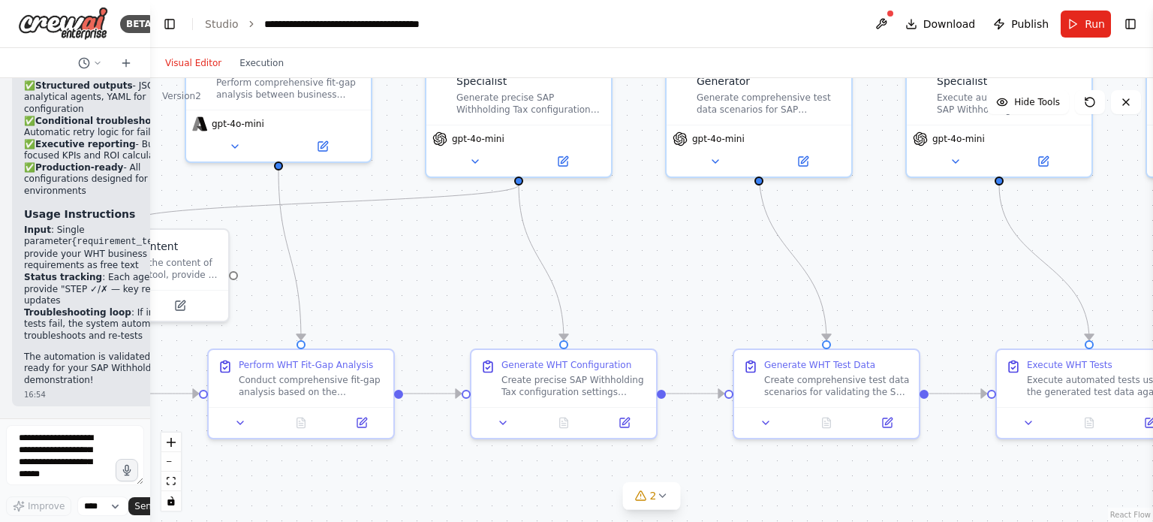
drag, startPoint x: 774, startPoint y: 287, endPoint x: 660, endPoint y: 306, distance: 115.0
click at [660, 306] on div ".deletable-edge-delete-btn { width: 20px; height: 20px; border: 0px solid #ffff…" at bounding box center [651, 300] width 1003 height 444
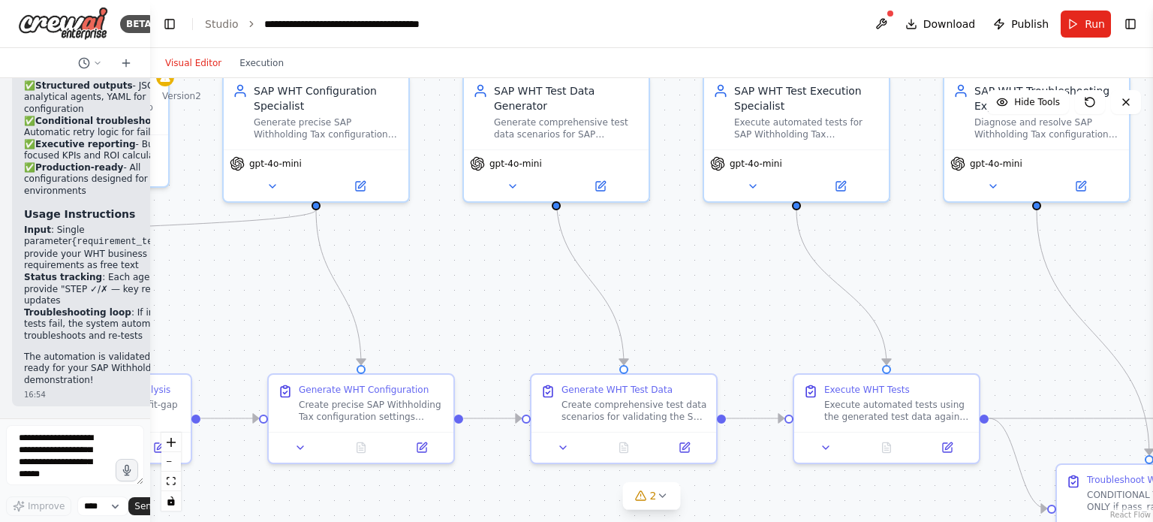
drag, startPoint x: 890, startPoint y: 263, endPoint x: 715, endPoint y: 270, distance: 175.0
click at [715, 270] on div ".deletable-edge-delete-btn { width: 20px; height: 20px; border: 0px solid #ffff…" at bounding box center [651, 300] width 1003 height 444
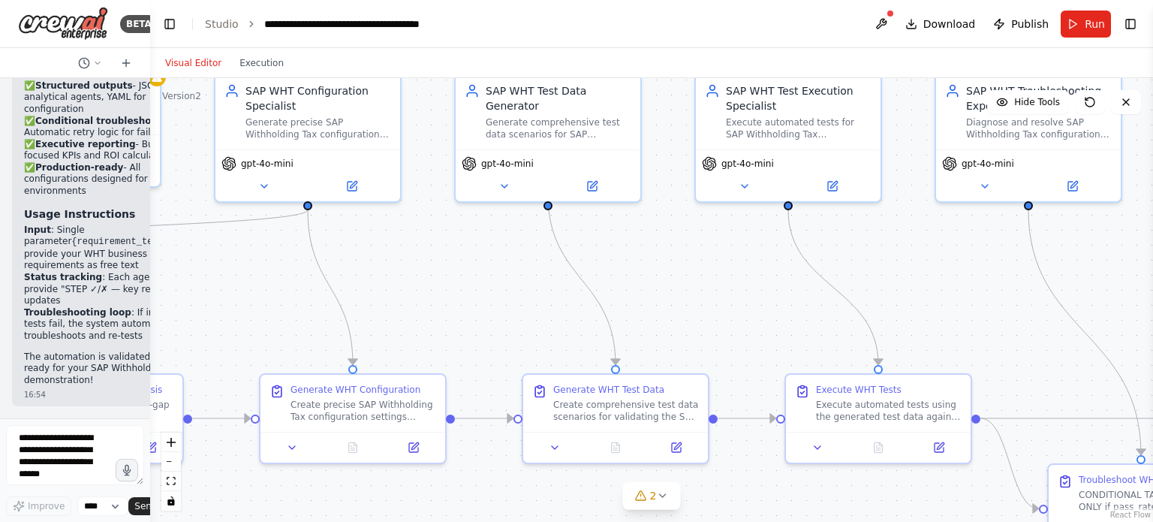
drag, startPoint x: 934, startPoint y: 329, endPoint x: 869, endPoint y: 242, distance: 108.4
click at [869, 242] on div ".deletable-edge-delete-btn { width: 20px; height: 20px; border: 0px solid #ffff…" at bounding box center [651, 300] width 1003 height 444
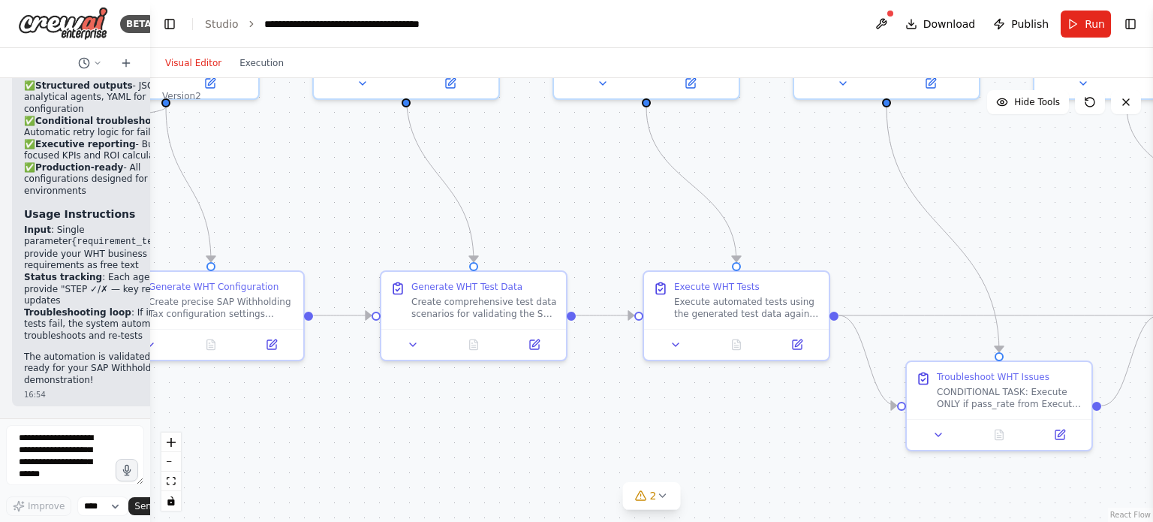
drag, startPoint x: 838, startPoint y: 417, endPoint x: 666, endPoint y: 373, distance: 176.7
click at [666, 373] on div ".deletable-edge-delete-btn { width: 20px; height: 20px; border: 0px solid #ffff…" at bounding box center [651, 300] width 1003 height 444
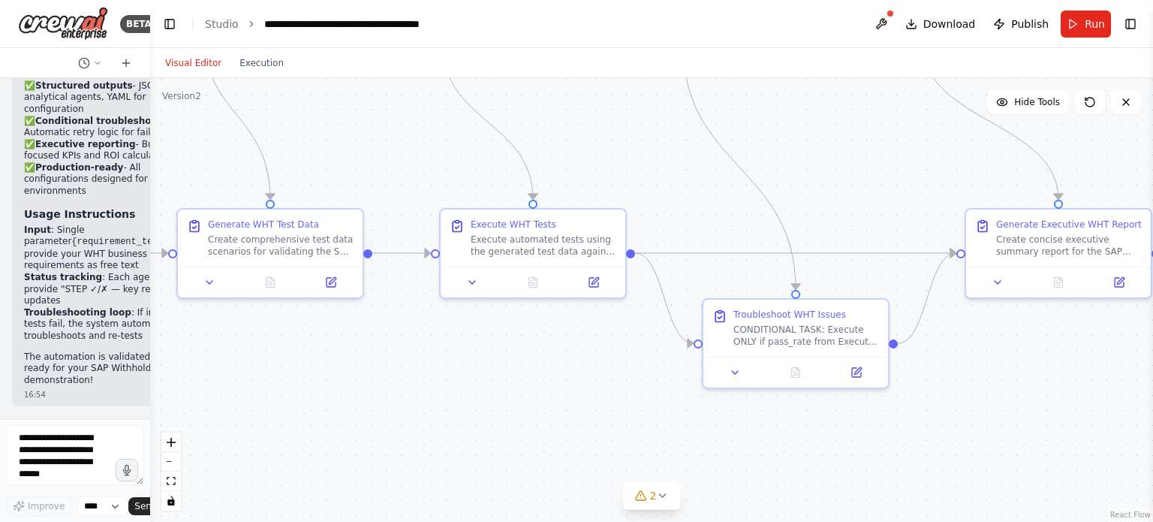
drag, startPoint x: 816, startPoint y: 430, endPoint x: 679, endPoint y: 374, distance: 147.7
click at [679, 374] on div ".deletable-edge-delete-btn { width: 20px; height: 20px; border: 0px solid #ffff…" at bounding box center [651, 300] width 1003 height 444
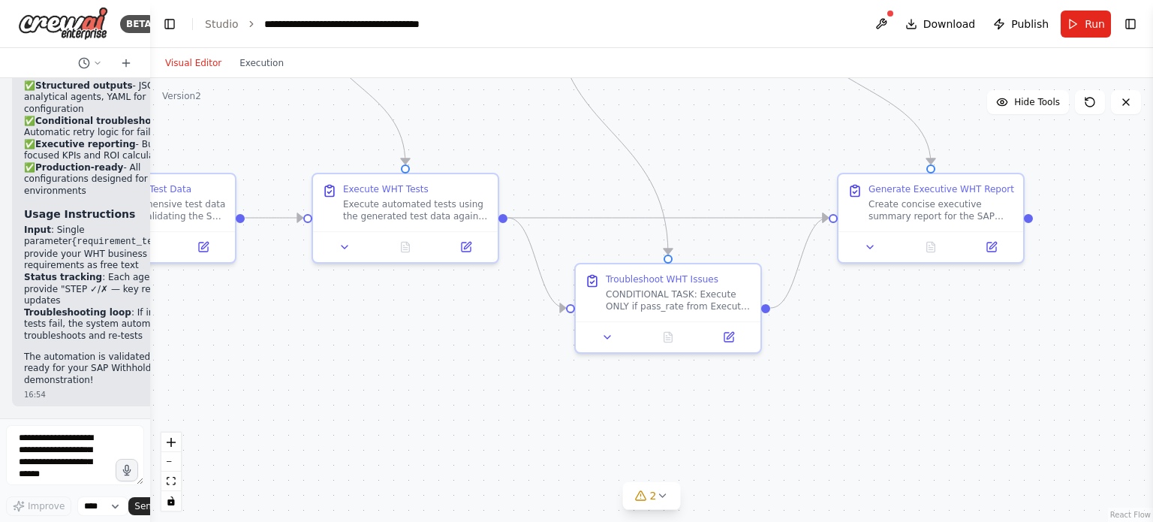
drag, startPoint x: 987, startPoint y: 386, endPoint x: 1009, endPoint y: 341, distance: 50.0
click at [1009, 341] on div ".deletable-edge-delete-btn { width: 20px; height: 20px; border: 0px solid #ffff…" at bounding box center [651, 300] width 1003 height 444
drag, startPoint x: 1027, startPoint y: 320, endPoint x: 1108, endPoint y: 398, distance: 112.0
click at [1108, 398] on div ".deletable-edge-delete-btn { width: 20px; height: 20px; border: 0px solid #ffff…" at bounding box center [651, 300] width 1003 height 444
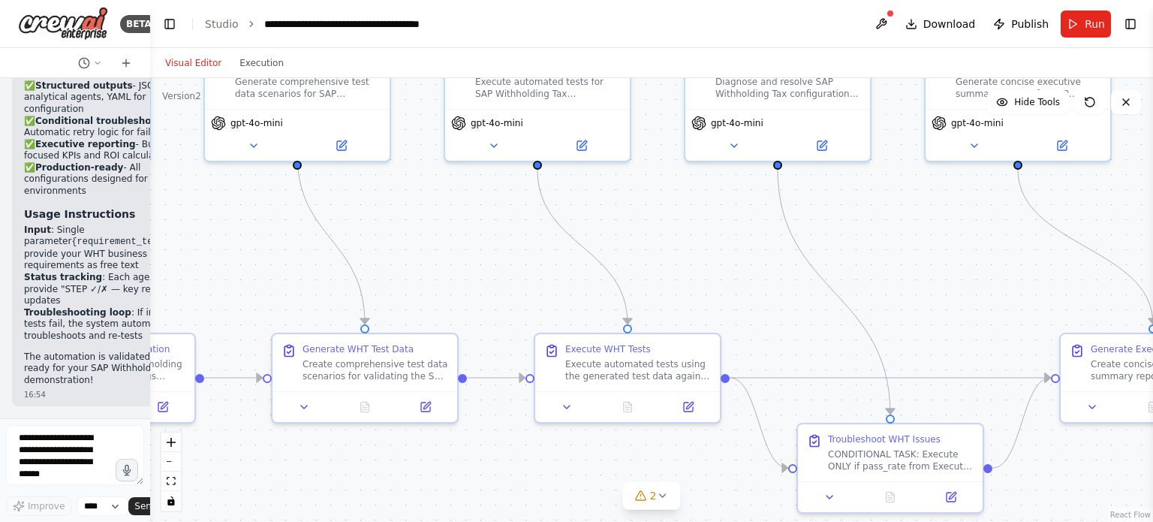
drag, startPoint x: 922, startPoint y: 255, endPoint x: 1052, endPoint y: 314, distance: 143.4
click at [1052, 314] on div ".deletable-edge-delete-btn { width: 20px; height: 20px; border: 0px solid #ffff…" at bounding box center [651, 300] width 1003 height 444
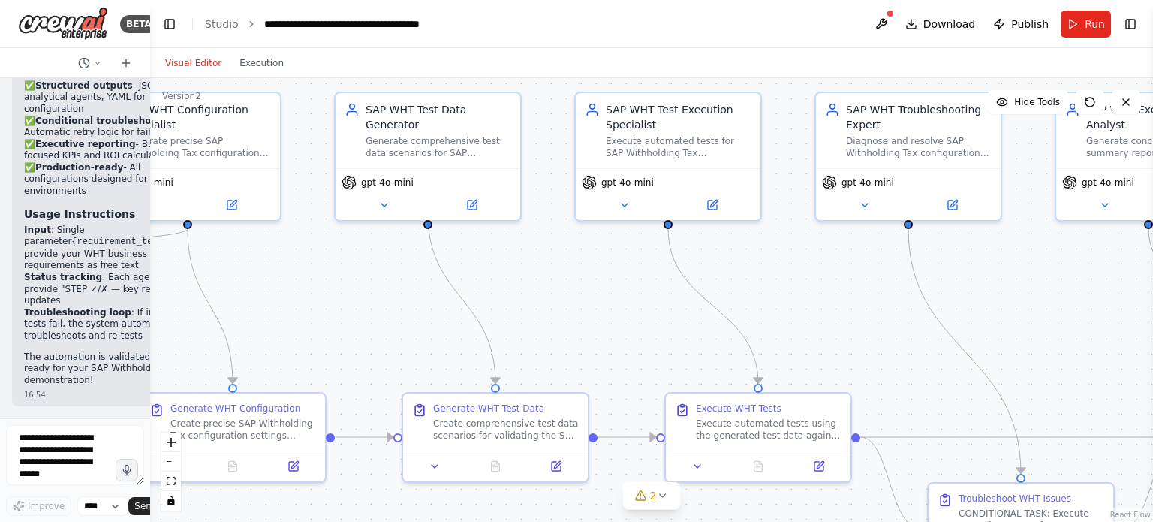
drag, startPoint x: 675, startPoint y: 329, endPoint x: 1012, endPoint y: 353, distance: 337.1
click at [1012, 353] on div ".deletable-edge-delete-btn { width: 20px; height: 20px; border: 0px solid #ffff…" at bounding box center [651, 300] width 1003 height 444
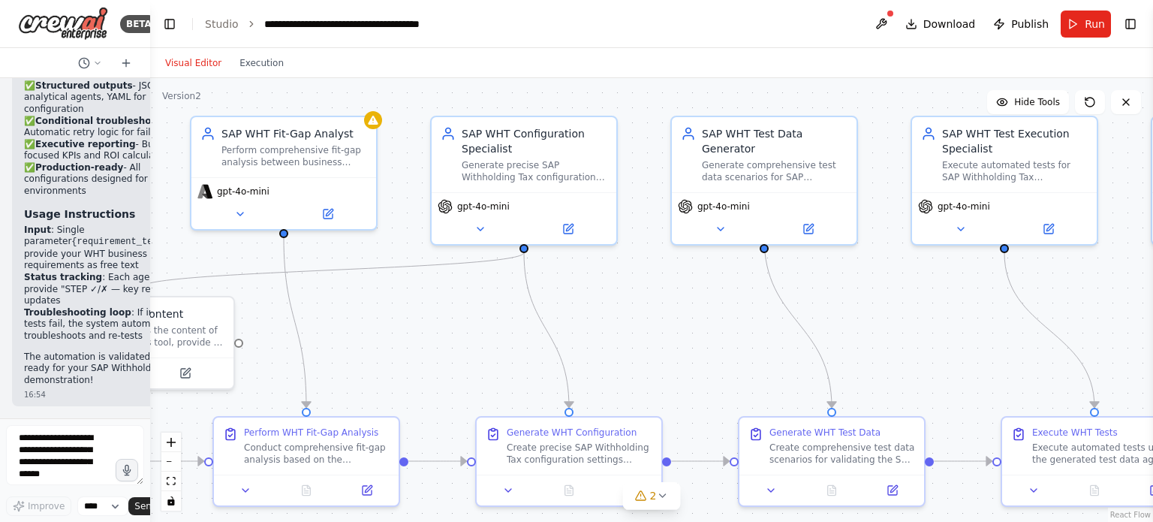
click at [1032, 337] on div ".deletable-edge-delete-btn { width: 20px; height: 20px; border: 0px solid #ffff…" at bounding box center [651, 300] width 1003 height 444
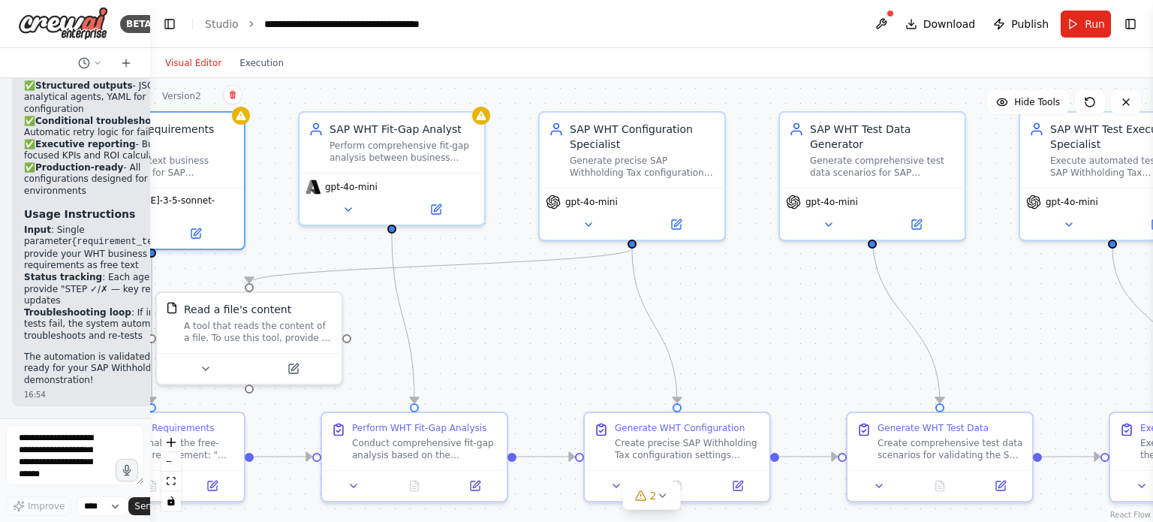
drag, startPoint x: 553, startPoint y: 332, endPoint x: 937, endPoint y: 317, distance: 384.6
click at [937, 317] on div ".deletable-edge-delete-btn { width: 20px; height: 20px; border: 0px solid #ffff…" at bounding box center [651, 300] width 1003 height 444
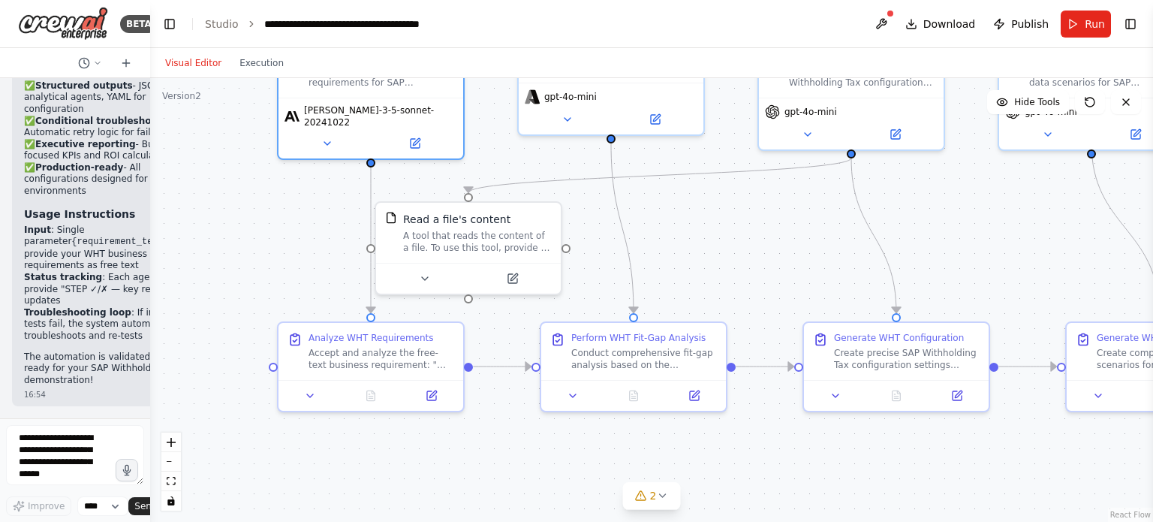
drag, startPoint x: 429, startPoint y: 330, endPoint x: 264, endPoint y: 256, distance: 181.0
click at [264, 256] on div ".deletable-edge-delete-btn { width: 20px; height: 20px; border: 0px solid #ffff…" at bounding box center [651, 300] width 1003 height 444
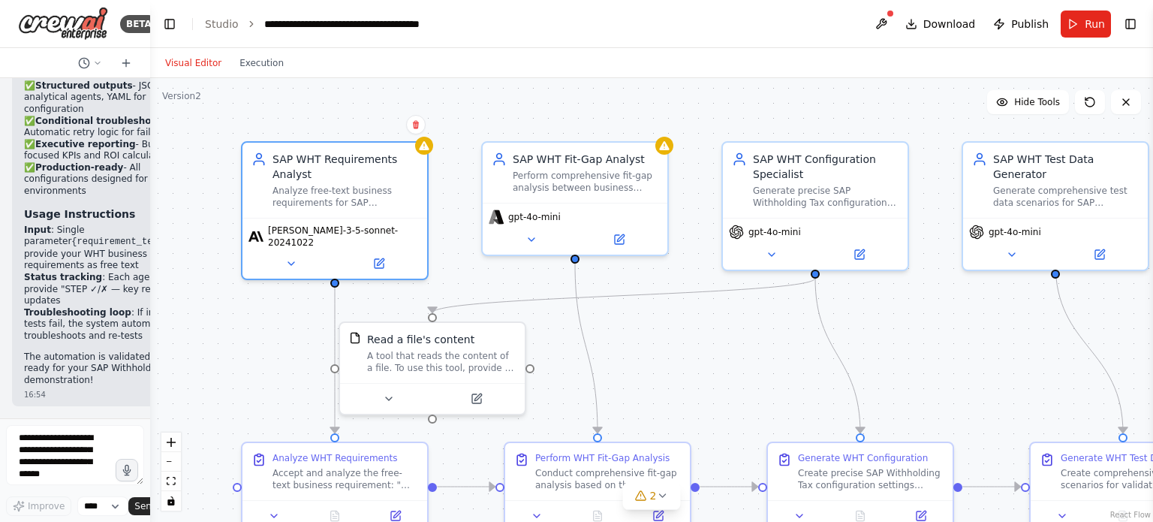
drag, startPoint x: 726, startPoint y: 263, endPoint x: 684, endPoint y: 384, distance: 128.6
click at [684, 384] on div ".deletable-edge-delete-btn { width: 20px; height: 20px; border: 0px solid #ffff…" at bounding box center [651, 300] width 1003 height 444
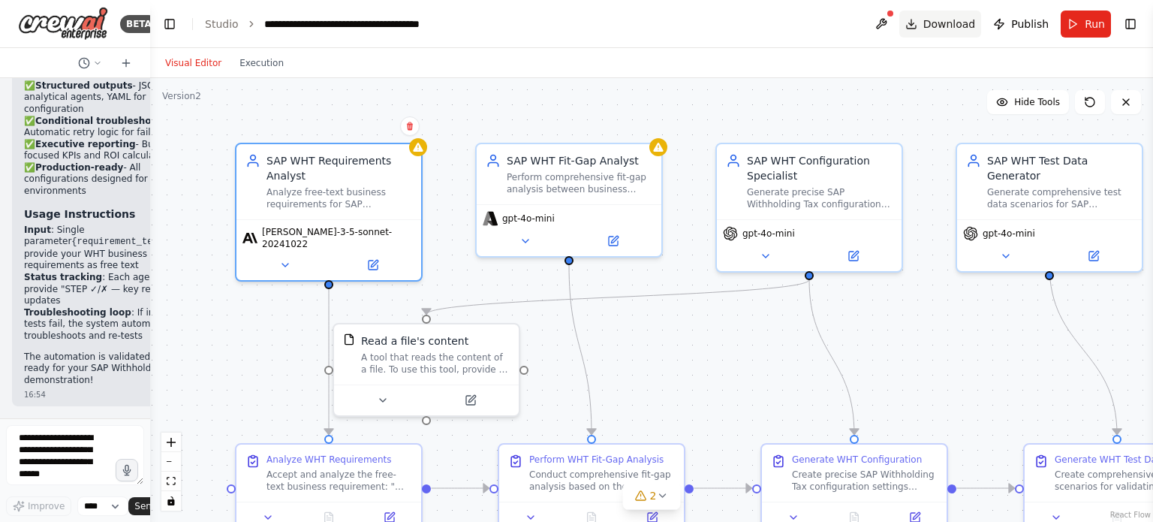
click at [952, 35] on button "Download" at bounding box center [940, 24] width 83 height 27
click at [928, 110] on div ".deletable-edge-delete-btn { width: 20px; height: 20px; border: 0px solid #ffff…" at bounding box center [651, 300] width 1003 height 444
click at [1087, 27] on span "Run" at bounding box center [1094, 24] width 20 height 15
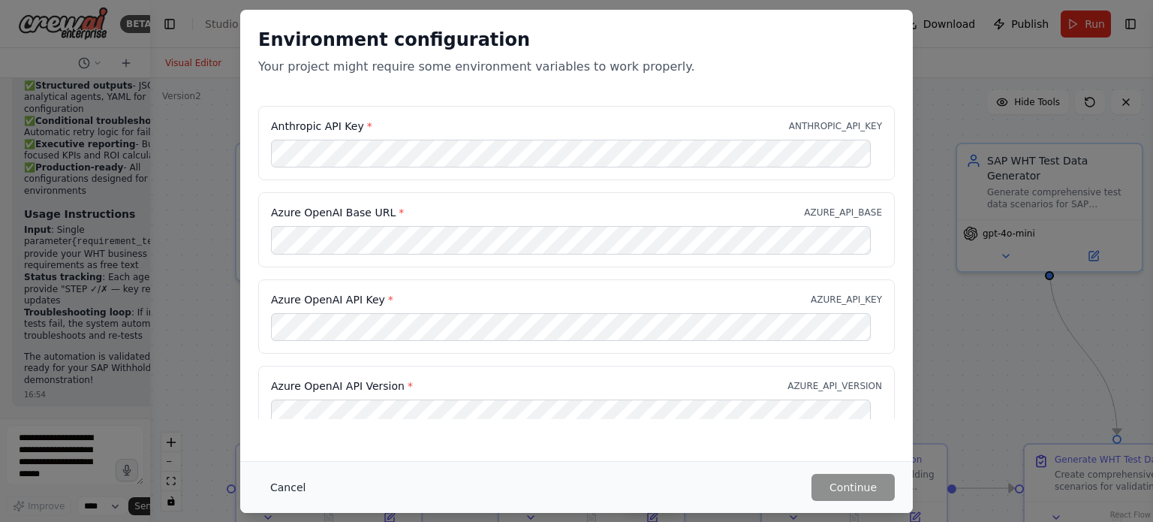
click at [280, 492] on button "Cancel" at bounding box center [287, 487] width 59 height 27
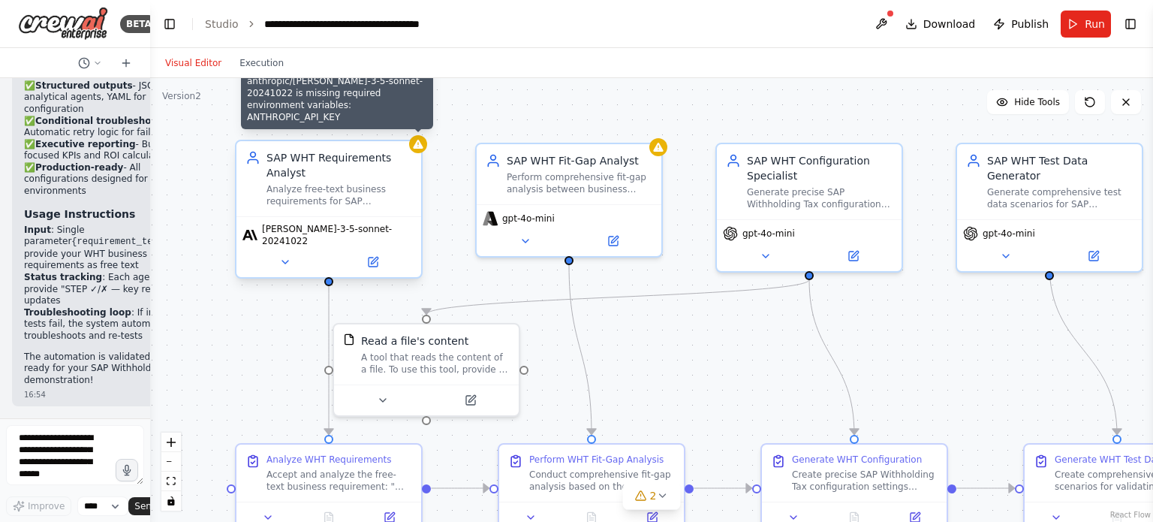
click at [423, 149] on div at bounding box center [418, 144] width 18 height 18
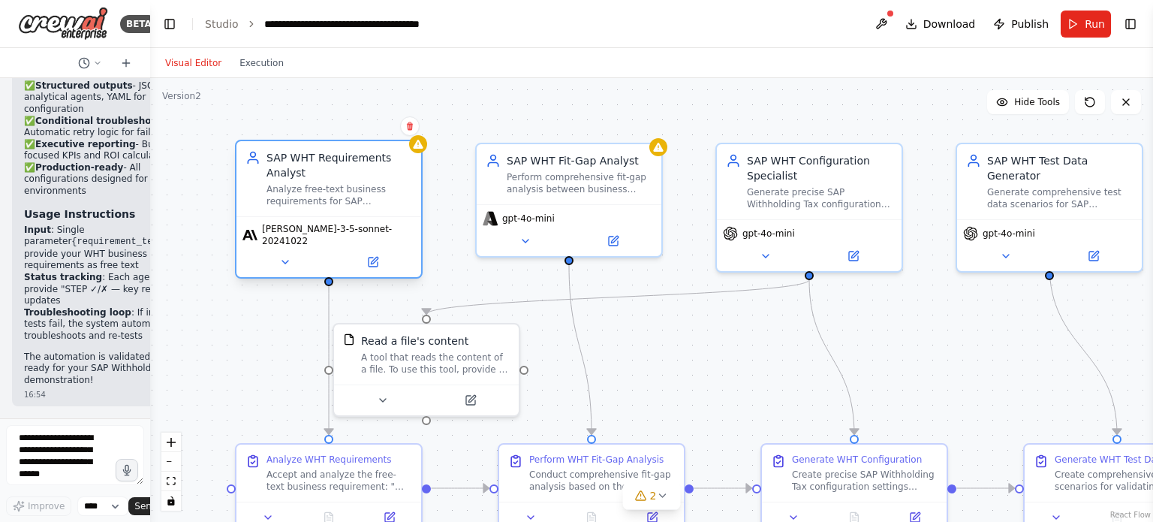
click at [311, 236] on div "claude-3-5-sonnet-20241022" at bounding box center [328, 235] width 173 height 24
click at [290, 256] on icon at bounding box center [285, 262] width 12 height 12
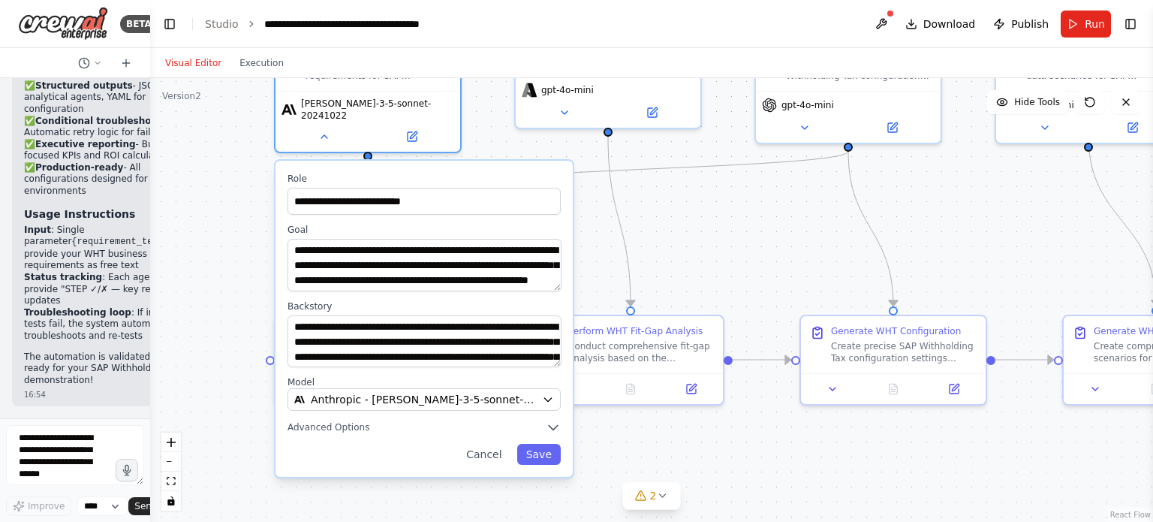
drag, startPoint x: 732, startPoint y: 395, endPoint x: 784, endPoint y: 193, distance: 208.4
click at [784, 193] on div ".deletable-edge-delete-btn { width: 20px; height: 20px; border: 0px solid #ffff…" at bounding box center [651, 300] width 1003 height 444
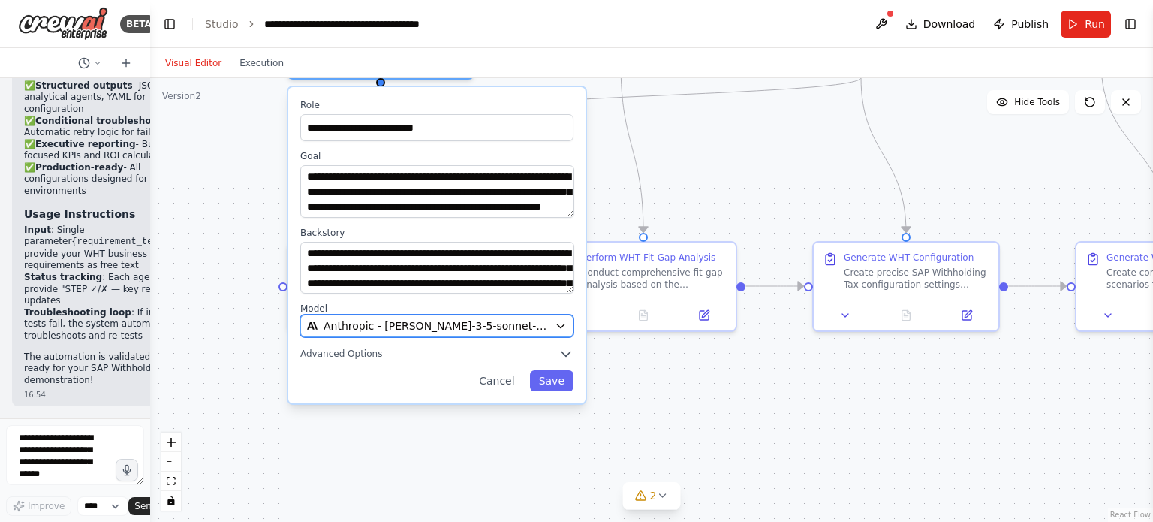
click at [503, 320] on span "Anthropic - claude-3-5-sonnet-20241022" at bounding box center [435, 325] width 225 height 15
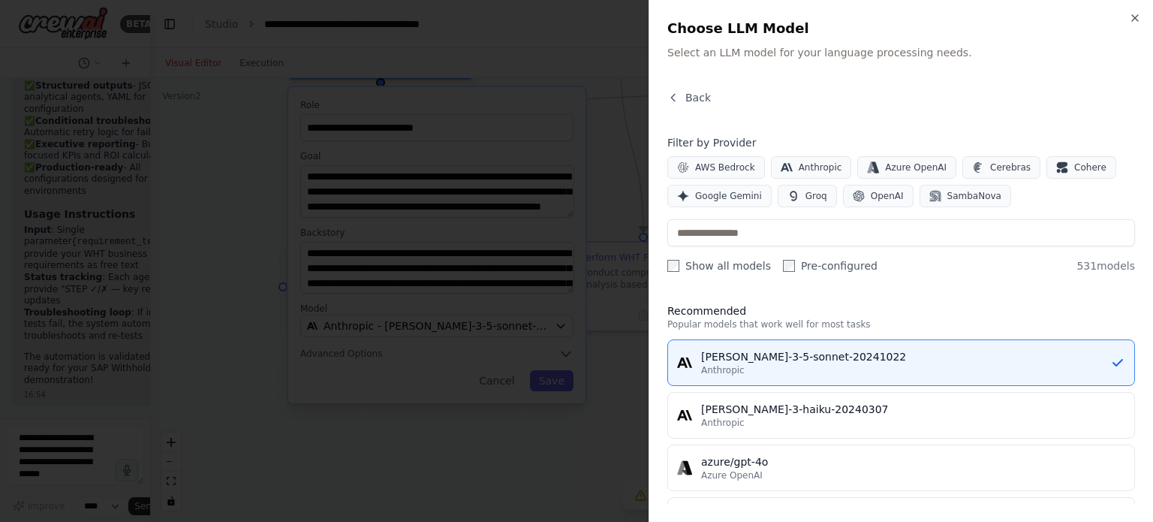
drag, startPoint x: 1034, startPoint y: 294, endPoint x: 1033, endPoint y: 276, distance: 18.0
click at [1033, 276] on div "Back Filter by Provider AWS Bedrock Anthropic Azure OpenAI Cerebras Cohere Goog…" at bounding box center [901, 297] width 468 height 414
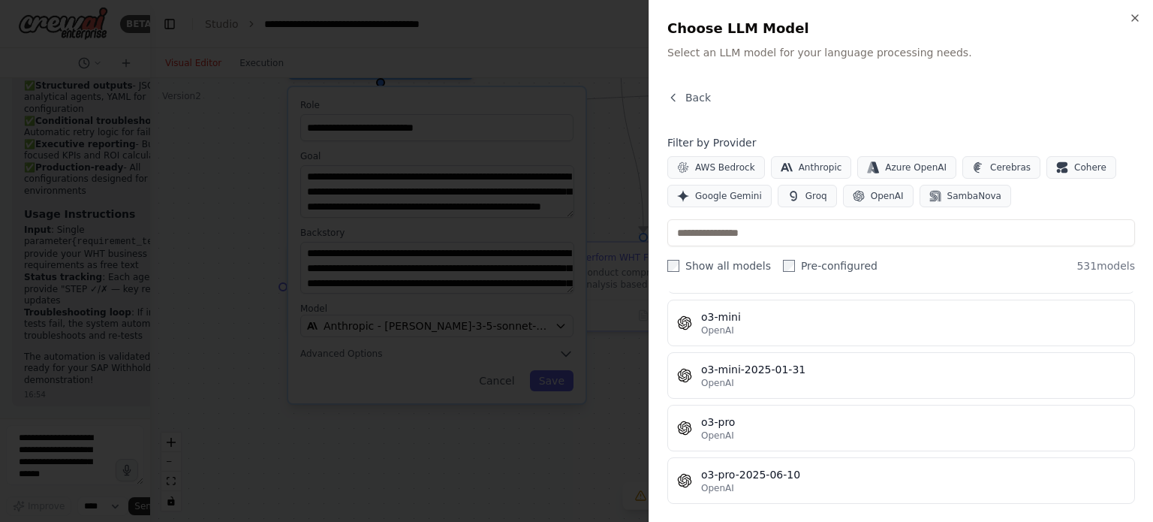
scroll to position [26210, 0]
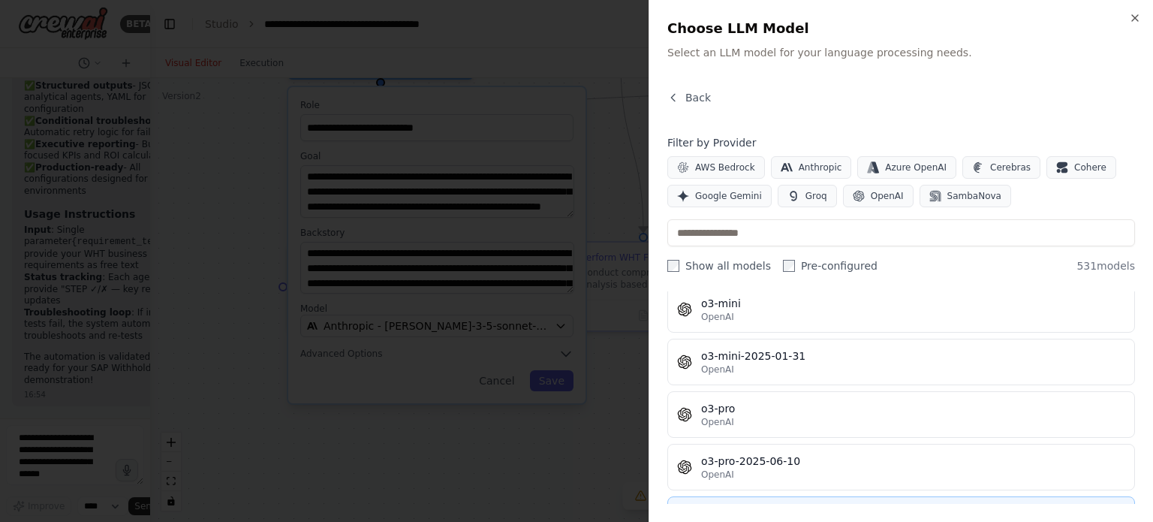
click at [883, 506] on div "o4-mini" at bounding box center [913, 513] width 424 height 15
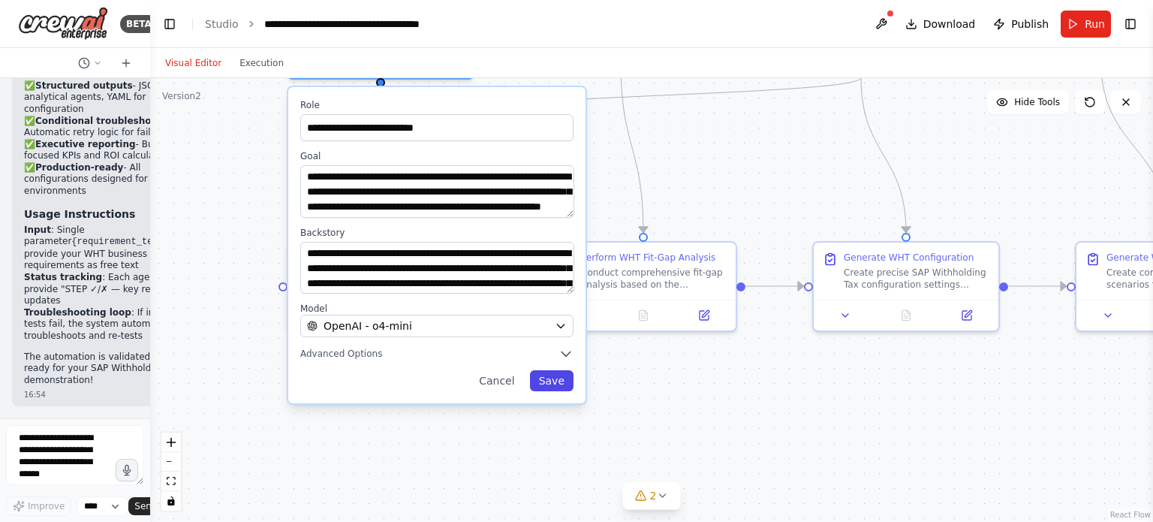
click at [554, 370] on button "Save" at bounding box center [552, 380] width 44 height 21
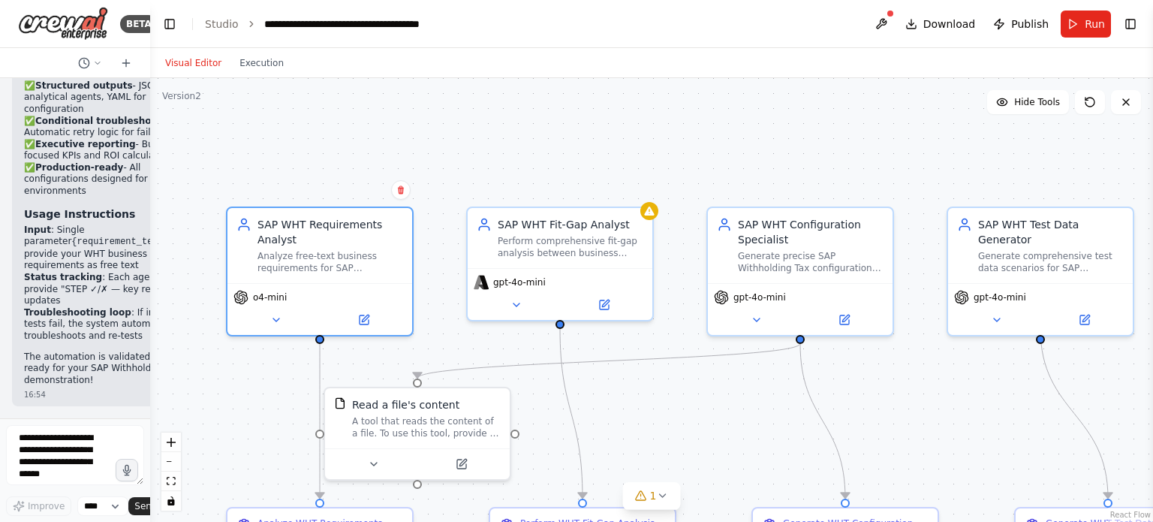
drag, startPoint x: 1084, startPoint y: 148, endPoint x: 1023, endPoint y: 414, distance: 272.5
click at [1023, 414] on div ".deletable-edge-delete-btn { width: 20px; height: 20px; border: 0px solid #ffff…" at bounding box center [651, 300] width 1003 height 444
click at [270, 290] on span "o4-mini" at bounding box center [270, 294] width 34 height 12
click at [276, 314] on icon at bounding box center [276, 317] width 12 height 12
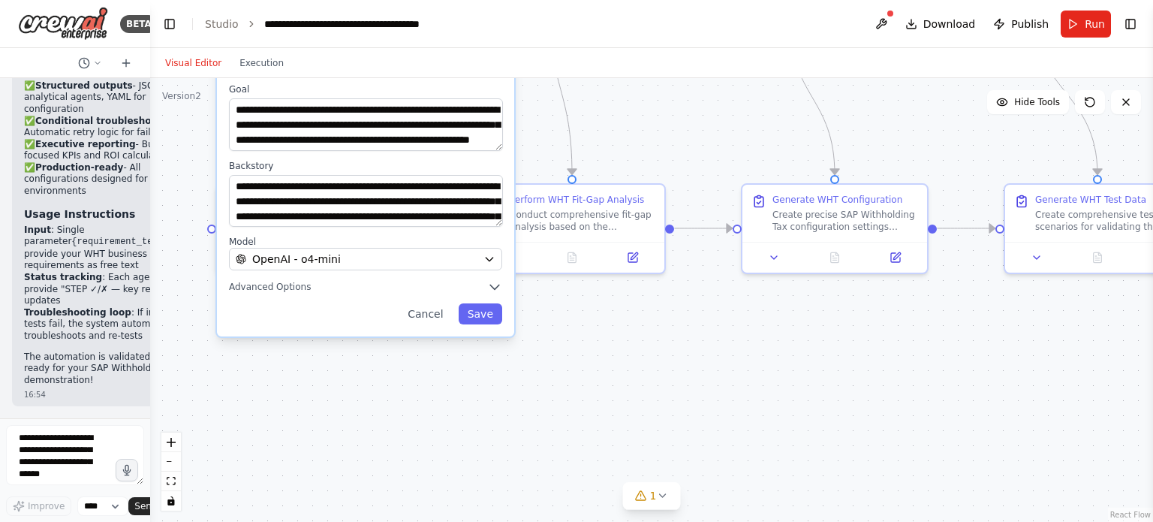
drag, startPoint x: 684, startPoint y: 410, endPoint x: 673, endPoint y: 91, distance: 319.1
click at [673, 91] on div ".deletable-edge-delete-btn { width: 20px; height: 20px; border: 0px solid #ffff…" at bounding box center [651, 300] width 1003 height 444
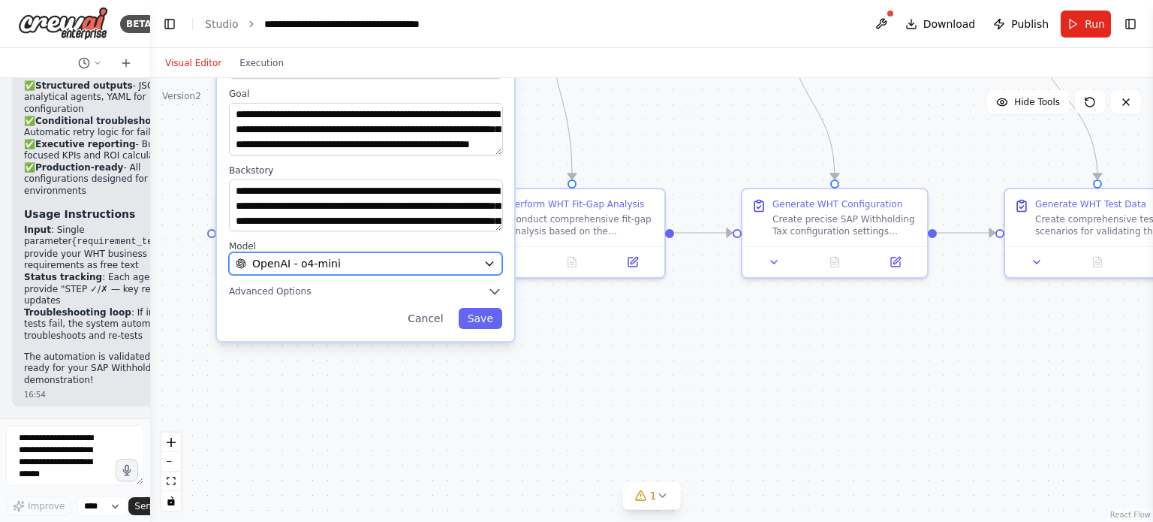
click at [345, 263] on div "OpenAI - o4-mini" at bounding box center [357, 263] width 242 height 15
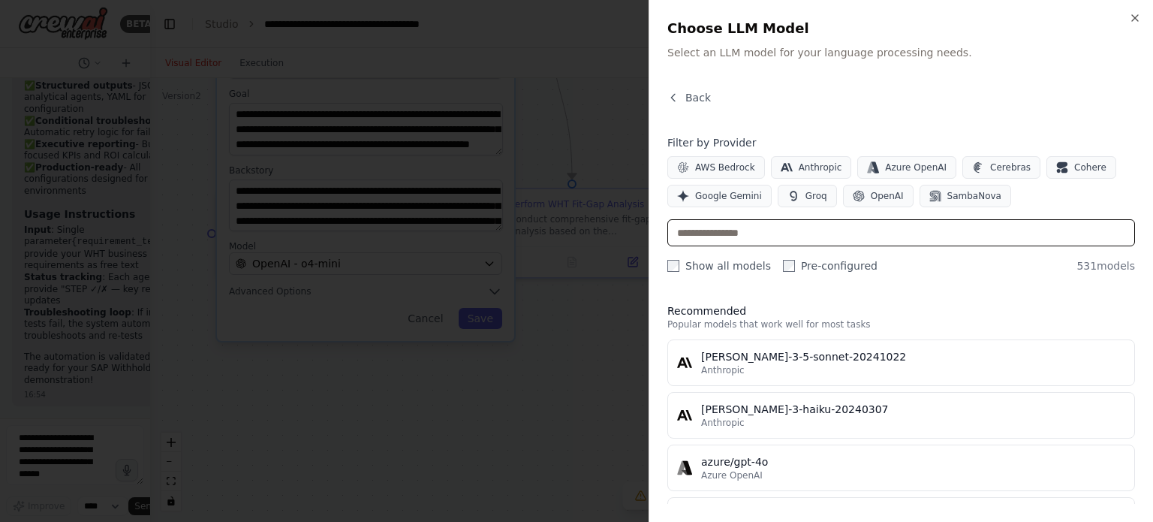
click at [795, 233] on input "text" at bounding box center [901, 232] width 468 height 27
type input "*"
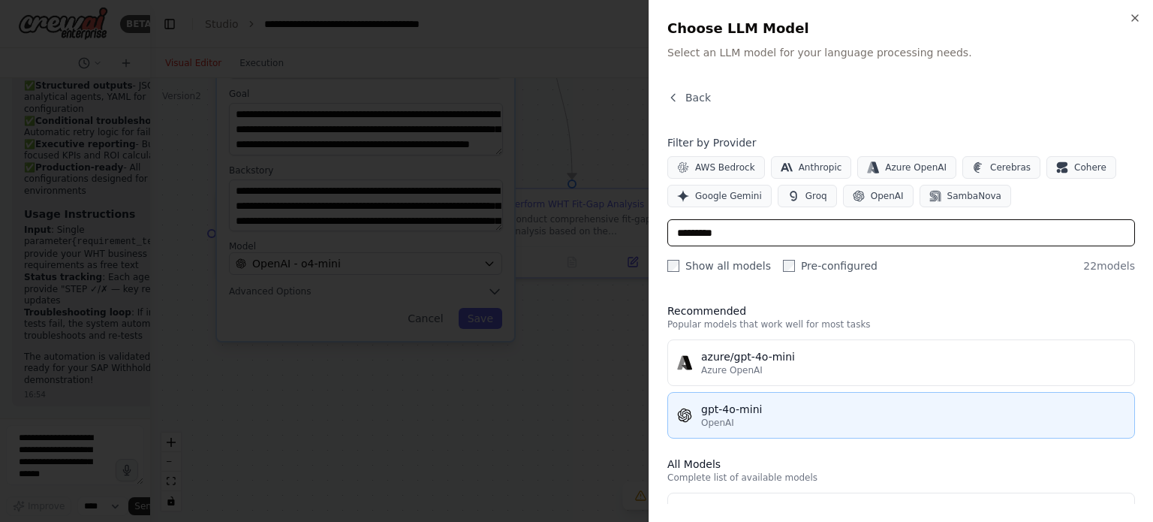
type input "*********"
click at [777, 423] on div "OpenAI" at bounding box center [913, 423] width 424 height 12
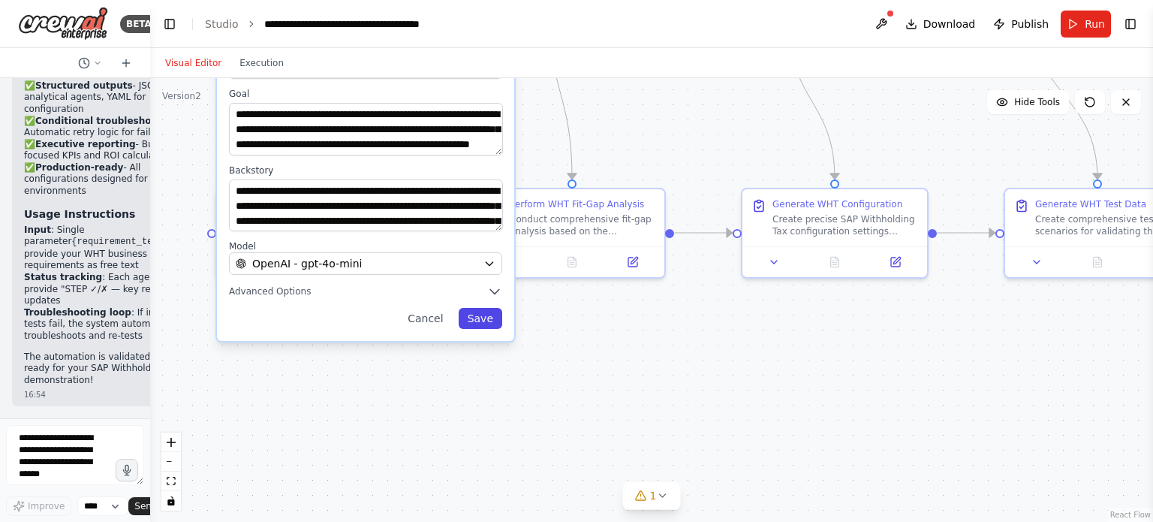
click at [489, 322] on button "Save" at bounding box center [481, 318] width 44 height 21
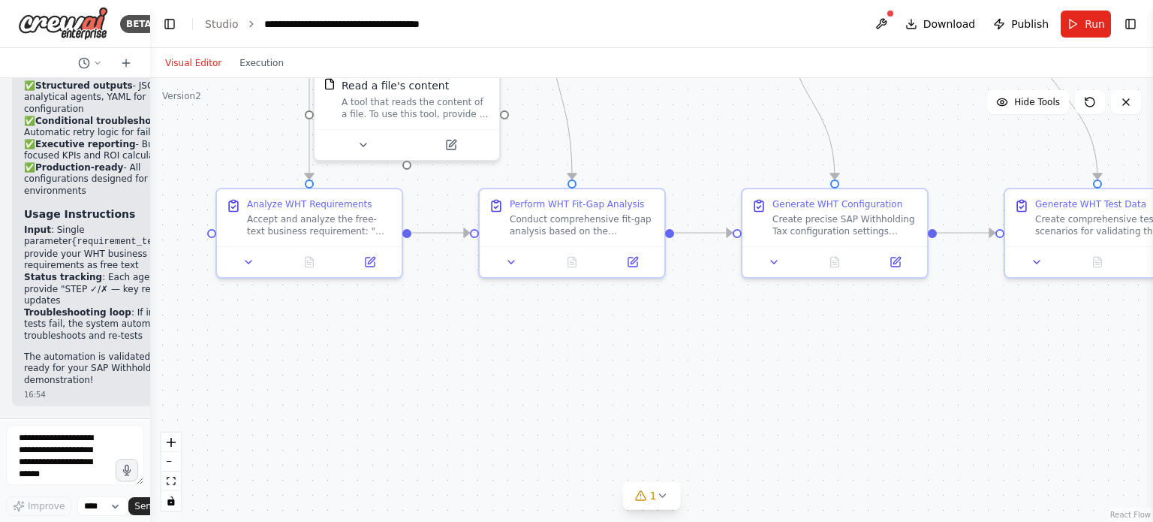
drag, startPoint x: 717, startPoint y: 296, endPoint x: 781, endPoint y: 498, distance: 211.7
click at [781, 498] on div ".deletable-edge-delete-btn { width: 20px; height: 20px; border: 0px solid #ffff…" at bounding box center [651, 300] width 1003 height 444
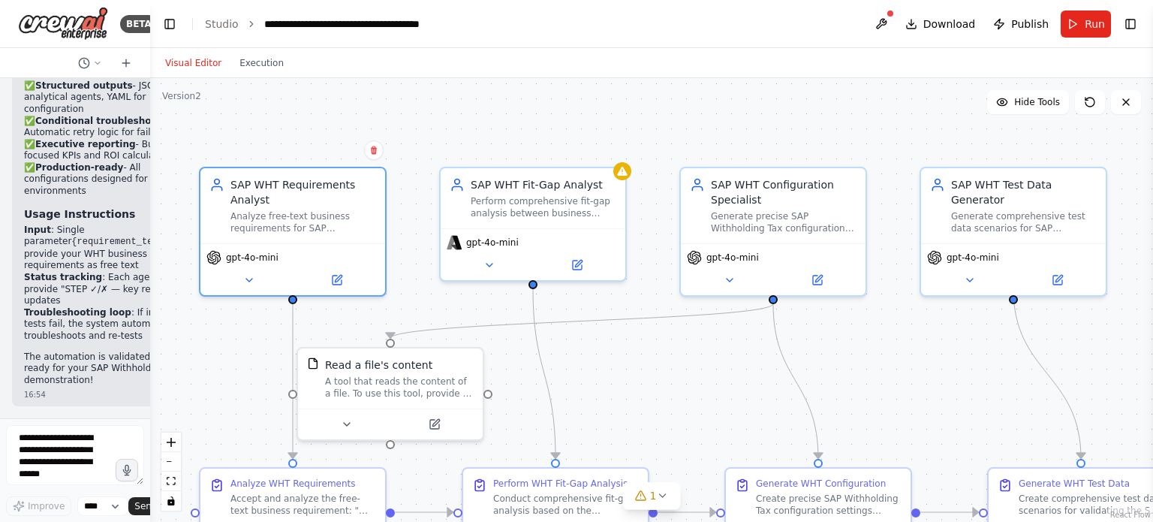
drag, startPoint x: 738, startPoint y: 296, endPoint x: 657, endPoint y: 374, distance: 113.0
click at [657, 374] on div ".deletable-edge-delete-btn { width: 20px; height: 20px; border: 0px solid #ffff…" at bounding box center [651, 300] width 1003 height 444
click at [492, 271] on button at bounding box center [488, 263] width 85 height 18
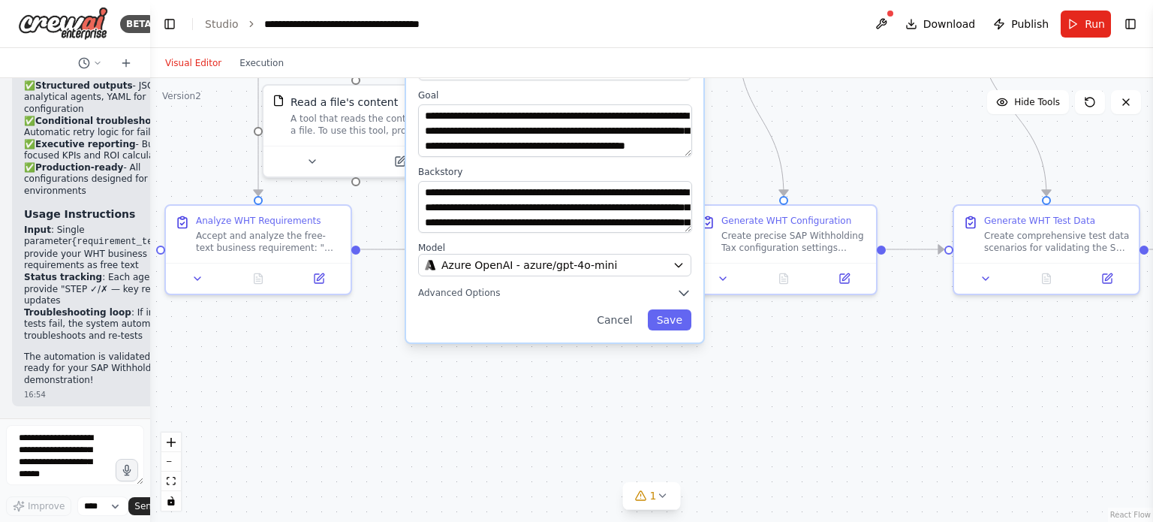
drag, startPoint x: 941, startPoint y: 330, endPoint x: 908, endPoint y: 65, distance: 267.0
click at [908, 65] on div "Visual Editor Execution Version 2 Hide Tools .deletable-edge-delete-btn { width…" at bounding box center [651, 285] width 1003 height 474
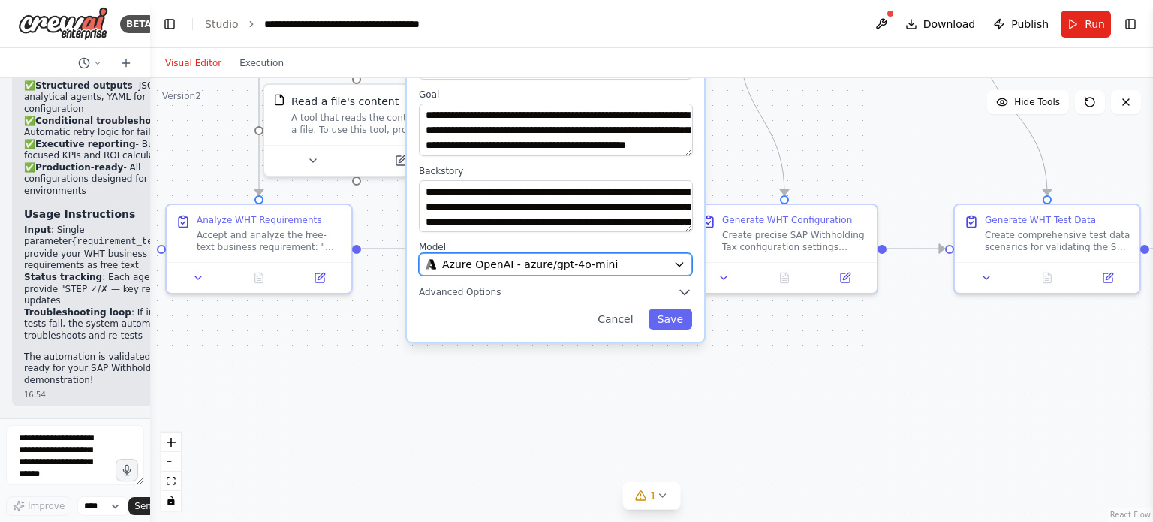
click at [594, 266] on span "Azure OpenAI - azure/gpt-4o-mini" at bounding box center [530, 264] width 176 height 15
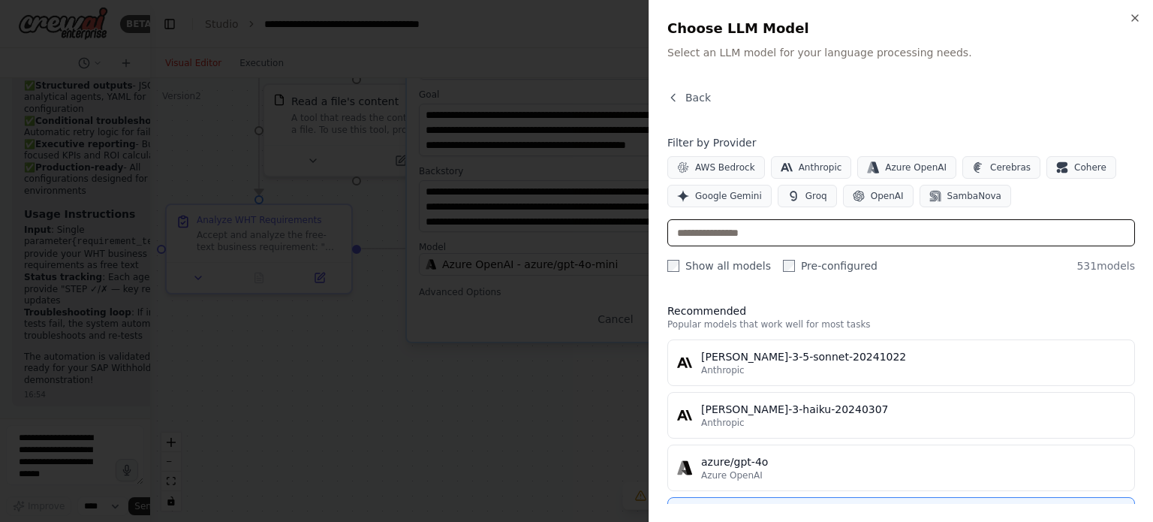
click at [738, 243] on input "text" at bounding box center [901, 232] width 468 height 27
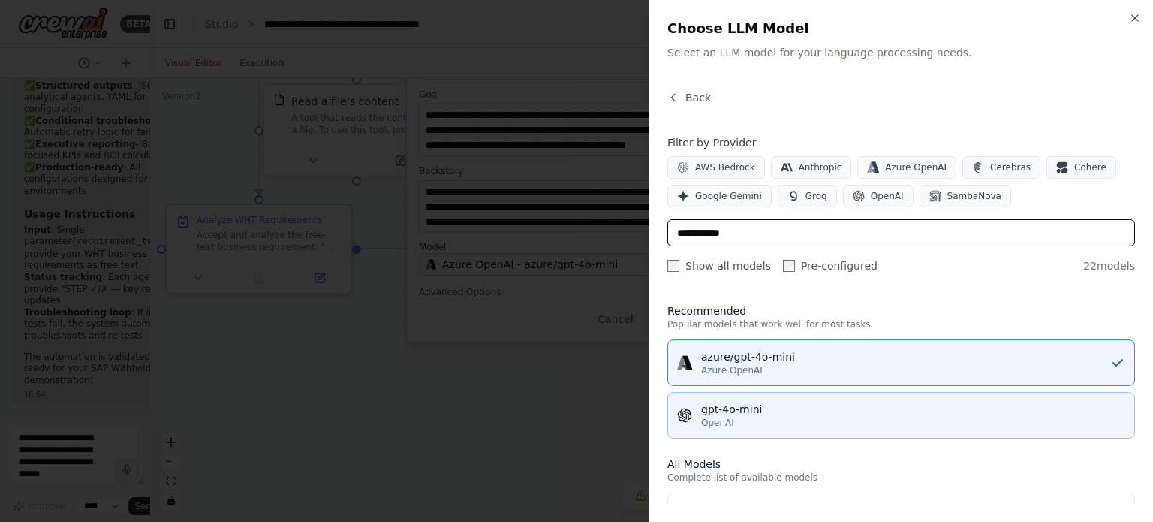
type input "**********"
click at [793, 425] on div "OpenAI" at bounding box center [913, 423] width 424 height 12
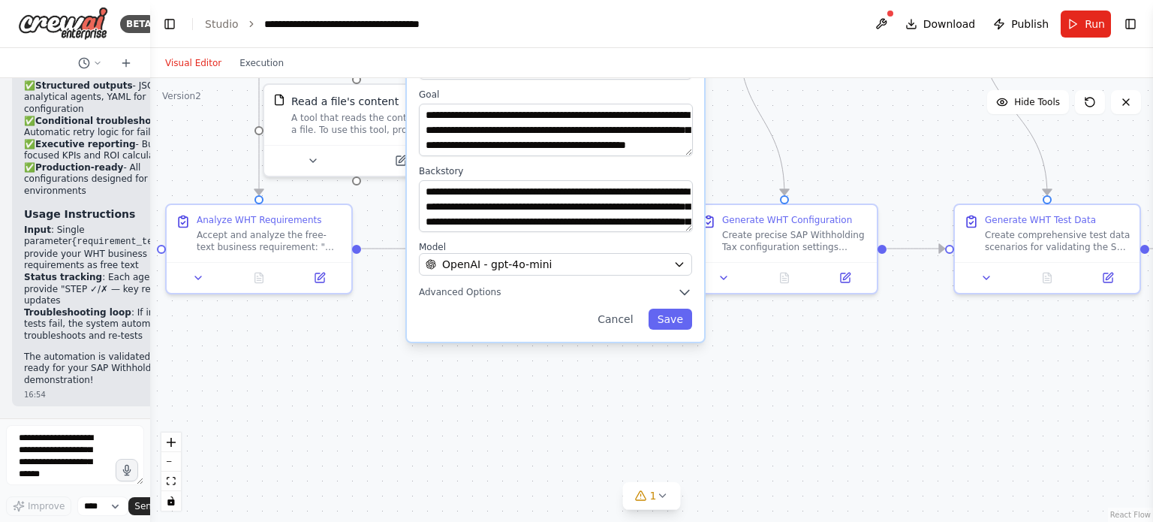
click at [675, 329] on div "**********" at bounding box center [555, 184] width 297 height 316
click at [670, 317] on button "Save" at bounding box center [670, 318] width 44 height 21
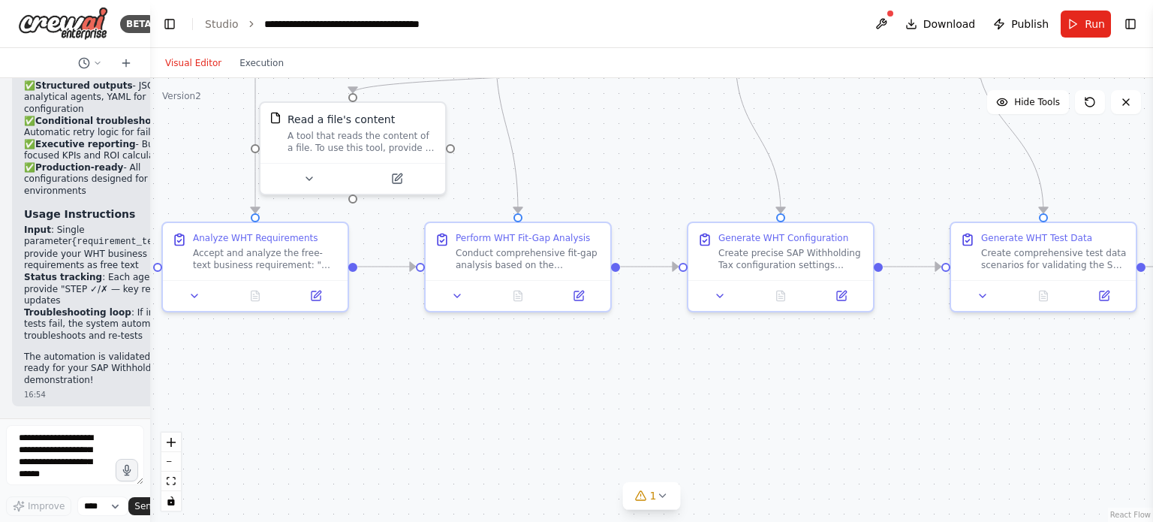
drag, startPoint x: 807, startPoint y: 378, endPoint x: 801, endPoint y: 503, distance: 124.7
click at [801, 503] on div ".deletable-edge-delete-btn { width: 20px; height: 20px; border: 0px solid #ffff…" at bounding box center [651, 300] width 1003 height 444
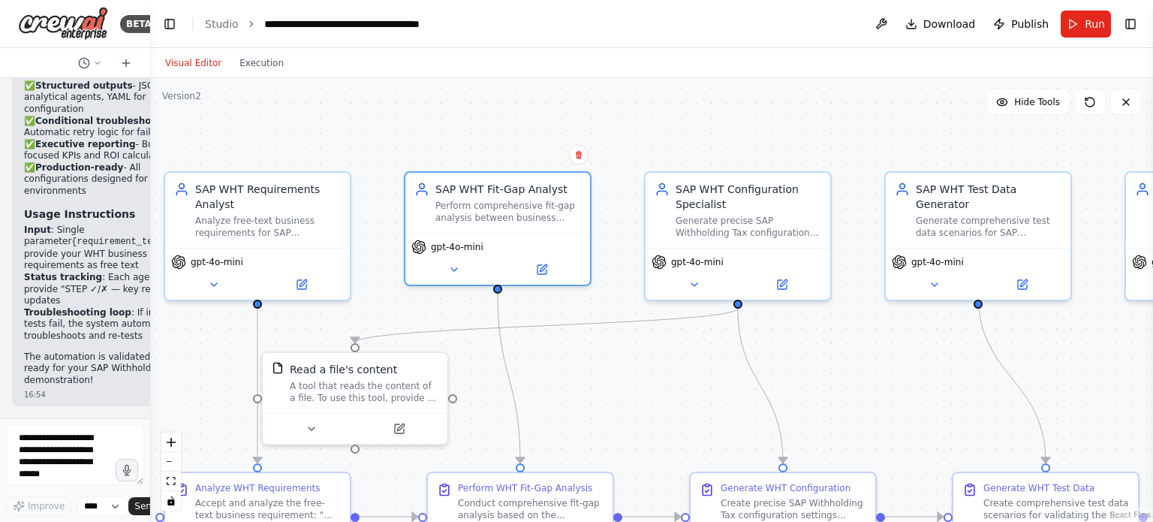
drag, startPoint x: 883, startPoint y: 295, endPoint x: 931, endPoint y: 389, distance: 105.0
click at [931, 389] on div ".deletable-edge-delete-btn { width: 20px; height: 20px; border: 0px solid #ffff…" at bounding box center [651, 300] width 1003 height 444
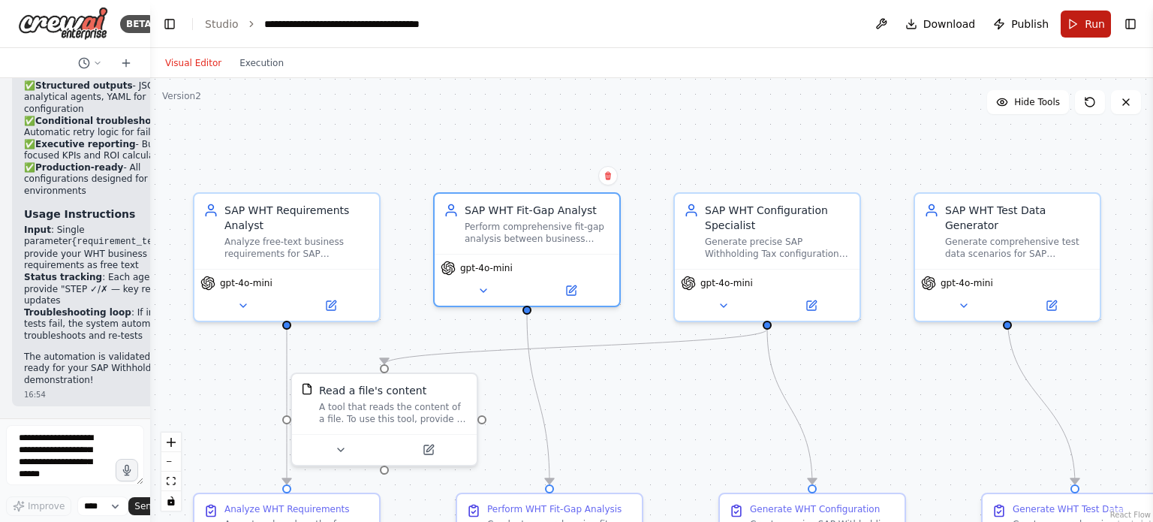
click at [1075, 21] on button "Run" at bounding box center [1085, 24] width 50 height 27
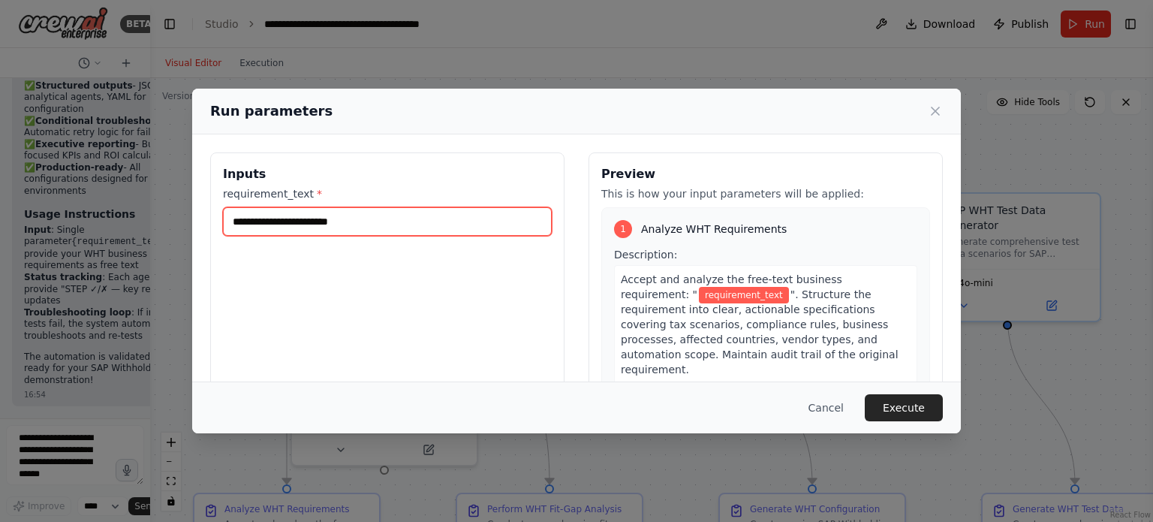
click at [390, 218] on input "requirement_text *" at bounding box center [387, 221] width 329 height 29
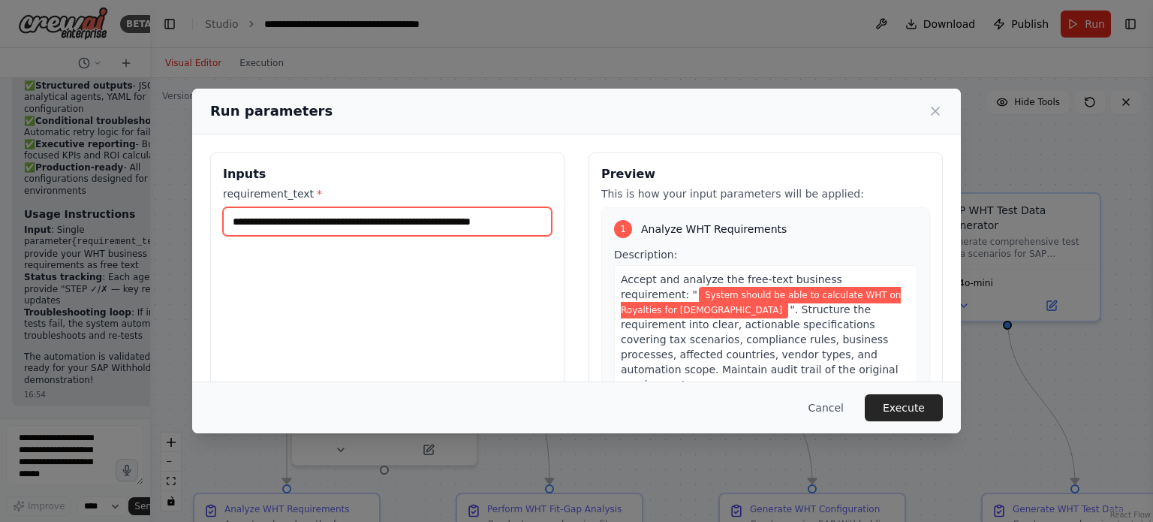
scroll to position [0, 1]
type input "**********"
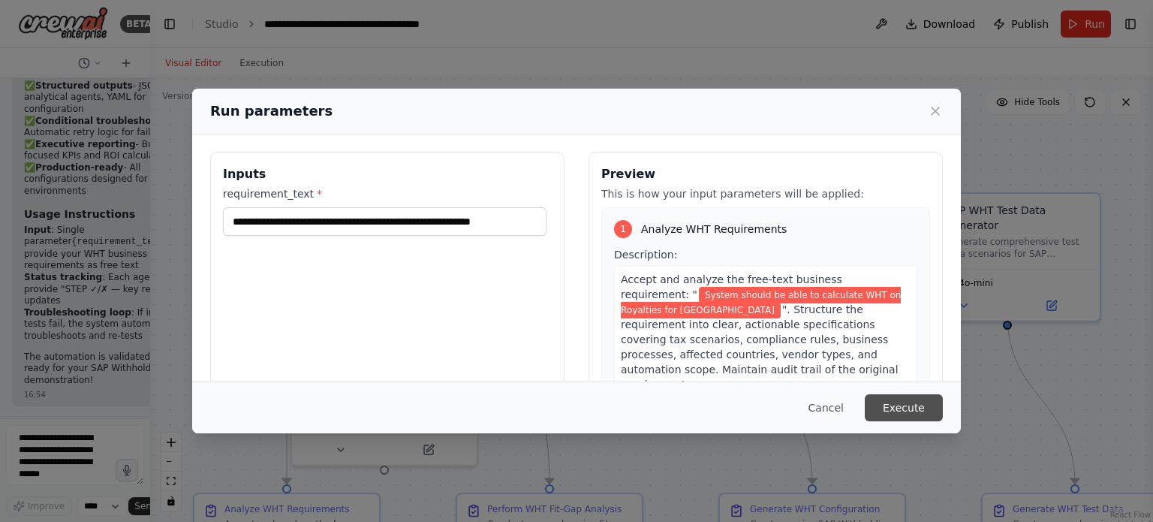
scroll to position [0, 0]
click at [916, 404] on button "Execute" at bounding box center [904, 407] width 78 height 27
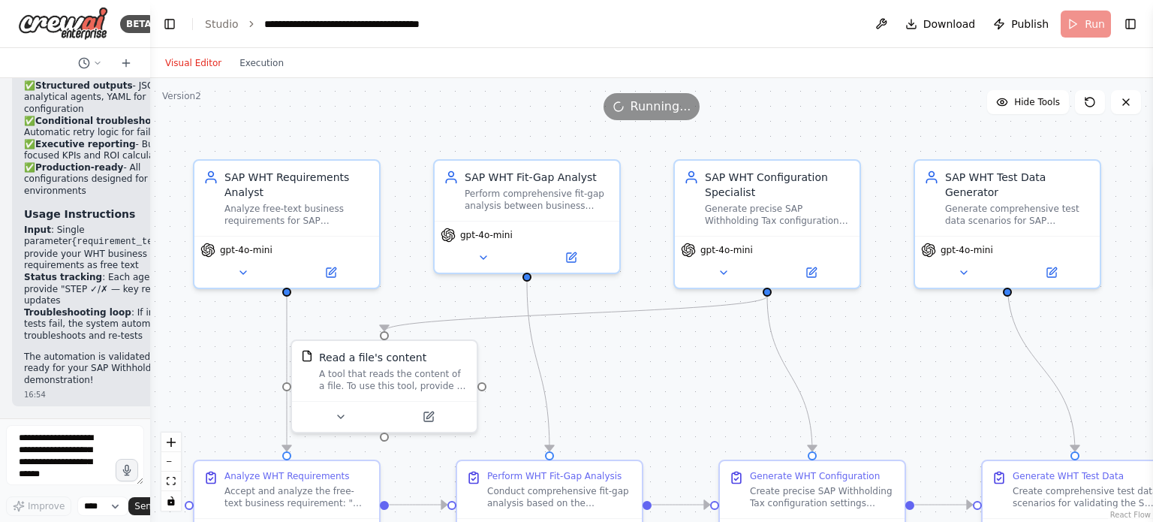
drag, startPoint x: 893, startPoint y: 377, endPoint x: 893, endPoint y: 344, distance: 33.8
click at [893, 344] on div ".deletable-edge-delete-btn { width: 20px; height: 20px; border: 0px solid #ffff…" at bounding box center [651, 300] width 1003 height 444
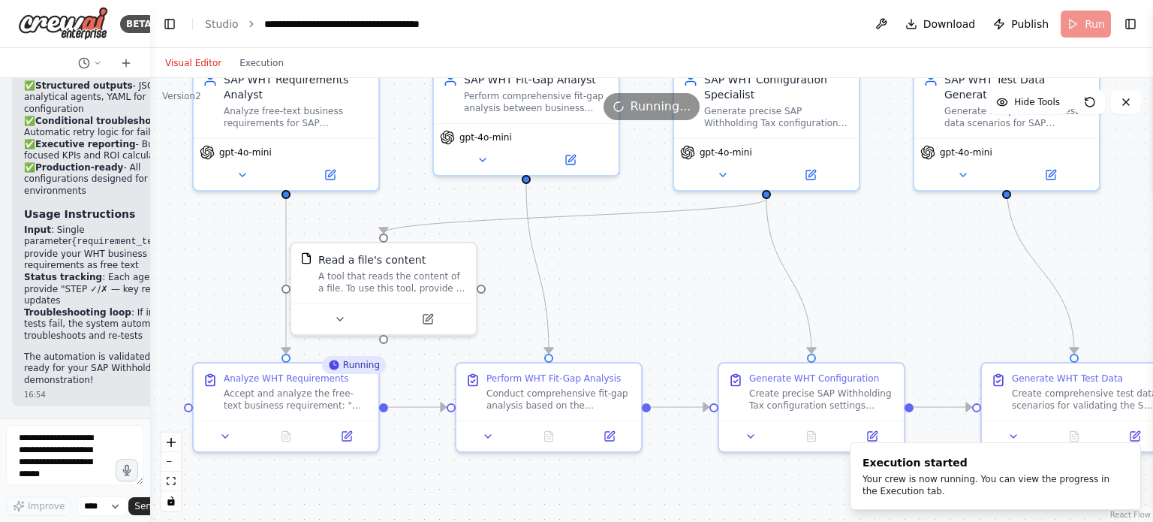
drag, startPoint x: 923, startPoint y: 341, endPoint x: 922, endPoint y: 245, distance: 96.8
click at [922, 245] on div ".deletable-edge-delete-btn { width: 20px; height: 20px; border: 0px solid #ffff…" at bounding box center [651, 300] width 1003 height 444
click at [231, 438] on button at bounding box center [226, 433] width 52 height 18
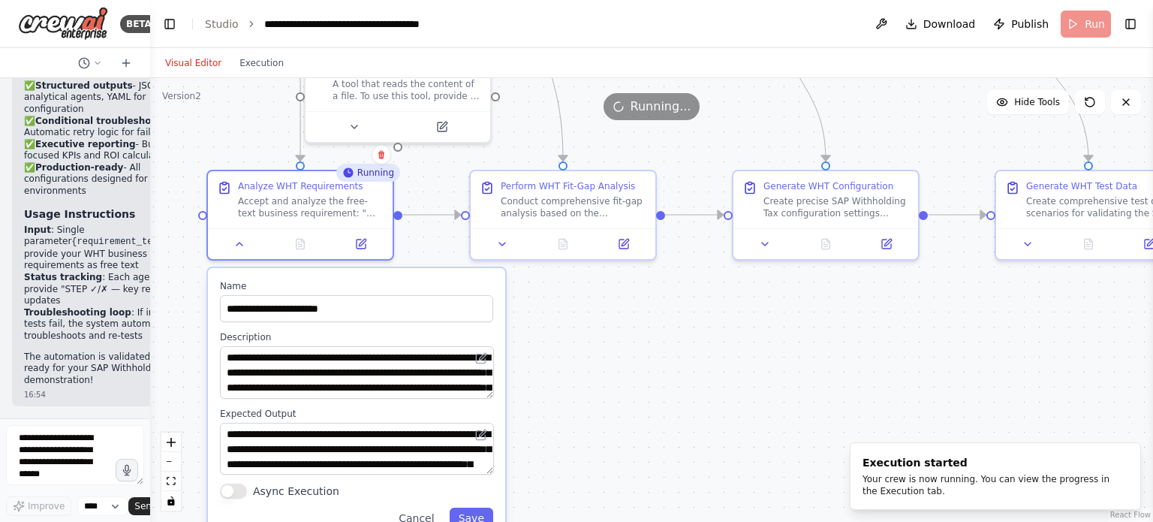
drag, startPoint x: 913, startPoint y: 302, endPoint x: 927, endPoint y: 110, distance: 192.6
click at [927, 110] on div "Version 2 Hide Tools .deletable-edge-delete-btn { width: 20px; height: 20px; bo…" at bounding box center [651, 300] width 1003 height 444
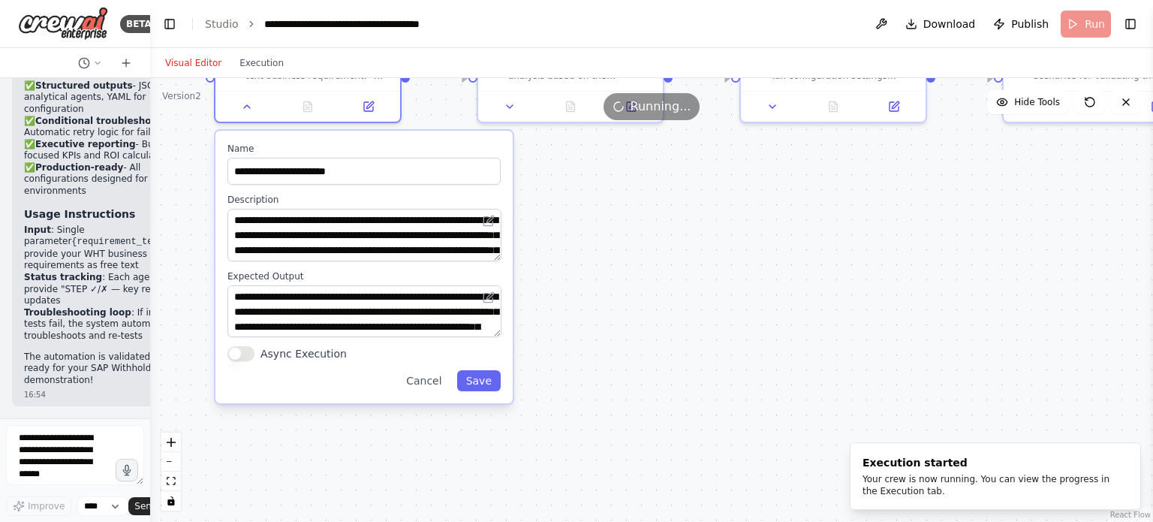
drag, startPoint x: 690, startPoint y: 371, endPoint x: 700, endPoint y: 227, distance: 143.7
click at [700, 227] on div ".deletable-edge-delete-btn { width: 20px; height: 20px; border: 0px solid #ffff…" at bounding box center [651, 300] width 1003 height 444
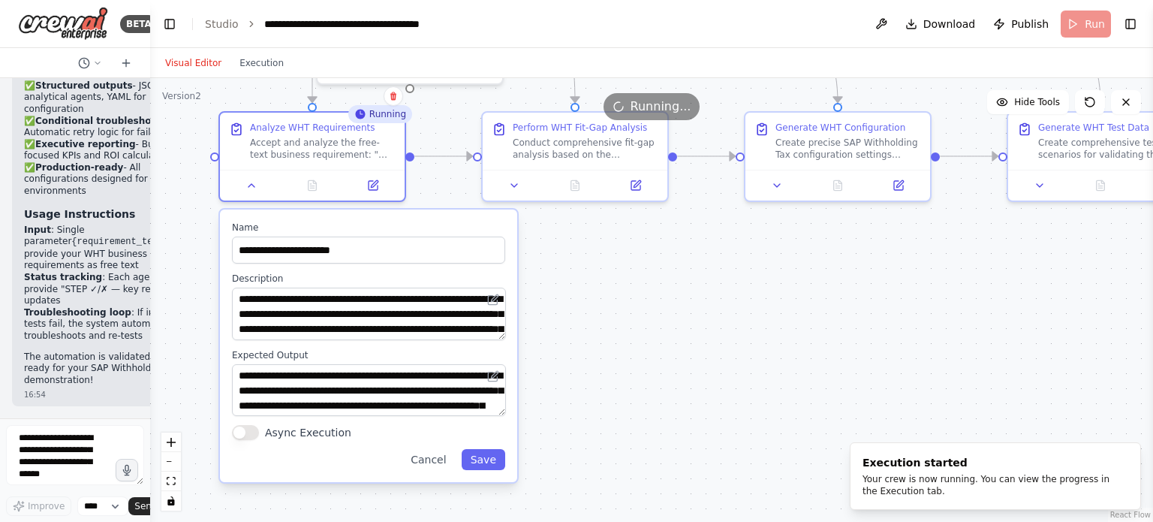
drag, startPoint x: 682, startPoint y: 318, endPoint x: 684, endPoint y: 403, distance: 84.8
click at [684, 403] on div ".deletable-edge-delete-btn { width: 20px; height: 20px; border: 0px solid #ffff…" at bounding box center [651, 300] width 1003 height 444
click at [251, 432] on button "Async Execution" at bounding box center [245, 432] width 27 height 15
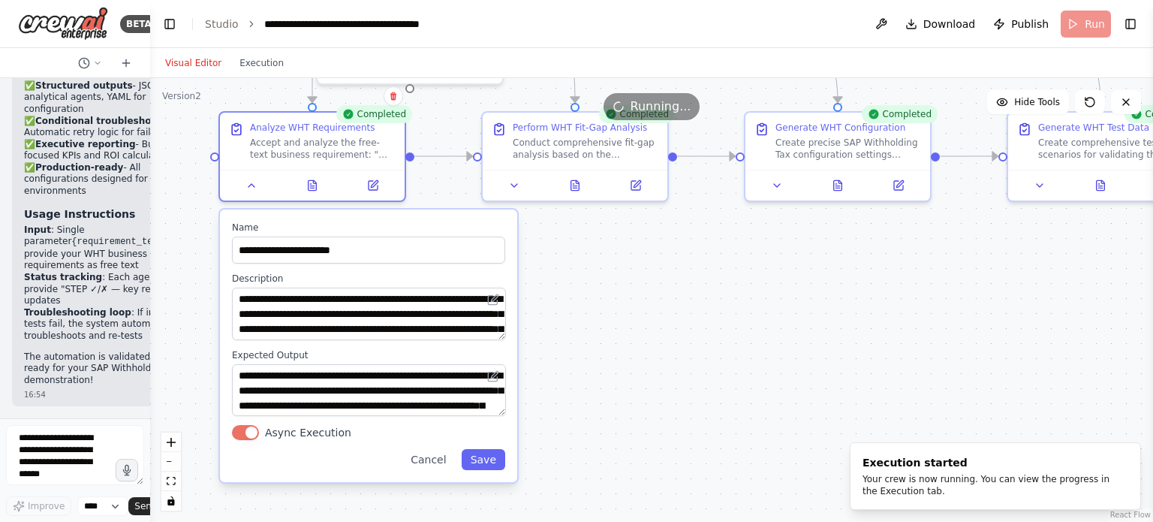
click at [234, 432] on button "Async Execution" at bounding box center [245, 432] width 27 height 15
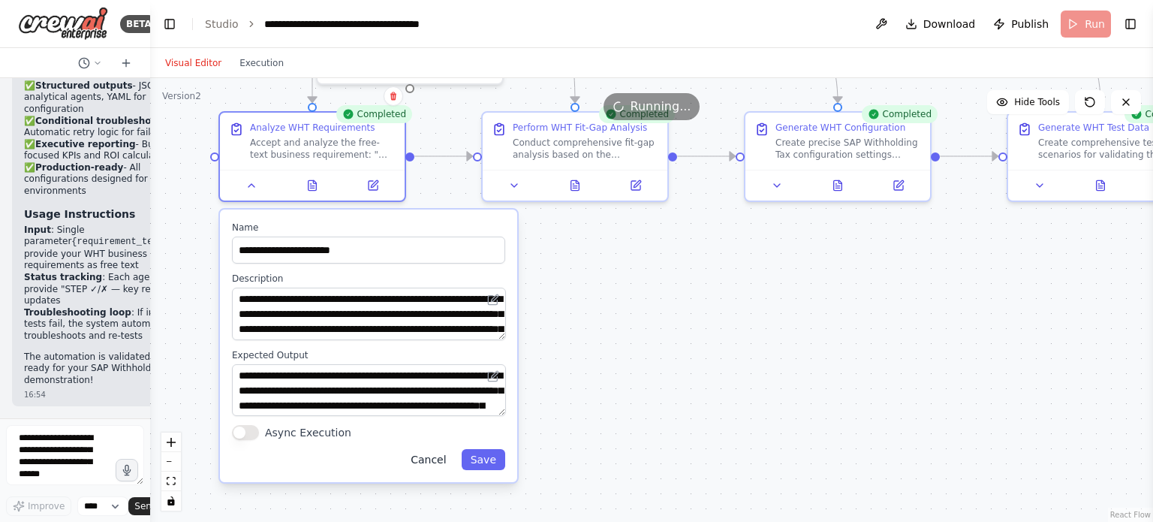
click at [430, 459] on button "Cancel" at bounding box center [427, 459] width 53 height 21
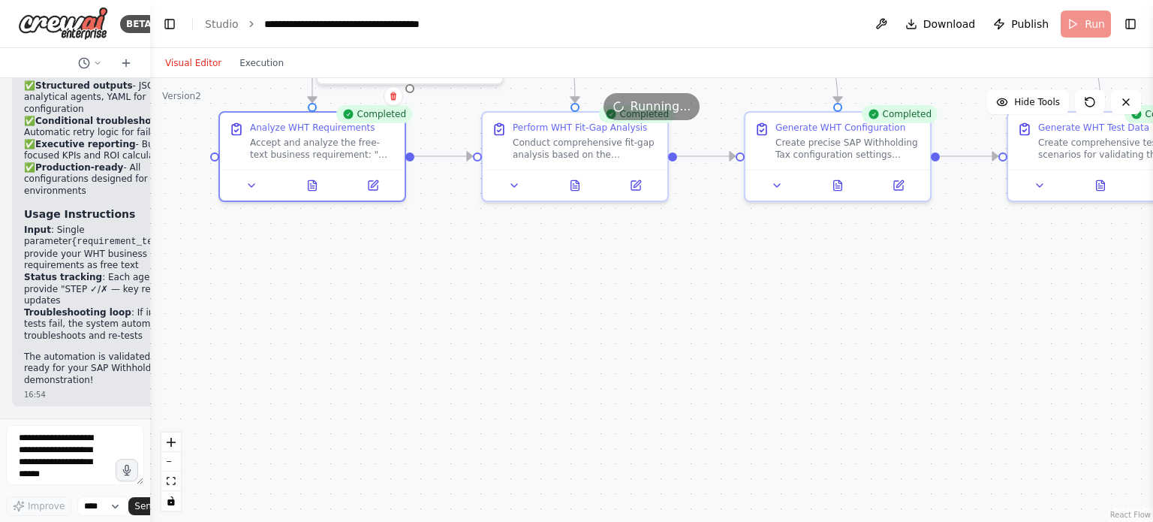
click at [657, 386] on div ".deletable-edge-delete-btn { width: 20px; height: 20px; border: 0px solid #ffff…" at bounding box center [651, 300] width 1003 height 444
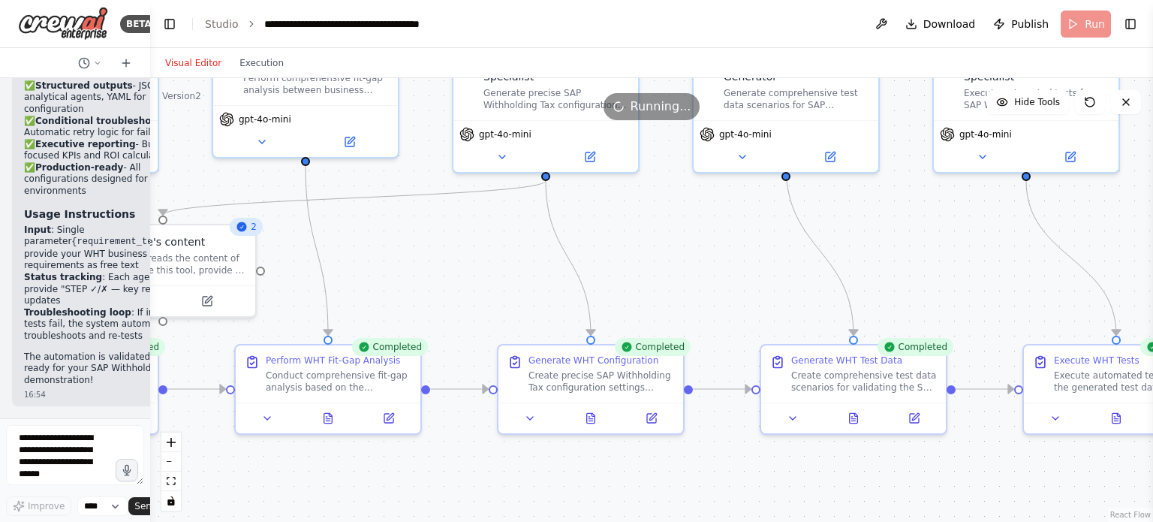
drag, startPoint x: 964, startPoint y: 277, endPoint x: 717, endPoint y: 510, distance: 339.2
click at [717, 510] on div ".deletable-edge-delete-btn { width: 20px; height: 20px; border: 0px solid #ffff…" at bounding box center [651, 300] width 1003 height 444
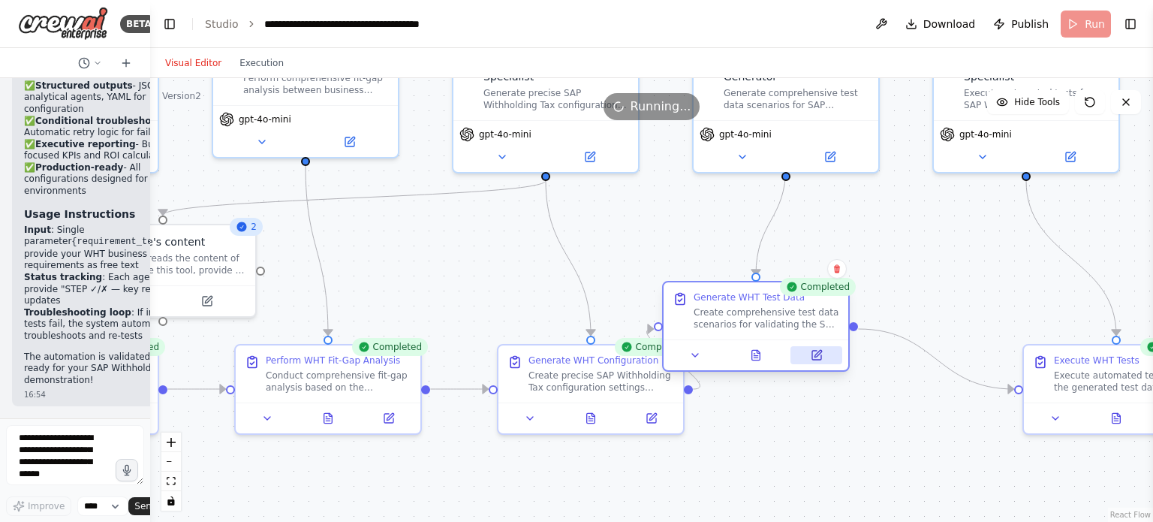
drag, startPoint x: 919, startPoint y: 432, endPoint x: 764, endPoint y: 367, distance: 167.5
click at [764, 367] on div at bounding box center [755, 354] width 185 height 31
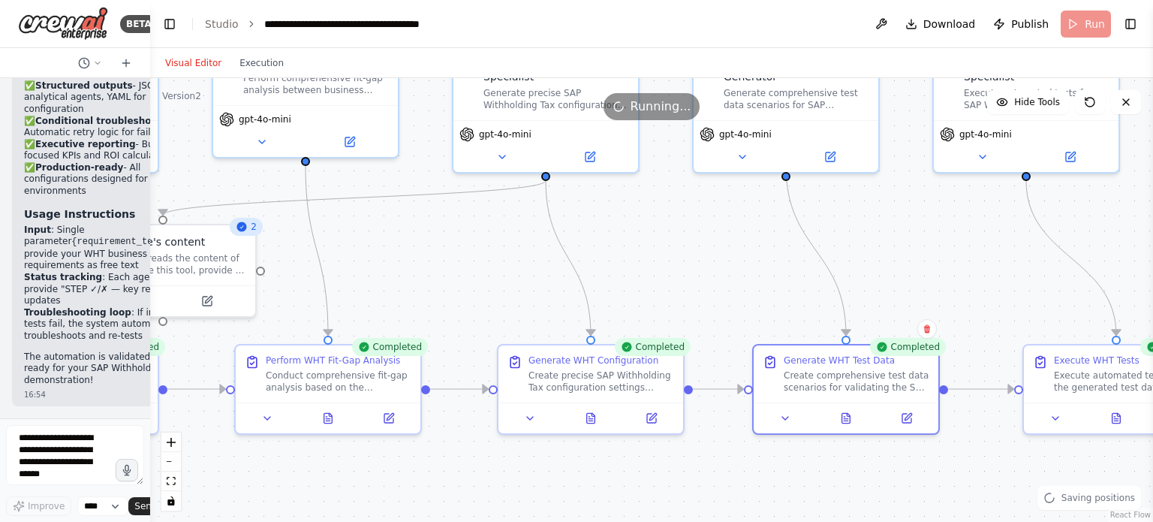
drag, startPoint x: 766, startPoint y: 387, endPoint x: 887, endPoint y: 431, distance: 128.4
click at [887, 431] on div "Completed Generate WHT Test Data Create comprehensive test data scenarios for v…" at bounding box center [846, 389] width 188 height 91
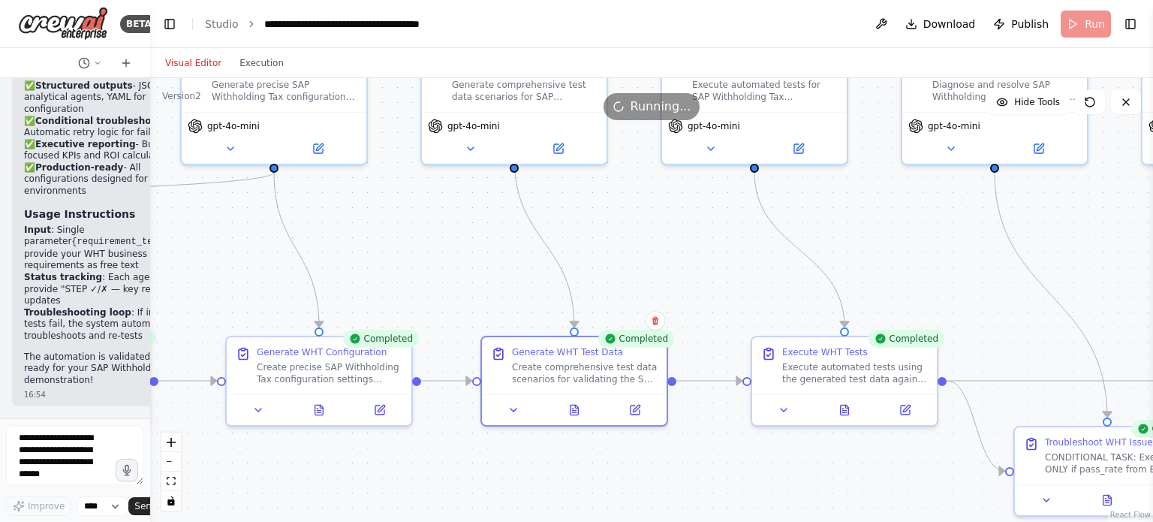
drag, startPoint x: 1007, startPoint y: 278, endPoint x: 735, endPoint y: 270, distance: 271.8
click at [735, 270] on div ".deletable-edge-delete-btn { width: 20px; height: 20px; border: 0px solid #ffff…" at bounding box center [651, 300] width 1003 height 444
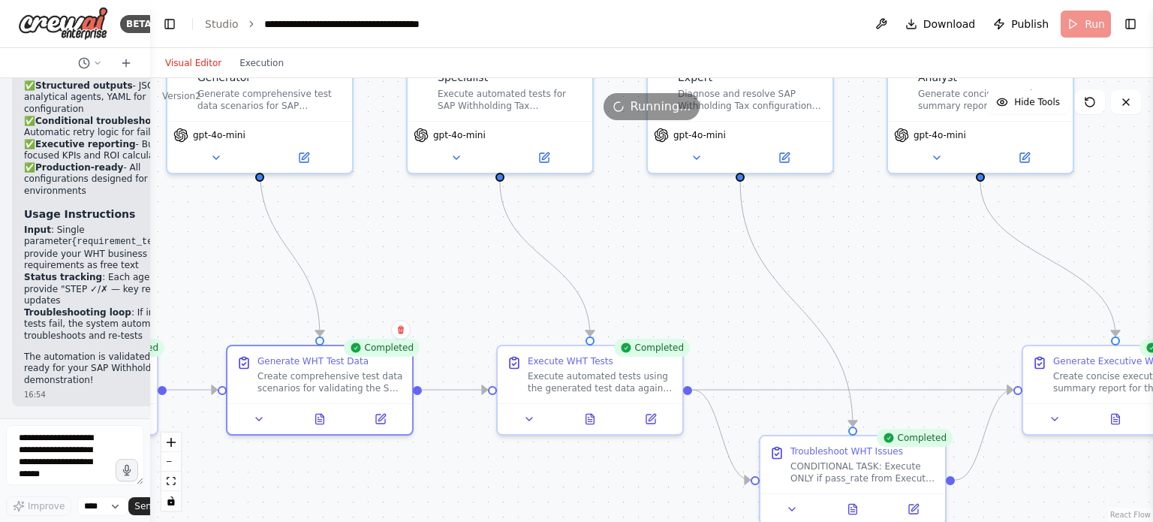
drag, startPoint x: 989, startPoint y: 257, endPoint x: 735, endPoint y: 266, distance: 254.6
click at [735, 266] on div ".deletable-edge-delete-btn { width: 20px; height: 20px; border: 0px solid #ffff…" at bounding box center [651, 300] width 1003 height 444
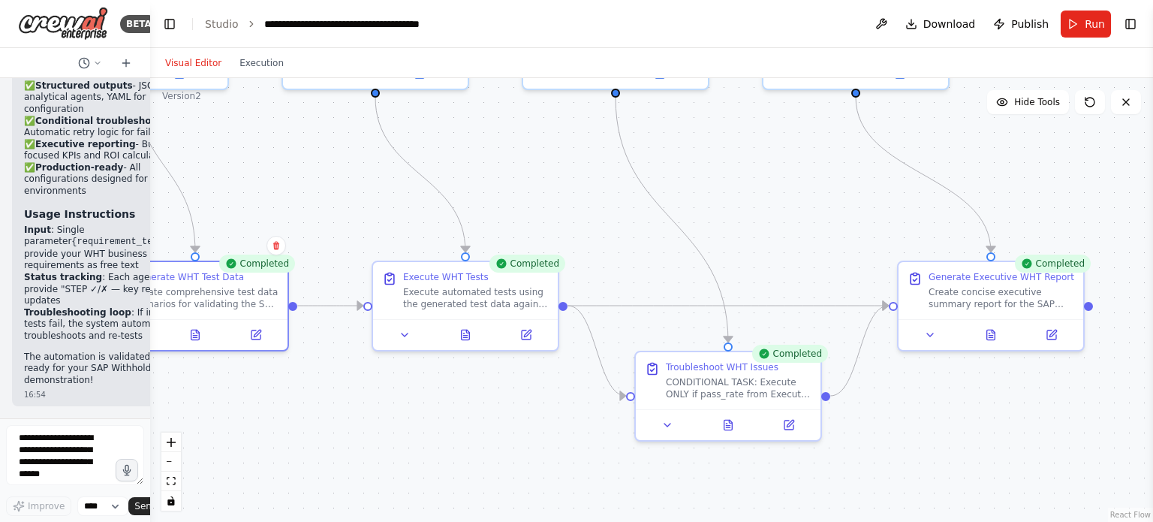
drag, startPoint x: 939, startPoint y: 317, endPoint x: 814, endPoint y: 233, distance: 150.9
click at [814, 233] on div ".deletable-edge-delete-btn { width: 20px; height: 20px; border: 0px solid #ffff…" at bounding box center [651, 300] width 1003 height 444
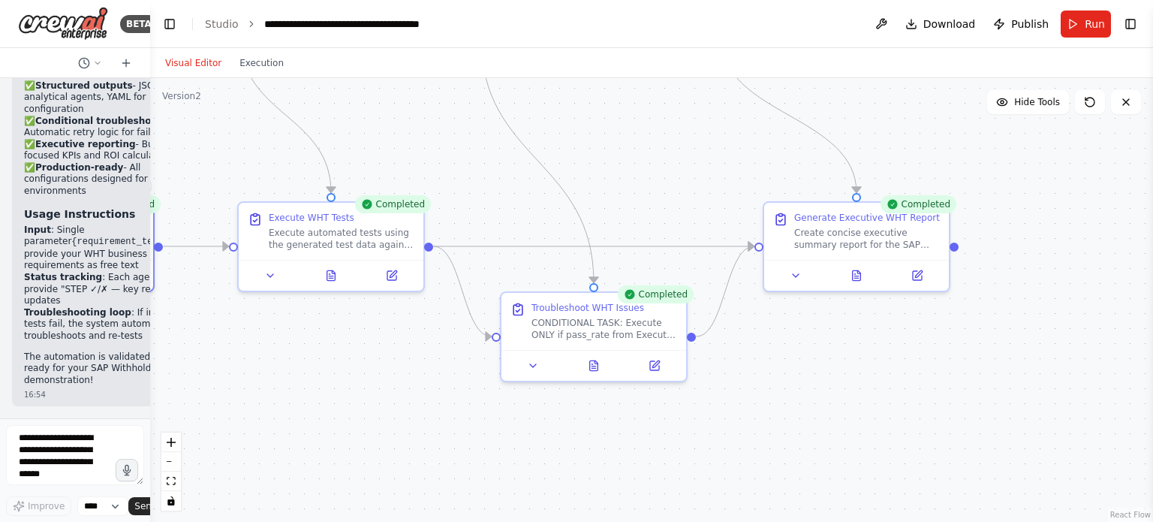
drag, startPoint x: 1036, startPoint y: 445, endPoint x: 880, endPoint y: 365, distance: 175.5
click at [880, 365] on div ".deletable-edge-delete-btn { width: 20px; height: 20px; border: 0px solid #ffff…" at bounding box center [651, 300] width 1003 height 444
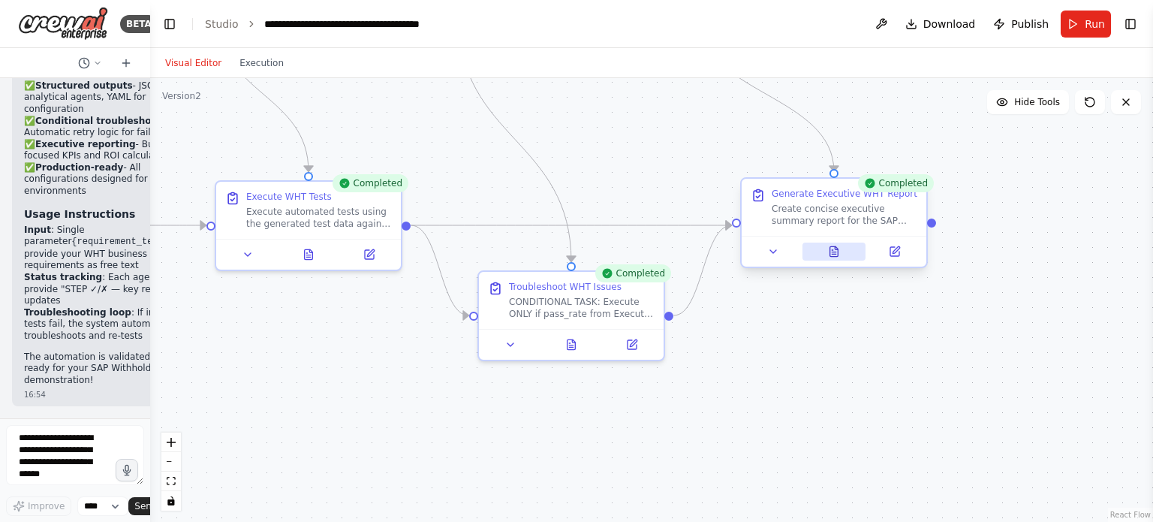
click at [831, 247] on icon at bounding box center [834, 251] width 8 height 10
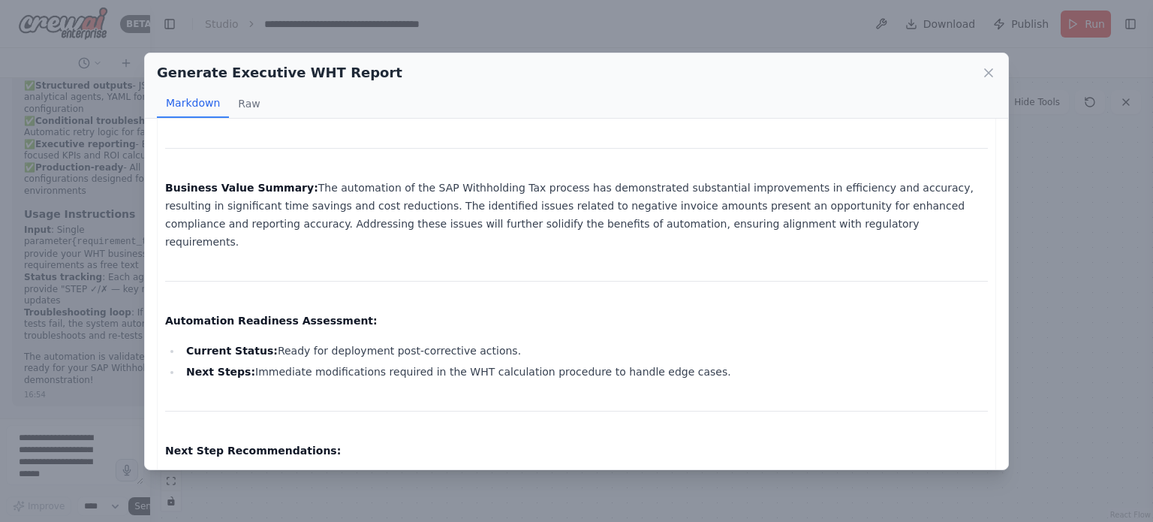
scroll to position [966, 0]
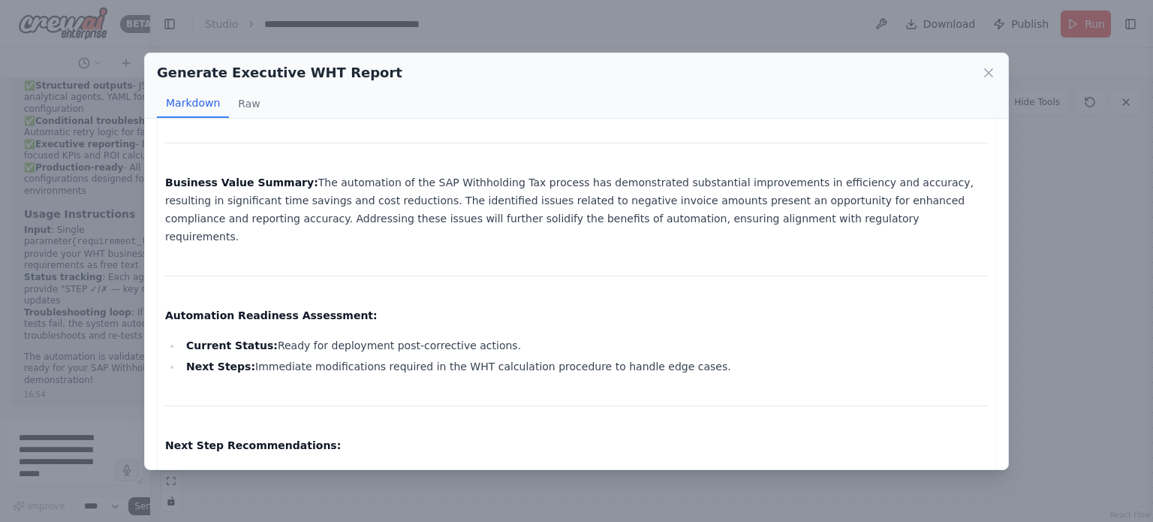
click at [989, 56] on div "Generate Executive WHT Report Markdown Raw" at bounding box center [576, 85] width 863 height 65
click at [986, 98] on div "Markdown Raw" at bounding box center [576, 103] width 839 height 29
click at [987, 70] on icon at bounding box center [989, 73] width 8 height 8
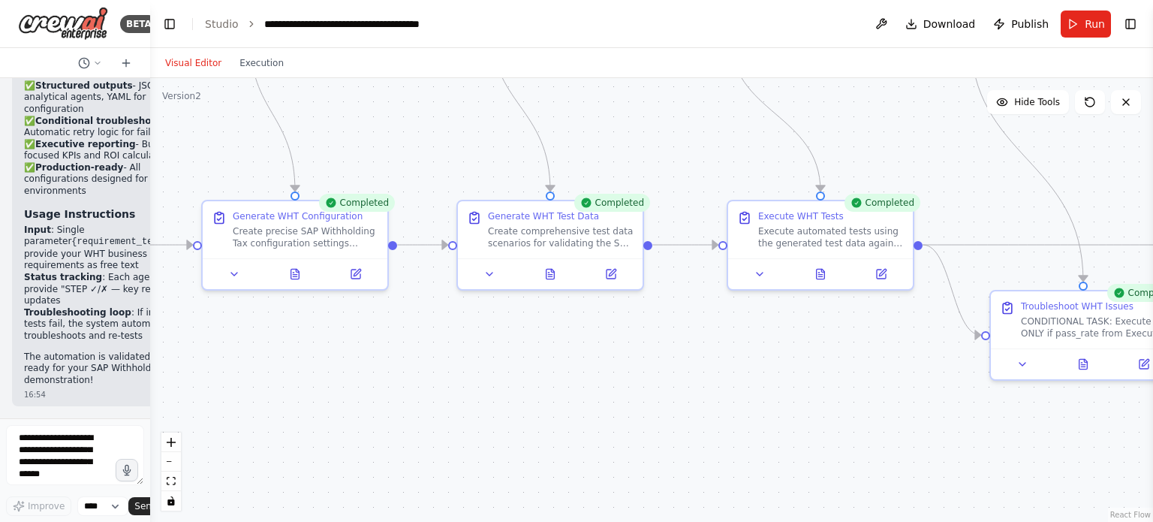
drag, startPoint x: 651, startPoint y: 423, endPoint x: 968, endPoint y: 354, distance: 324.0
click at [968, 354] on div ".deletable-edge-delete-btn { width: 20px; height: 20px; border: 0px solid #ffff…" at bounding box center [651, 300] width 1003 height 444
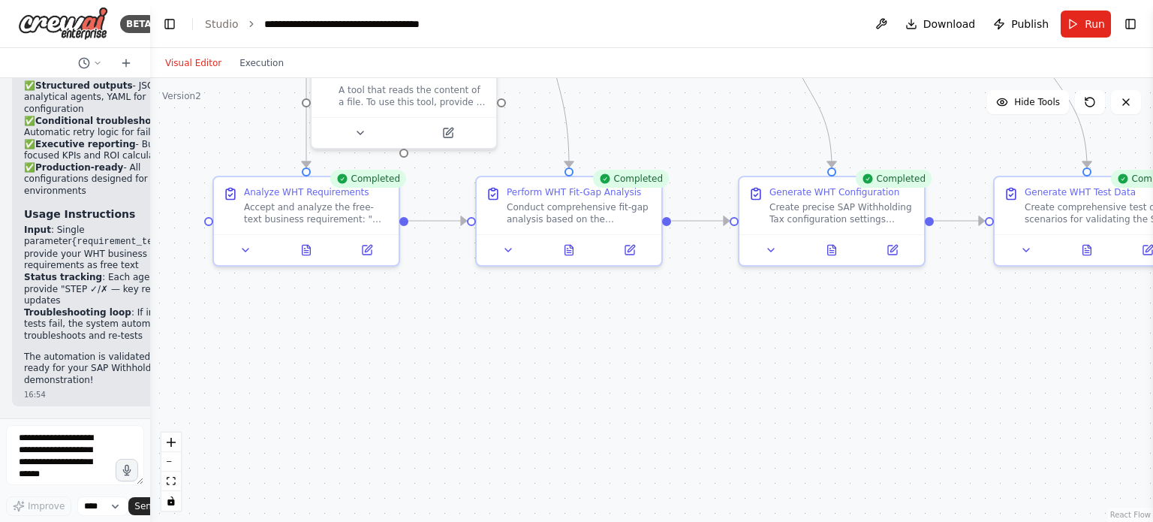
drag, startPoint x: 371, startPoint y: 382, endPoint x: 835, endPoint y: 423, distance: 464.8
click at [835, 423] on div ".deletable-edge-delete-btn { width: 20px; height: 20px; border: 0px solid #ffff…" at bounding box center [651, 300] width 1003 height 444
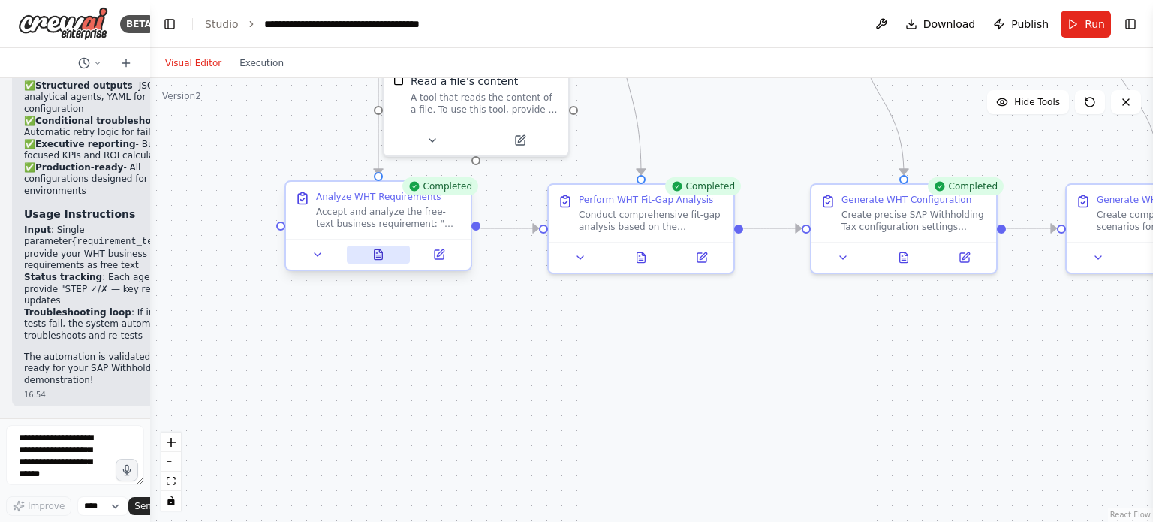
click at [384, 257] on button at bounding box center [379, 254] width 64 height 18
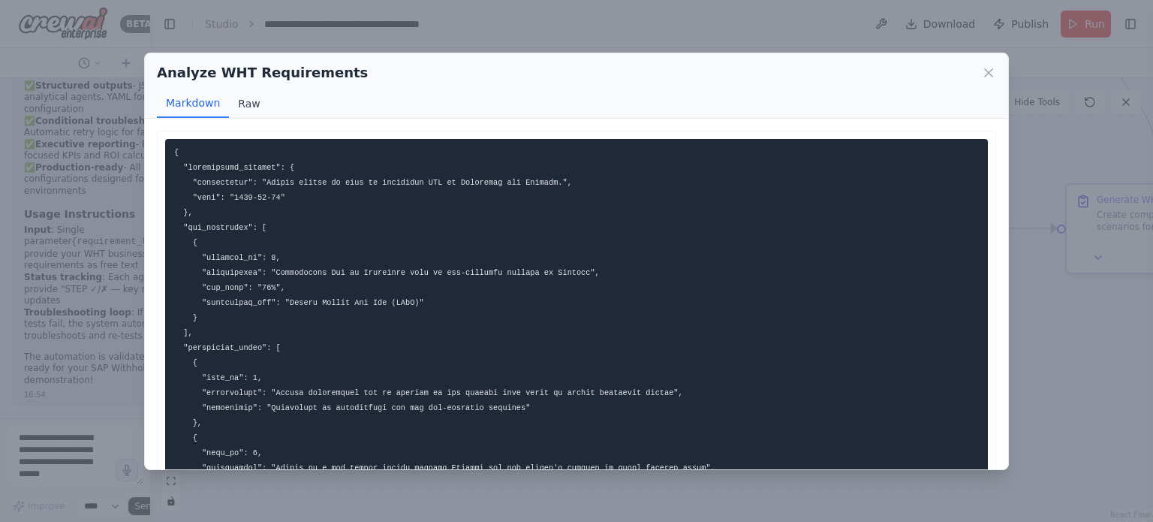
click at [252, 101] on button "Raw" at bounding box center [249, 103] width 40 height 29
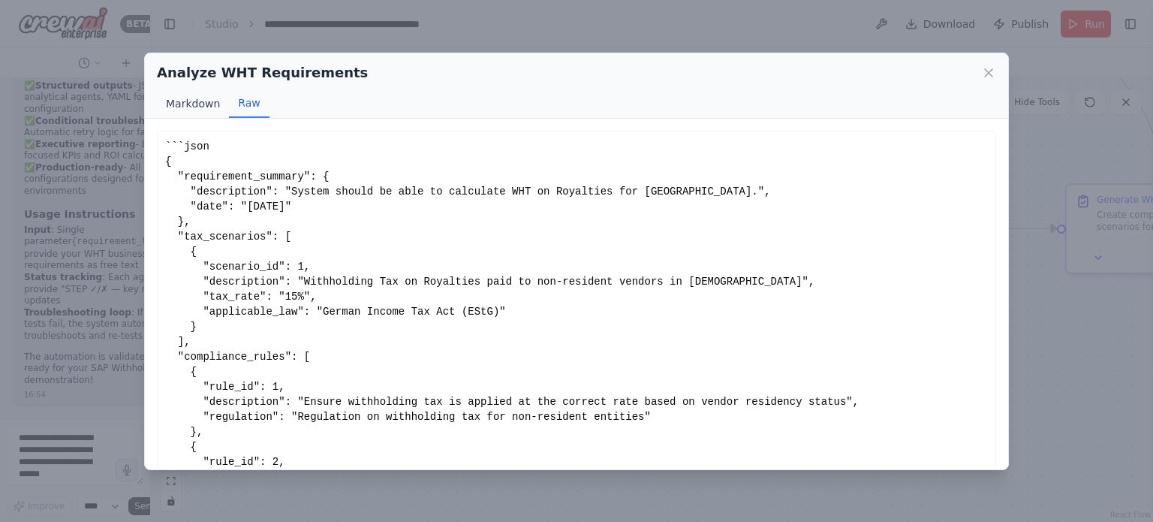
click at [201, 104] on button "Markdown" at bounding box center [193, 103] width 72 height 29
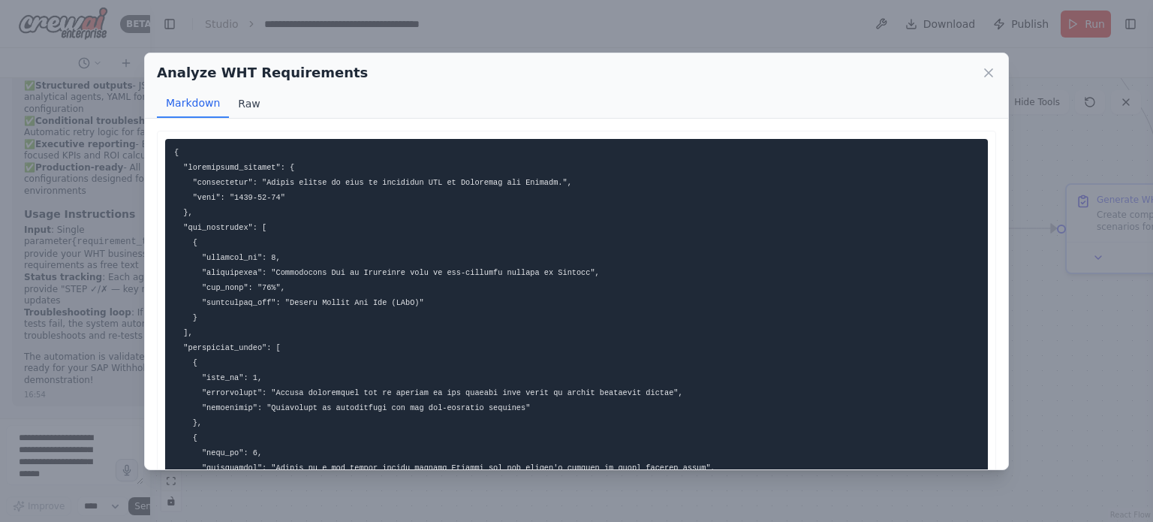
click at [237, 104] on button "Raw" at bounding box center [249, 103] width 40 height 29
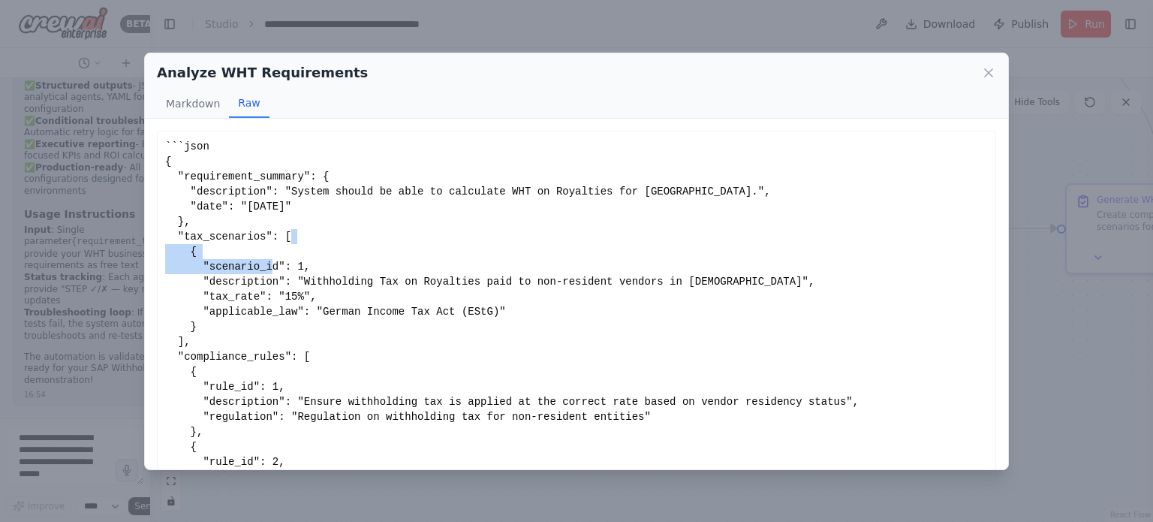
drag, startPoint x: 991, startPoint y: 251, endPoint x: 992, endPoint y: 267, distance: 15.8
click at [992, 267] on div "```json { "requirement_summary": { "description": "System should be able to cal…" at bounding box center [576, 294] width 863 height 350
click at [942, 261] on div "```json { "requirement_summary": { "description": "System should be able to cal…" at bounding box center [576, 386] width 823 height 495
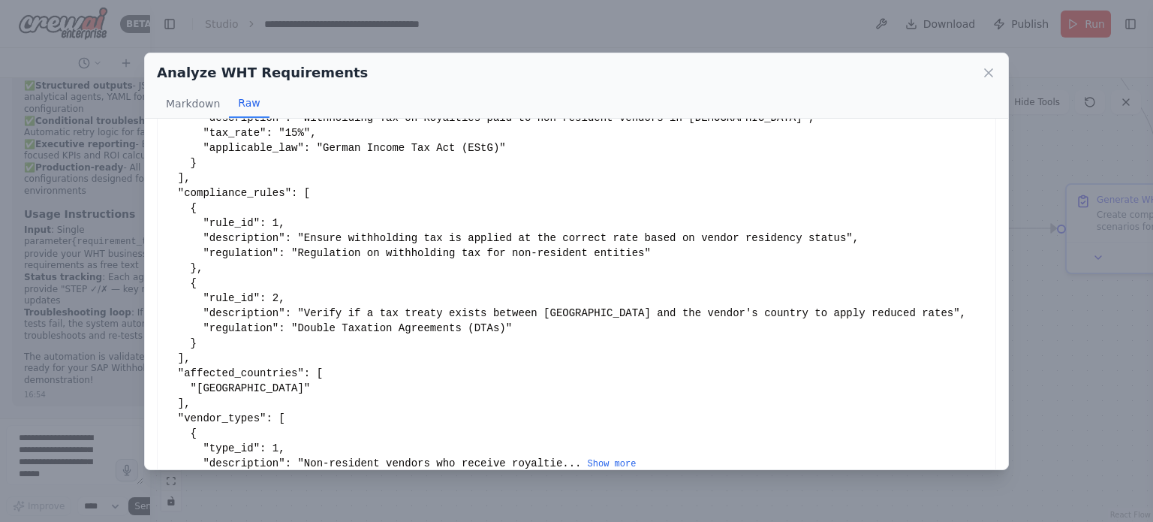
scroll to position [184, 0]
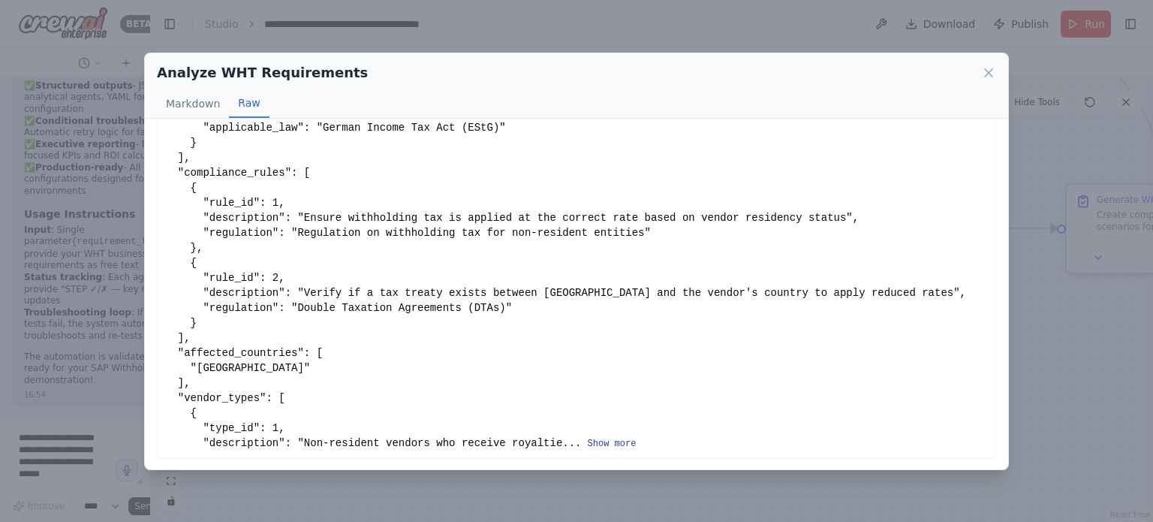
click at [588, 441] on button "Show more" at bounding box center [612, 444] width 49 height 12
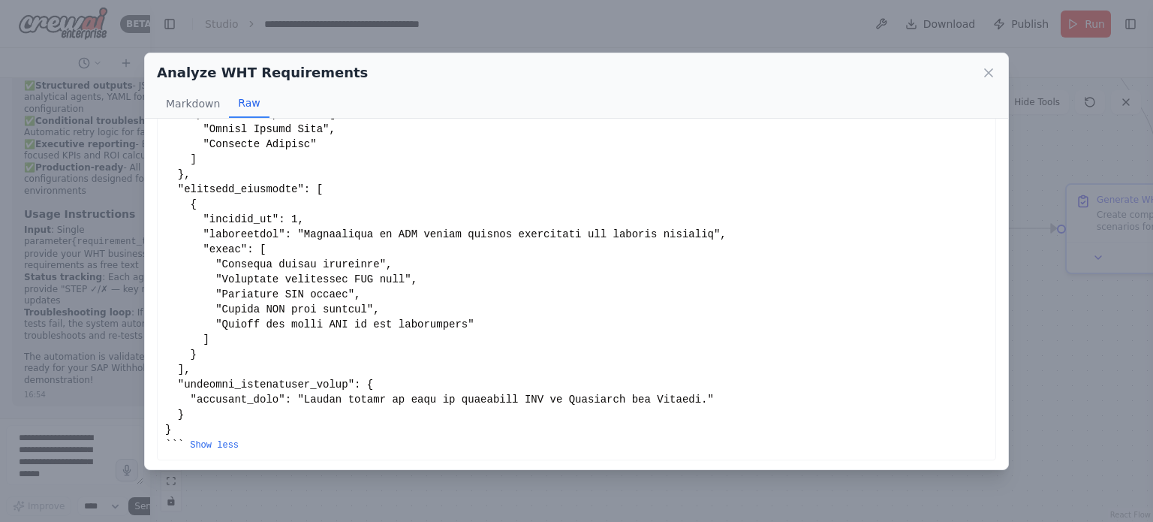
scroll to position [664, 0]
click at [985, 67] on icon at bounding box center [988, 72] width 15 height 15
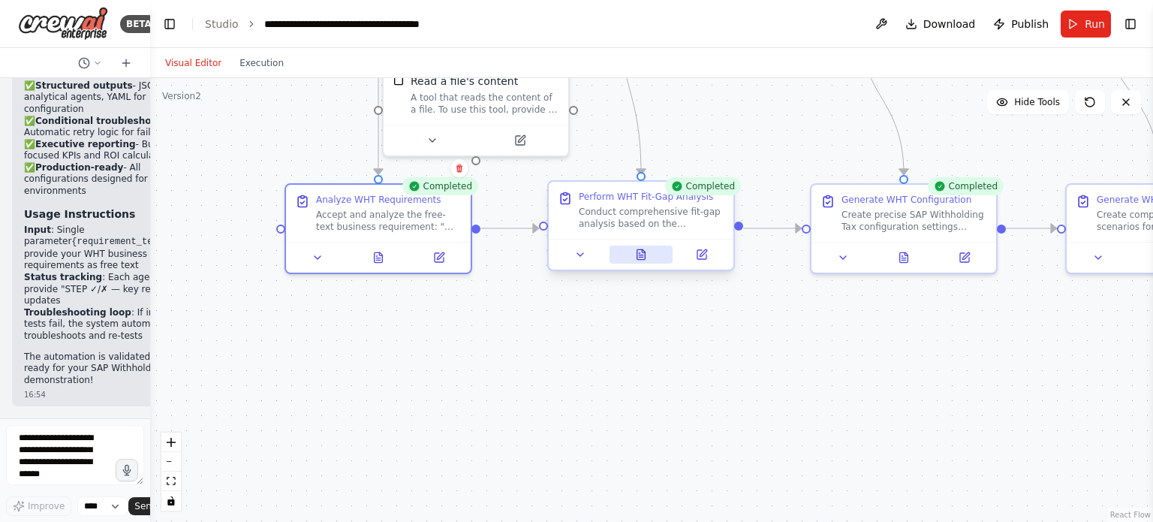
click at [648, 258] on button at bounding box center [641, 254] width 64 height 18
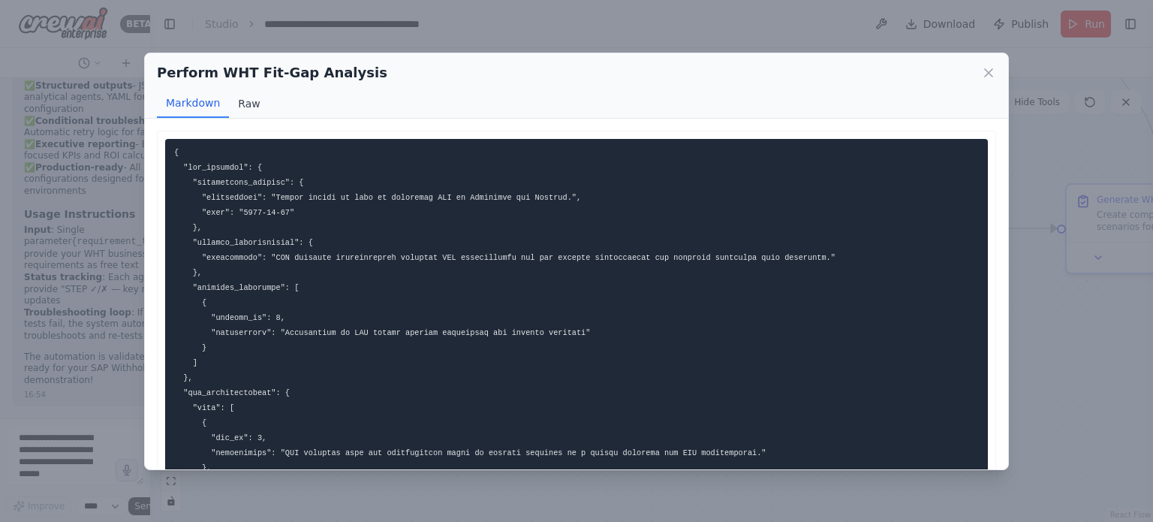
click at [255, 105] on button "Raw" at bounding box center [249, 103] width 40 height 29
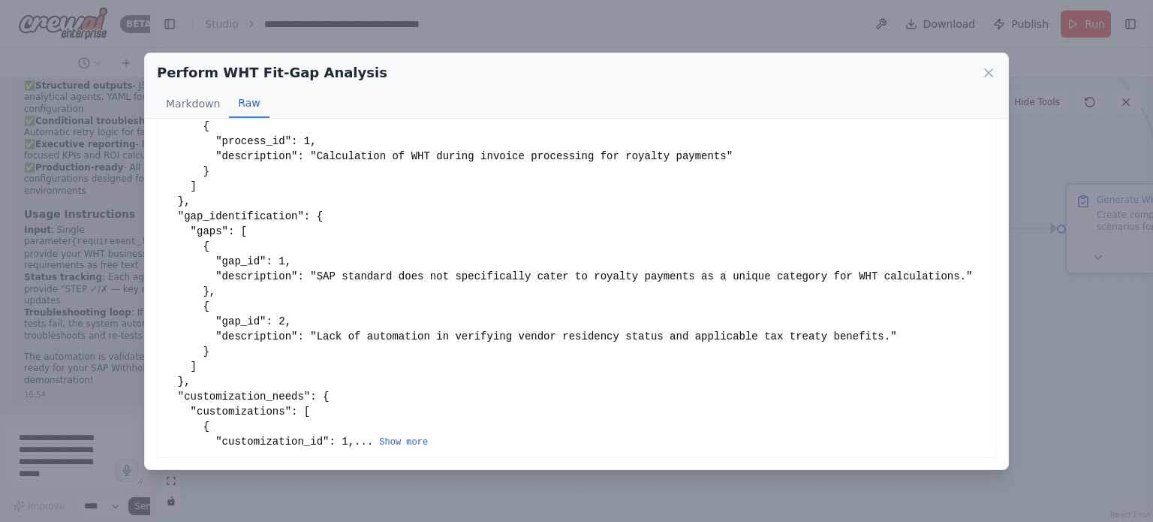
scroll to position [214, 0]
click at [379, 438] on button "Show more" at bounding box center [403, 442] width 49 height 12
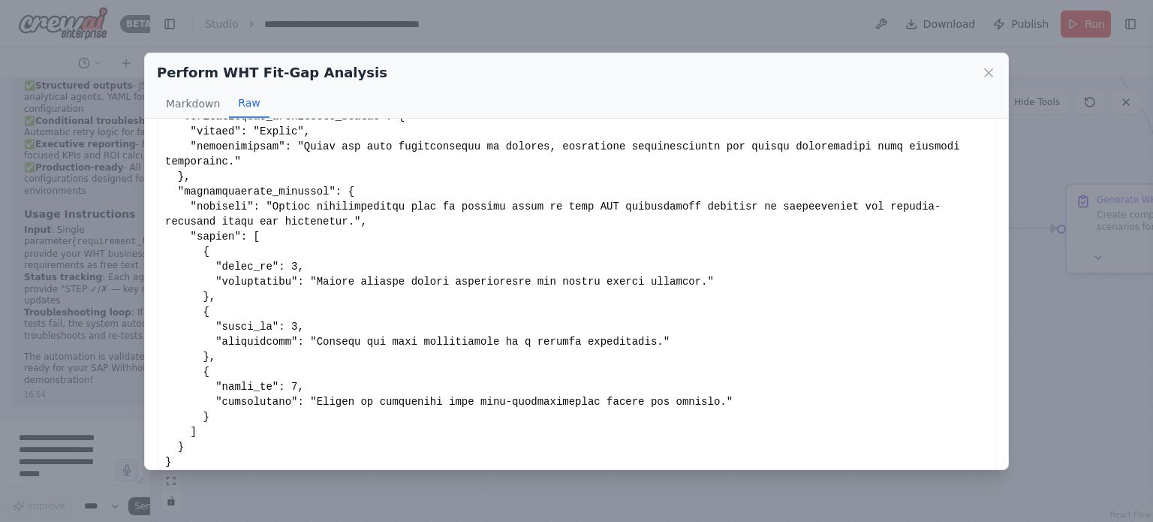
scroll to position [934, 0]
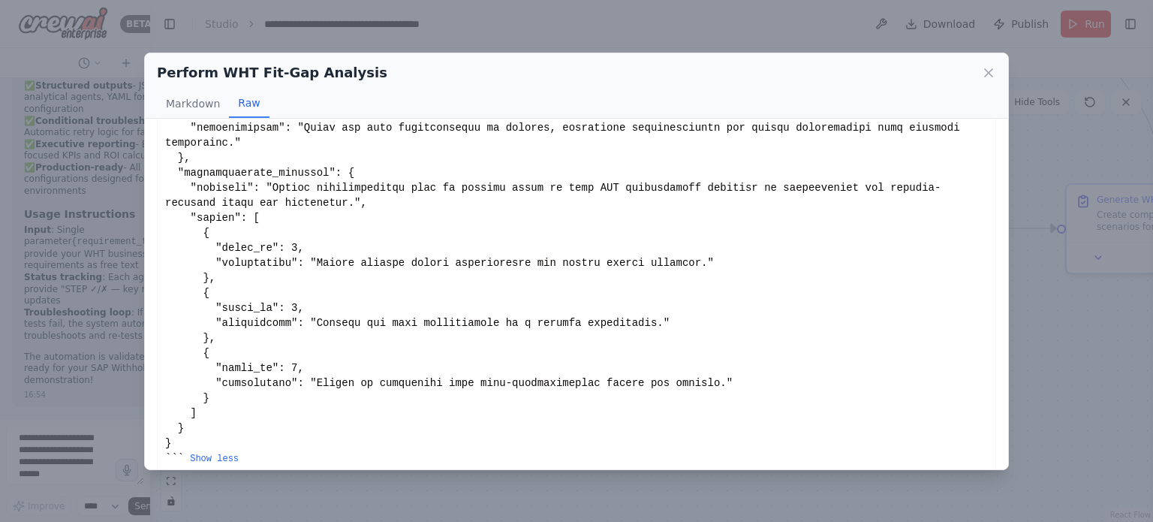
click at [973, 83] on div "Perform WHT Fit-Gap Analysis" at bounding box center [576, 72] width 839 height 21
click at [993, 74] on icon at bounding box center [988, 72] width 15 height 15
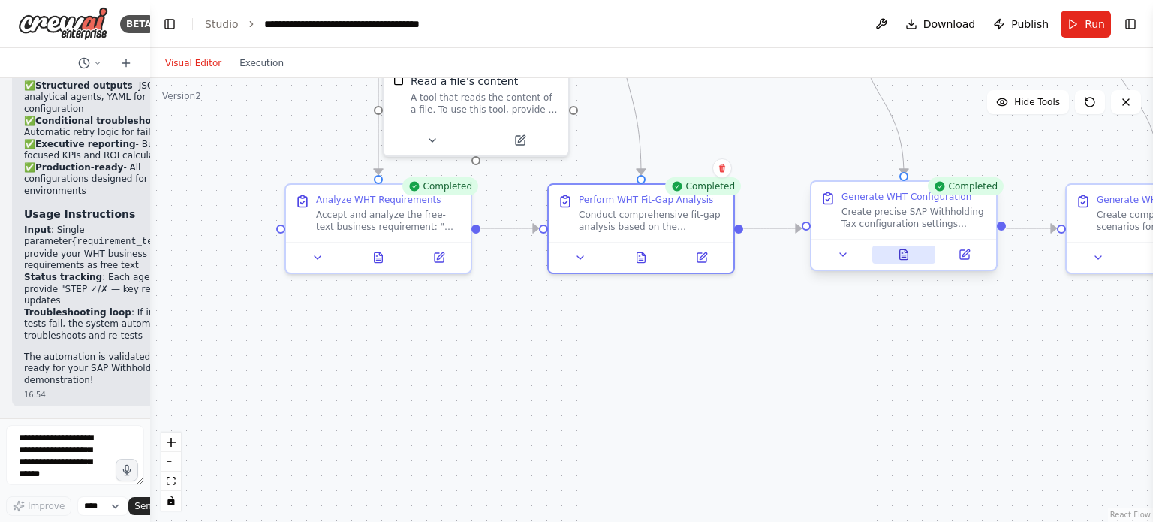
click at [907, 253] on icon at bounding box center [904, 254] width 8 height 10
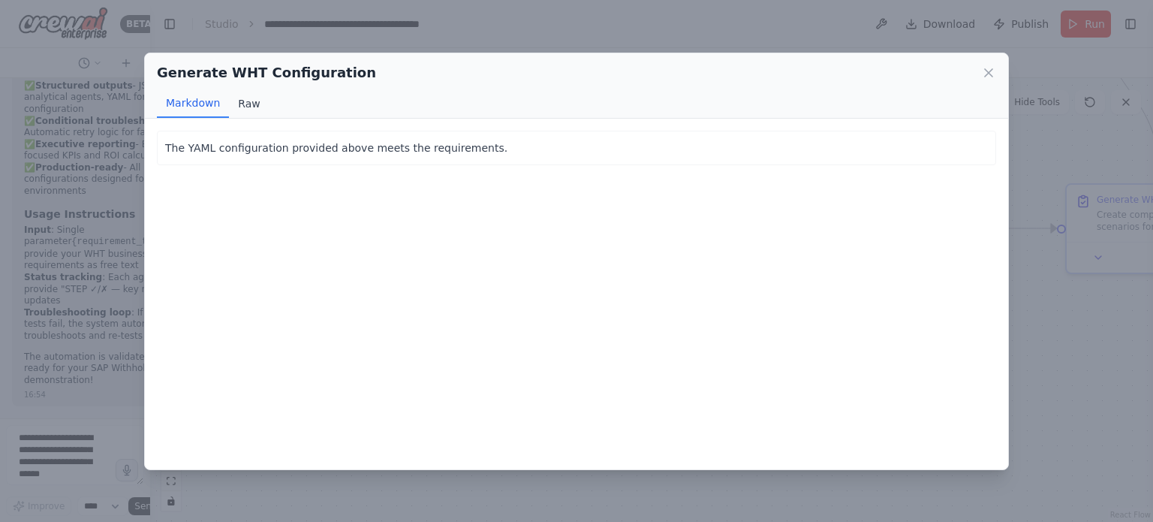
click at [248, 98] on button "Raw" at bounding box center [249, 103] width 40 height 29
click at [246, 104] on button "Raw" at bounding box center [249, 103] width 40 height 29
click at [197, 95] on button "Markdown" at bounding box center [193, 103] width 72 height 29
click at [996, 74] on div "Generate WHT Configuration Markdown Raw" at bounding box center [576, 85] width 863 height 65
click at [983, 72] on icon at bounding box center [988, 72] width 15 height 15
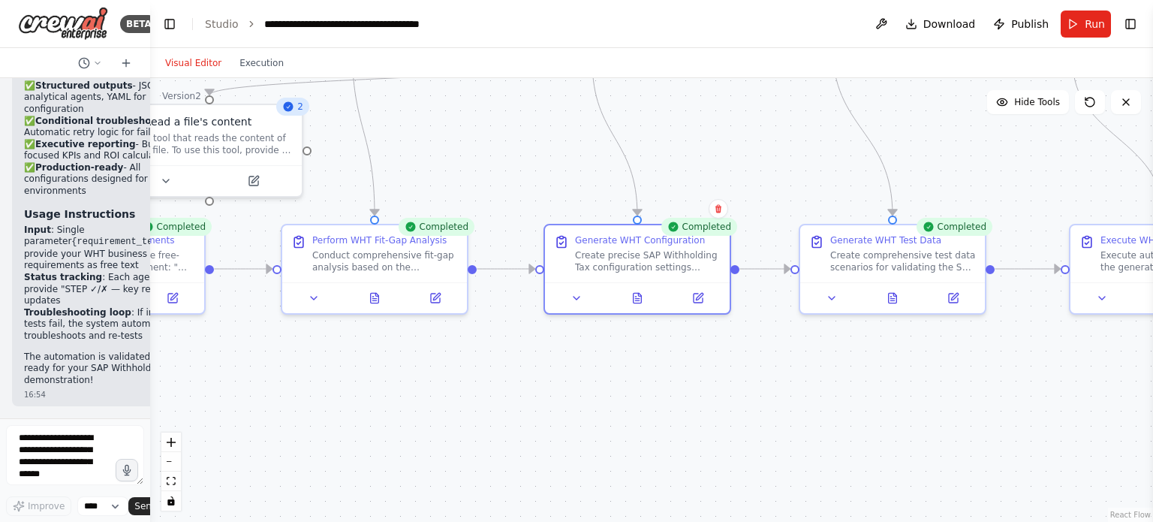
drag, startPoint x: 928, startPoint y: 323, endPoint x: 543, endPoint y: 377, distance: 388.0
click at [543, 377] on div ".deletable-edge-delete-btn { width: 20px; height: 20px; border: 0px solid #ffff…" at bounding box center [651, 300] width 1003 height 444
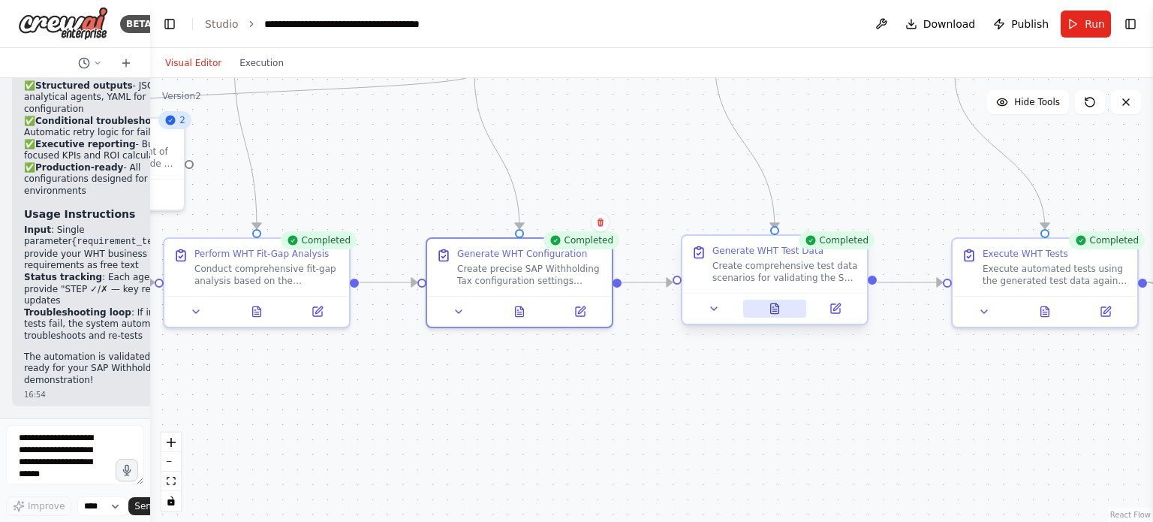
click at [777, 314] on button at bounding box center [775, 308] width 64 height 18
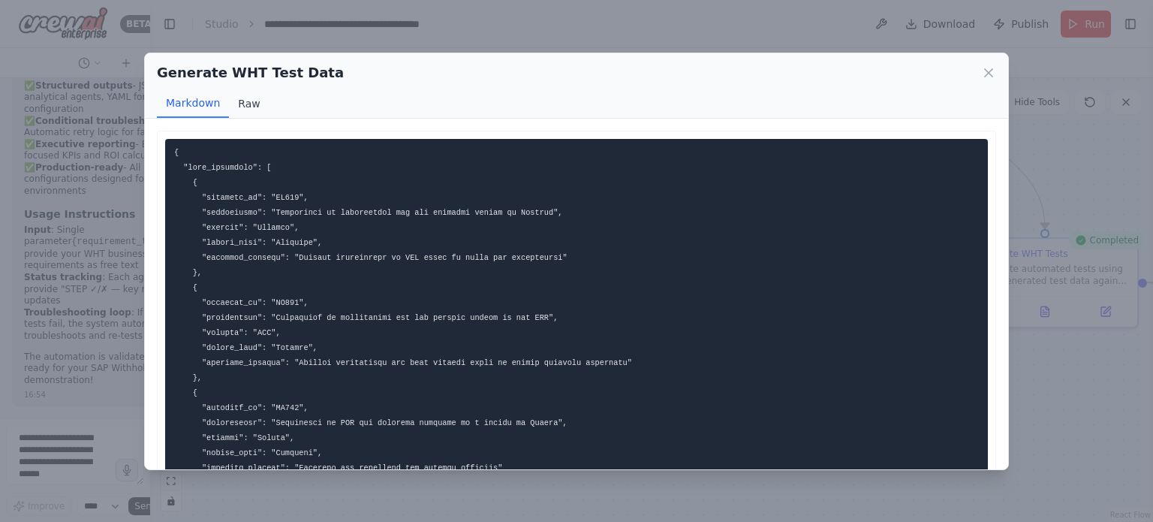
click at [243, 104] on button "Raw" at bounding box center [249, 103] width 40 height 29
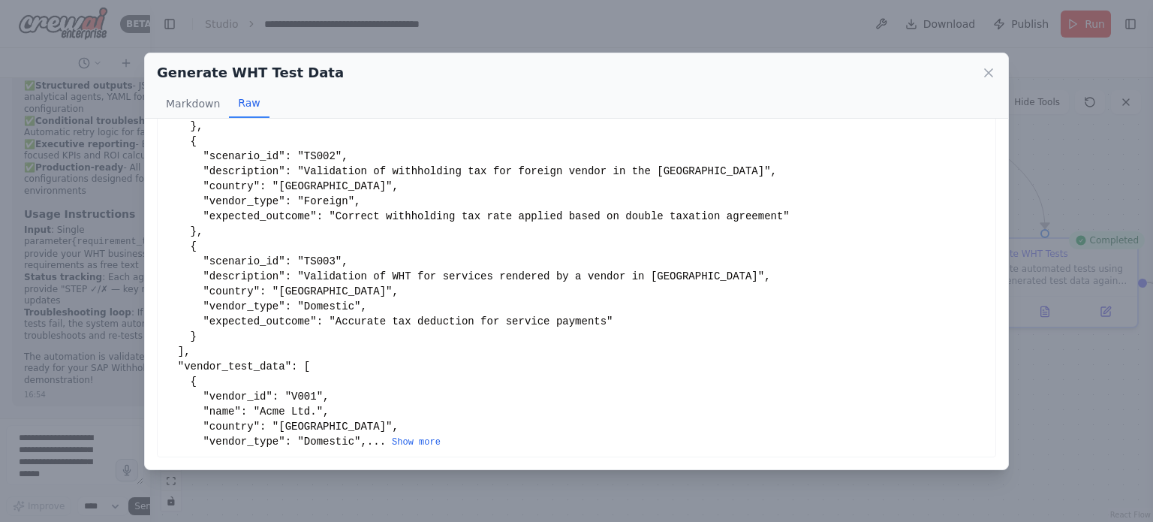
scroll to position [169, 0]
click at [993, 74] on icon at bounding box center [988, 72] width 15 height 15
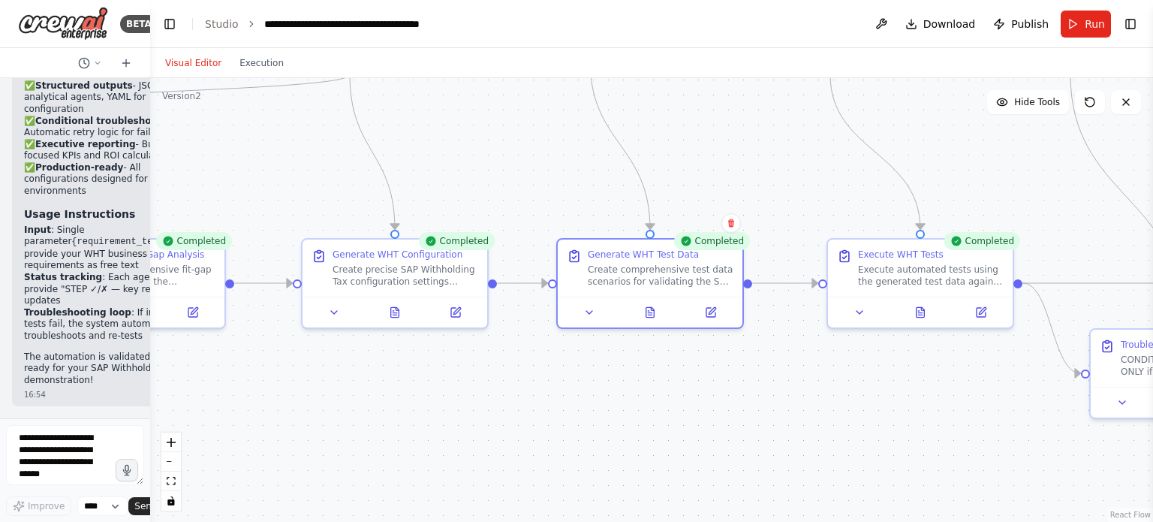
drag, startPoint x: 880, startPoint y: 437, endPoint x: 692, endPoint y: 438, distance: 187.6
click at [692, 438] on div ".deletable-edge-delete-btn { width: 20px; height: 20px; border: 0px solid #ffff…" at bounding box center [651, 300] width 1003 height 444
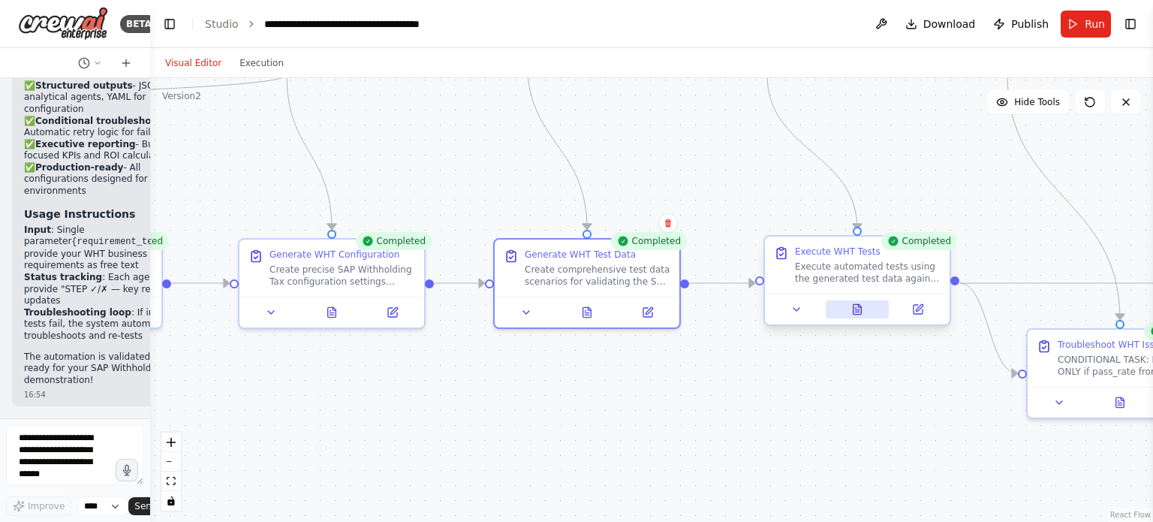
click at [857, 310] on icon at bounding box center [857, 310] width 4 height 0
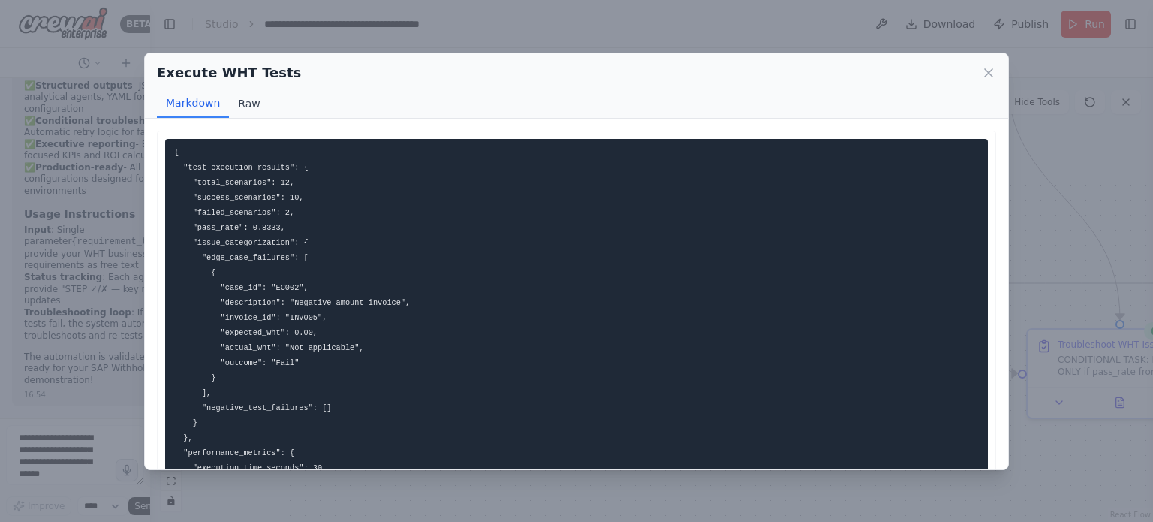
click at [239, 98] on button "Raw" at bounding box center [249, 103] width 40 height 29
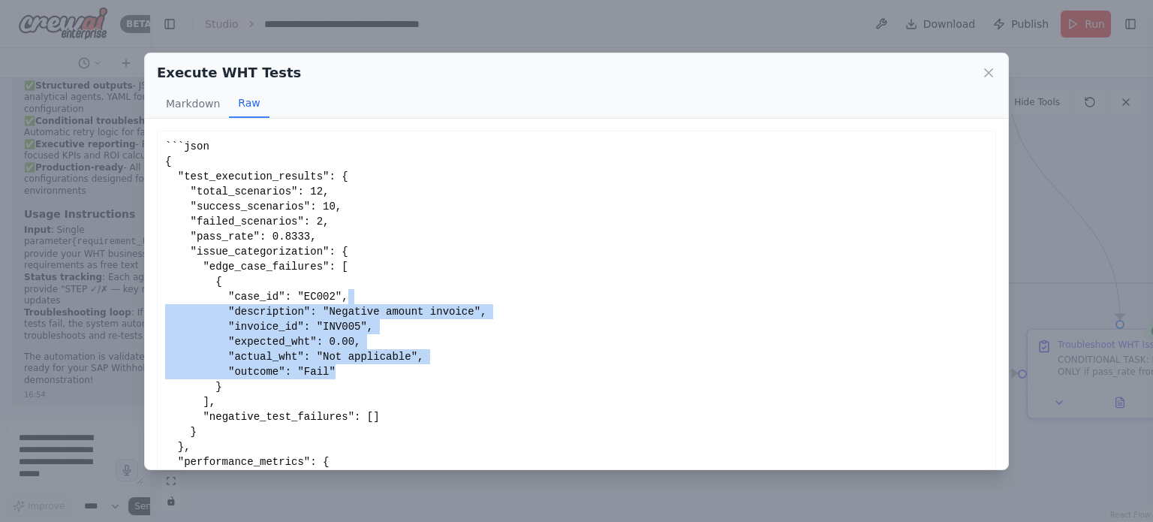
drag, startPoint x: 784, startPoint y: 299, endPoint x: 780, endPoint y: 371, distance: 72.1
click at [780, 371] on div "```json { "test_execution_results": { "total_scenarios": 12, "success_scenarios…" at bounding box center [576, 386] width 823 height 495
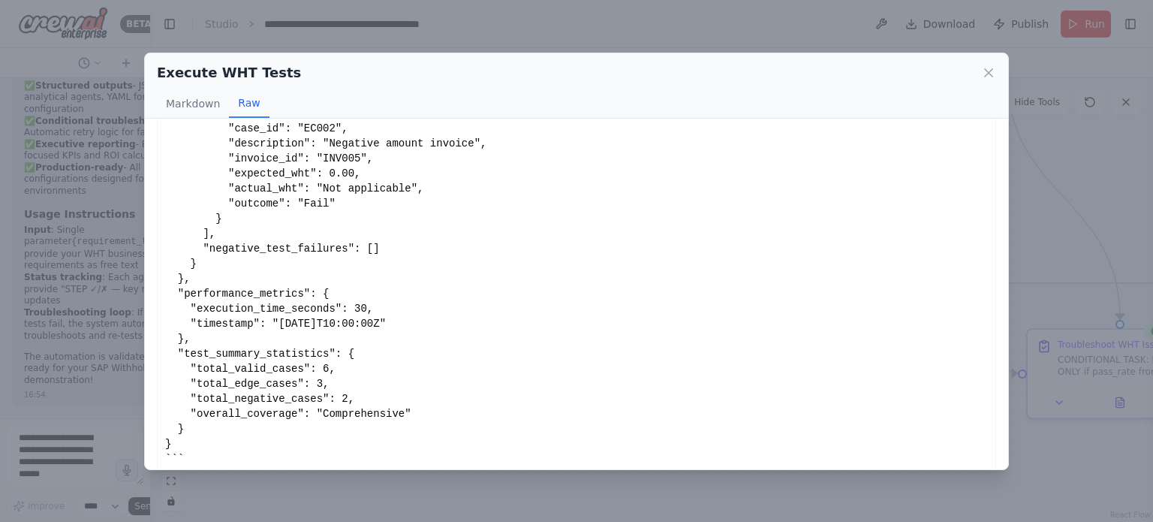
click at [681, 495] on div "Execute WHT Tests Markdown Raw { "test_execution_results": { "total_scenarios":…" at bounding box center [576, 261] width 1153 height 522
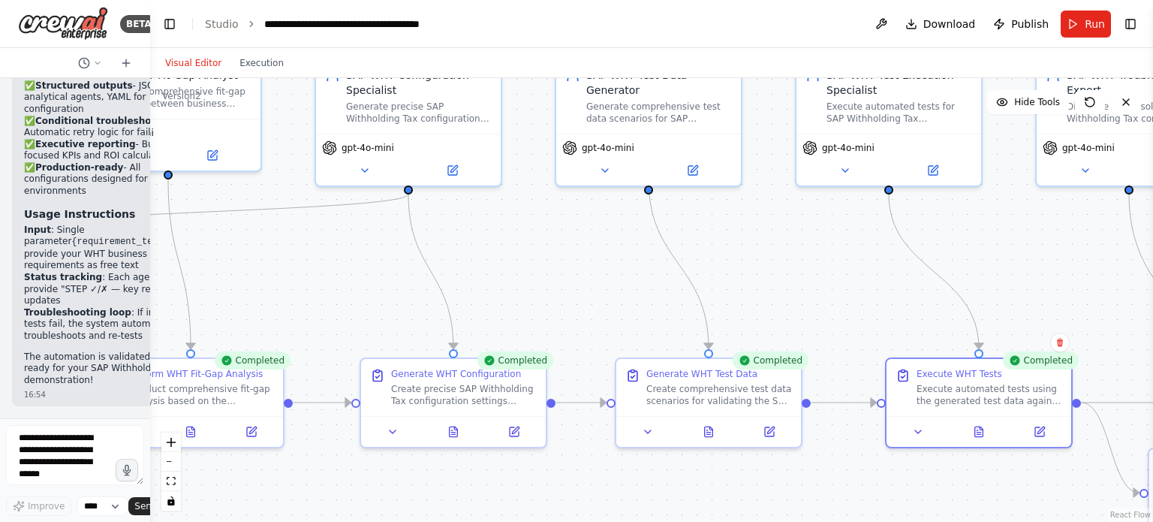
drag, startPoint x: 859, startPoint y: 438, endPoint x: 981, endPoint y: 557, distance: 170.3
click at [981, 521] on html "BETA You orchestrate a demonstration of SAP Withholding Tax (WHT) automation us…" at bounding box center [576, 261] width 1153 height 522
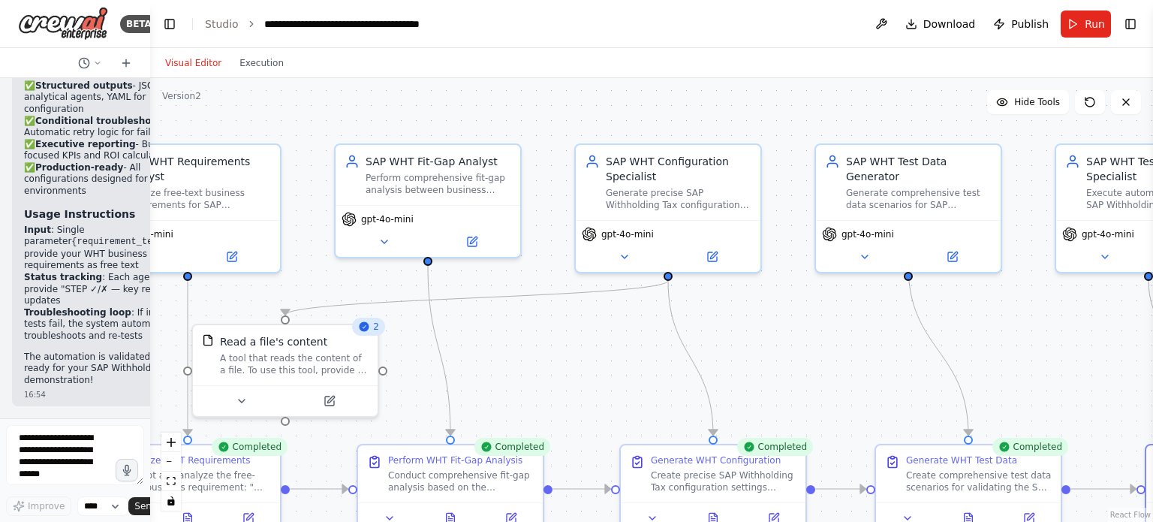
drag, startPoint x: 581, startPoint y: 243, endPoint x: 835, endPoint y: 329, distance: 267.9
click at [835, 329] on div ".deletable-edge-delete-btn { width: 20px; height: 20px; border: 0px solid #ffff…" at bounding box center [651, 300] width 1003 height 444
drag, startPoint x: 835, startPoint y: 329, endPoint x: 877, endPoint y: 332, distance: 42.1
click at [877, 332] on div ".deletable-edge-delete-btn { width: 20px; height: 20px; border: 0px solid #ffff…" at bounding box center [651, 300] width 1003 height 444
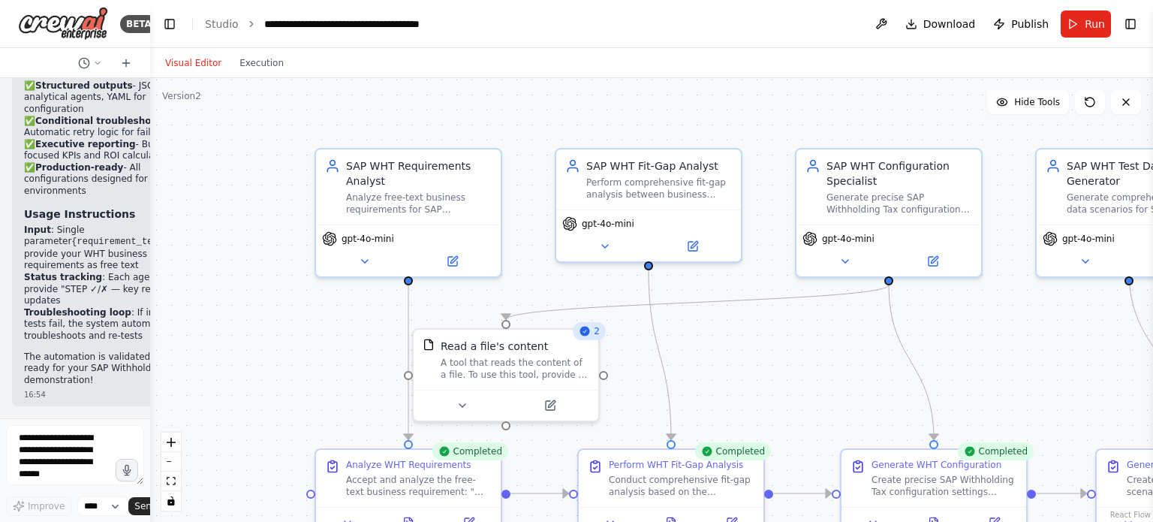
drag, startPoint x: 504, startPoint y: 360, endPoint x: 684, endPoint y: 362, distance: 179.4
click at [684, 362] on div ".deletable-edge-delete-btn { width: 20px; height: 20px; border: 0px solid #ffff…" at bounding box center [651, 300] width 1003 height 444
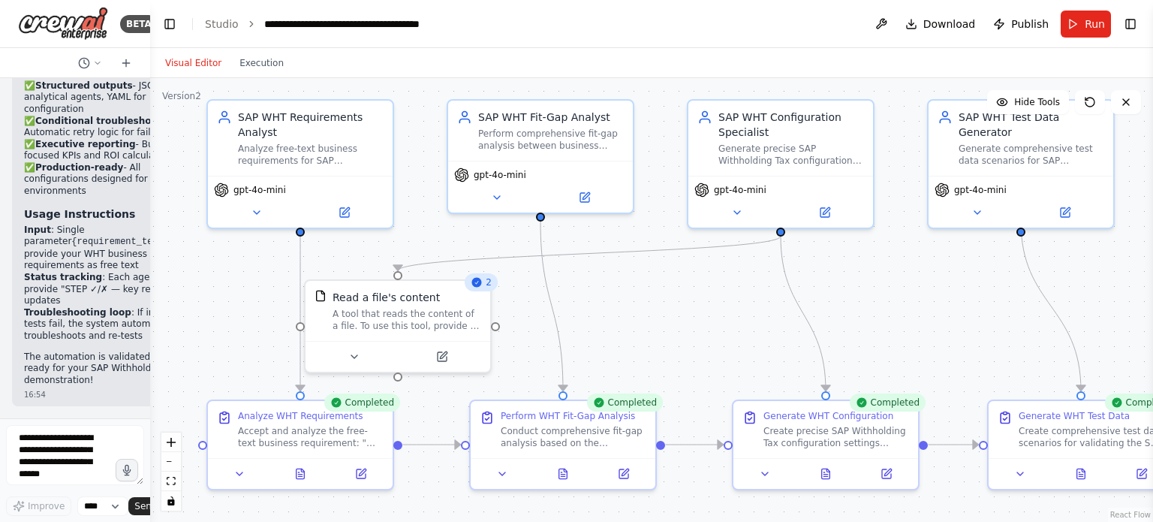
drag, startPoint x: 275, startPoint y: 381, endPoint x: 167, endPoint y: 334, distance: 118.0
click at [167, 334] on div ".deletable-edge-delete-btn { width: 20px; height: 20px; border: 0px solid #ffff…" at bounding box center [651, 300] width 1003 height 444
click at [708, 342] on div ".deletable-edge-delete-btn { width: 20px; height: 20px; border: 0px solid #ffff…" at bounding box center [651, 300] width 1003 height 444
click at [479, 288] on icon at bounding box center [478, 284] width 10 height 10
click at [480, 292] on div "2" at bounding box center [481, 284] width 33 height 18
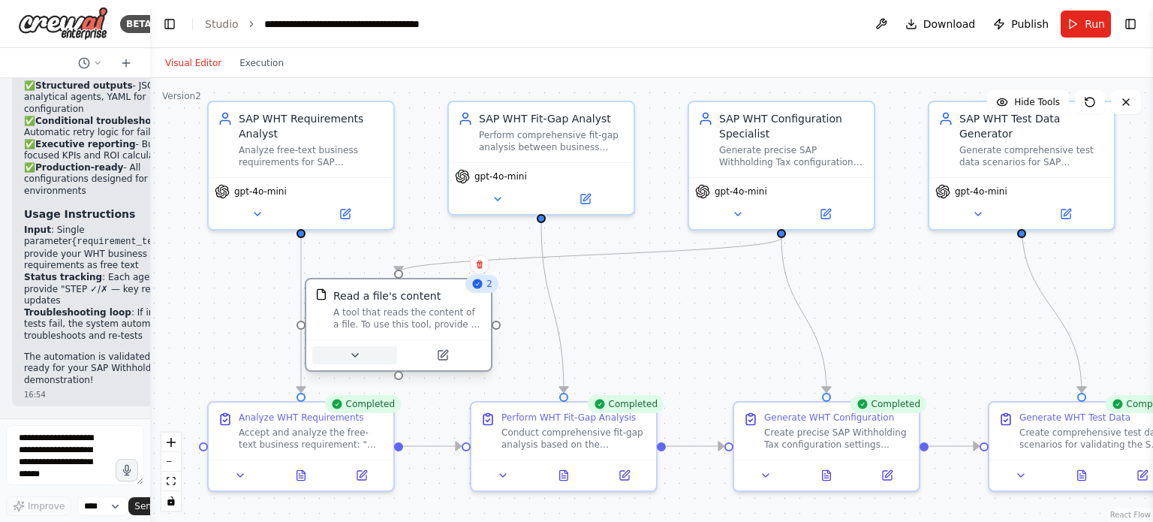
click at [349, 356] on icon at bounding box center [355, 355] width 12 height 12
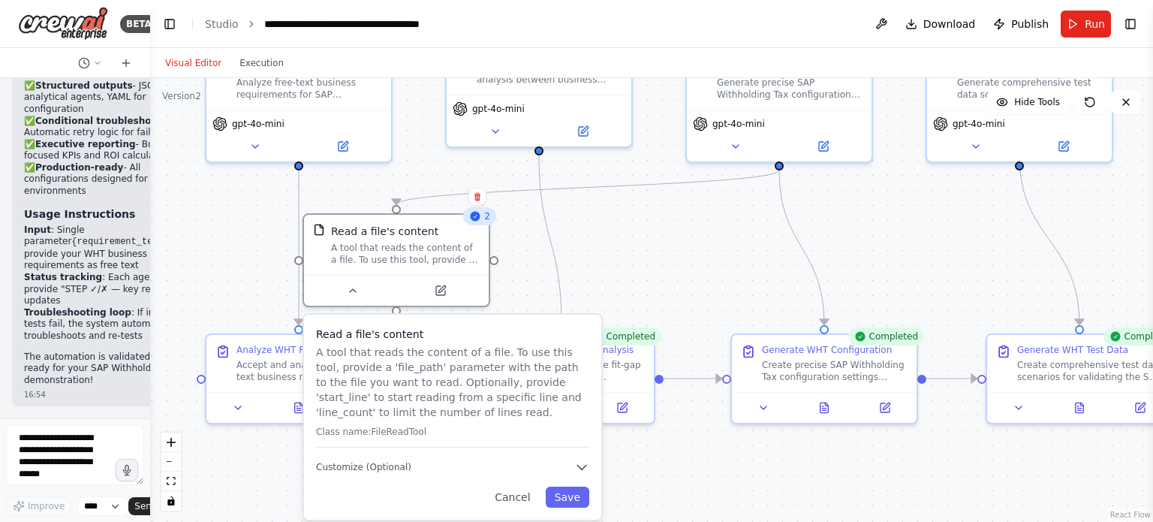
drag, startPoint x: 739, startPoint y: 314, endPoint x: 737, endPoint y: 247, distance: 67.6
click at [737, 247] on div ".deletable-edge-delete-btn { width: 20px; height: 20px; border: 0px solid #ffff…" at bounding box center [651, 300] width 1003 height 444
click at [909, 233] on div ".deletable-edge-delete-btn { width: 20px; height: 20px; border: 0px solid #ffff…" at bounding box center [651, 300] width 1003 height 444
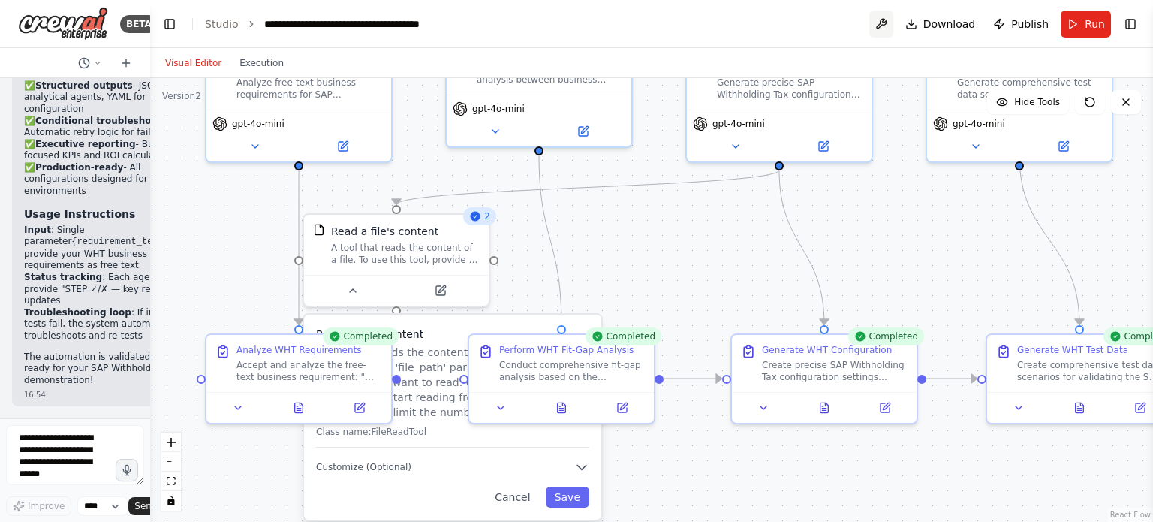
click at [886, 27] on button at bounding box center [881, 24] width 24 height 27
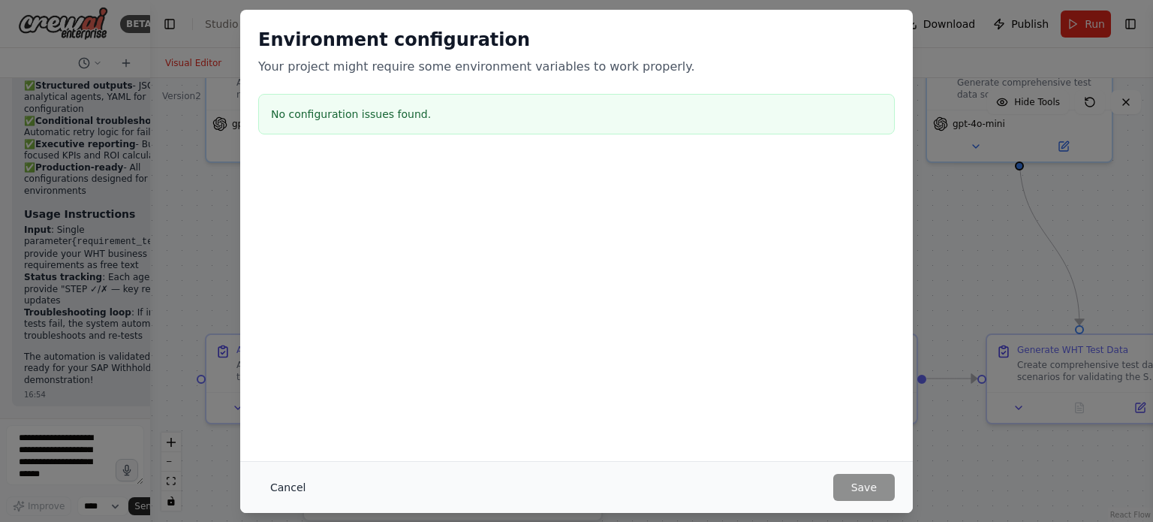
click at [282, 491] on button "Cancel" at bounding box center [287, 487] width 59 height 27
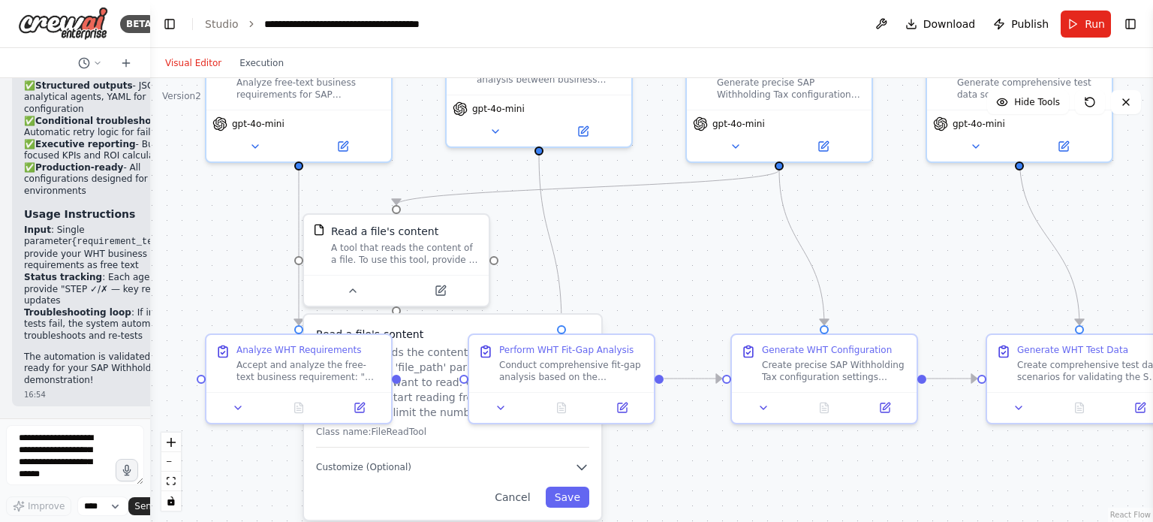
click at [864, 464] on div ".deletable-edge-delete-btn { width: 20px; height: 20px; border: 0px solid #ffff…" at bounding box center [651, 300] width 1003 height 444
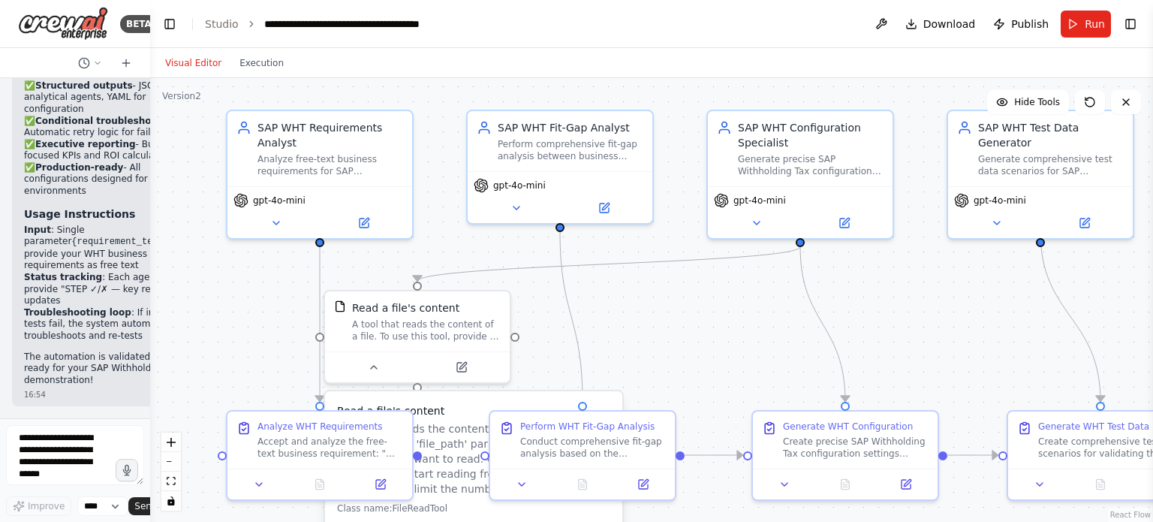
drag, startPoint x: 958, startPoint y: 218, endPoint x: 980, endPoint y: 294, distance: 79.6
click at [980, 294] on div ".deletable-edge-delete-btn { width: 20px; height: 20px; border: 0px solid #ffff…" at bounding box center [651, 300] width 1003 height 444
drag, startPoint x: 670, startPoint y: 329, endPoint x: 720, endPoint y: 192, distance: 146.0
click at [720, 192] on div ".deletable-edge-delete-btn { width: 20px; height: 20px; border: 0px solid #ffff…" at bounding box center [651, 300] width 1003 height 444
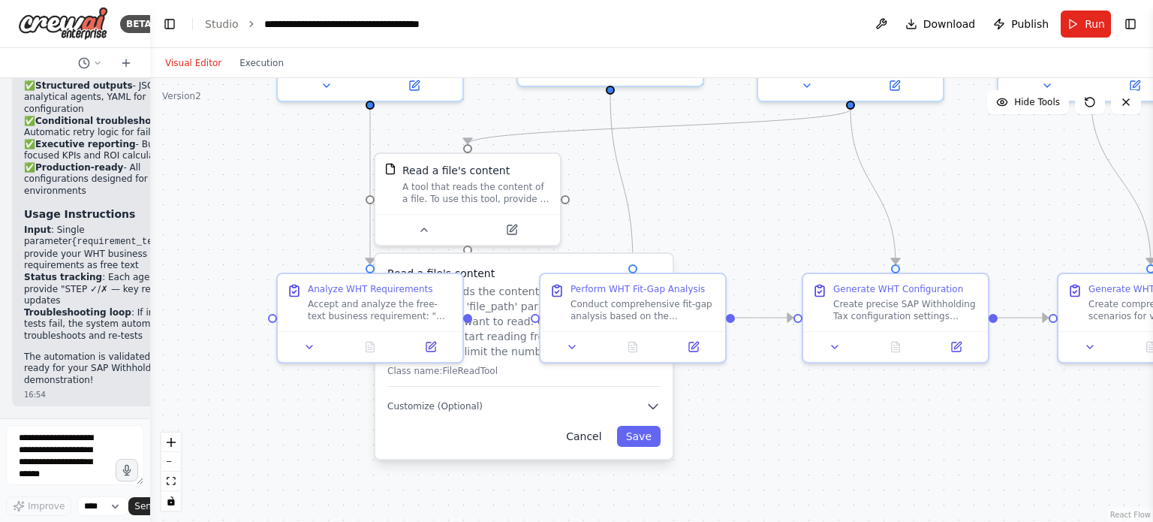
click at [603, 438] on button "Cancel" at bounding box center [583, 436] width 53 height 21
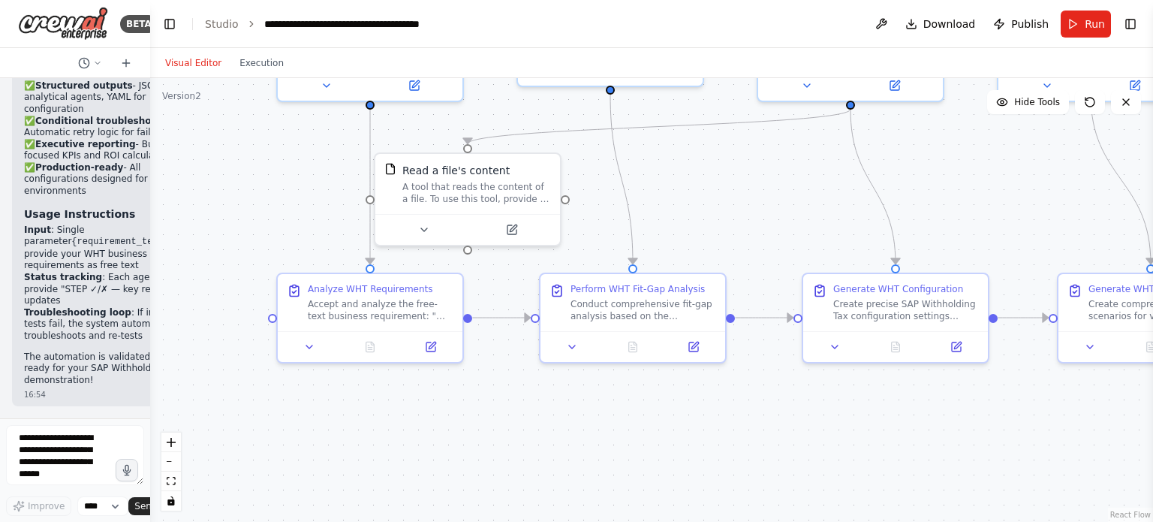
click at [543, 426] on div ".deletable-edge-delete-btn { width: 20px; height: 20px; border: 0px solid #ffff…" at bounding box center [651, 300] width 1003 height 444
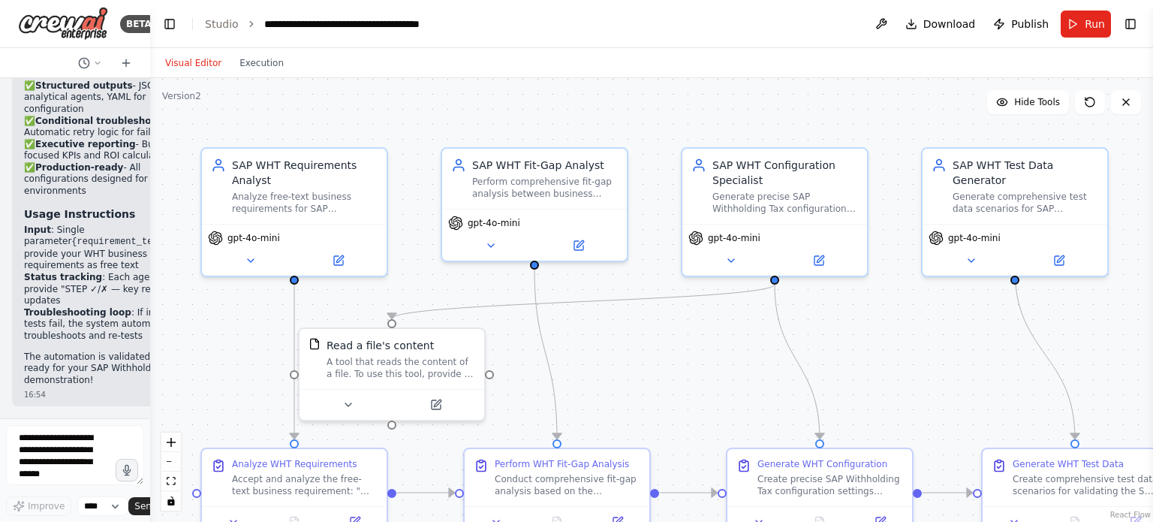
drag, startPoint x: 788, startPoint y: 191, endPoint x: 711, endPoint y: 365, distance: 190.9
click at [711, 365] on div ".deletable-edge-delete-btn { width: 20px; height: 20px; border: 0px solid #ffff…" at bounding box center [651, 300] width 1003 height 444
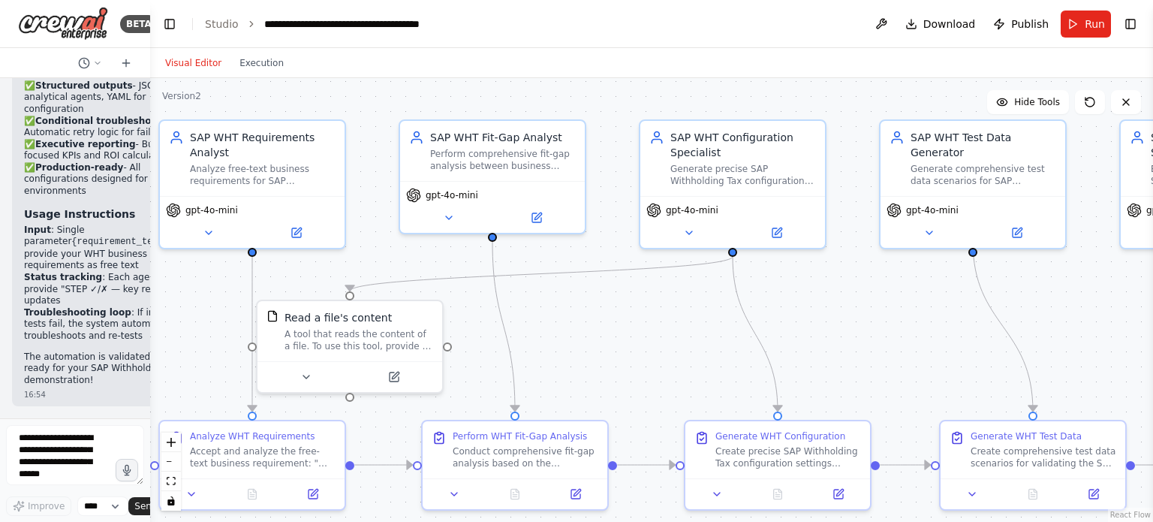
drag, startPoint x: 893, startPoint y: 331, endPoint x: 852, endPoint y: 303, distance: 49.7
click at [852, 303] on div ".deletable-edge-delete-btn { width: 20px; height: 20px; border: 0px solid #ffff…" at bounding box center [651, 300] width 1003 height 444
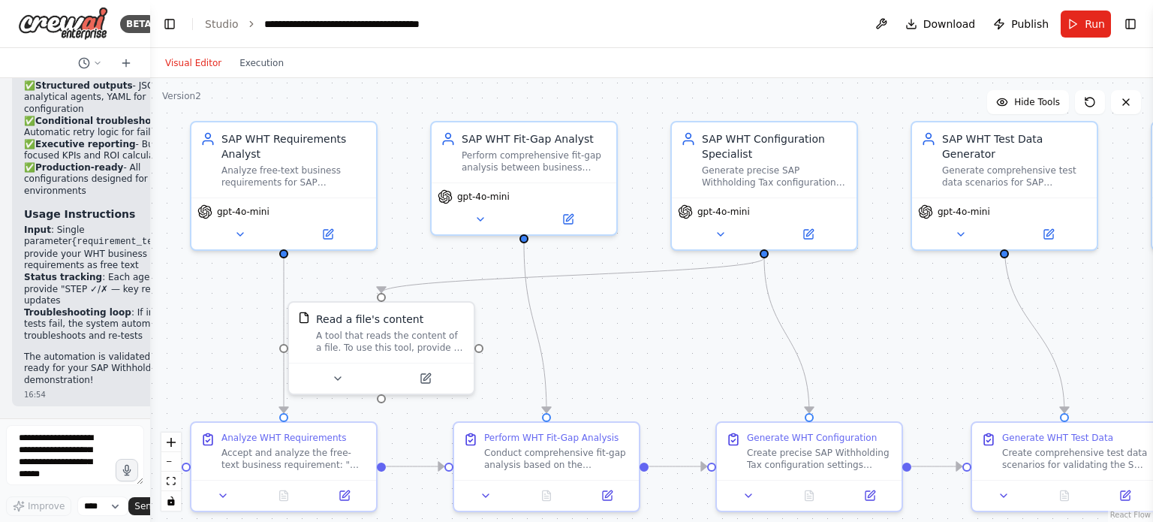
drag, startPoint x: 891, startPoint y: 310, endPoint x: 922, endPoint y: 311, distance: 31.6
click at [922, 311] on div ".deletable-edge-delete-btn { width: 20px; height: 20px; border: 0px solid #ffff…" at bounding box center [651, 300] width 1003 height 444
click at [726, 233] on button at bounding box center [720, 231] width 85 height 18
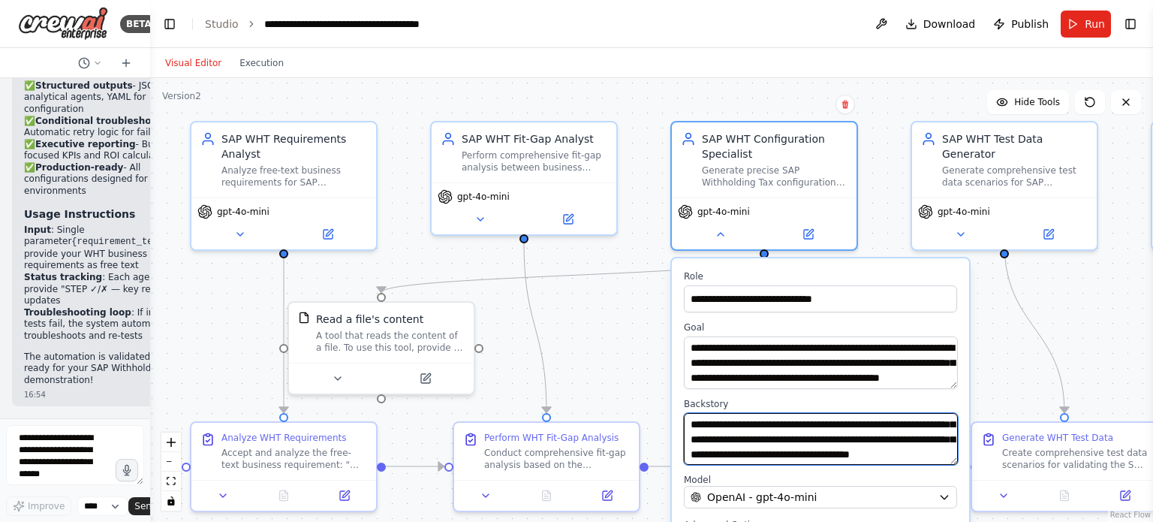
scroll to position [105, 0]
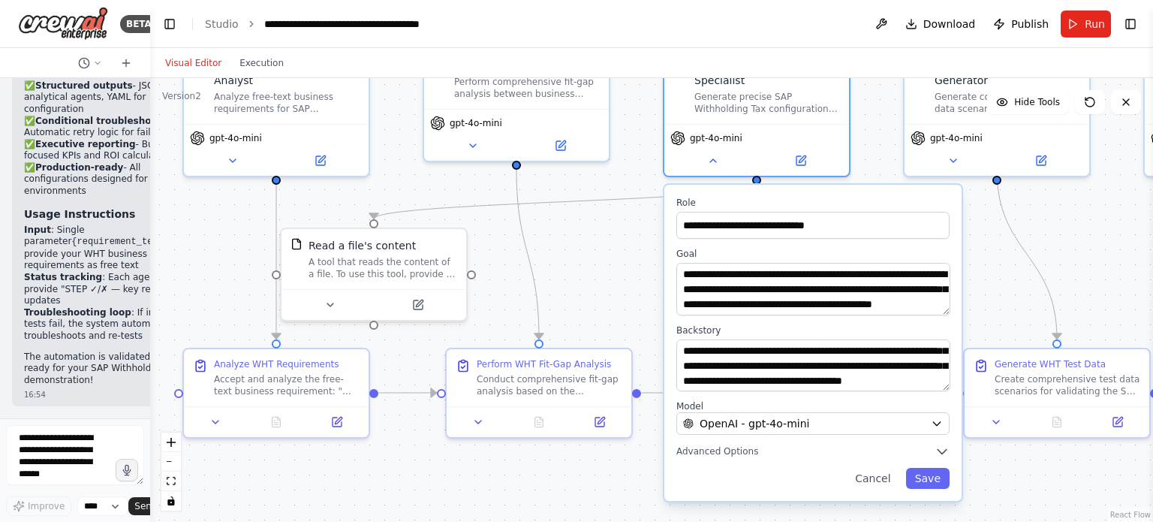
drag, startPoint x: 1109, startPoint y: 260, endPoint x: 1102, endPoint y: 186, distance: 73.9
click at [1102, 186] on div ".deletable-edge-delete-btn { width: 20px; height: 20px; border: 0px solid #ffff…" at bounding box center [651, 300] width 1003 height 444
click at [880, 486] on button "Cancel" at bounding box center [872, 478] width 53 height 21
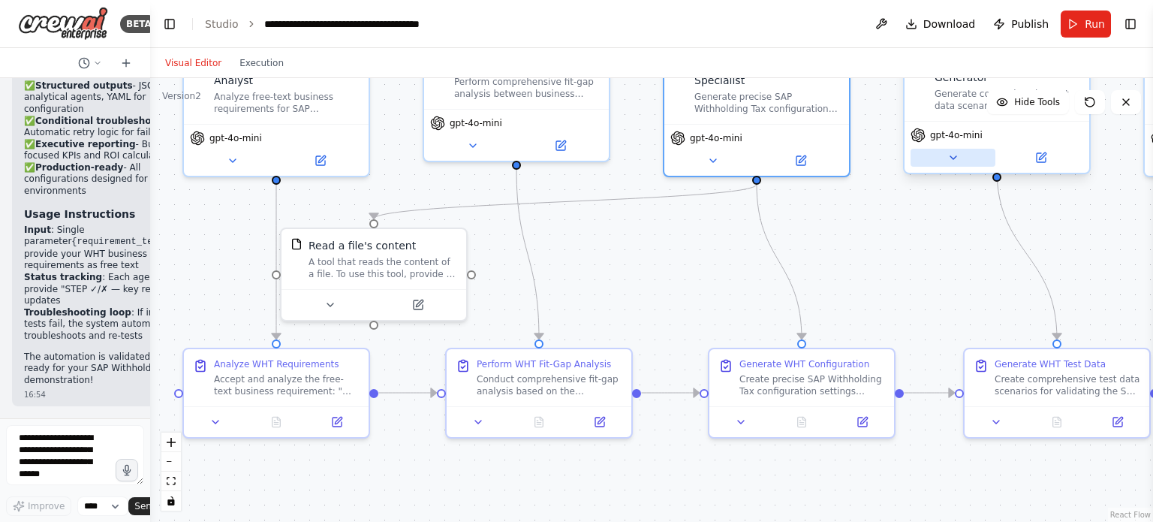
click at [956, 152] on icon at bounding box center [953, 158] width 12 height 12
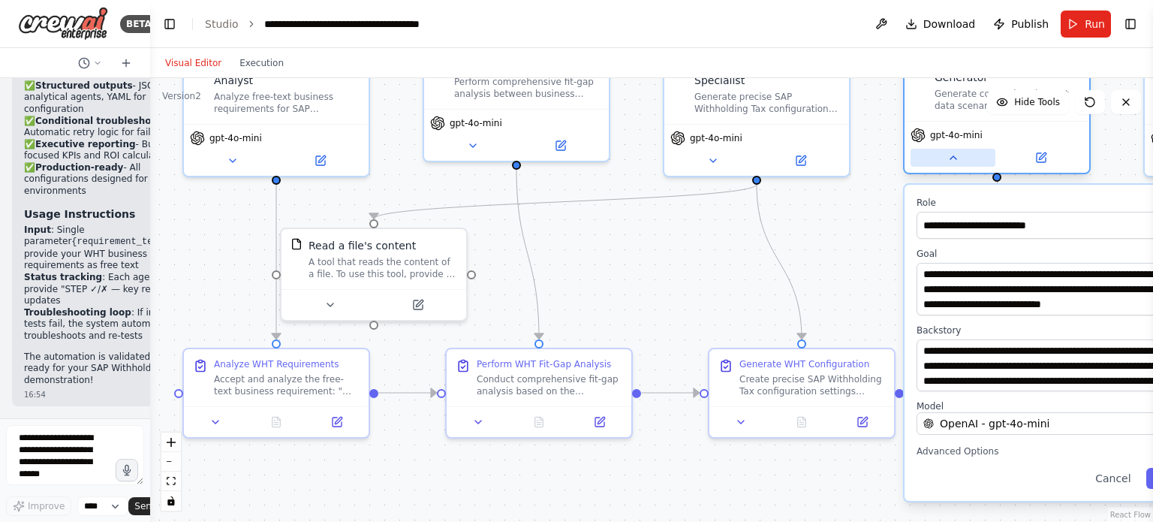
click at [956, 152] on icon at bounding box center [953, 158] width 12 height 12
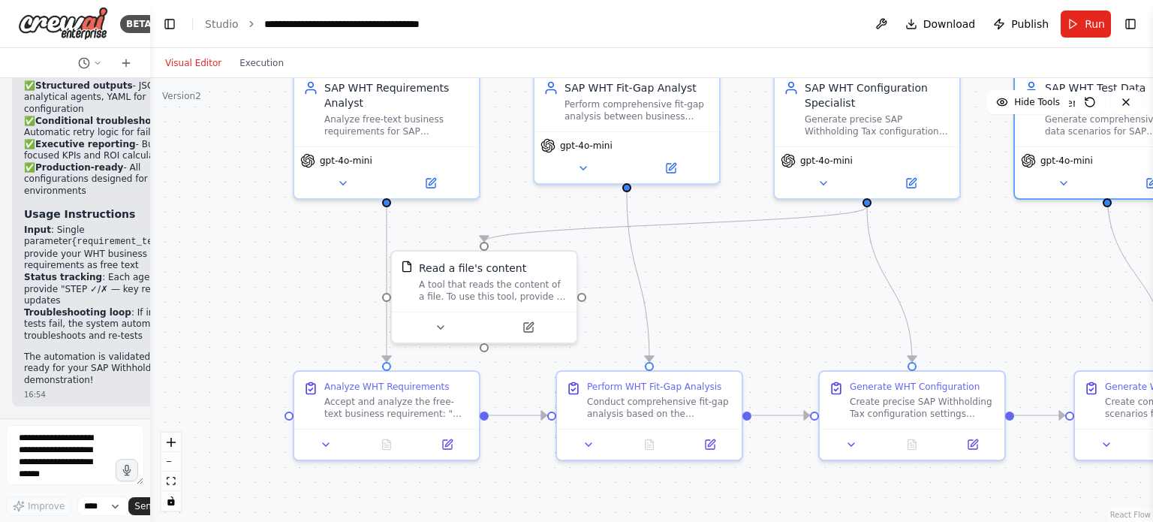
drag, startPoint x: 609, startPoint y: 272, endPoint x: 681, endPoint y: 283, distance: 72.8
click at [681, 283] on div ".deletable-edge-delete-btn { width: 20px; height: 20px; border: 0px solid #ffff…" at bounding box center [651, 300] width 1003 height 444
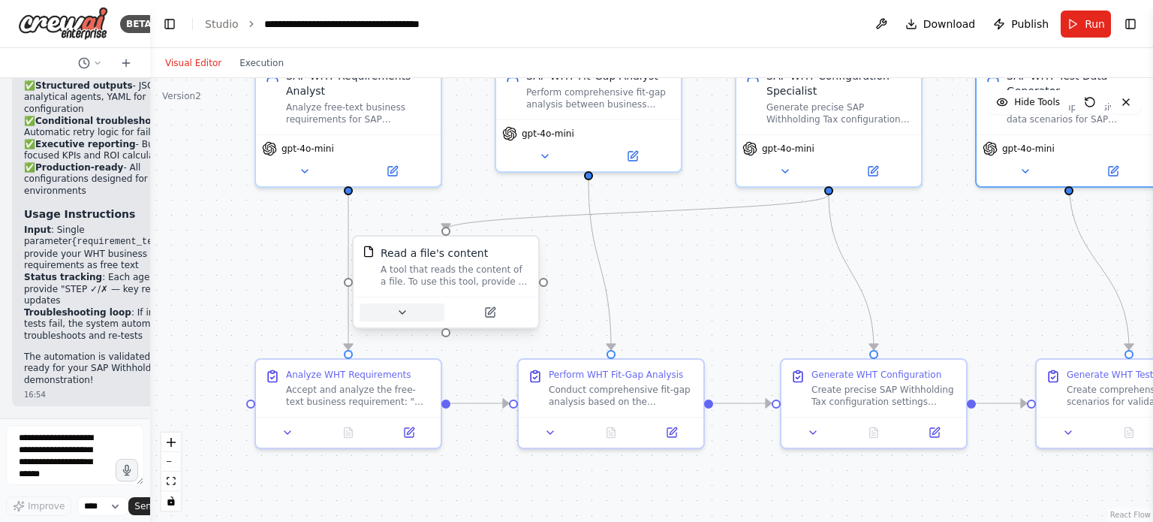
click at [401, 311] on icon at bounding box center [402, 312] width 6 height 3
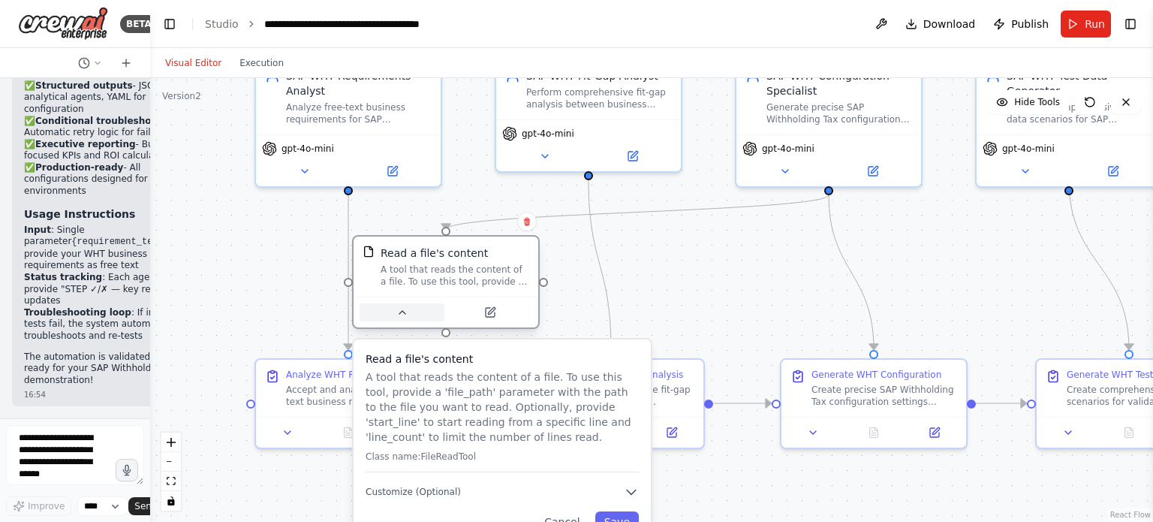
click at [401, 311] on icon at bounding box center [402, 312] width 6 height 3
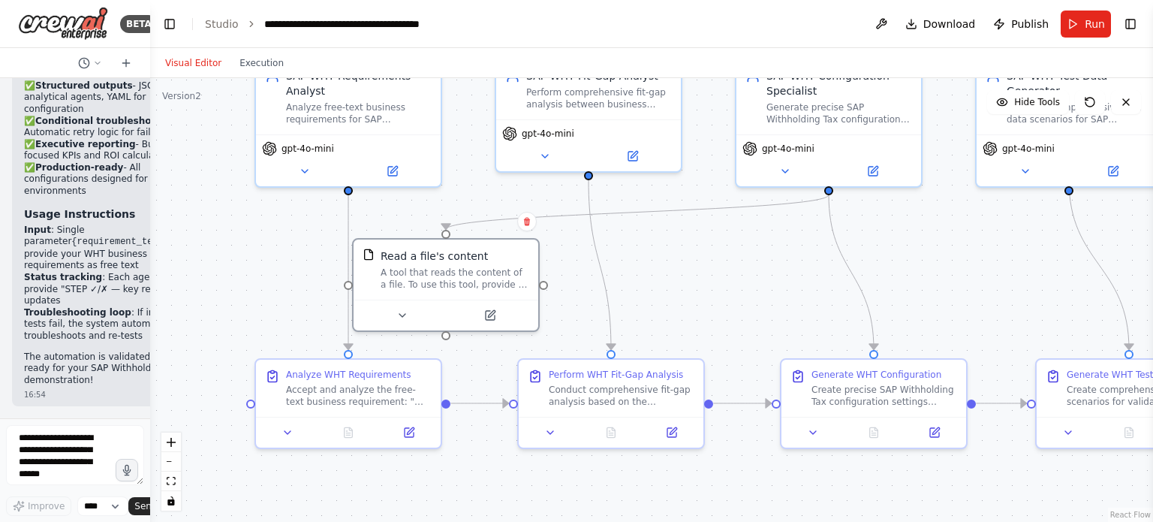
click at [702, 236] on div ".deletable-edge-delete-btn { width: 20px; height: 20px; border: 0px solid #ffff…" at bounding box center [651, 300] width 1003 height 444
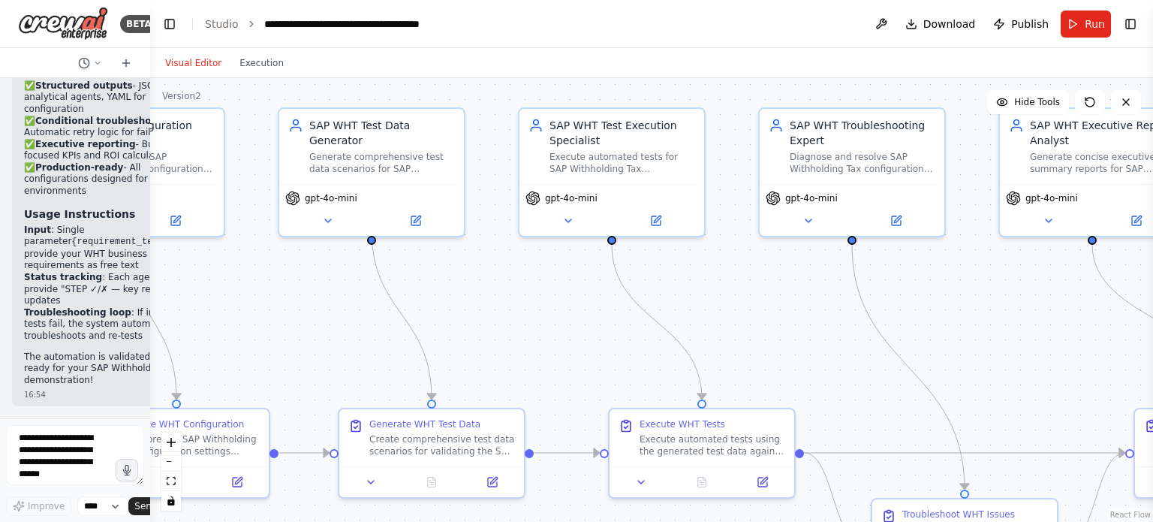
drag, startPoint x: 764, startPoint y: 265, endPoint x: 64, endPoint y: 314, distance: 701.9
click at [64, 314] on div "BETA You orchestrate a demonstration of SAP Withholding Tax (WHT) automation us…" at bounding box center [576, 261] width 1153 height 522
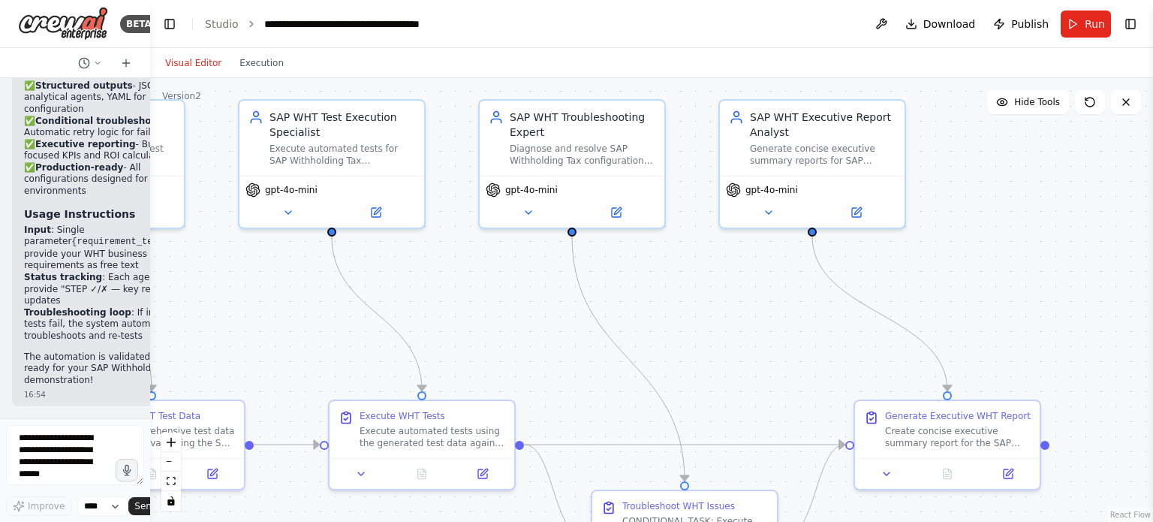
drag, startPoint x: 673, startPoint y: 287, endPoint x: 396, endPoint y: 279, distance: 277.0
click at [396, 279] on div ".deletable-edge-delete-btn { width: 20px; height: 20px; border: 0px solid #ffff…" at bounding box center [651, 300] width 1003 height 444
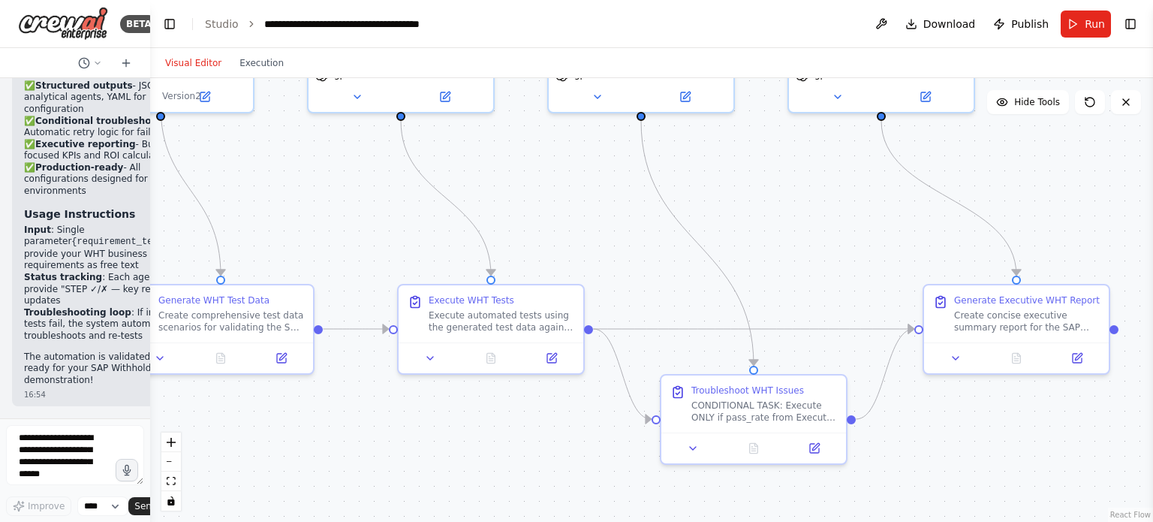
drag, startPoint x: 765, startPoint y: 304, endPoint x: 835, endPoint y: 188, distance: 134.6
click at [835, 188] on div ".deletable-edge-delete-btn { width: 20px; height: 20px; border: 0px solid #ffff…" at bounding box center [651, 300] width 1003 height 444
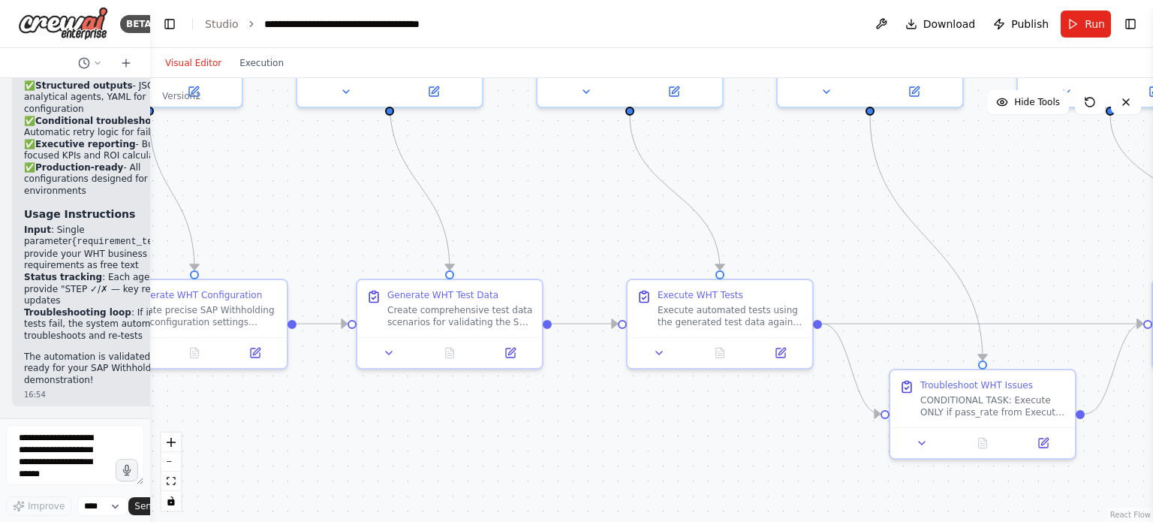
drag, startPoint x: 728, startPoint y: 233, endPoint x: 886, endPoint y: 245, distance: 158.0
click at [886, 245] on div ".deletable-edge-delete-btn { width: 20px; height: 20px; border: 0px solid #ffff…" at bounding box center [651, 300] width 1003 height 444
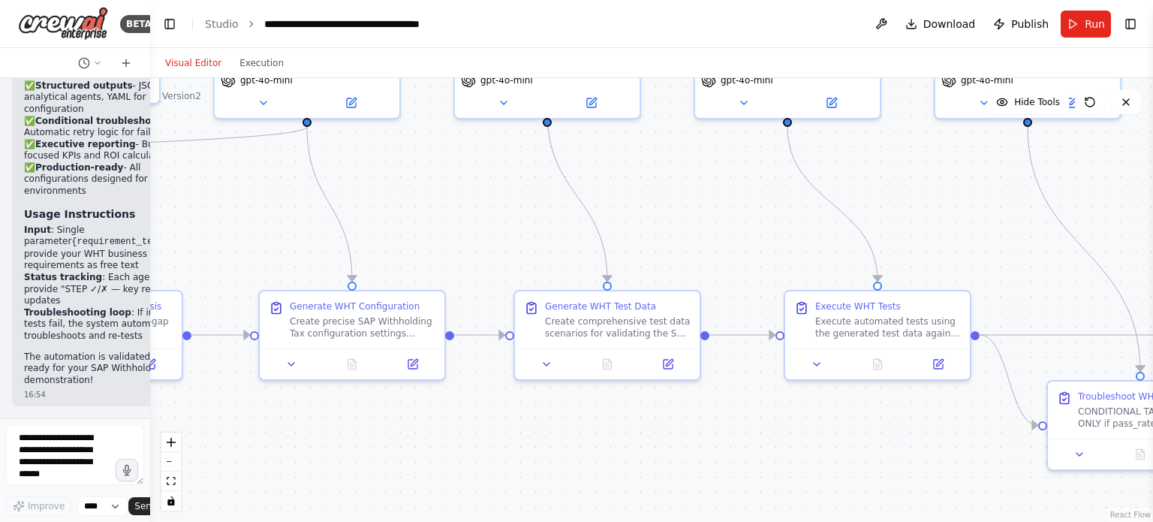
drag, startPoint x: 504, startPoint y: 257, endPoint x: 917, endPoint y: 299, distance: 414.9
click at [917, 299] on div ".deletable-edge-delete-btn { width: 20px; height: 20px; border: 0px solid #ffff…" at bounding box center [651, 300] width 1003 height 444
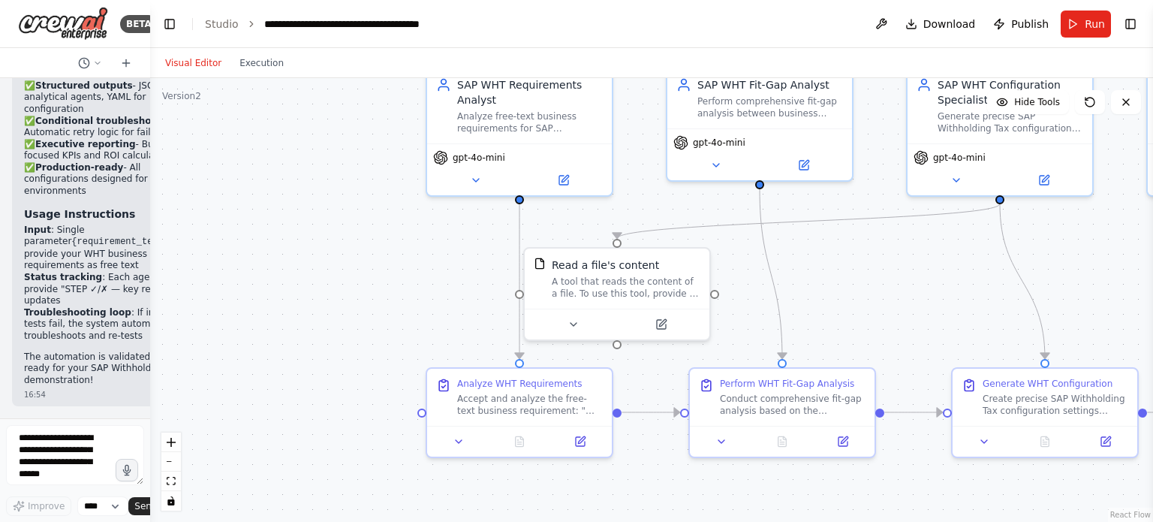
drag, startPoint x: 633, startPoint y: 281, endPoint x: 820, endPoint y: 305, distance: 188.5
click at [820, 305] on div ".deletable-edge-delete-btn { width: 20px; height: 20px; border: 0px solid #ffff…" at bounding box center [651, 300] width 1003 height 444
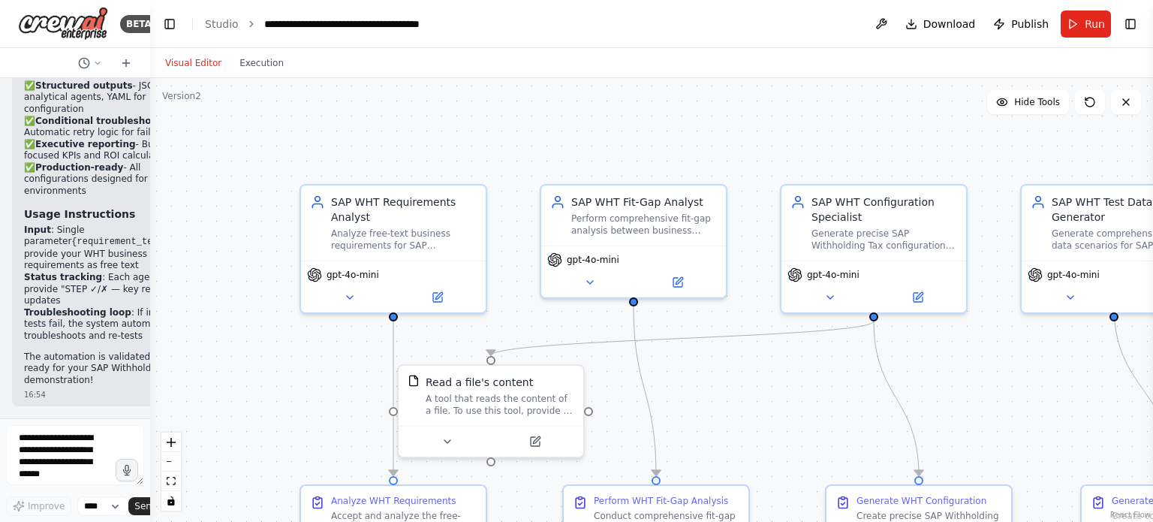
drag, startPoint x: 299, startPoint y: 311, endPoint x: 226, endPoint y: 384, distance: 102.9
click at [226, 384] on div ".deletable-edge-delete-btn { width: 20px; height: 20px; border: 0px solid #ffff…" at bounding box center [651, 300] width 1003 height 444
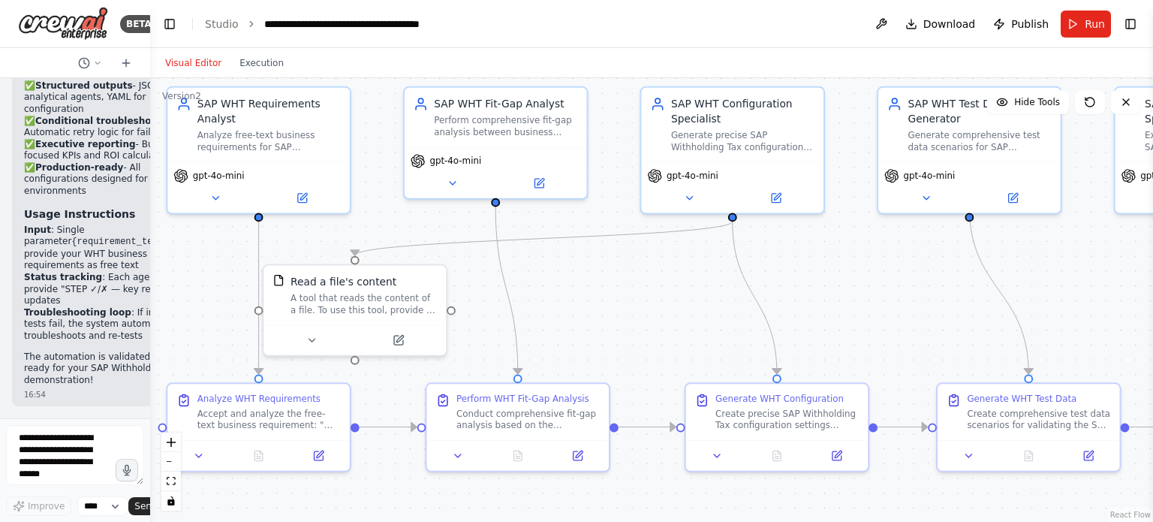
drag, startPoint x: 754, startPoint y: 398, endPoint x: 620, endPoint y: 293, distance: 170.1
click at [620, 293] on div ".deletable-edge-delete-btn { width: 20px; height: 20px; border: 0px solid #ffff…" at bounding box center [651, 300] width 1003 height 444
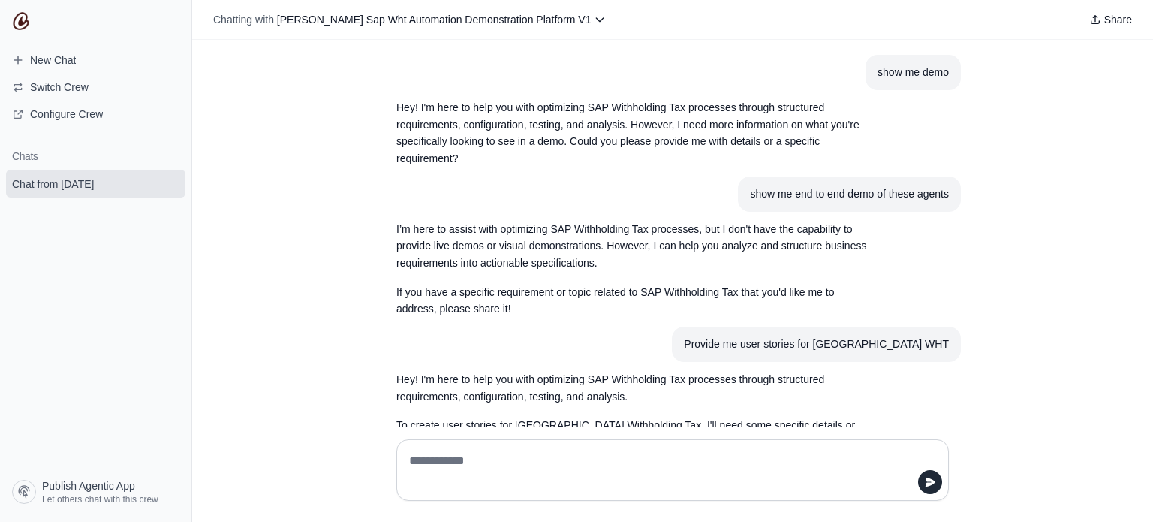
scroll to position [2684, 0]
